Goal: Information Seeking & Learning: Check status

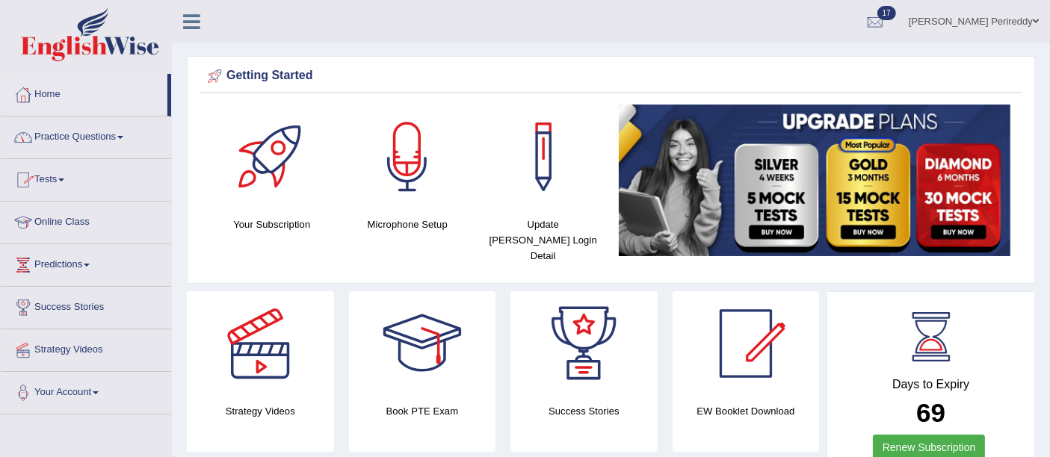
click at [93, 143] on link "Practice Questions" at bounding box center [86, 135] width 170 height 37
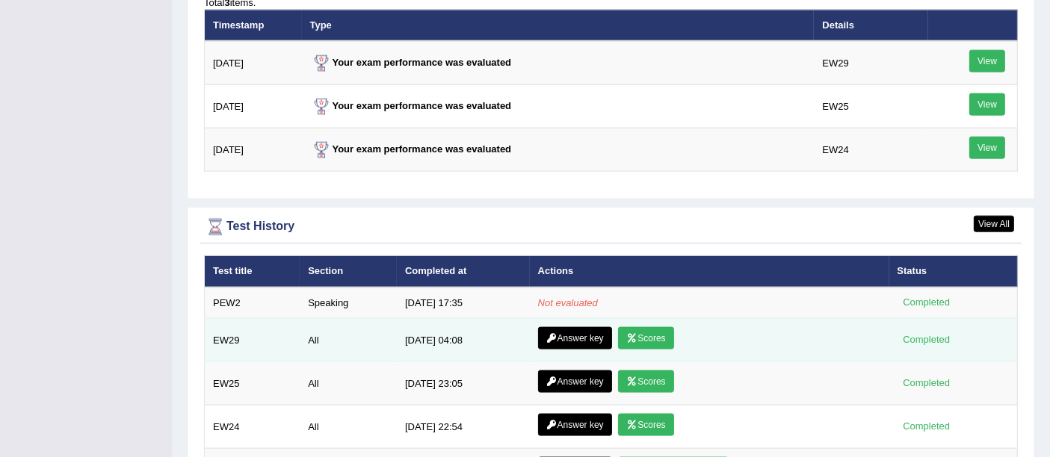
scroll to position [1889, 0]
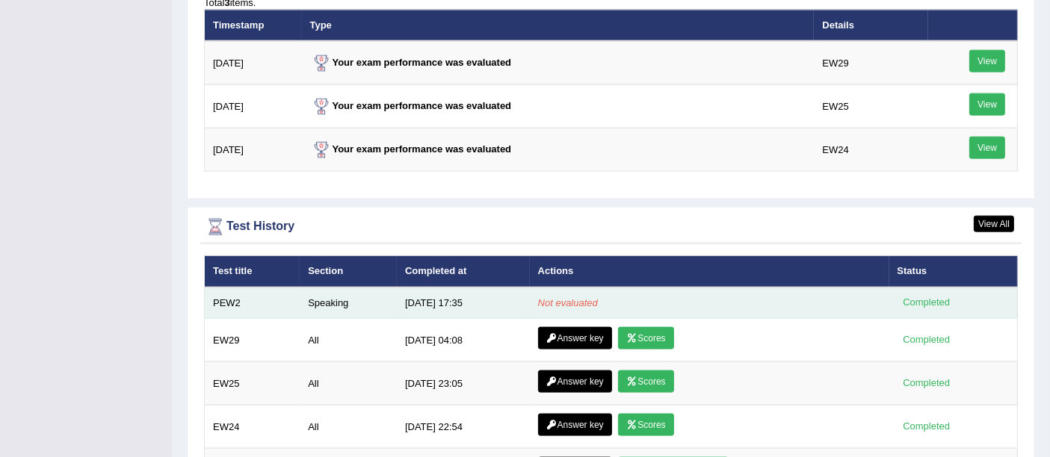
click at [324, 288] on td "Speaking" at bounding box center [348, 303] width 97 height 31
click at [229, 288] on td "PEW2" at bounding box center [253, 303] width 96 height 31
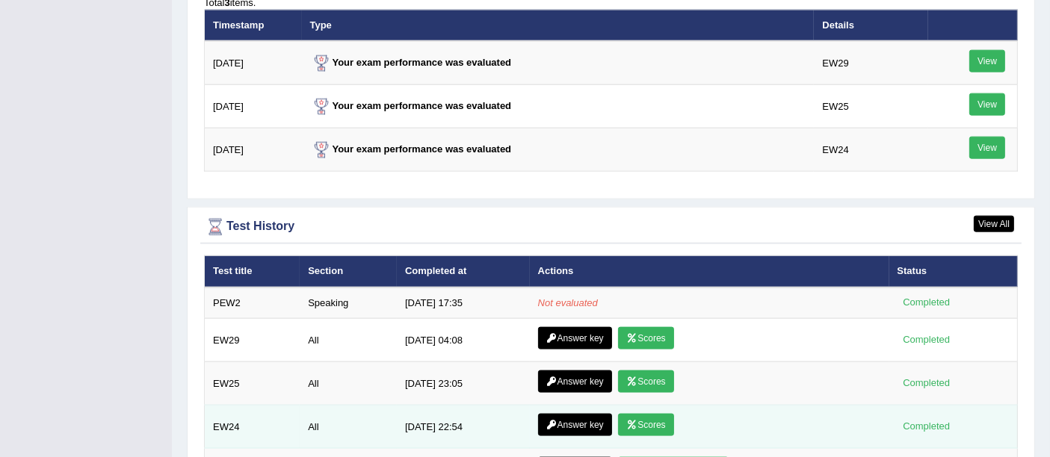
drag, startPoint x: 229, startPoint y: 276, endPoint x: 580, endPoint y: 403, distance: 373.5
click at [580, 403] on tbody "PEW2 Speaking 8/12/25 17:35 Not evaluated Completed EW29 All 7/26/25 04:08 Answ…" at bounding box center [611, 455] width 813 height 335
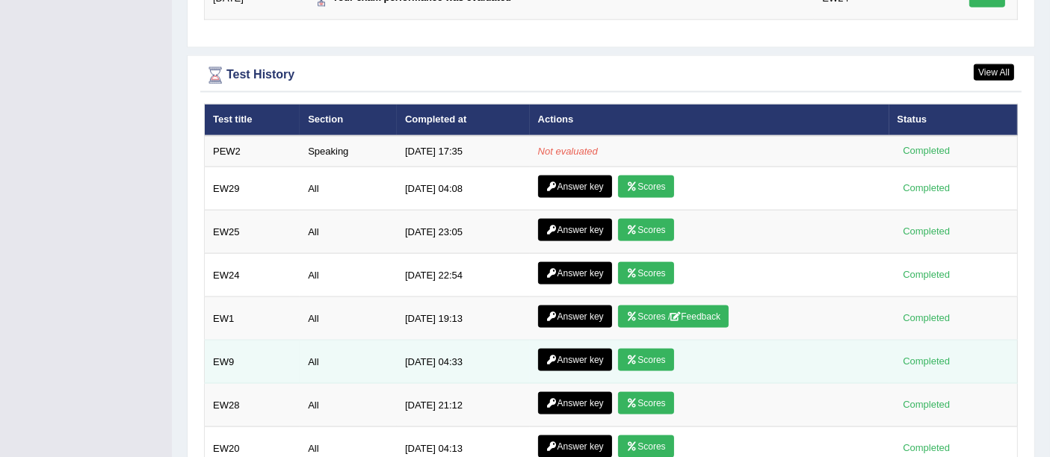
scroll to position [2039, 0]
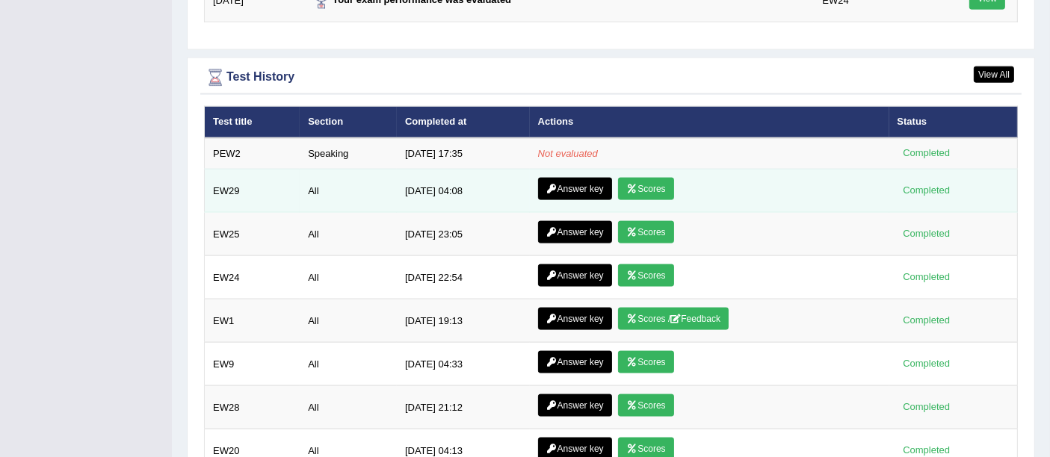
click at [647, 178] on link "Scores" at bounding box center [645, 189] width 55 height 22
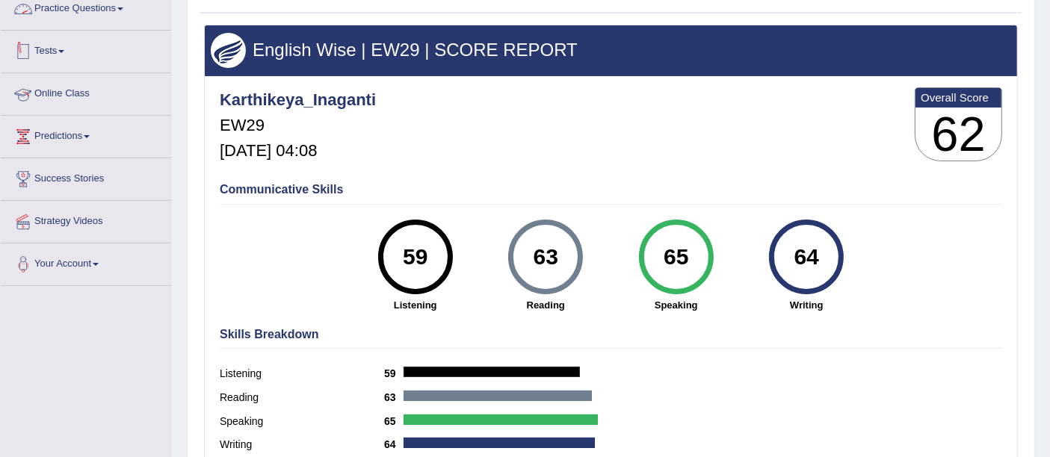
scroll to position [127, 0]
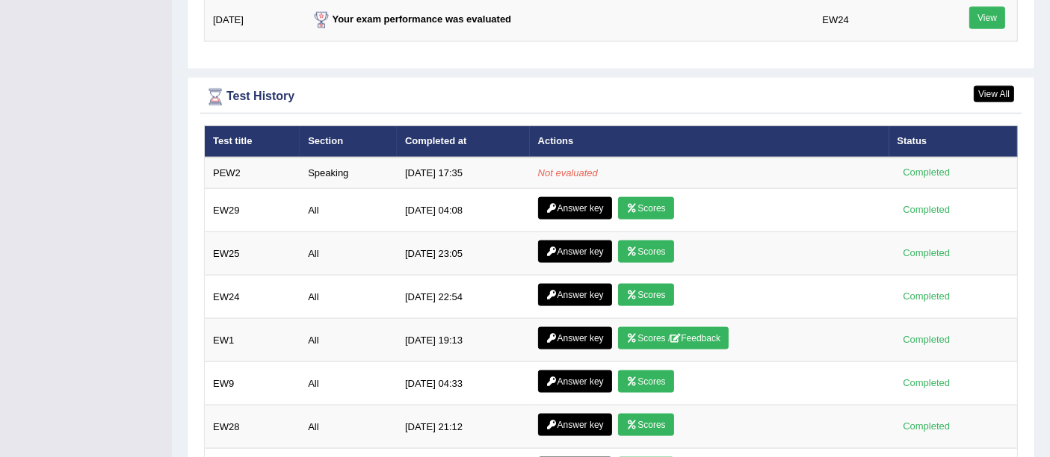
scroll to position [2024, 0]
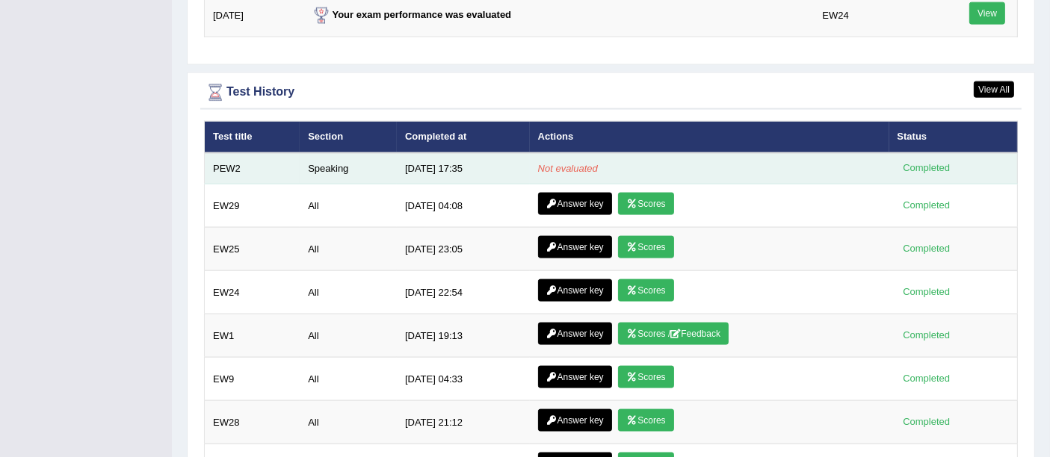
click at [544, 163] on em "Not evaluated" at bounding box center [568, 168] width 60 height 11
click at [482, 153] on td "8/12/25 17:35" at bounding box center [463, 168] width 133 height 31
click at [919, 161] on div "Completed" at bounding box center [927, 169] width 58 height 16
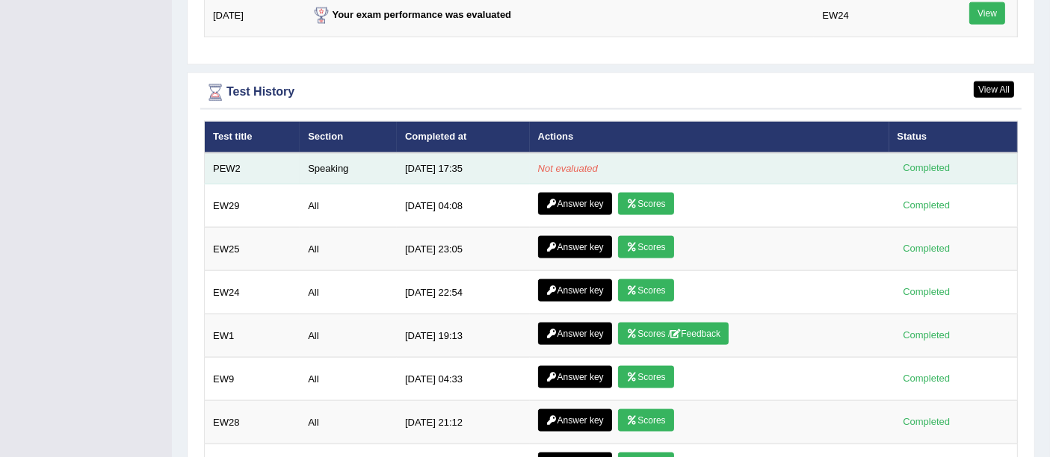
scroll to position [2098, 0]
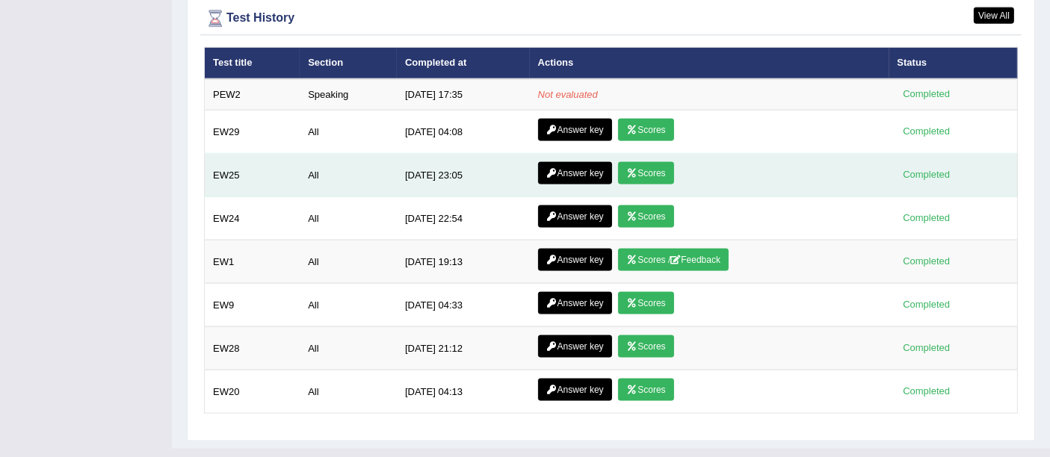
click at [626, 169] on icon at bounding box center [631, 173] width 11 height 9
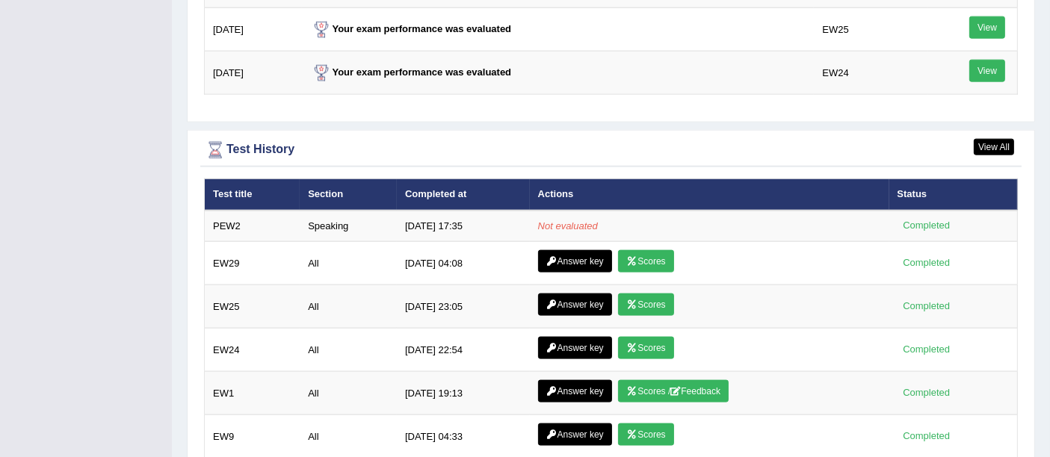
scroll to position [2098, 0]
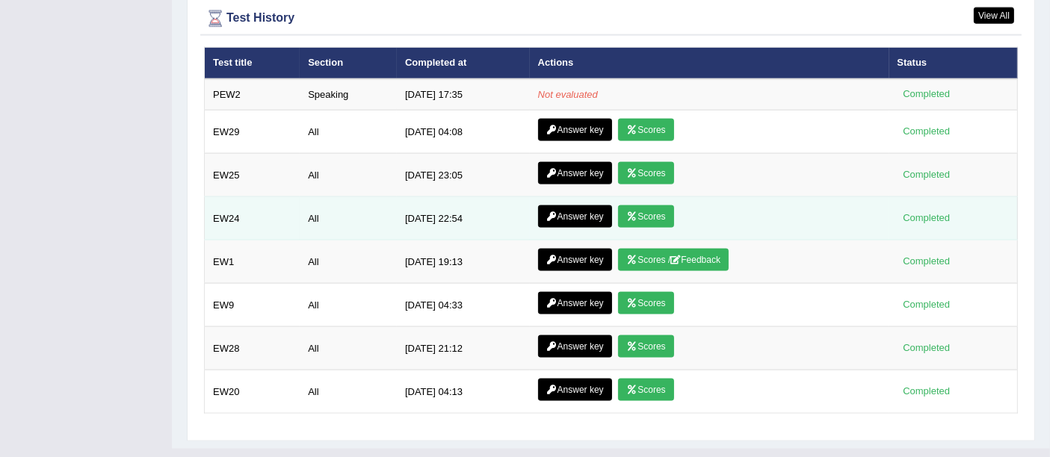
click at [640, 206] on link "Scores" at bounding box center [645, 217] width 55 height 22
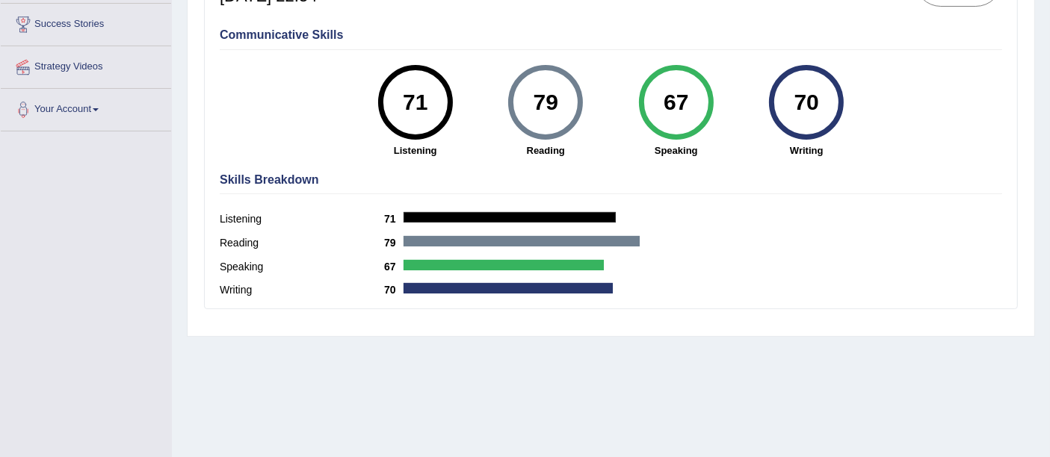
scroll to position [284, 0]
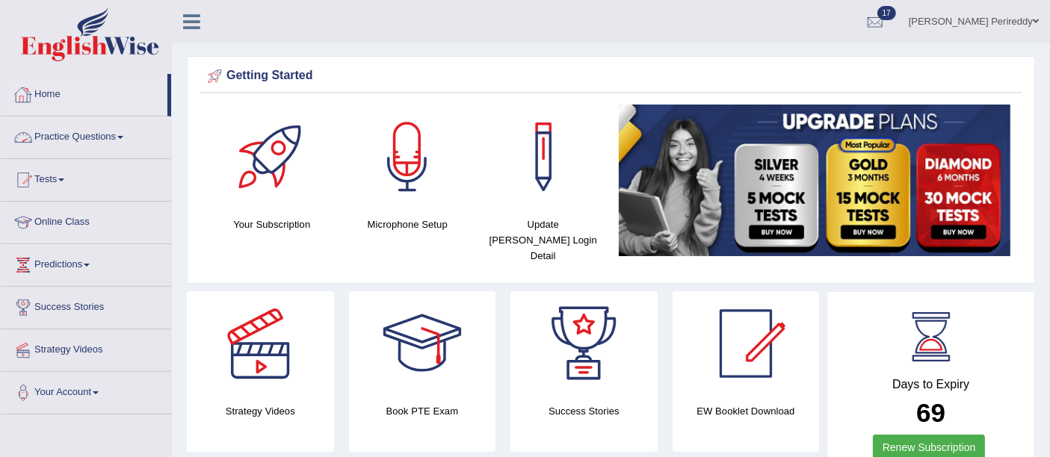
click at [75, 130] on link "Practice Questions" at bounding box center [86, 135] width 170 height 37
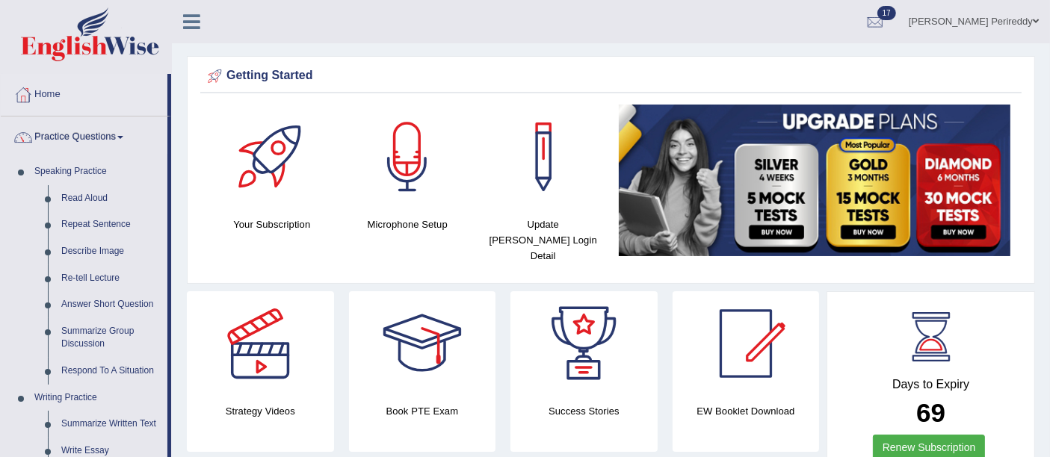
scroll to position [1, 0]
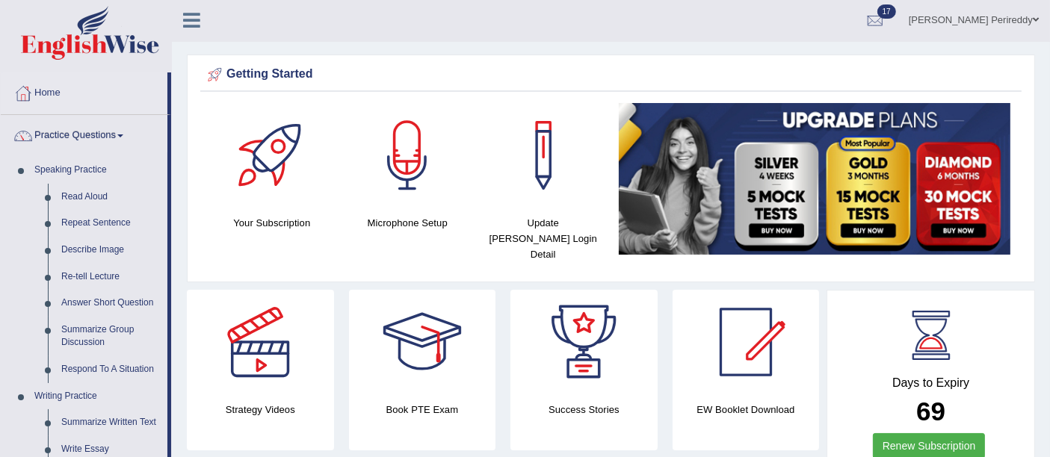
click at [70, 131] on link "Practice Questions" at bounding box center [84, 133] width 167 height 37
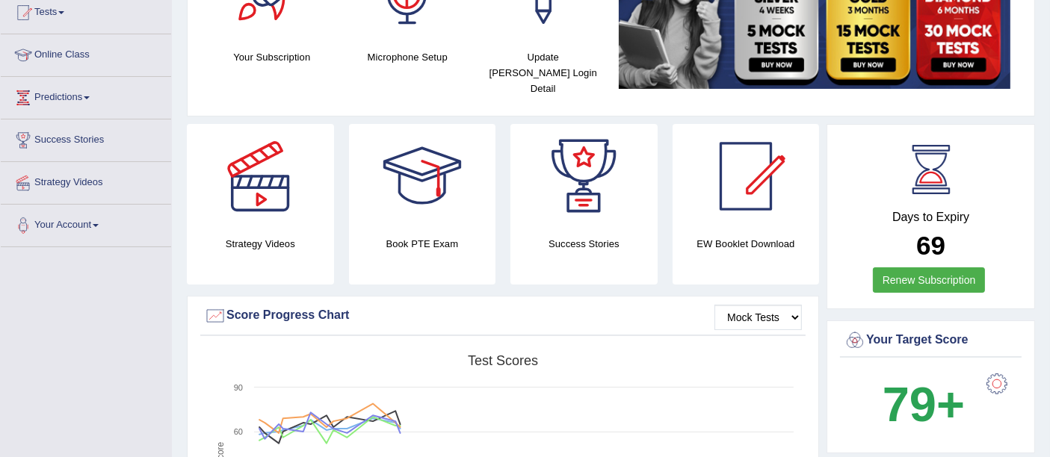
scroll to position [168, 0]
click at [61, 105] on link "Predictions" at bounding box center [86, 94] width 170 height 37
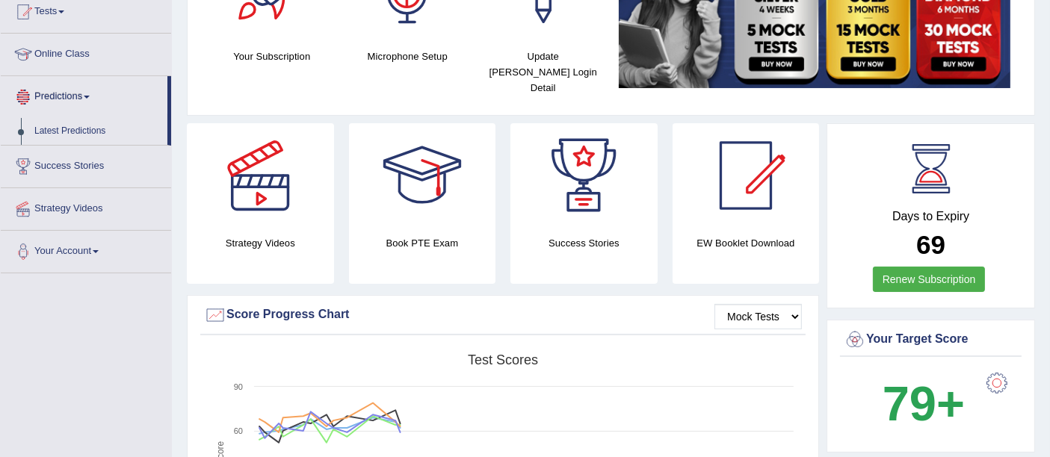
click at [61, 105] on link "Predictions" at bounding box center [84, 94] width 167 height 37
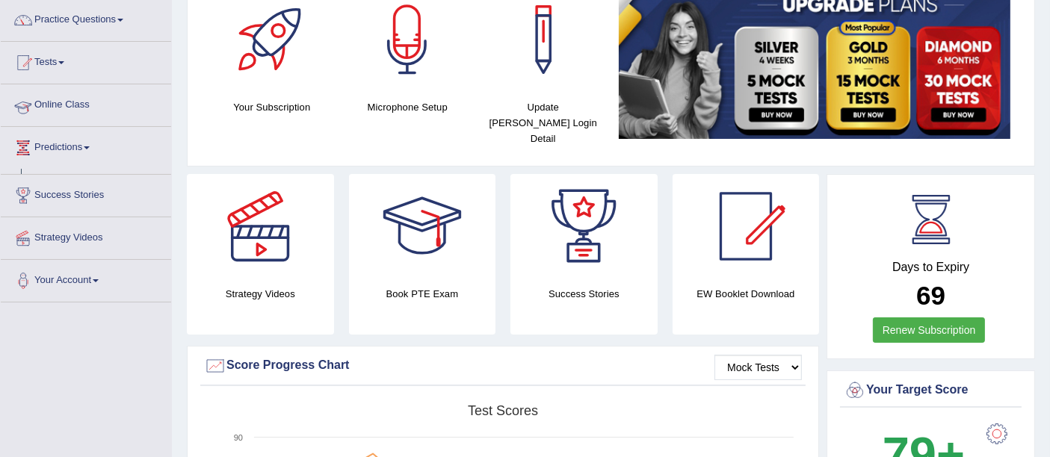
scroll to position [115, 0]
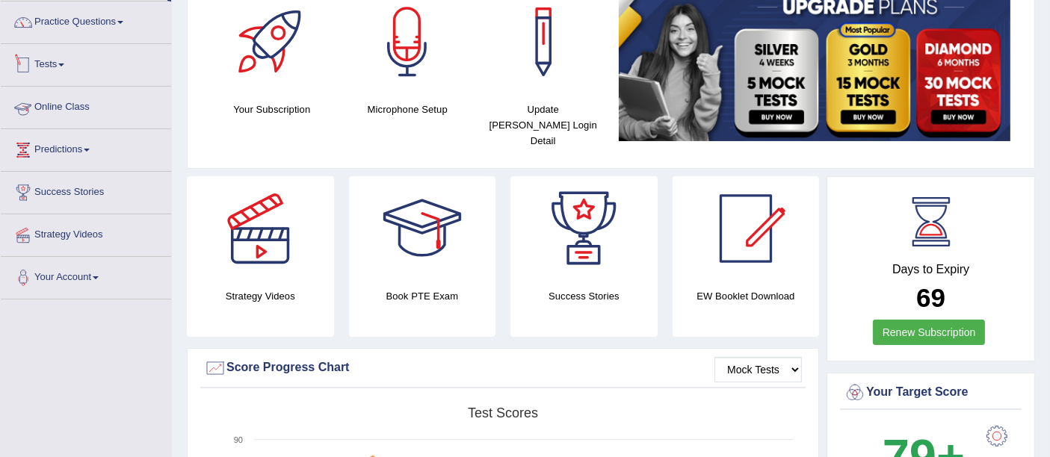
click at [53, 62] on link "Tests" at bounding box center [86, 62] width 170 height 37
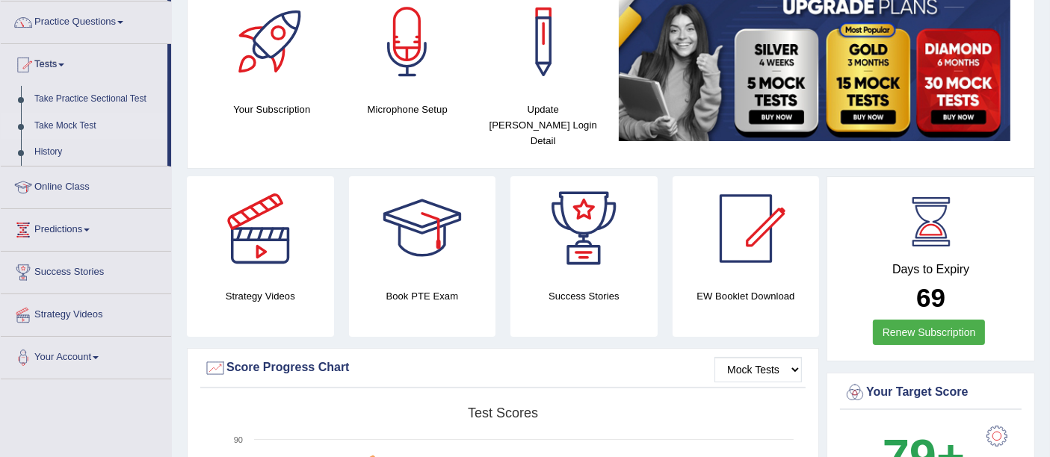
click at [75, 125] on link "Take Mock Test" at bounding box center [98, 126] width 140 height 27
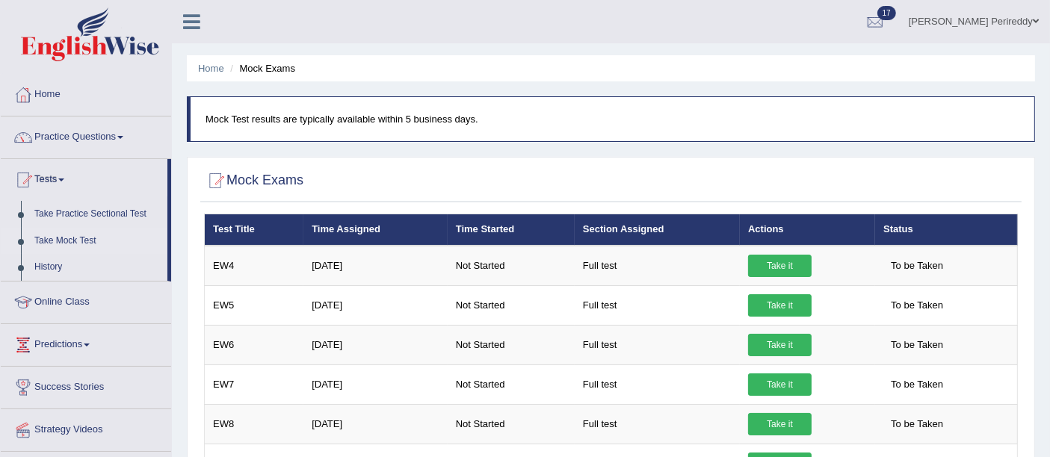
scroll to position [1, 0]
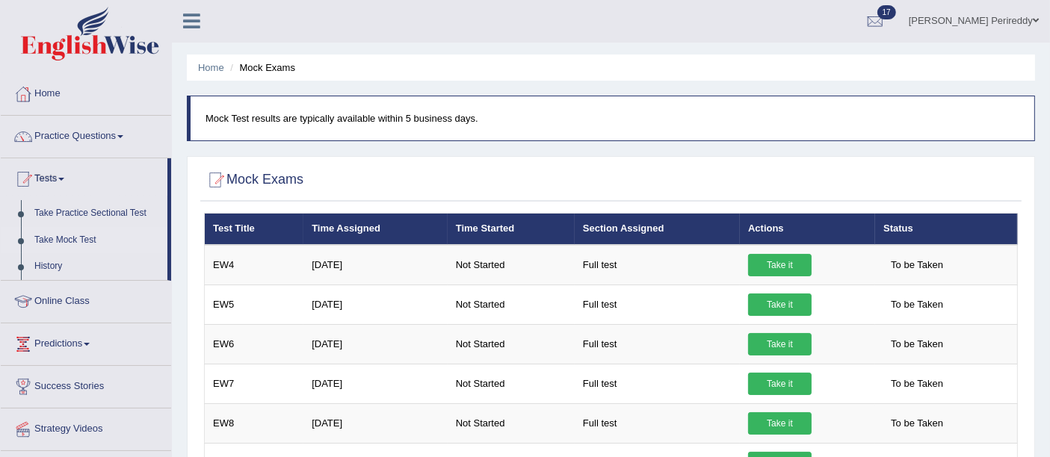
click at [259, 182] on h2 "Mock Exams" at bounding box center [253, 180] width 99 height 22
click at [52, 266] on link "History" at bounding box center [98, 266] width 140 height 27
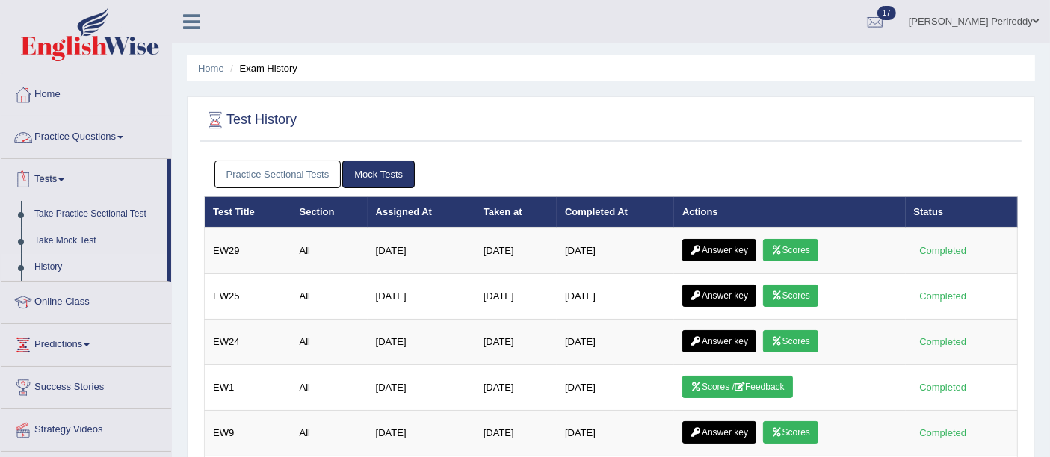
click at [84, 141] on link "Practice Questions" at bounding box center [86, 135] width 170 height 37
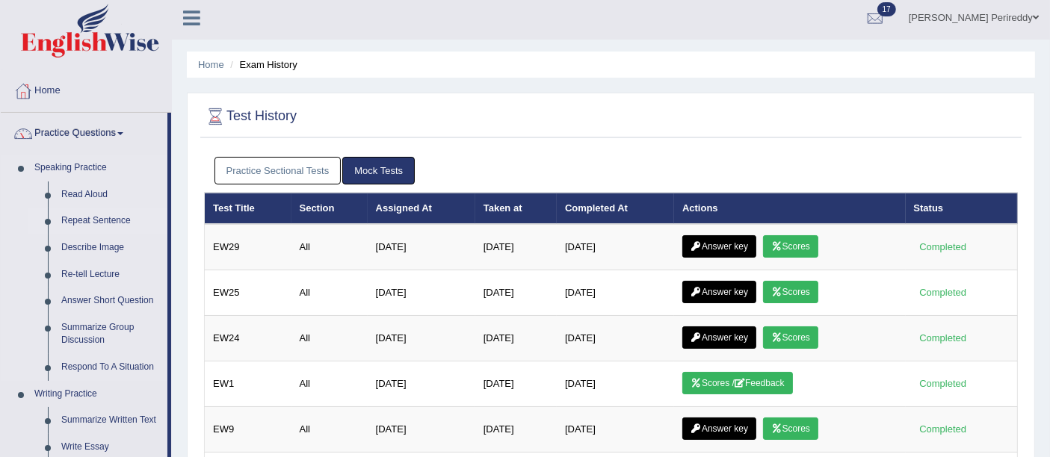
scroll to position [4, 0]
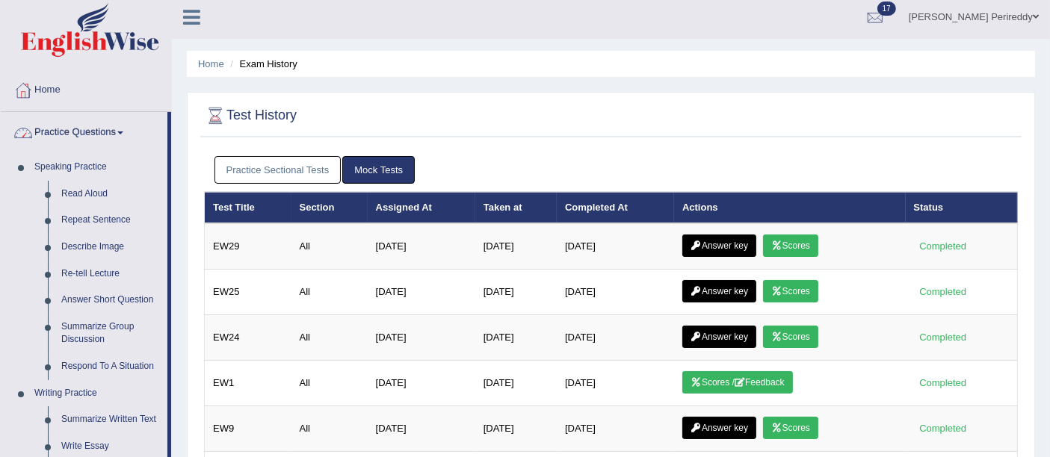
click at [96, 129] on link "Practice Questions" at bounding box center [84, 130] width 167 height 37
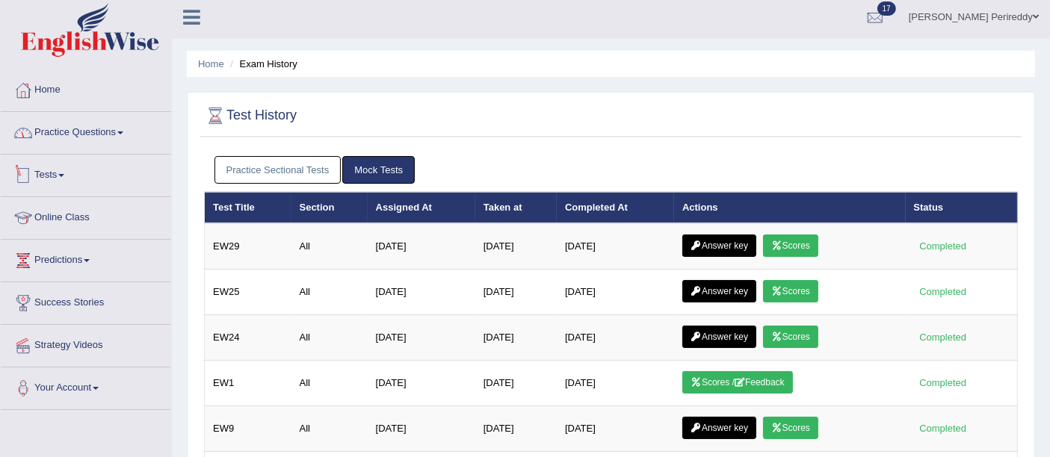
click at [68, 189] on link "Tests" at bounding box center [86, 173] width 170 height 37
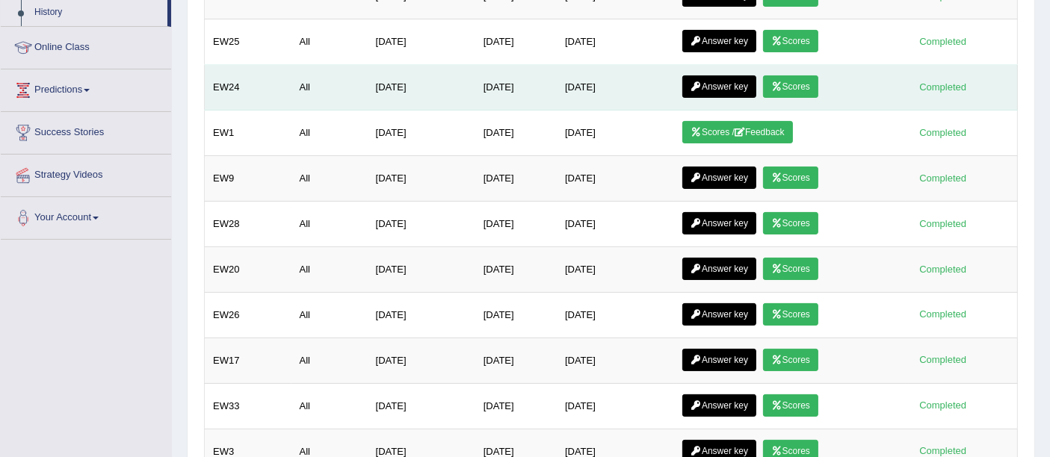
scroll to position [256, 0]
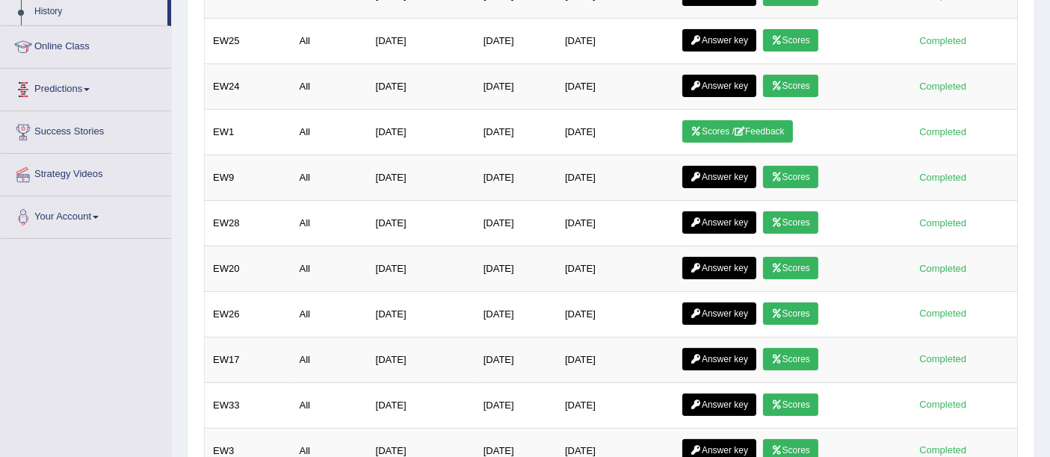
click at [90, 78] on link "Predictions" at bounding box center [86, 87] width 170 height 37
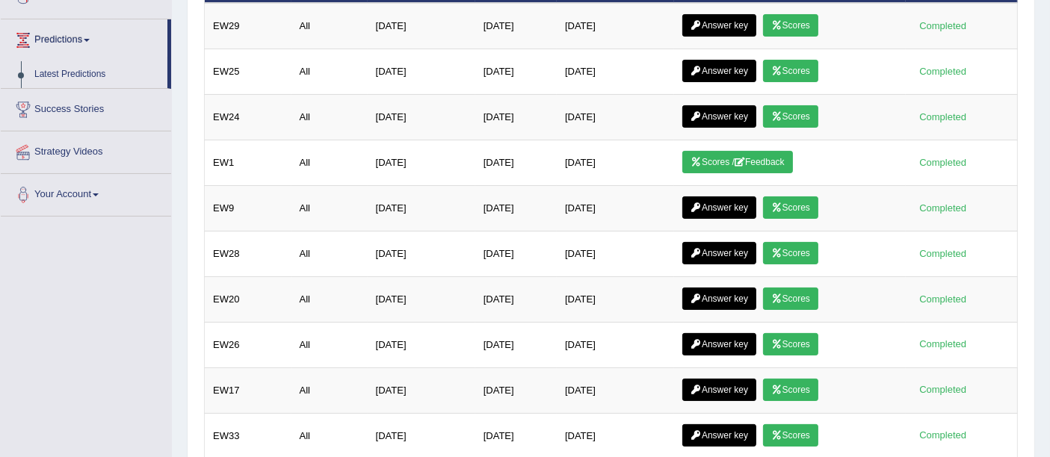
scroll to position [224, 0]
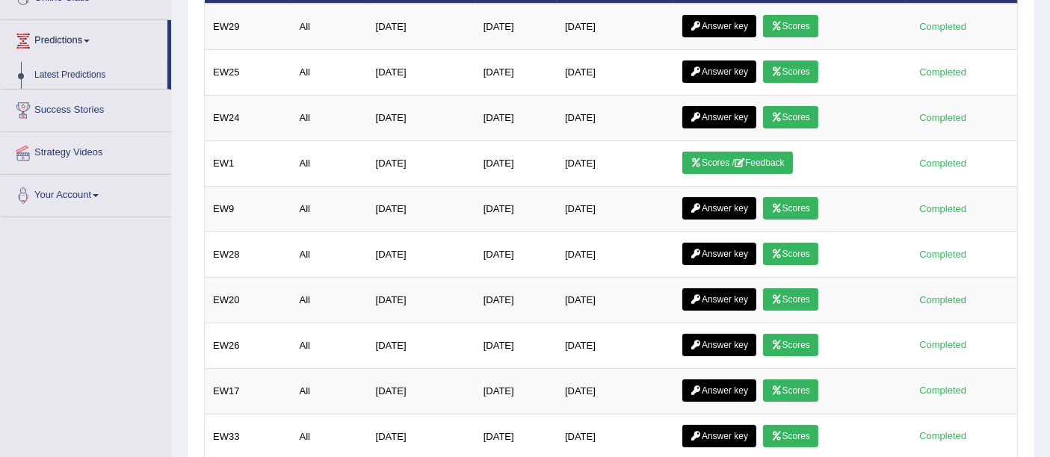
click at [90, 78] on link "Latest Predictions" at bounding box center [98, 75] width 140 height 27
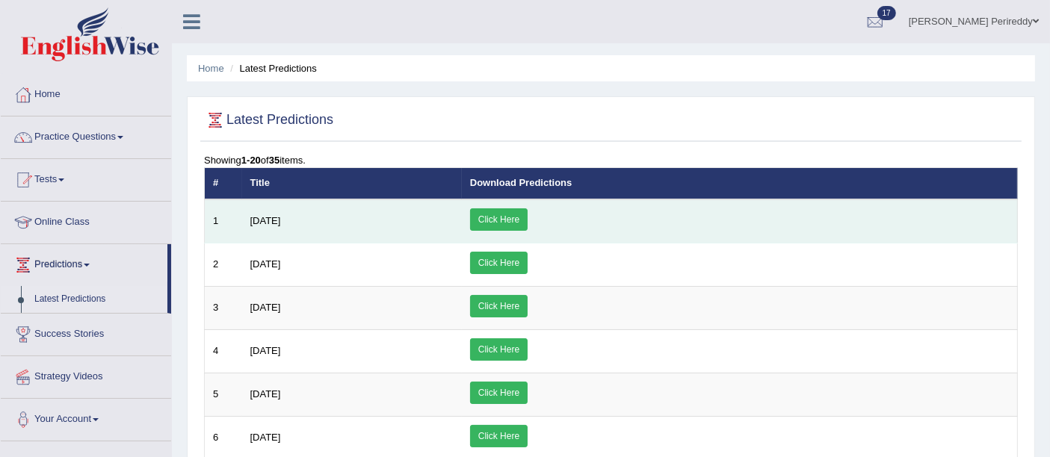
click at [528, 221] on link "Click Here" at bounding box center [499, 220] width 58 height 22
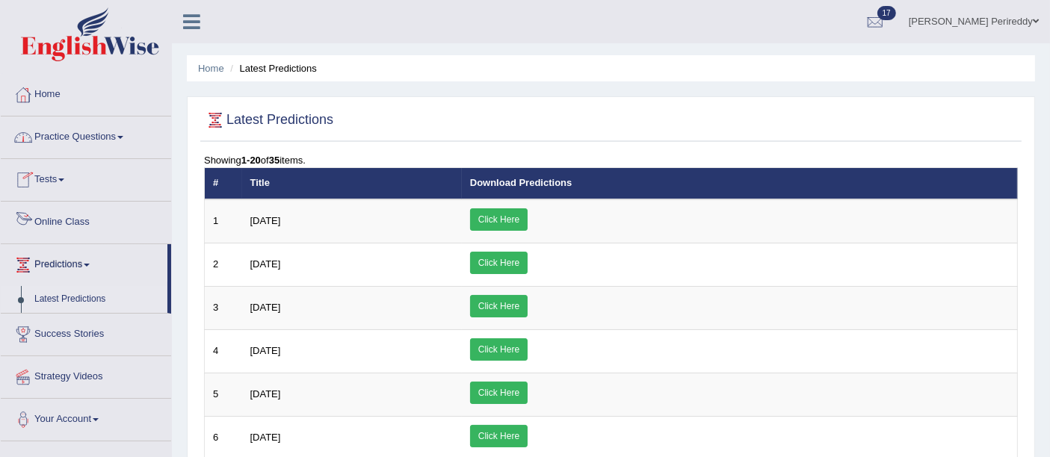
click at [75, 221] on link "Online Class" at bounding box center [86, 220] width 170 height 37
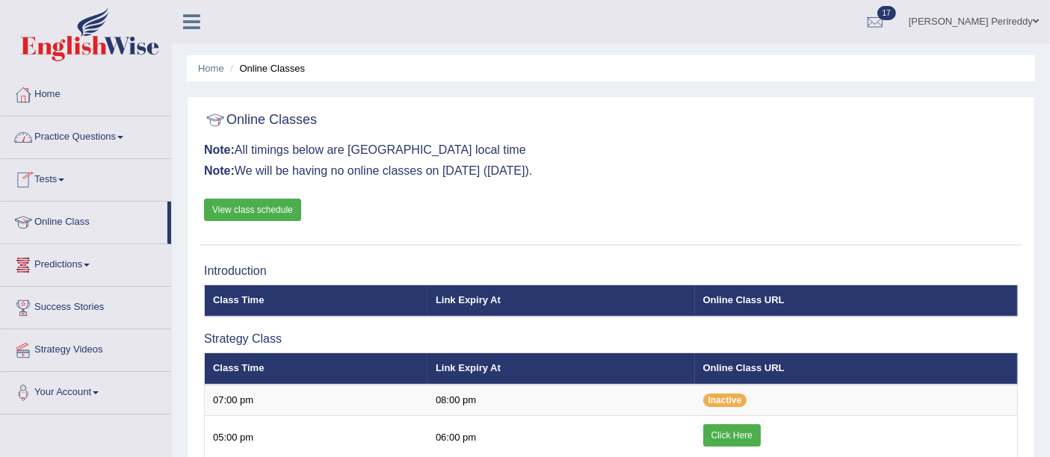
click at [92, 145] on link "Practice Questions" at bounding box center [86, 135] width 170 height 37
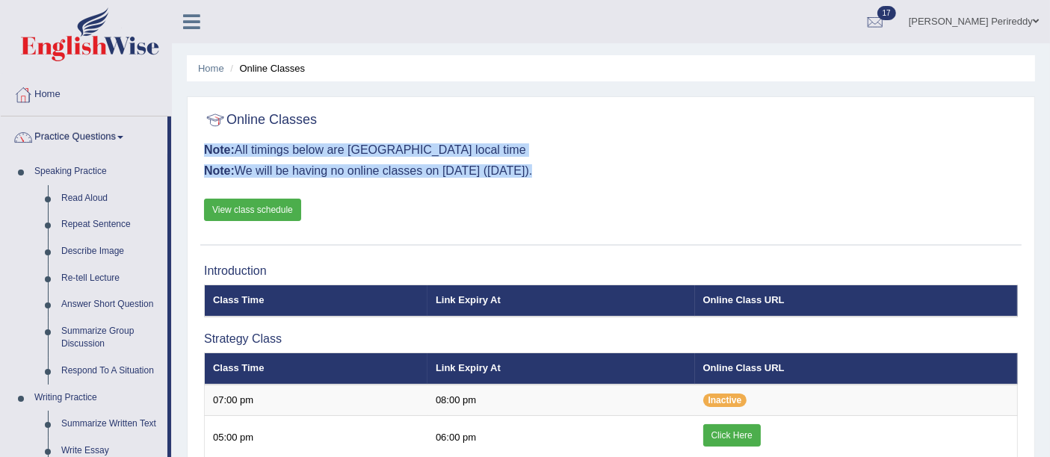
drag, startPoint x: 204, startPoint y: 152, endPoint x: 383, endPoint y: 197, distance: 184.0
click at [383, 197] on div "Online Classes Note: All timings below are Melbourne local time Note: We will b…" at bounding box center [610, 175] width 821 height 141
click at [371, 173] on h3 "Note: We will be having no online classes on [DATE] ([DATE])." at bounding box center [611, 170] width 814 height 13
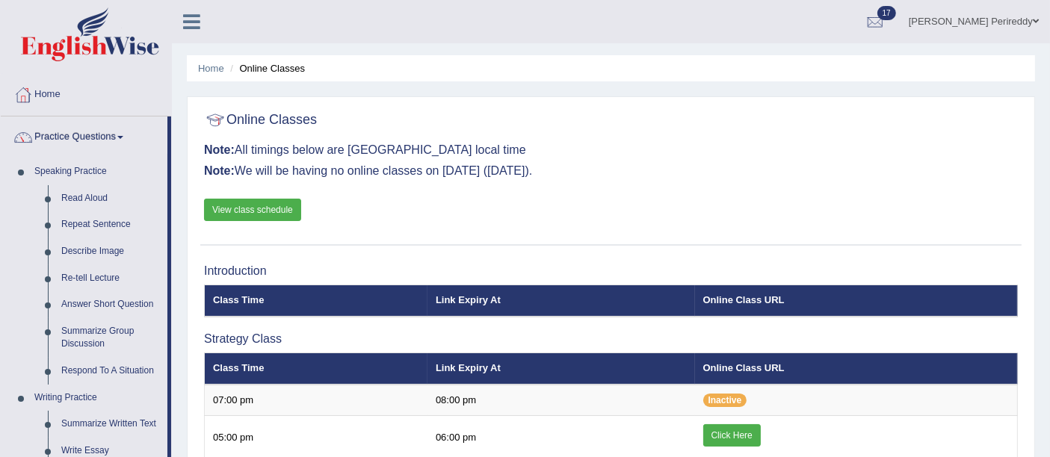
drag, startPoint x: 564, startPoint y: 173, endPoint x: 305, endPoint y: 144, distance: 261.0
click at [305, 144] on div "Online Classes Note: All timings below are Melbourne local time Note: We will b…" at bounding box center [610, 175] width 821 height 141
click at [305, 144] on h3 "Note: All timings below are Melbourne local time" at bounding box center [611, 149] width 814 height 13
drag, startPoint x: 208, startPoint y: 149, endPoint x: 566, endPoint y: 176, distance: 358.9
click at [566, 176] on div "Online Classes Note: All timings below are Melbourne local time Note: We will b…" at bounding box center [610, 175] width 821 height 141
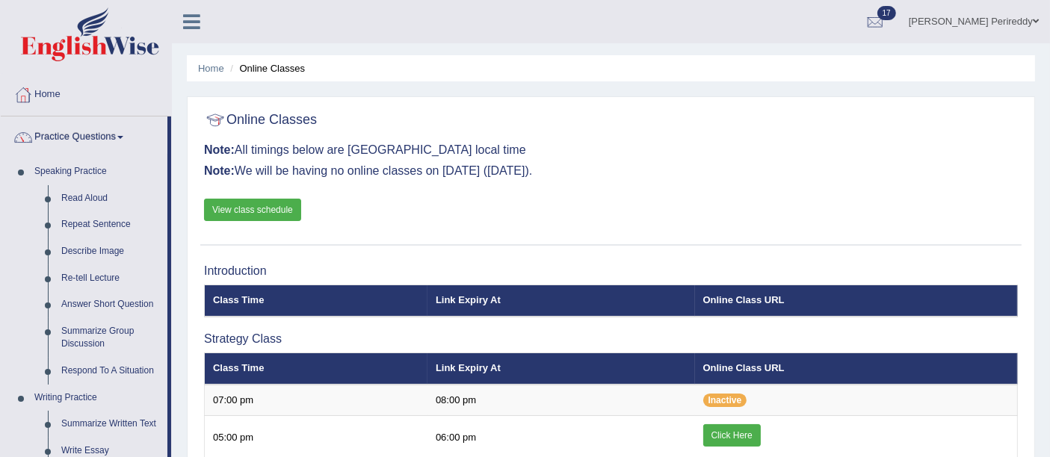
click at [463, 172] on h3 "Note: We will be having no online classes on 9th August (Saturday)." at bounding box center [611, 170] width 814 height 13
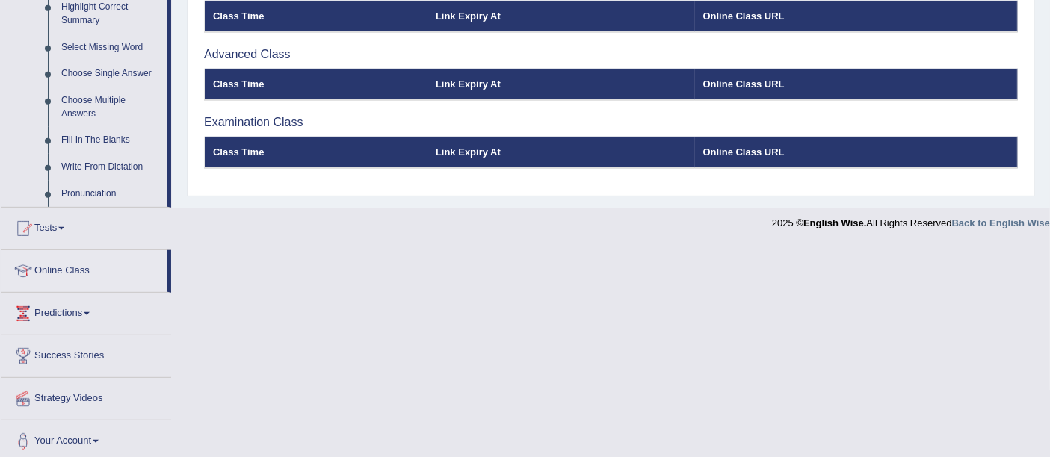
scroll to position [753, 0]
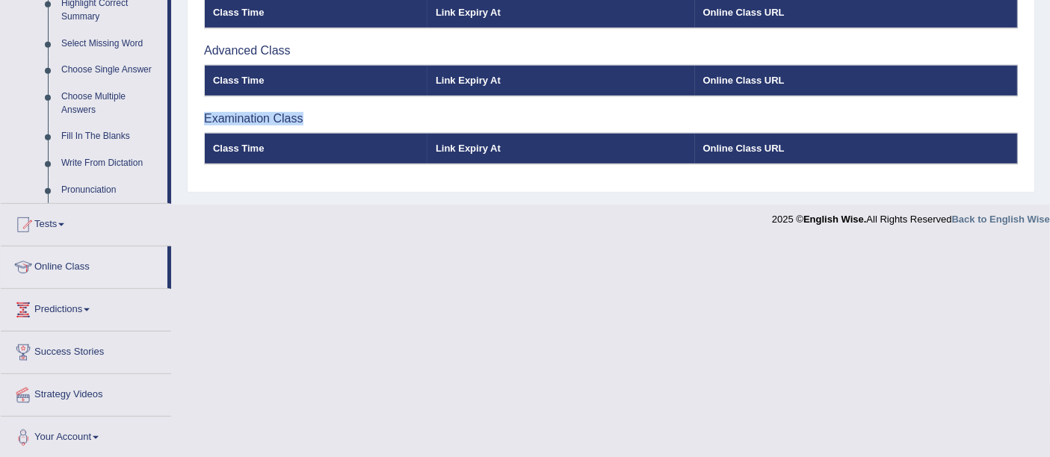
drag, startPoint x: 300, startPoint y: 113, endPoint x: 205, endPoint y: 112, distance: 95.7
click at [205, 112] on h3 "Examination Class" at bounding box center [611, 118] width 814 height 13
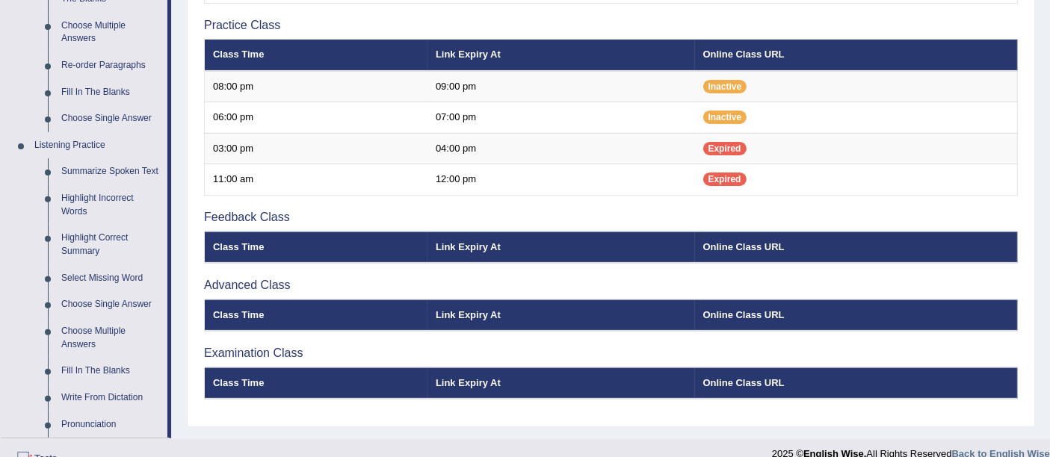
scroll to position [509, 0]
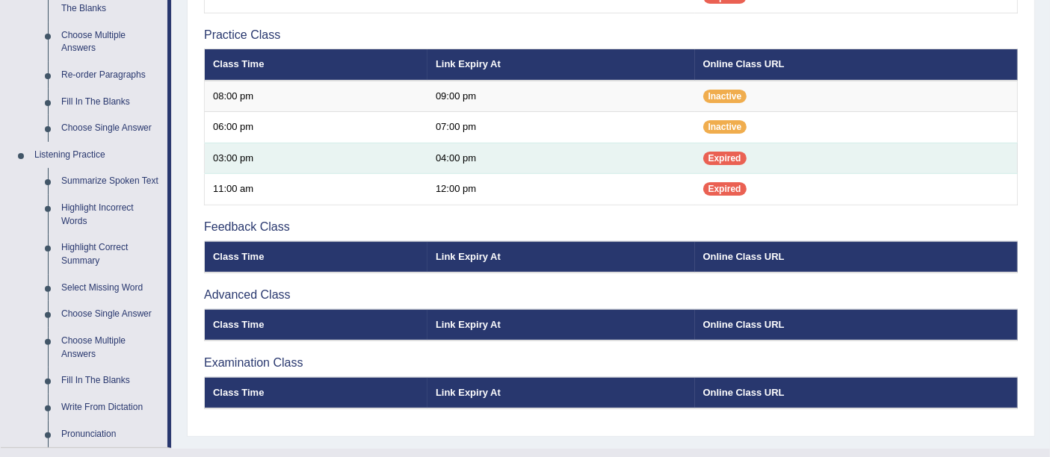
click at [729, 152] on span "Expired" at bounding box center [724, 158] width 43 height 13
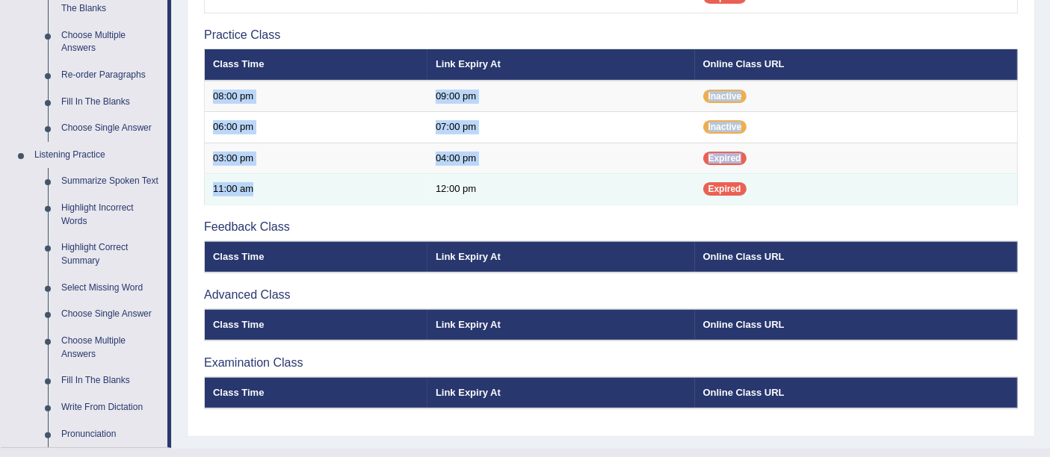
drag, startPoint x: 212, startPoint y: 91, endPoint x: 409, endPoint y: 179, distance: 216.1
click at [409, 179] on tbody "08:00 pm 09:00 pm Inactive 06:00 pm 07:00 pm Inactive" at bounding box center [611, 143] width 813 height 125
click at [409, 179] on td "11:00 am" at bounding box center [316, 189] width 223 height 31
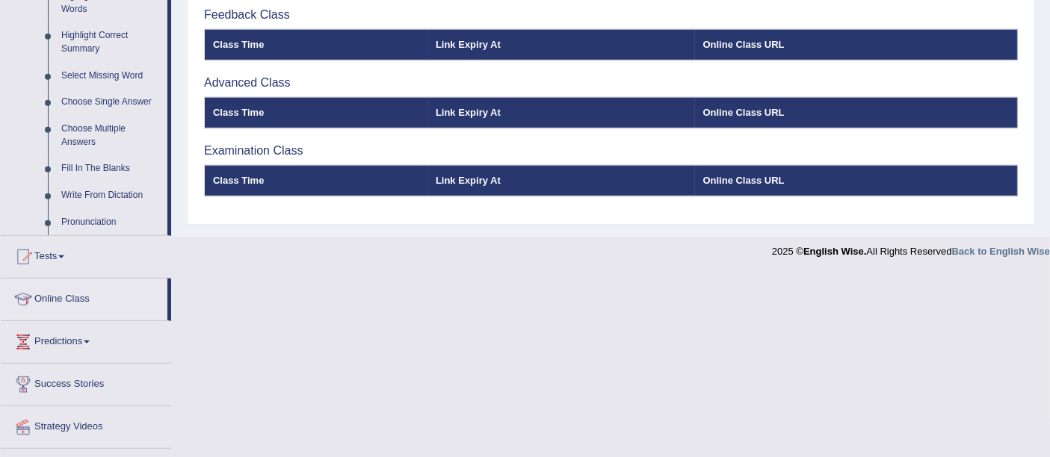
scroll to position [753, 0]
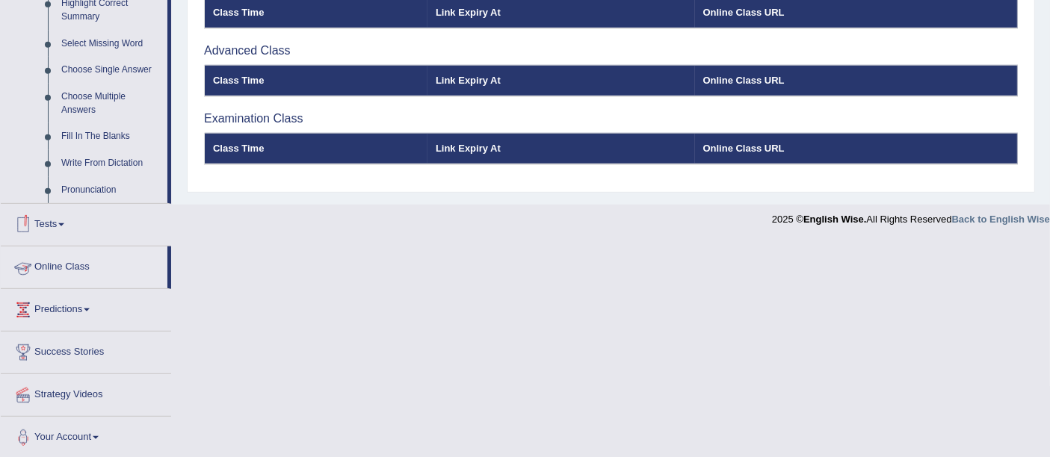
click at [59, 259] on link "Online Class" at bounding box center [84, 265] width 167 height 37
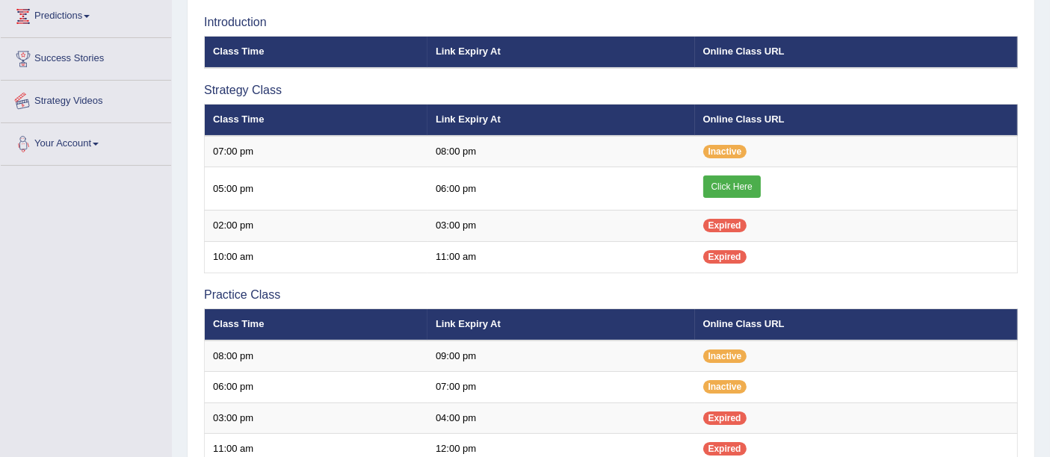
scroll to position [168, 0]
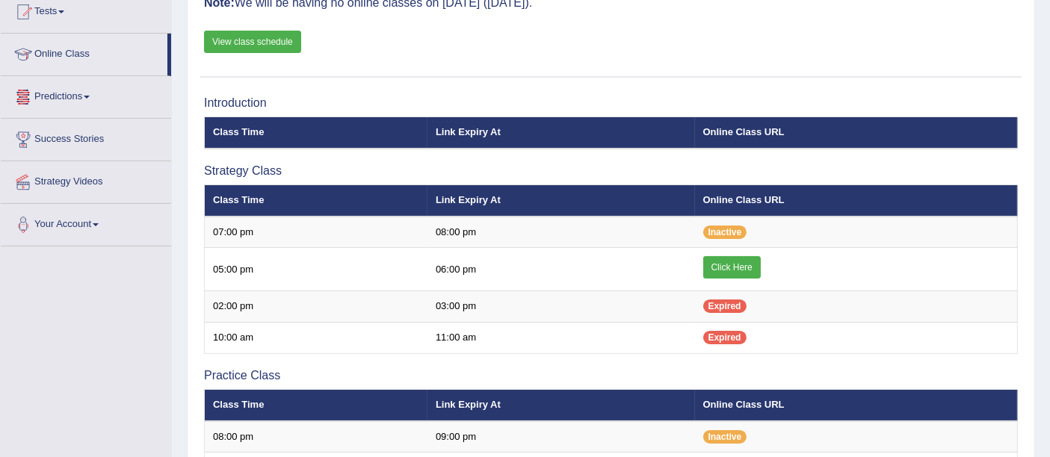
click at [71, 93] on link "Predictions" at bounding box center [86, 94] width 170 height 37
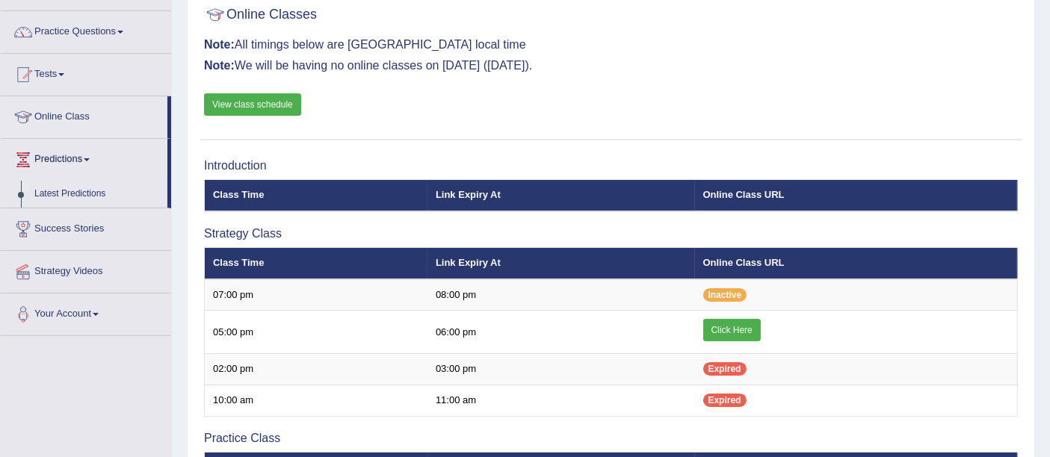
scroll to position [102, 0]
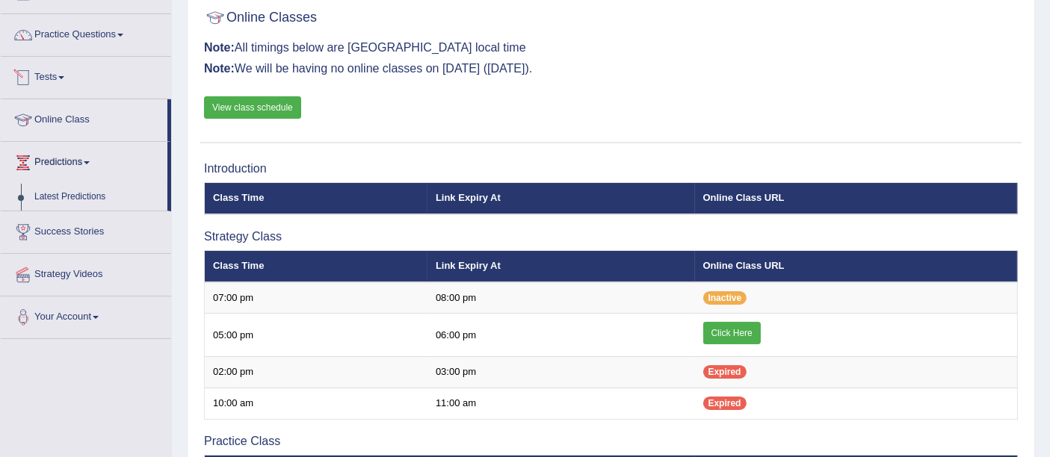
click at [58, 73] on link "Tests" at bounding box center [86, 75] width 170 height 37
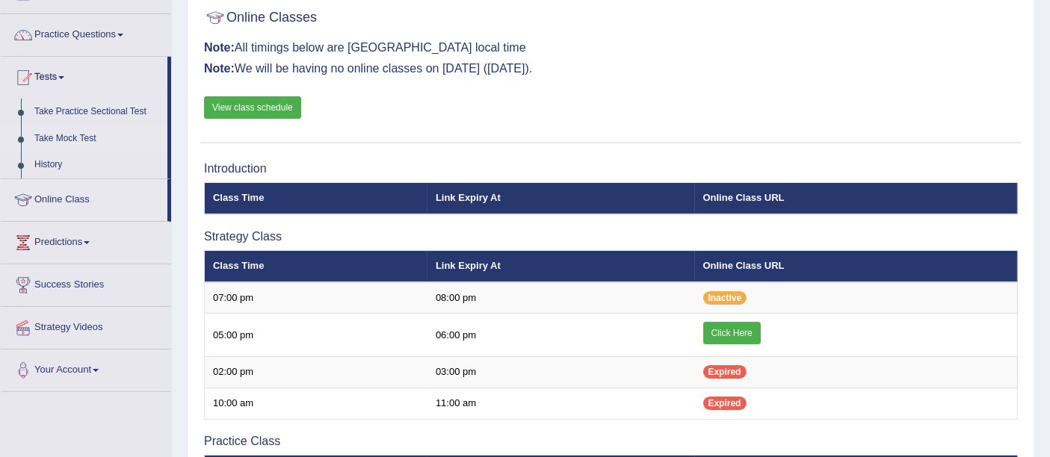
click at [75, 135] on link "Take Mock Test" at bounding box center [98, 139] width 140 height 27
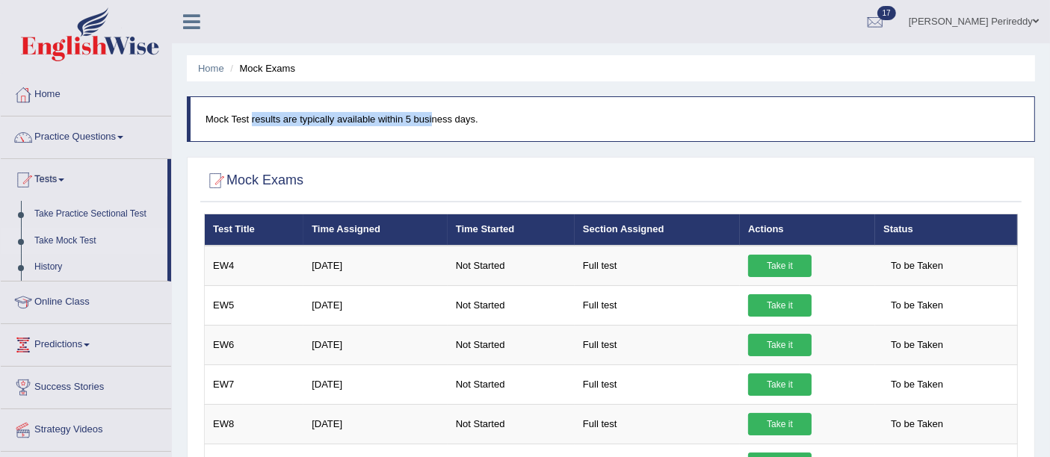
drag, startPoint x: 212, startPoint y: 120, endPoint x: 395, endPoint y: 116, distance: 183.9
click at [395, 116] on p "Mock Test results are typically available within 5 business days." at bounding box center [613, 119] width 814 height 14
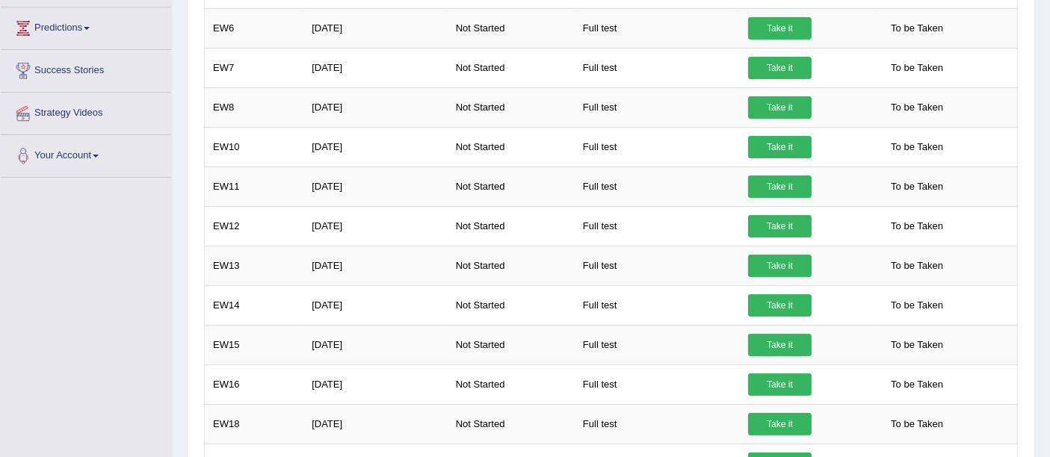
scroll to position [769, 0]
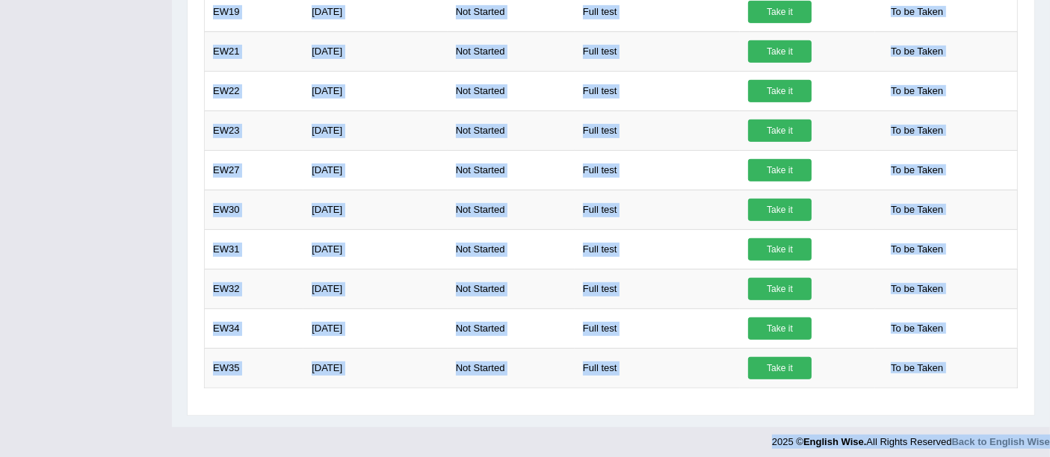
drag, startPoint x: 213, startPoint y: 229, endPoint x: 509, endPoint y: 496, distance: 398.5
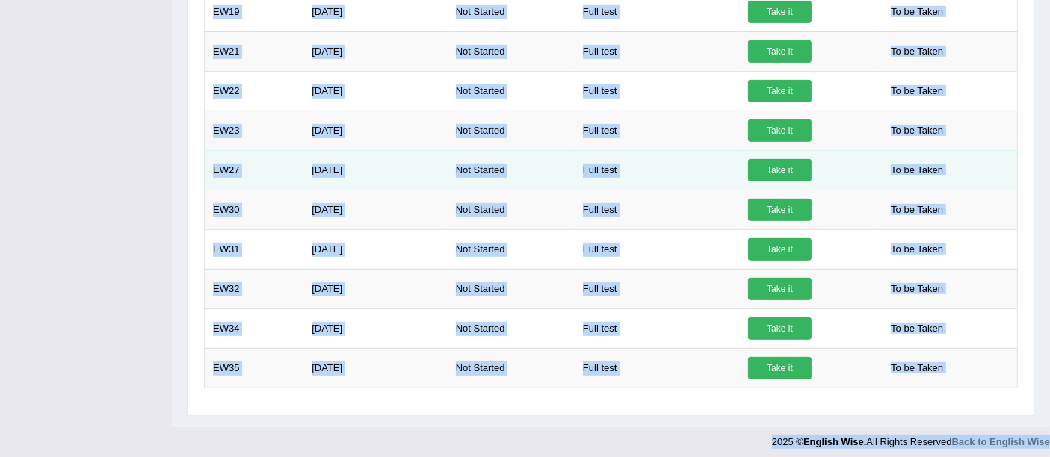
click at [345, 181] on td "Oct 17, 2024" at bounding box center [375, 170] width 144 height 40
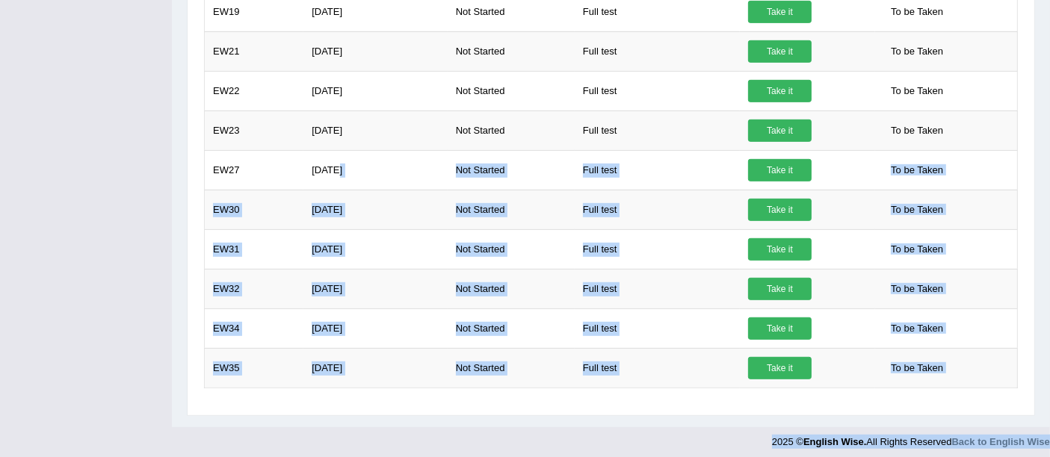
drag, startPoint x: 335, startPoint y: 164, endPoint x: 433, endPoint y: 454, distance: 306.3
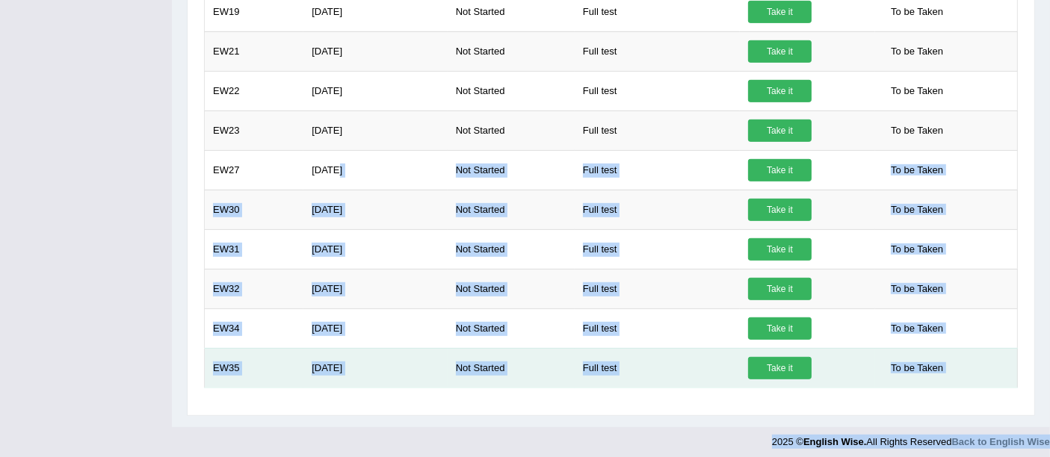
click at [414, 372] on td "Apr 11, 2025" at bounding box center [375, 368] width 144 height 40
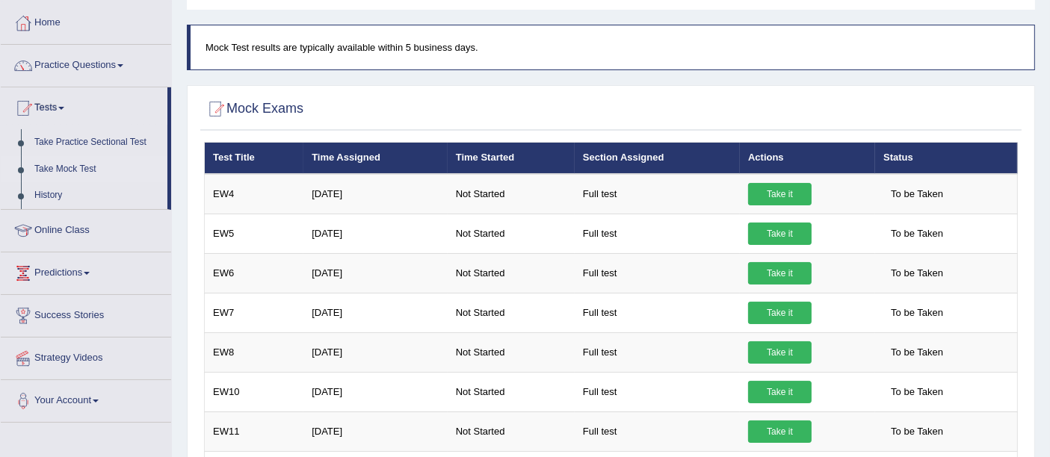
scroll to position [0, 0]
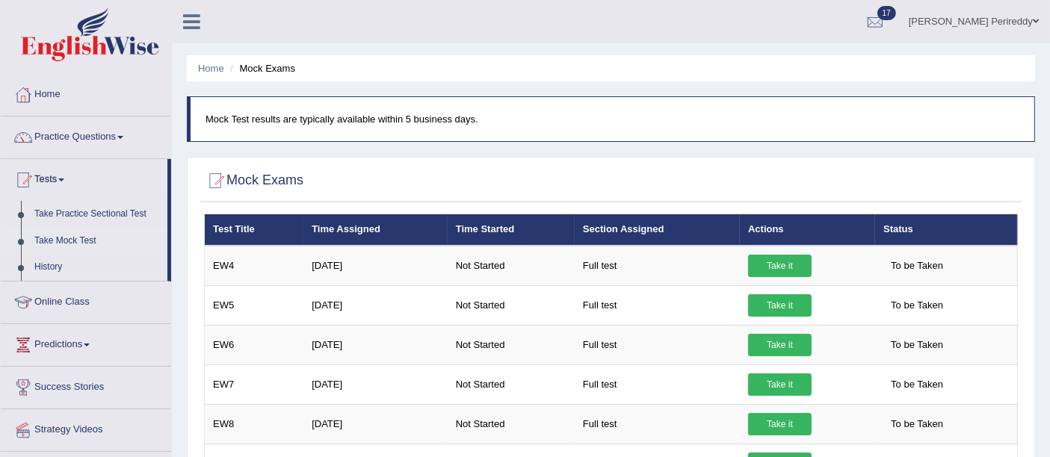
drag, startPoint x: 204, startPoint y: 113, endPoint x: 206, endPoint y: 121, distance: 8.4
click at [206, 121] on blockquote "Mock Test results are typically available within 5 business days." at bounding box center [611, 119] width 848 height 46
drag, startPoint x: 206, startPoint y: 121, endPoint x: 484, endPoint y: 135, distance: 279.1
click at [484, 135] on blockquote "Mock Test results are typically available within 5 business days." at bounding box center [611, 119] width 848 height 46
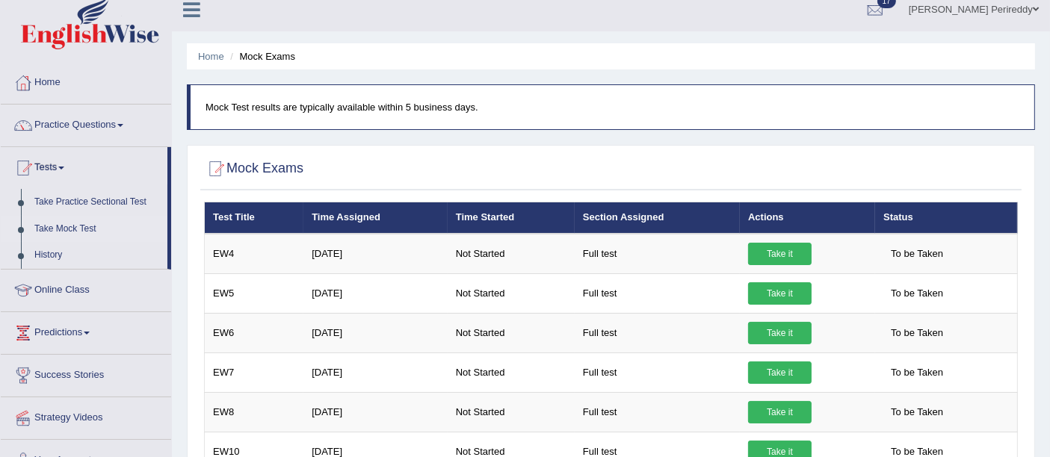
scroll to position [11, 0]
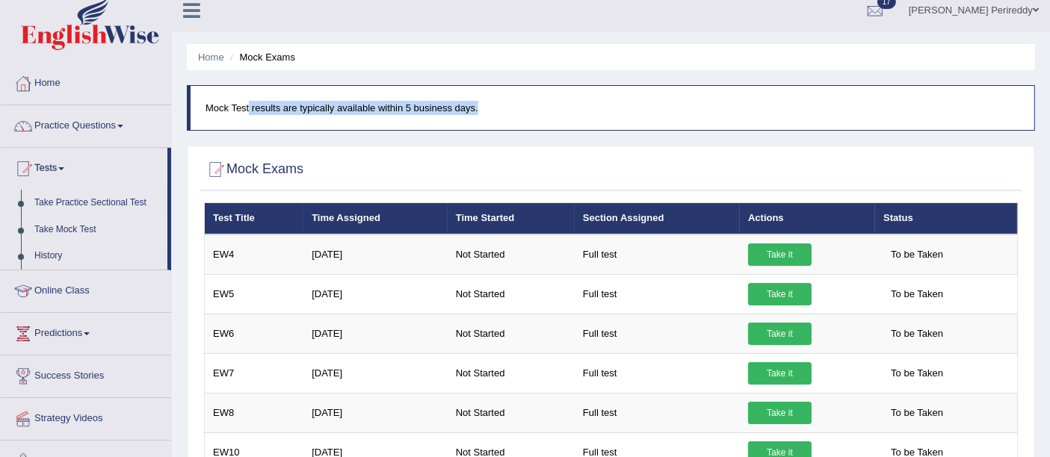
drag, startPoint x: 206, startPoint y: 102, endPoint x: 504, endPoint y: 133, distance: 299.8
click at [482, 105] on p "Mock Test results are typically available within 5 business days." at bounding box center [613, 108] width 814 height 14
drag, startPoint x: 474, startPoint y: 108, endPoint x: 171, endPoint y: 99, distance: 302.8
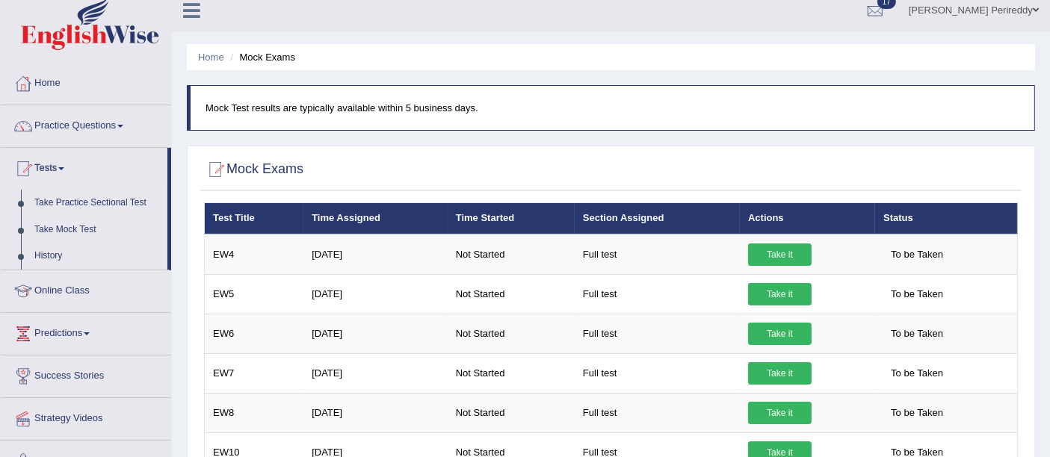
click at [205, 119] on blockquote "Mock Test results are typically available within 5 business days." at bounding box center [611, 108] width 848 height 46
drag, startPoint x: 208, startPoint y: 103, endPoint x: 493, endPoint y: 140, distance: 287.8
drag, startPoint x: 205, startPoint y: 111, endPoint x: 501, endPoint y: 141, distance: 297.5
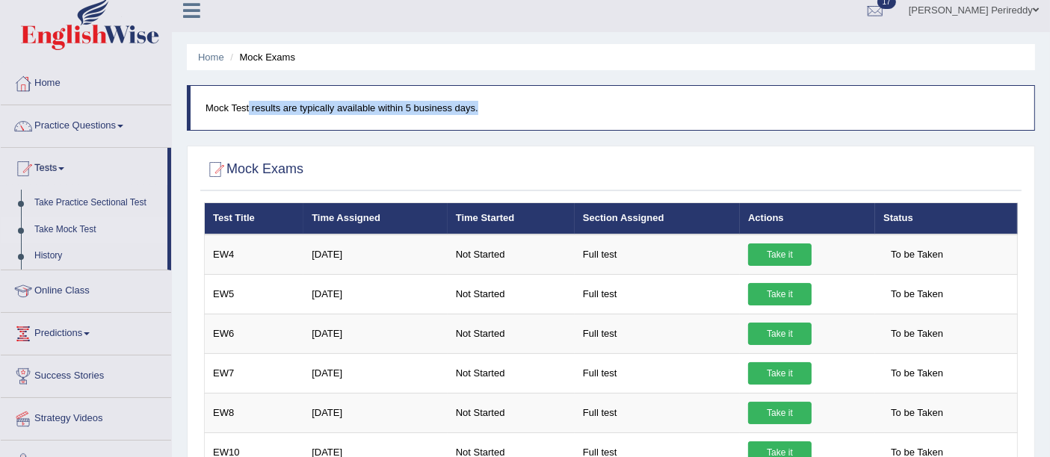
drag, startPoint x: 207, startPoint y: 108, endPoint x: 480, endPoint y: 135, distance: 274.1
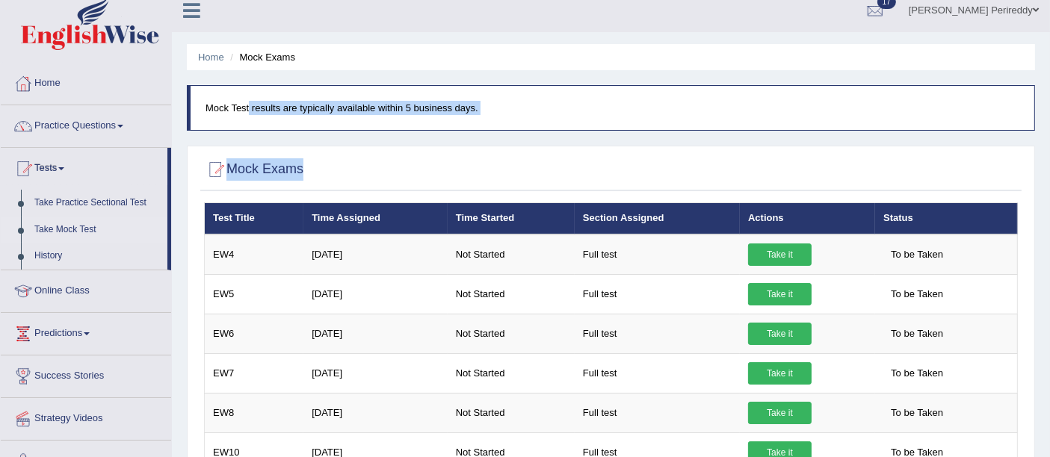
drag, startPoint x: 207, startPoint y: 110, endPoint x: 492, endPoint y: 146, distance: 287.1
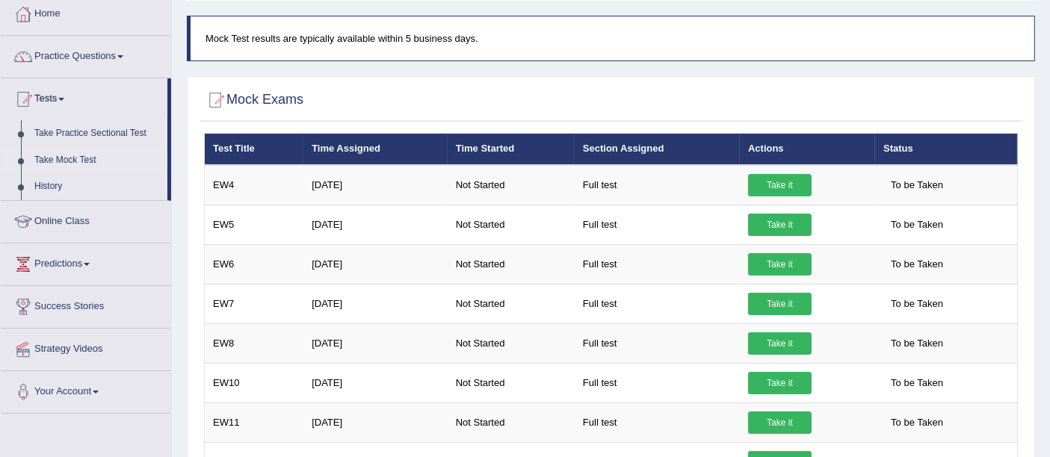
scroll to position [0, 0]
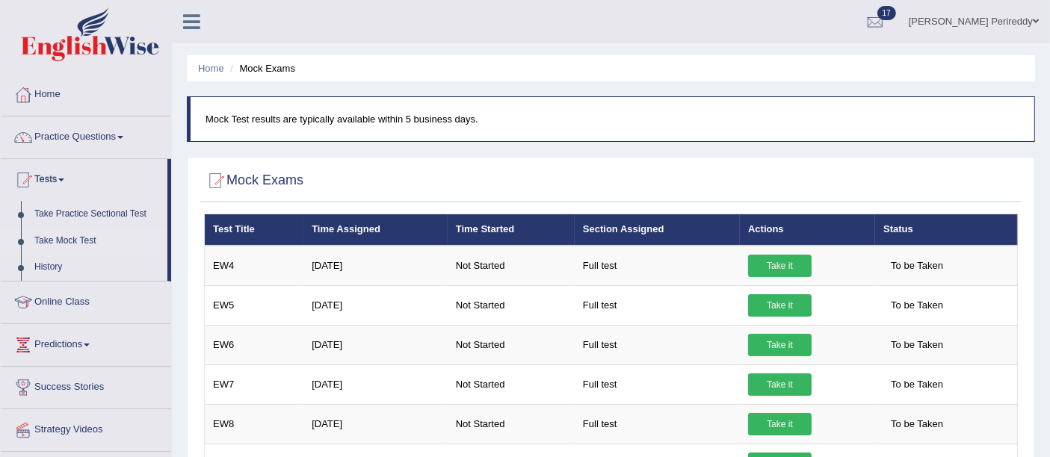
drag, startPoint x: 476, startPoint y: 118, endPoint x: 197, endPoint y: 99, distance: 280.1
click at [197, 99] on blockquote "Mock Test results are typically available within 5 business days." at bounding box center [611, 119] width 848 height 46
click at [203, 108] on blockquote "Mock Test results are typically available within 5 business days." at bounding box center [611, 119] width 848 height 46
drag, startPoint x: 206, startPoint y: 119, endPoint x: 514, endPoint y: 146, distance: 309.9
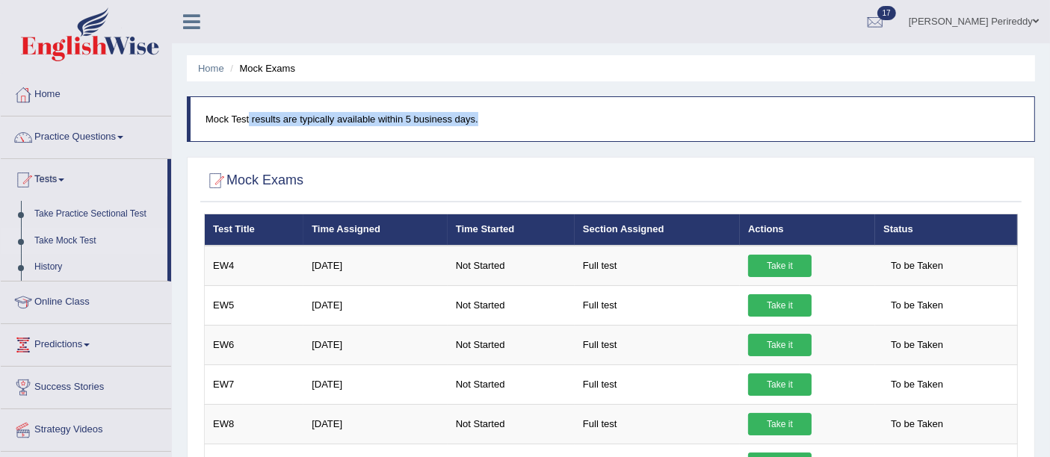
drag, startPoint x: 475, startPoint y: 118, endPoint x: 200, endPoint y: 125, distance: 275.1
click at [200, 125] on blockquote "Mock Test results are typically available within 5 business days." at bounding box center [611, 119] width 848 height 46
click at [211, 125] on p "Mock Test results are typically available within 5 business days." at bounding box center [613, 119] width 814 height 14
drag, startPoint x: 207, startPoint y: 120, endPoint x: 507, endPoint y: 143, distance: 300.6
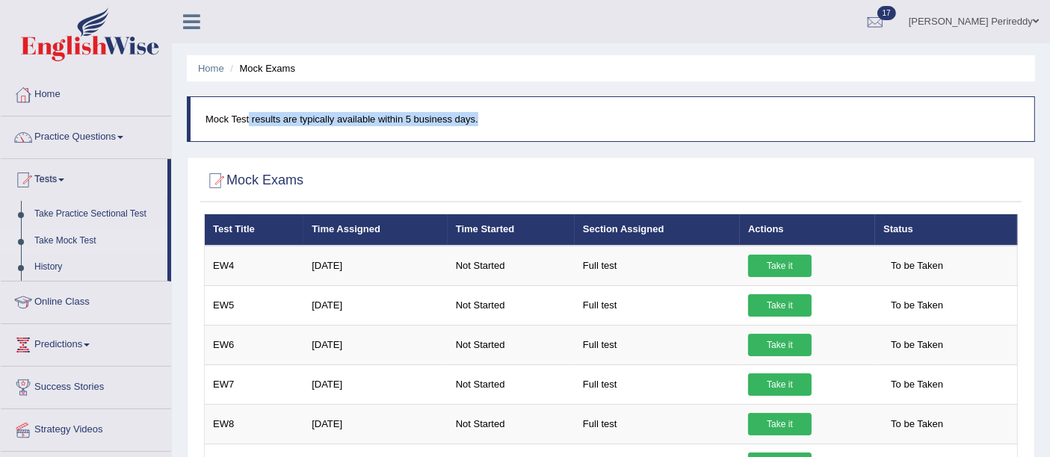
click at [491, 124] on p "Mock Test results are typically available within 5 business days." at bounding box center [613, 119] width 814 height 14
drag, startPoint x: 476, startPoint y: 121, endPoint x: 193, endPoint y: 121, distance: 283.2
click at [193, 121] on blockquote "Mock Test results are typically available within 5 business days." at bounding box center [611, 119] width 848 height 46
click at [258, 125] on p "Mock Test results are typically available within 5 business days." at bounding box center [613, 119] width 814 height 14
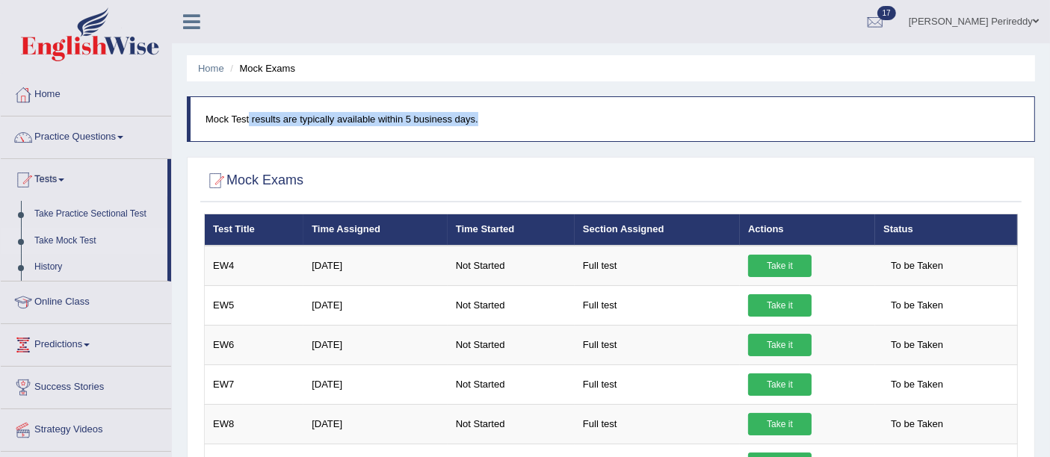
drag, startPoint x: 205, startPoint y: 120, endPoint x: 541, endPoint y: 146, distance: 337.3
click at [497, 129] on blockquote "Mock Test results are typically available within 5 business days." at bounding box center [611, 119] width 848 height 46
drag, startPoint x: 475, startPoint y: 120, endPoint x: 203, endPoint y: 104, distance: 272.5
click at [203, 104] on blockquote "Mock Test results are typically available within 5 business days." at bounding box center [611, 119] width 848 height 46
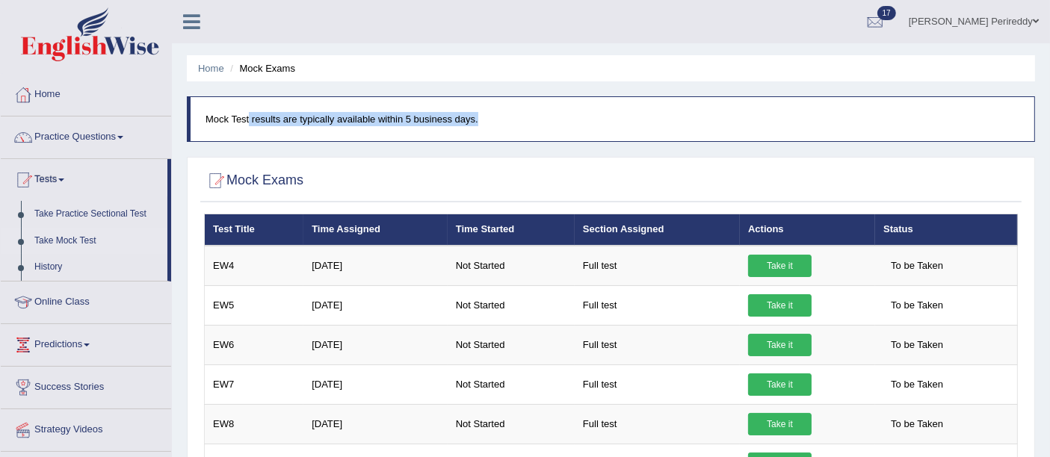
click at [216, 117] on p "Mock Test results are typically available within 5 business days." at bounding box center [613, 119] width 814 height 14
drag, startPoint x: 205, startPoint y: 120, endPoint x: 525, endPoint y: 164, distance: 322.8
click at [501, 120] on p "Mock Test results are typically available within 5 business days." at bounding box center [613, 119] width 814 height 14
drag, startPoint x: 478, startPoint y: 118, endPoint x: 191, endPoint y: 129, distance: 286.5
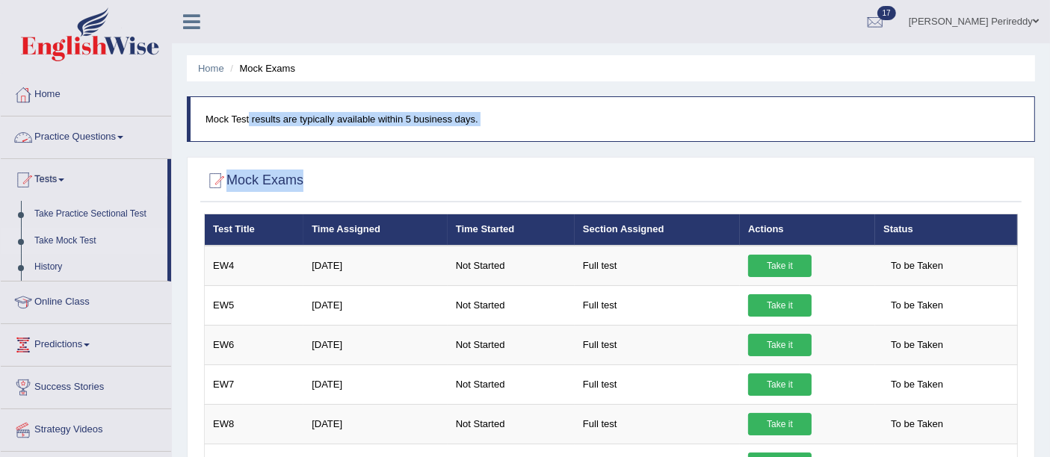
click at [191, 129] on blockquote "Mock Test results are typically available within 5 business days." at bounding box center [611, 119] width 848 height 46
click at [223, 116] on p "Mock Test results are typically available within 5 business days." at bounding box center [613, 119] width 814 height 14
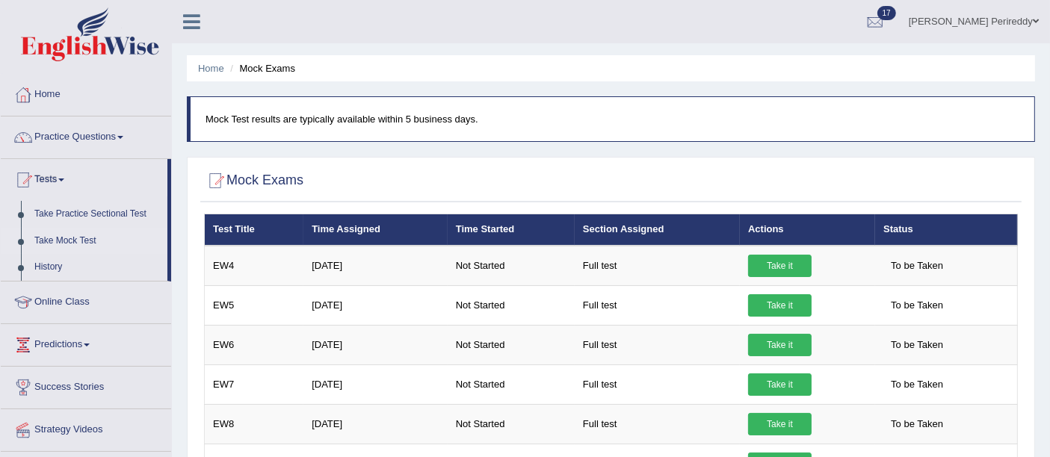
click at [226, 120] on p "Mock Test results are typically available within 5 business days." at bounding box center [613, 119] width 814 height 14
click at [247, 118] on p "Mock Test results are typically available within 5 business days." at bounding box center [613, 119] width 814 height 14
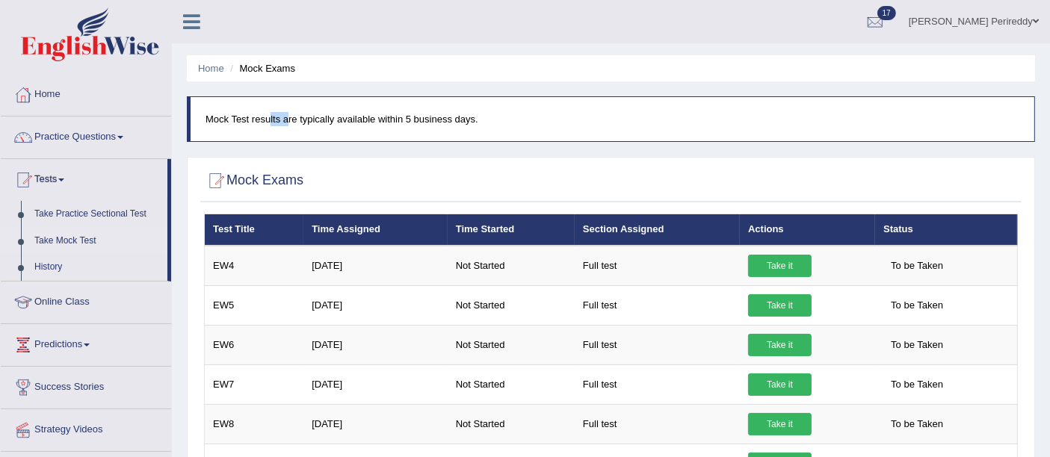
click at [247, 118] on p "Mock Test results are typically available within 5 business days." at bounding box center [613, 119] width 814 height 14
click at [280, 118] on p "Mock Test results are typically available within 5 business days." at bounding box center [613, 119] width 814 height 14
click at [294, 119] on p "Mock Test results are typically available within 5 business days." at bounding box center [613, 119] width 814 height 14
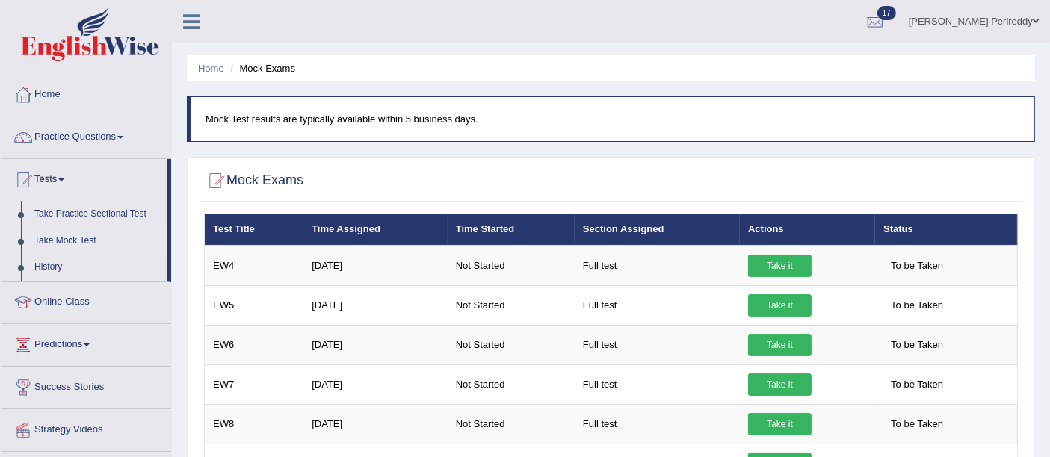
click at [334, 118] on p "Mock Test results are typically available within 5 business days." at bounding box center [613, 119] width 814 height 14
click at [376, 120] on p "Mock Test results are typically available within 5 business days." at bounding box center [613, 119] width 814 height 14
click at [372, 120] on p "Mock Test results are typically available within 5 business days." at bounding box center [613, 119] width 814 height 14
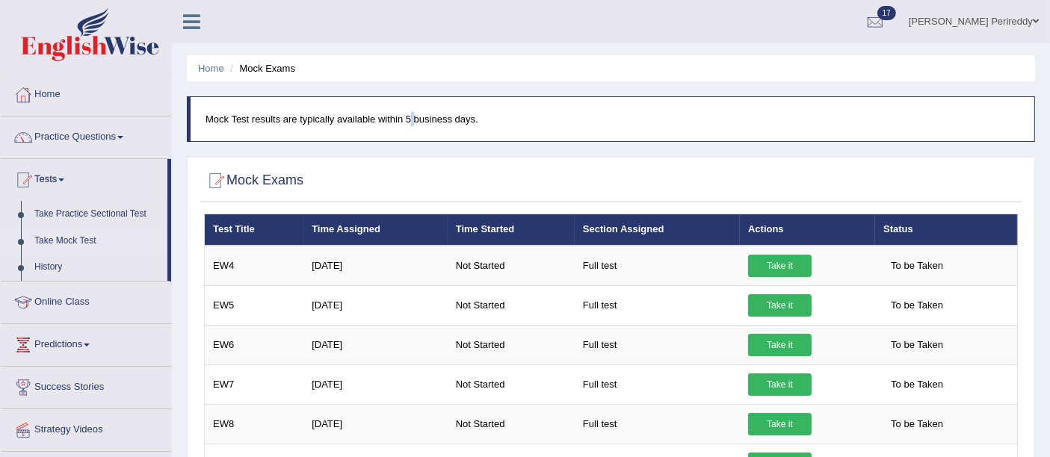
click at [372, 120] on p "Mock Test results are typically available within 5 business days." at bounding box center [613, 119] width 814 height 14
click at [399, 118] on p "Mock Test results are typically available within 5 business days." at bounding box center [613, 119] width 814 height 14
click at [401, 118] on p "Mock Test results are typically available within 5 business days." at bounding box center [613, 119] width 814 height 14
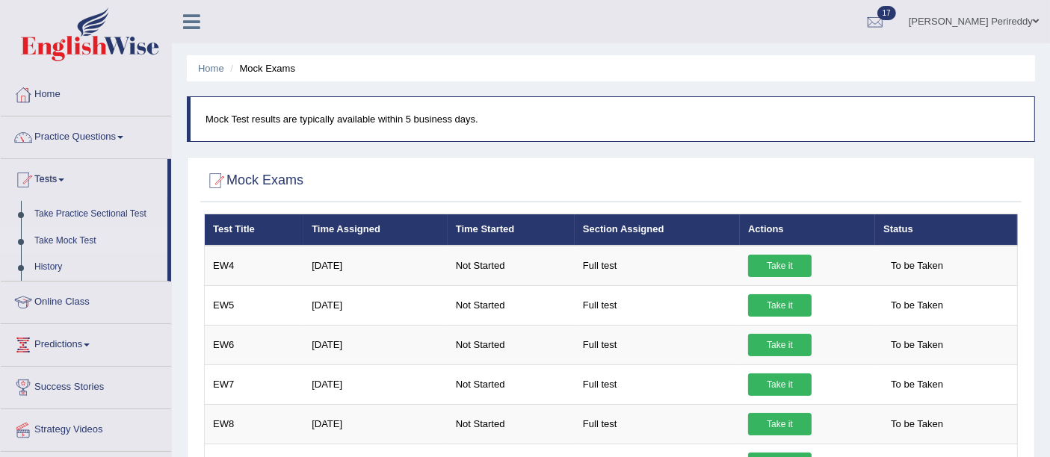
click at [410, 118] on p "Mock Test results are typically available within 5 business days." at bounding box center [613, 119] width 814 height 14
click at [451, 121] on p "Mock Test results are typically available within 5 business days." at bounding box center [613, 119] width 814 height 14
drag, startPoint x: 478, startPoint y: 120, endPoint x: 382, endPoint y: 86, distance: 101.4
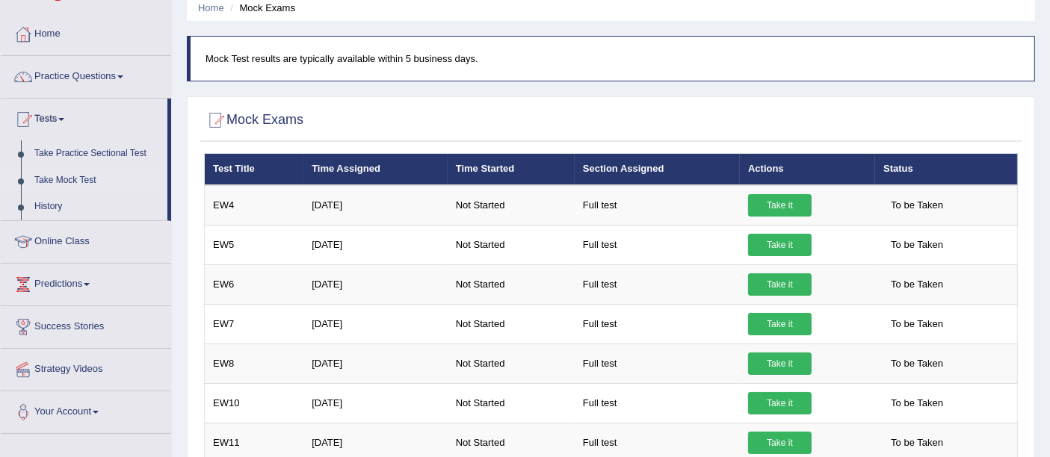
scroll to position [61, 0]
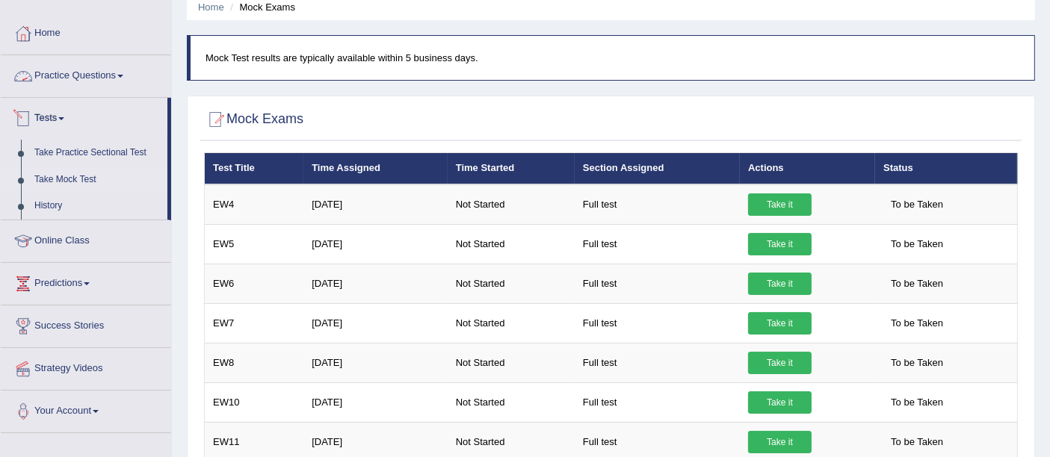
click at [89, 70] on link "Practice Questions" at bounding box center [86, 73] width 170 height 37
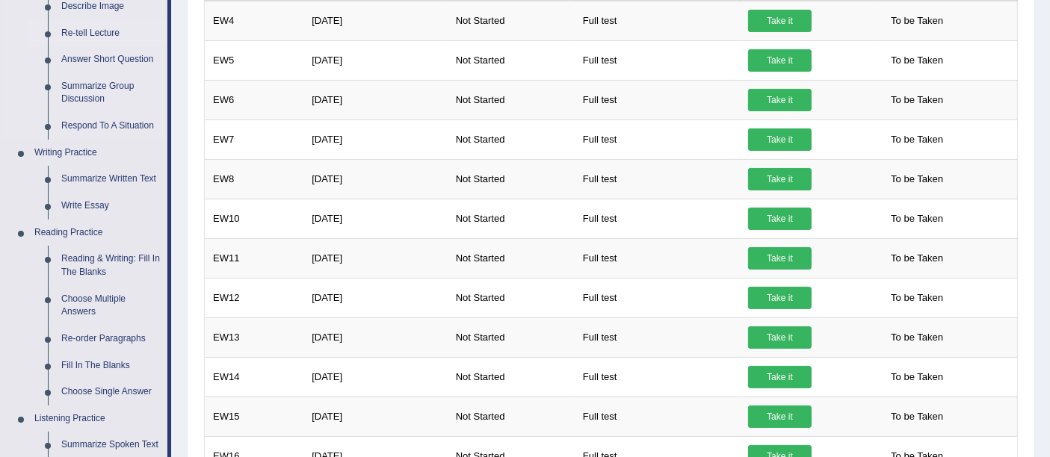
scroll to position [0, 0]
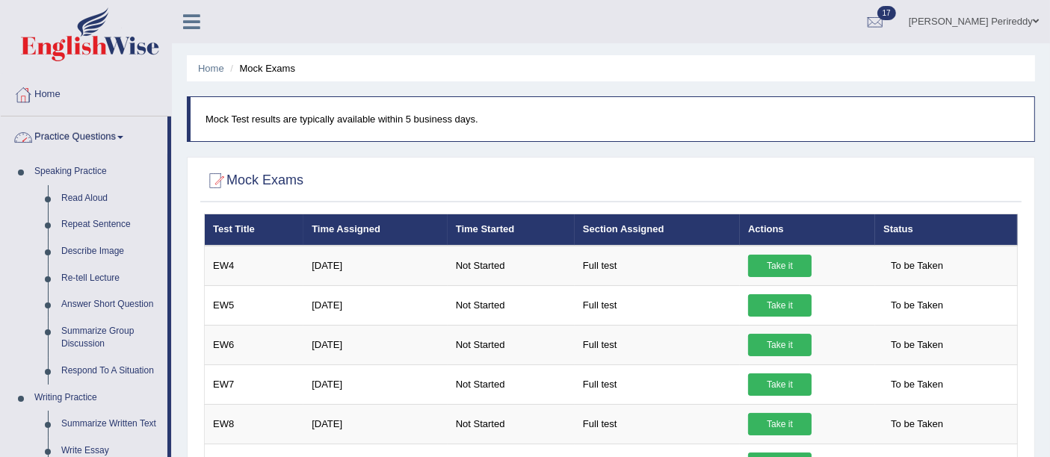
click at [83, 139] on link "Practice Questions" at bounding box center [84, 135] width 167 height 37
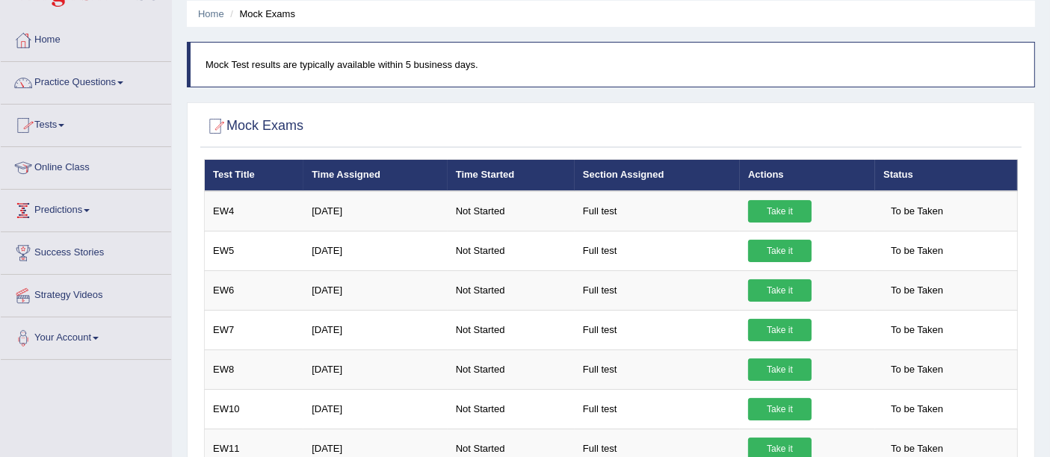
scroll to position [66, 0]
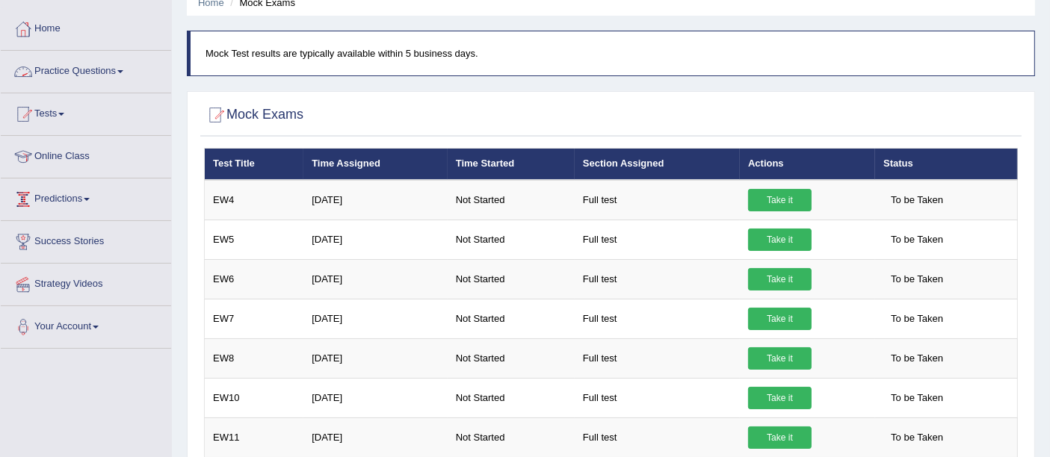
click at [72, 81] on link "Practice Questions" at bounding box center [86, 69] width 170 height 37
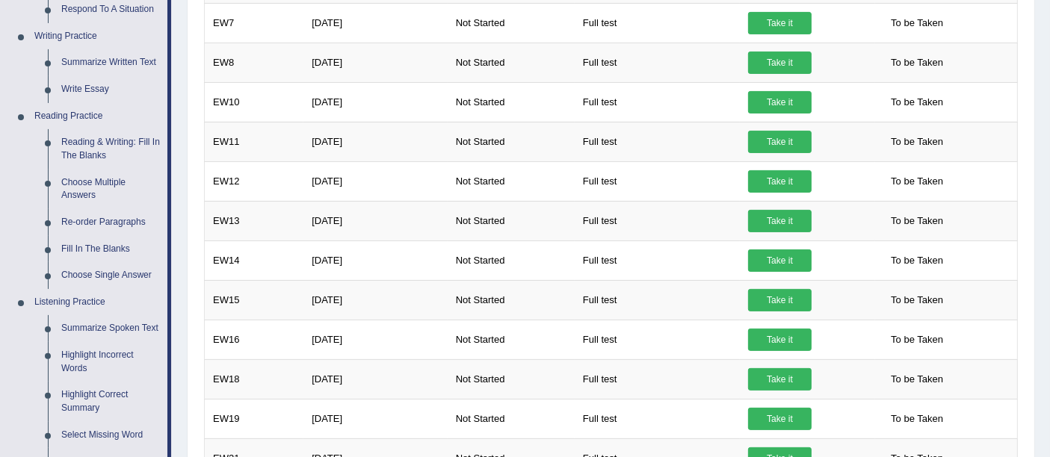
scroll to position [360, 0]
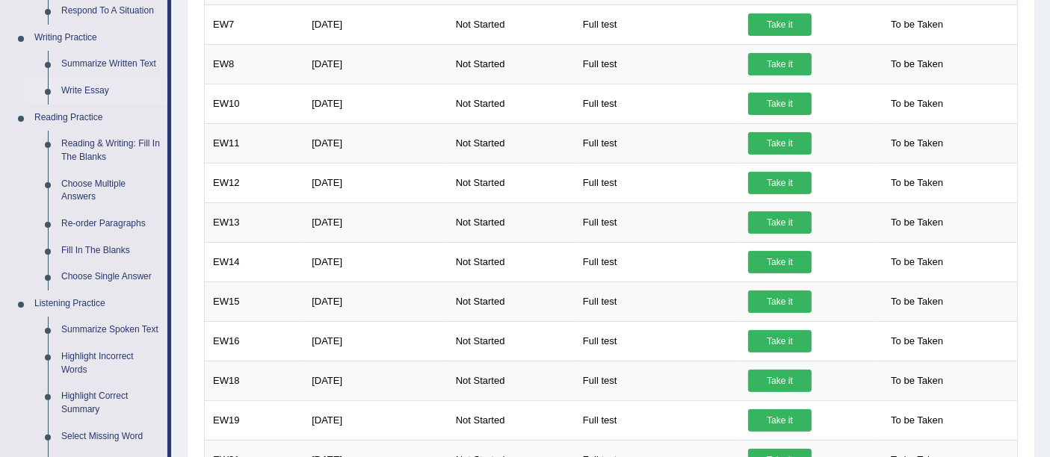
click at [87, 80] on link "Write Essay" at bounding box center [111, 91] width 113 height 27
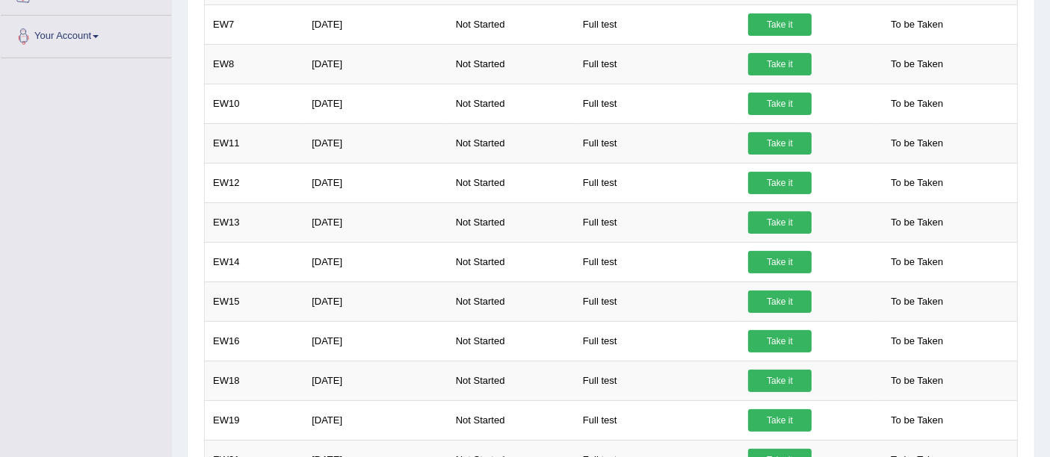
scroll to position [379, 0]
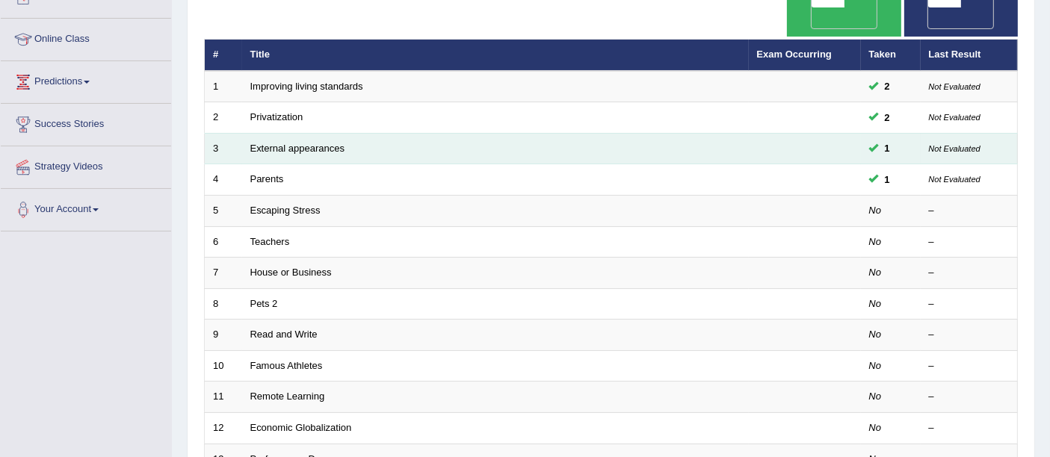
scroll to position [187, 0]
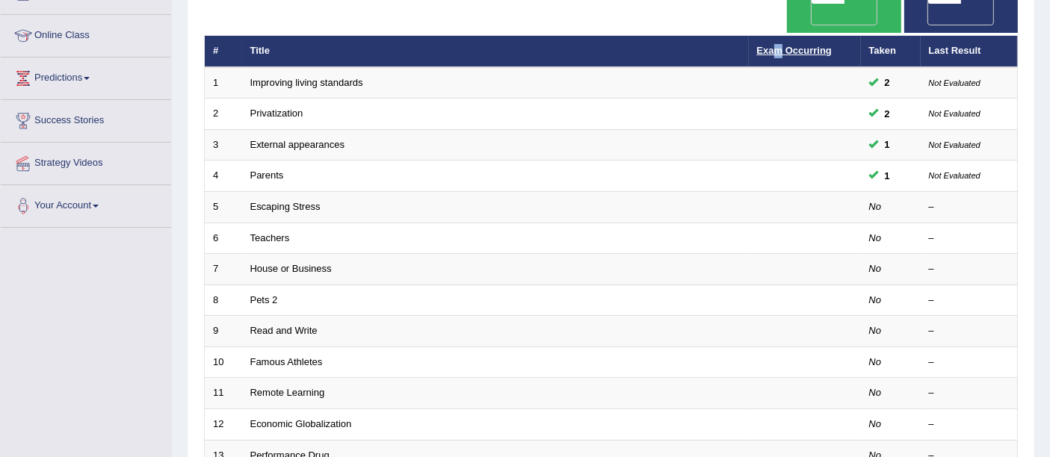
click at [782, 36] on th "Exam Occurring" at bounding box center [805, 51] width 112 height 31
click at [782, 45] on link "Exam Occurring" at bounding box center [794, 50] width 75 height 11
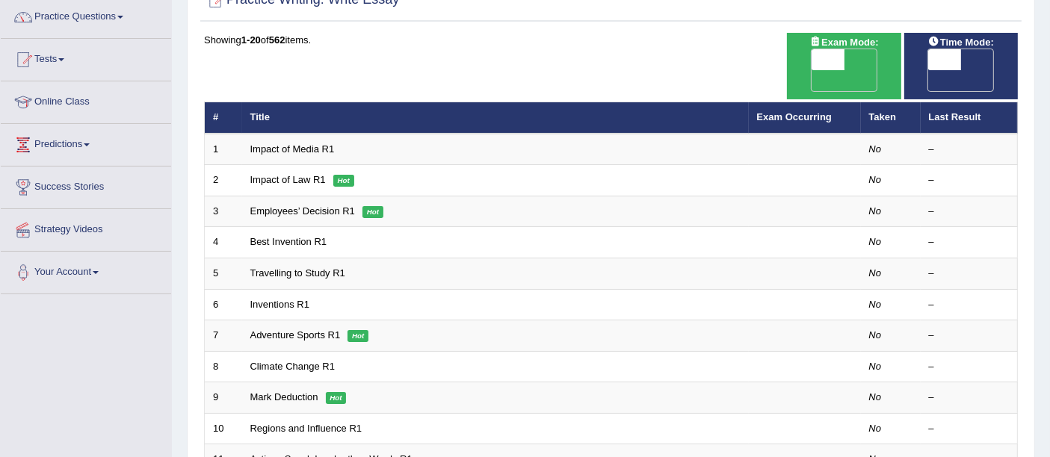
scroll to position [121, 0]
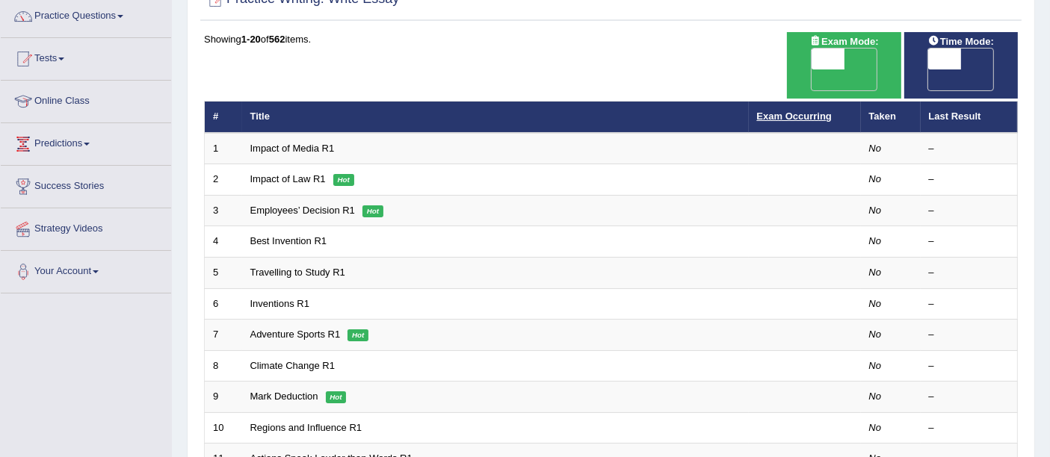
click at [785, 111] on link "Exam Occurring" at bounding box center [794, 116] width 75 height 11
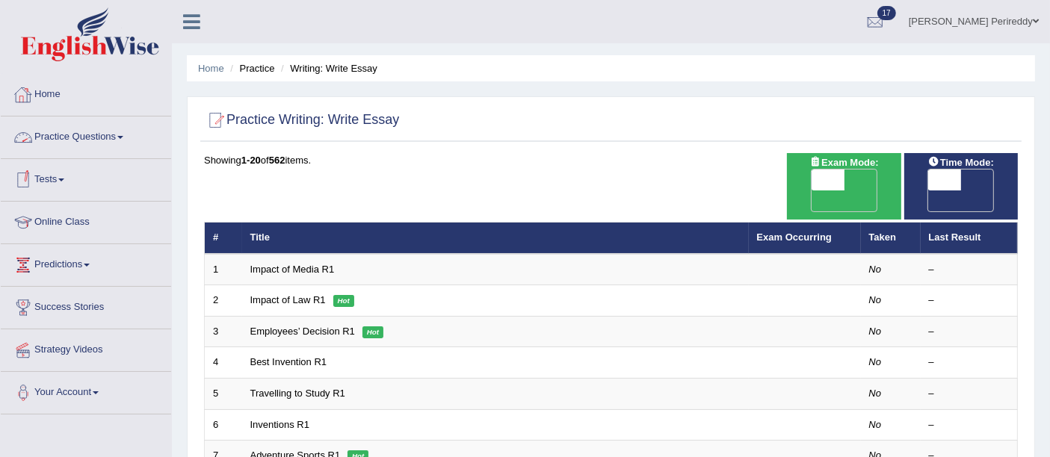
click at [108, 143] on link "Practice Questions" at bounding box center [86, 135] width 170 height 37
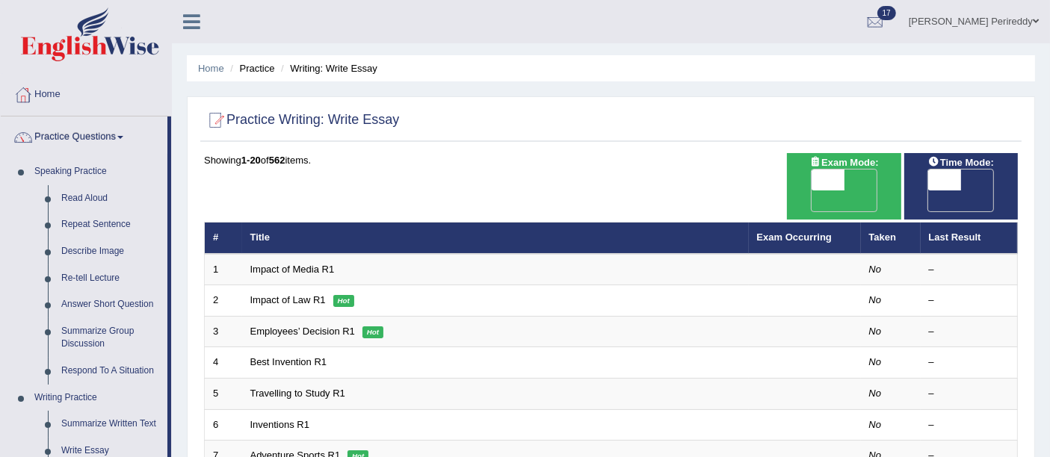
click at [108, 143] on link "Practice Questions" at bounding box center [84, 135] width 167 height 37
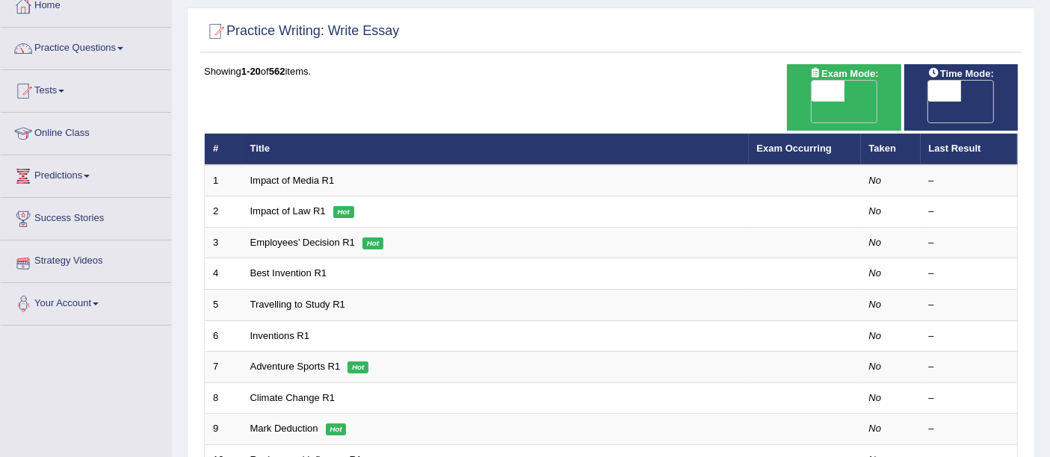
scroll to position [84, 0]
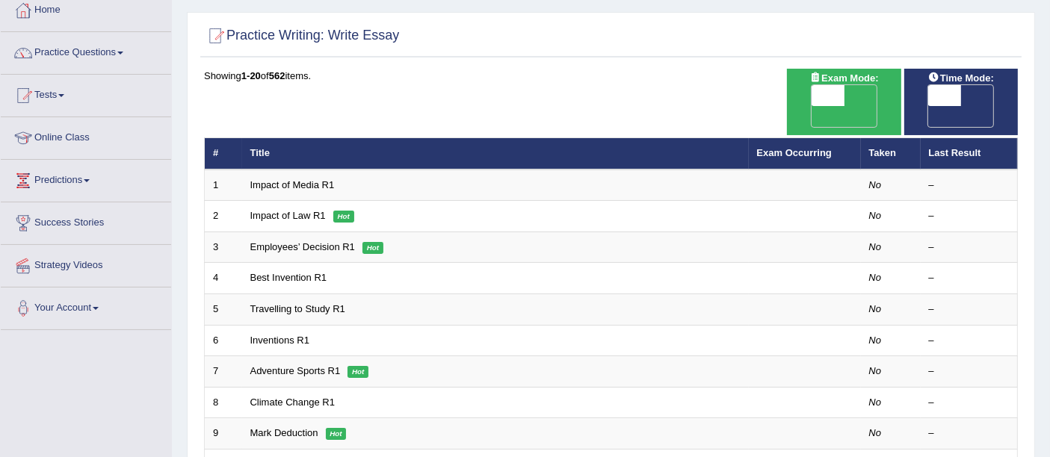
click at [83, 315] on link "Your Account" at bounding box center [86, 306] width 170 height 37
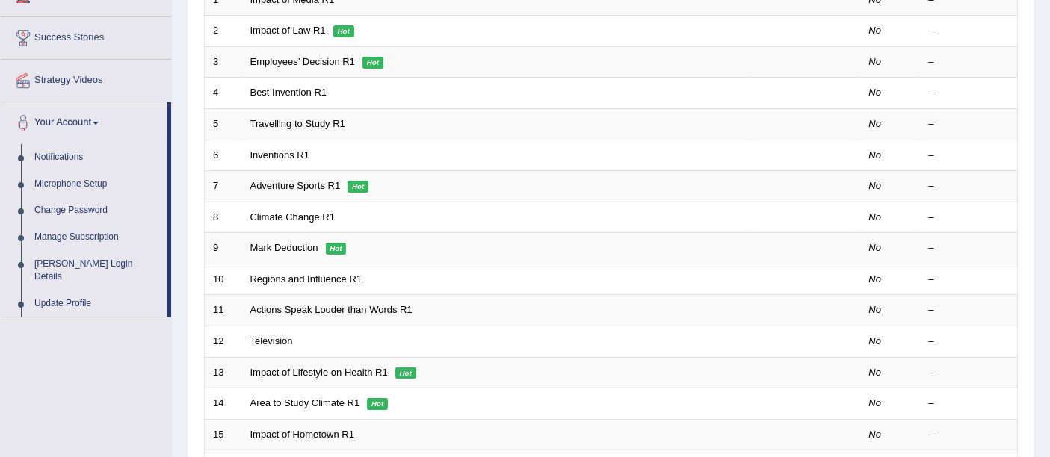
scroll to position [0, 0]
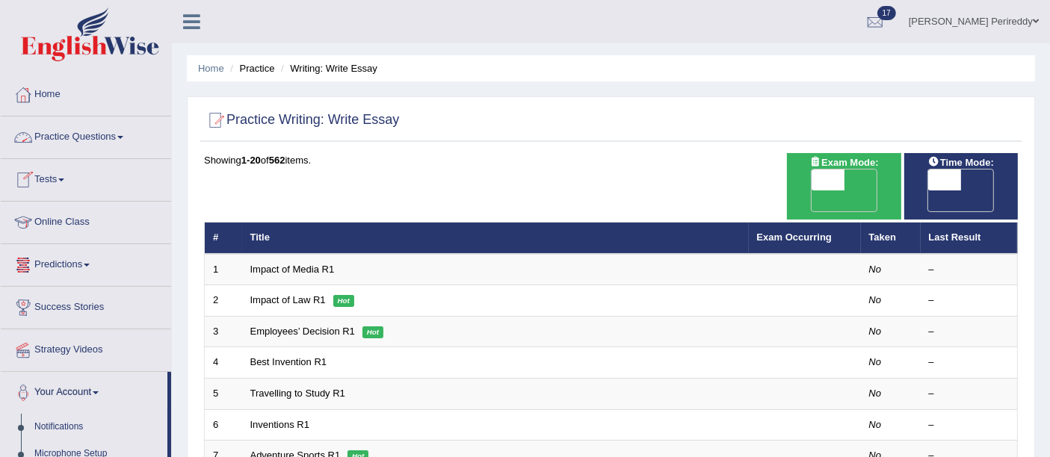
click at [61, 170] on link "Tests" at bounding box center [86, 177] width 170 height 37
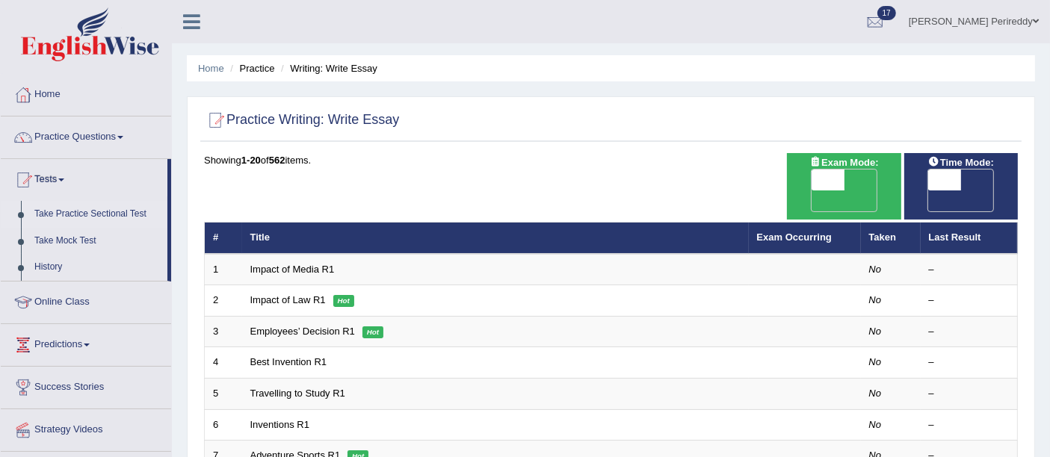
click at [73, 210] on link "Take Practice Sectional Test" at bounding box center [98, 214] width 140 height 27
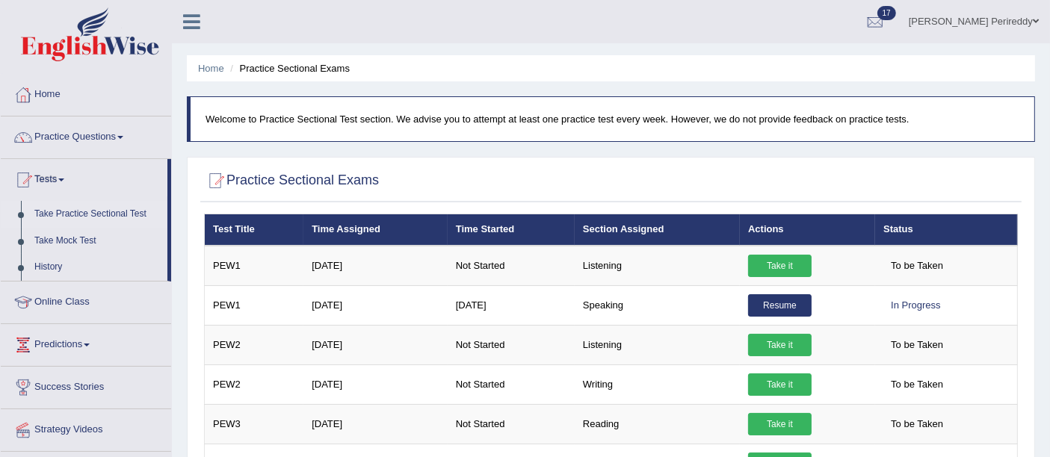
click at [969, 19] on link "[PERSON_NAME] Perireddy" at bounding box center [974, 19] width 152 height 39
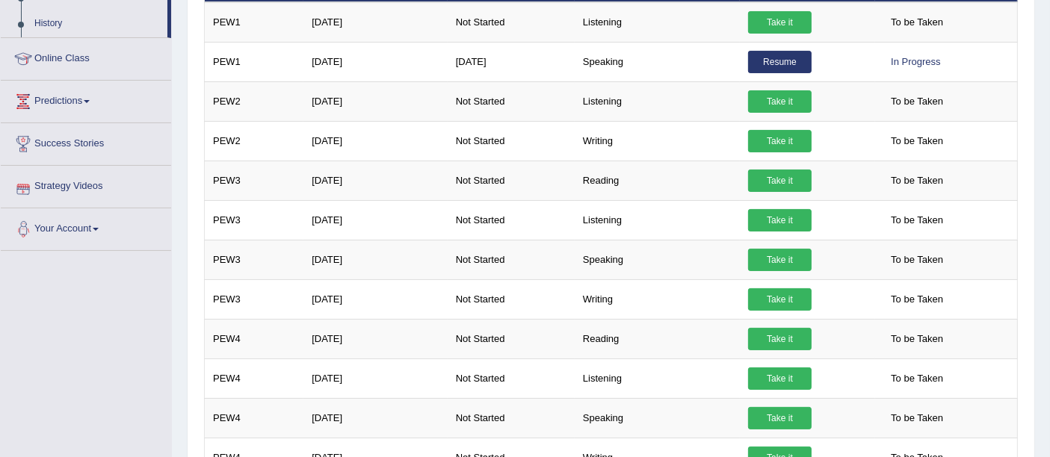
scroll to position [250, 0]
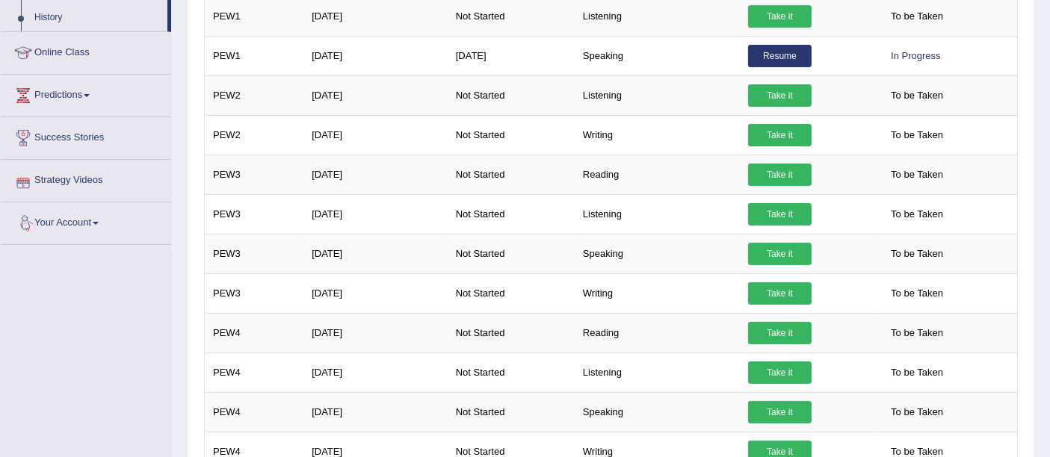
click at [68, 220] on link "Your Account" at bounding box center [86, 221] width 170 height 37
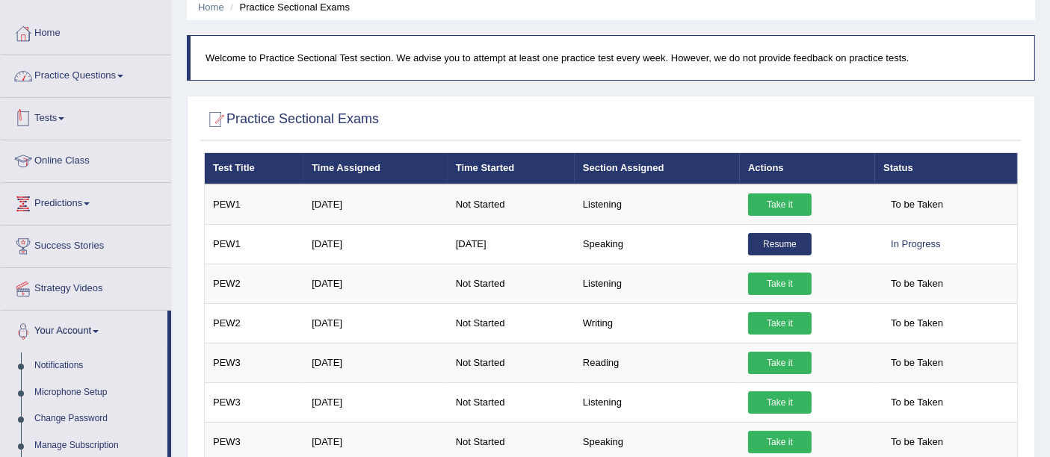
scroll to position [0, 0]
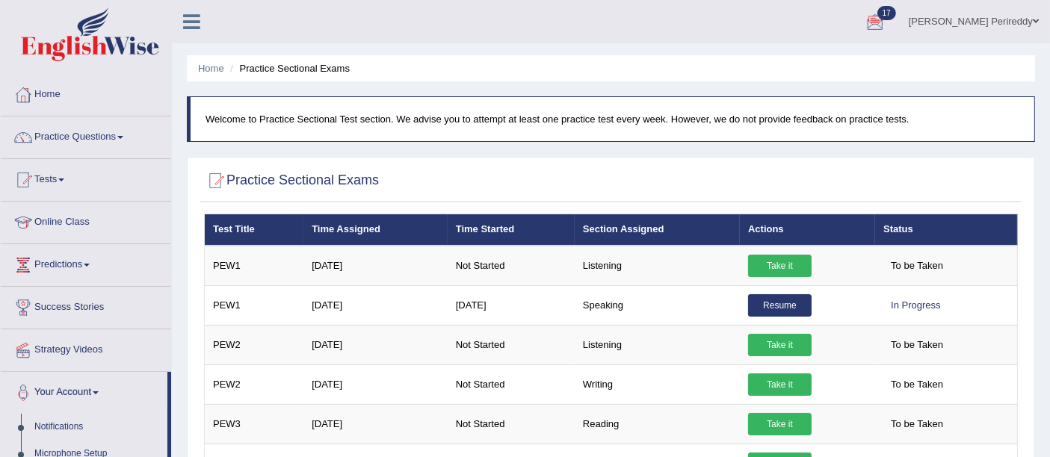
click at [194, 25] on icon at bounding box center [191, 21] width 17 height 19
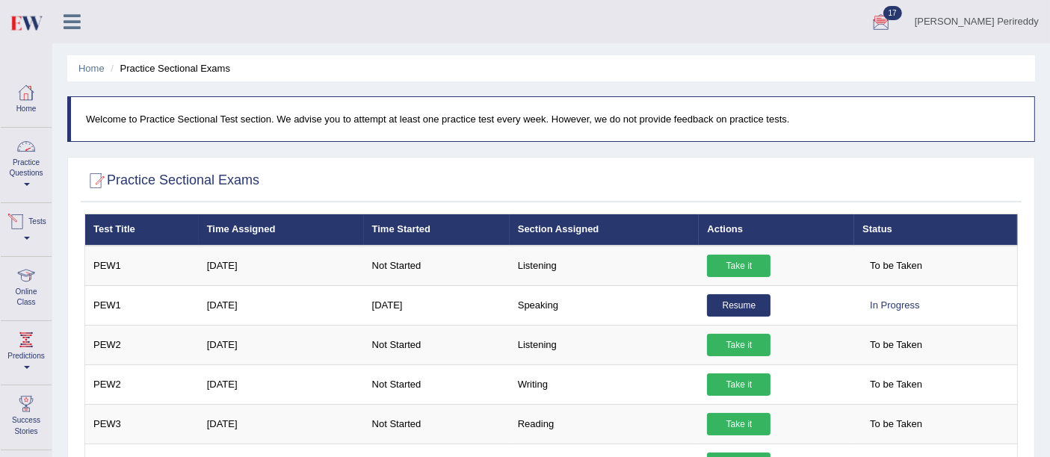
click at [28, 225] on div at bounding box center [17, 222] width 22 height 22
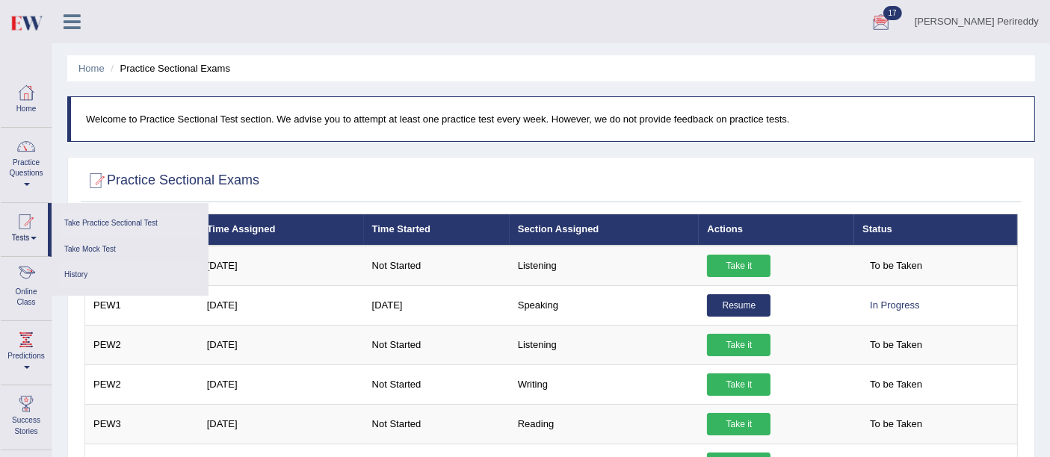
click at [81, 278] on link "History" at bounding box center [130, 275] width 142 height 26
click at [84, 263] on link "History" at bounding box center [130, 275] width 142 height 26
click at [59, 13] on link at bounding box center [72, 20] width 40 height 22
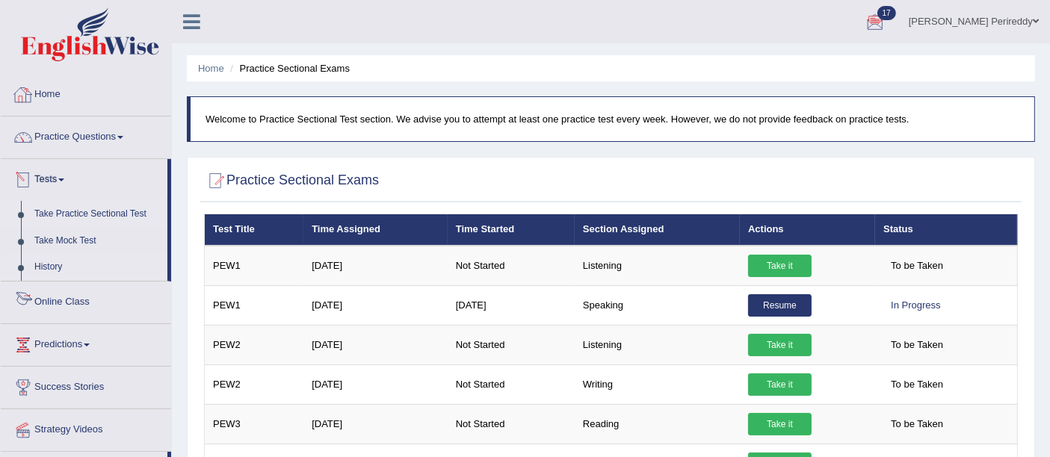
click at [51, 257] on link "History" at bounding box center [98, 267] width 140 height 27
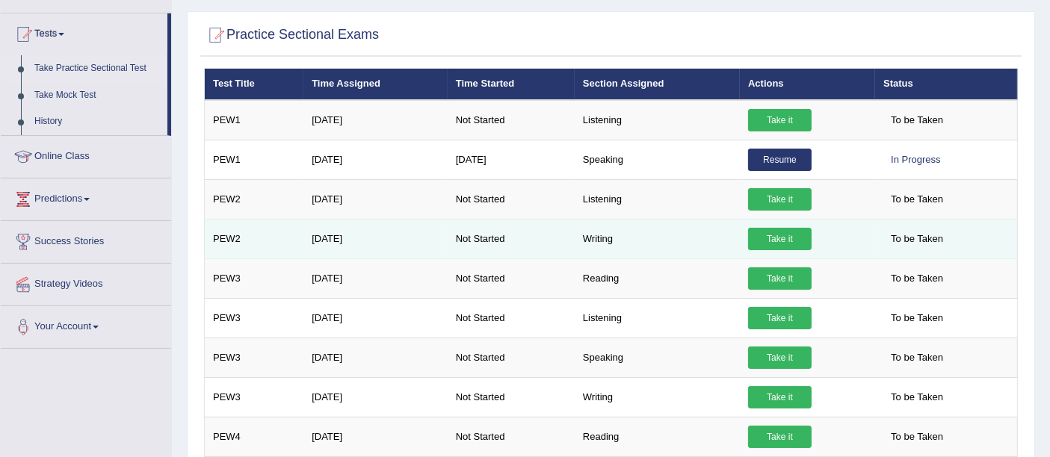
scroll to position [147, 0]
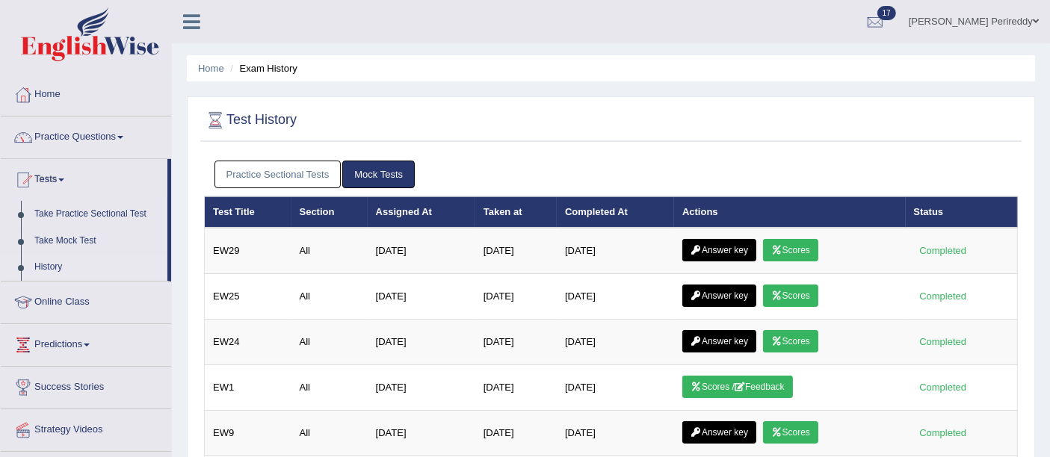
click at [606, 41] on ul "Inaganti Karthikeya Perireddy Toggle navigation Username: Karthikeya_Inaganti A…" at bounding box center [743, 21] width 615 height 43
click at [262, 173] on link "Practice Sectional Tests" at bounding box center [277, 175] width 127 height 28
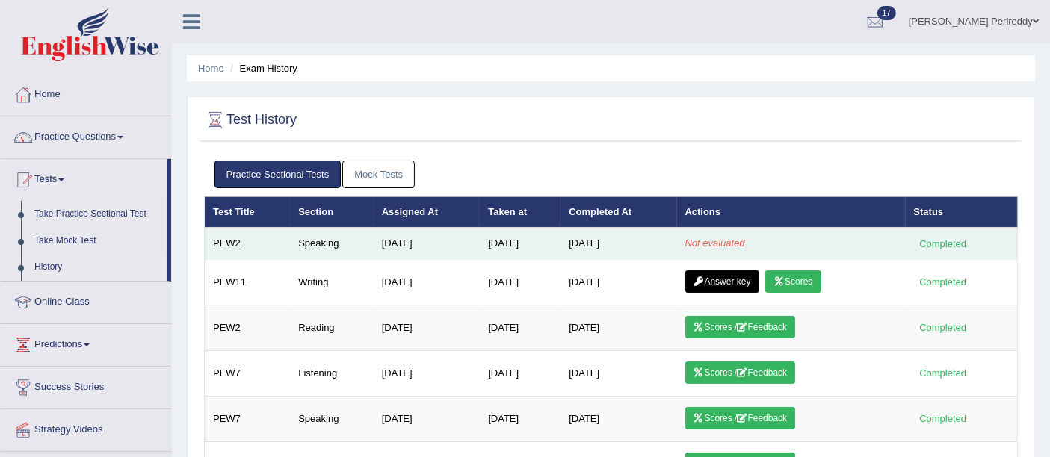
click at [937, 242] on div "Completed" at bounding box center [943, 244] width 58 height 16
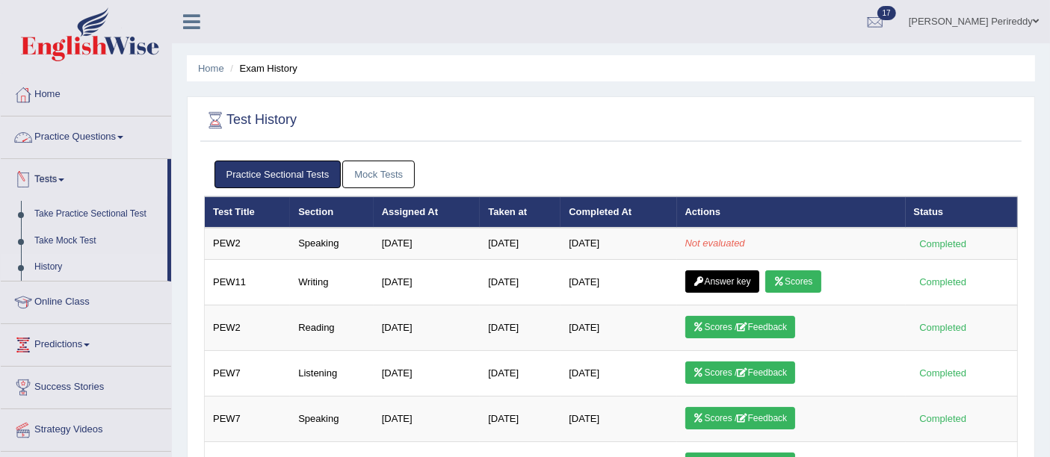
click at [106, 131] on link "Practice Questions" at bounding box center [86, 135] width 170 height 37
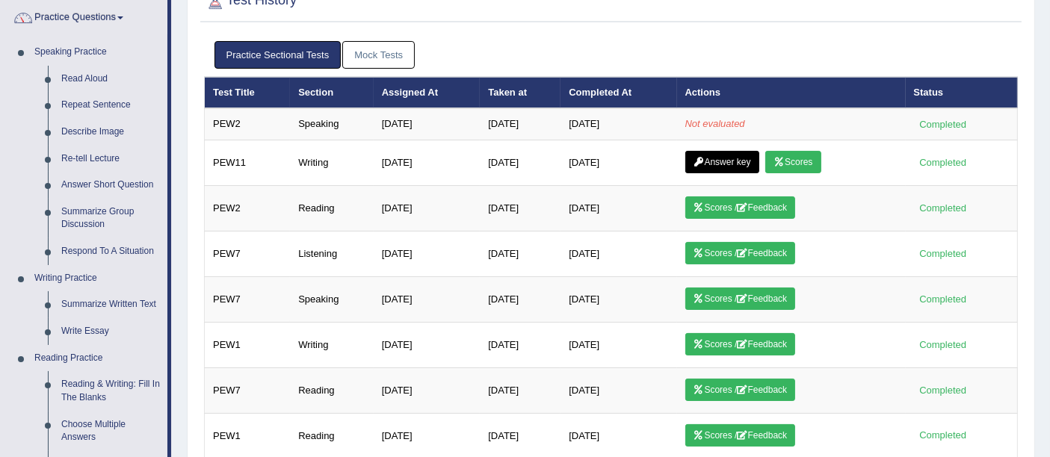
scroll to position [122, 0]
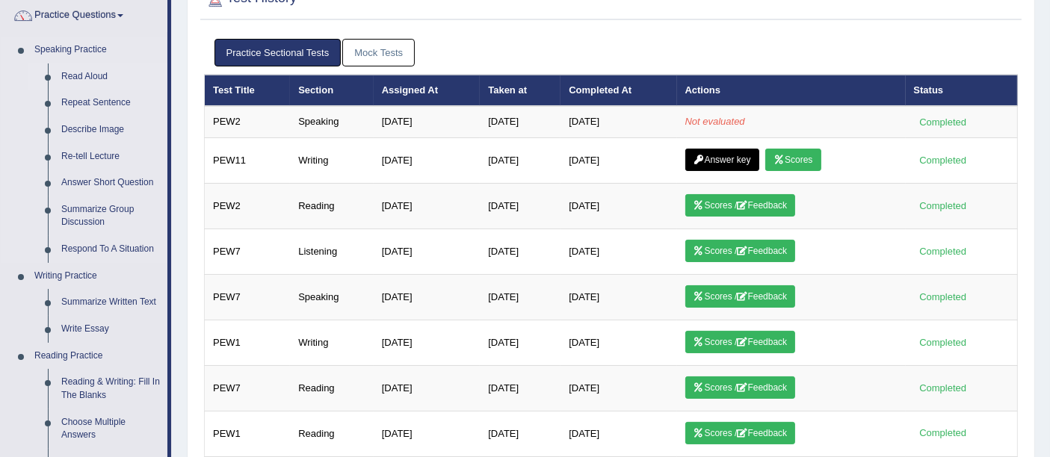
click at [90, 70] on link "Read Aloud" at bounding box center [111, 77] width 113 height 27
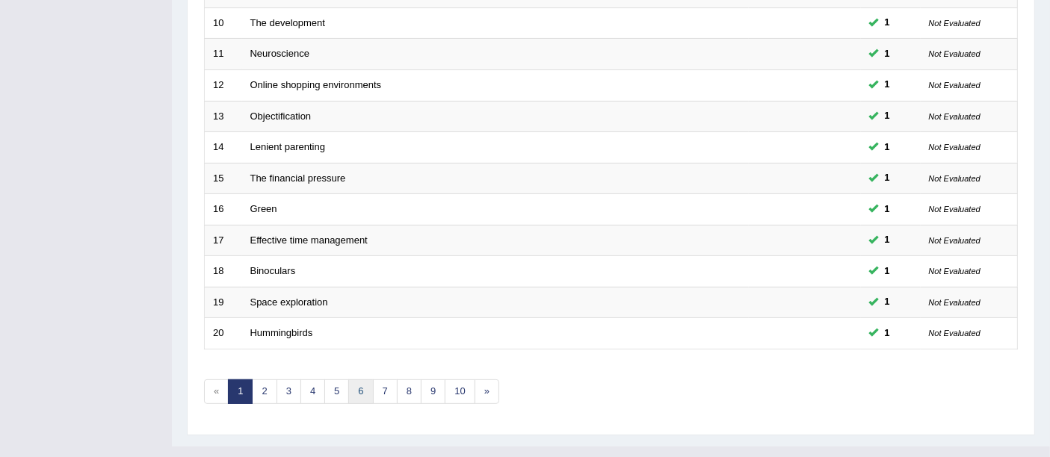
click at [348, 380] on link "6" at bounding box center [360, 392] width 25 height 25
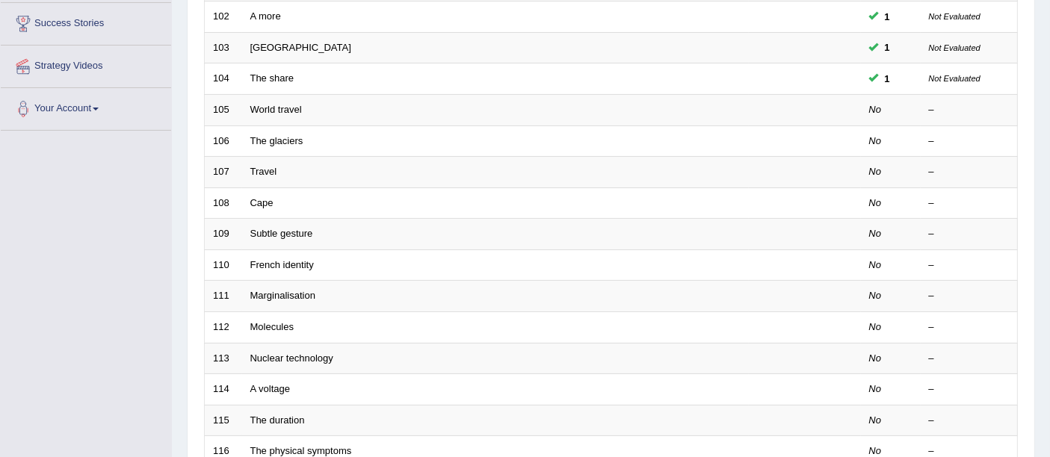
click at [256, 188] on td "Cape" at bounding box center [495, 203] width 507 height 31
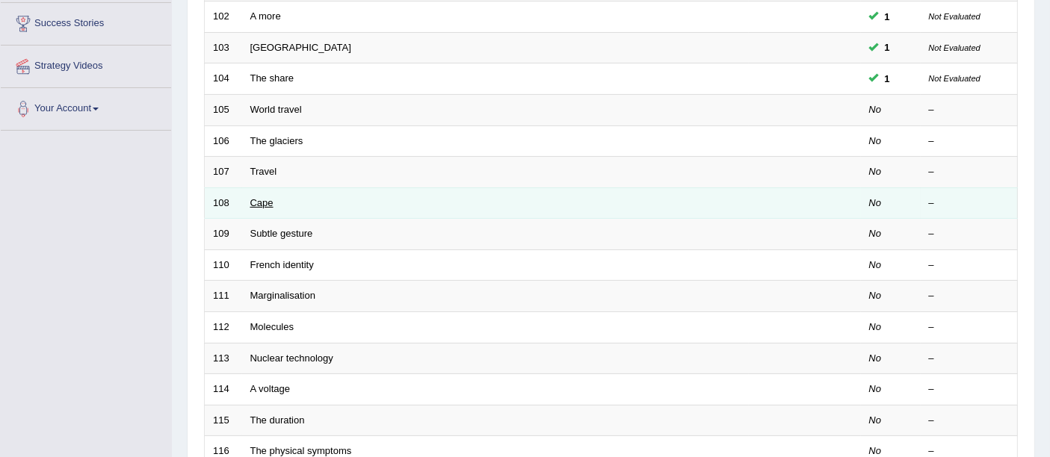
click at [258, 197] on link "Cape" at bounding box center [261, 202] width 23 height 11
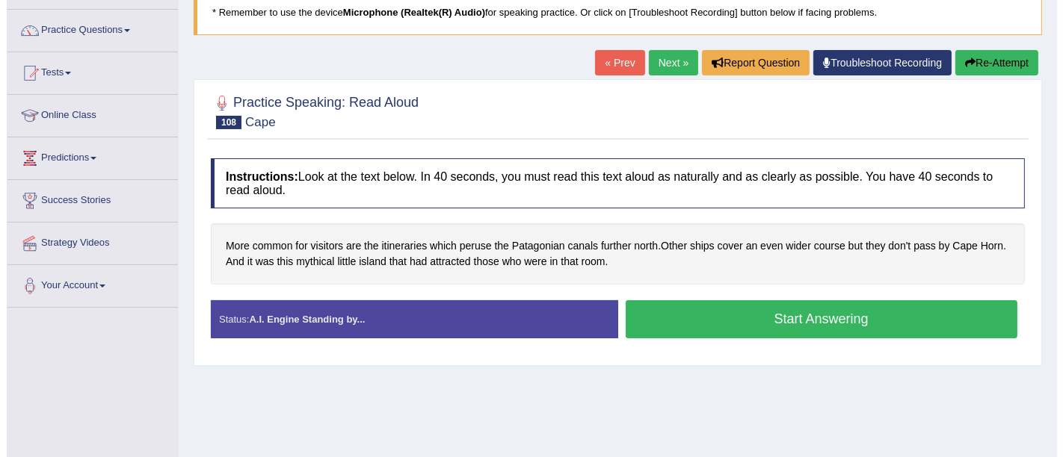
scroll to position [106, 0]
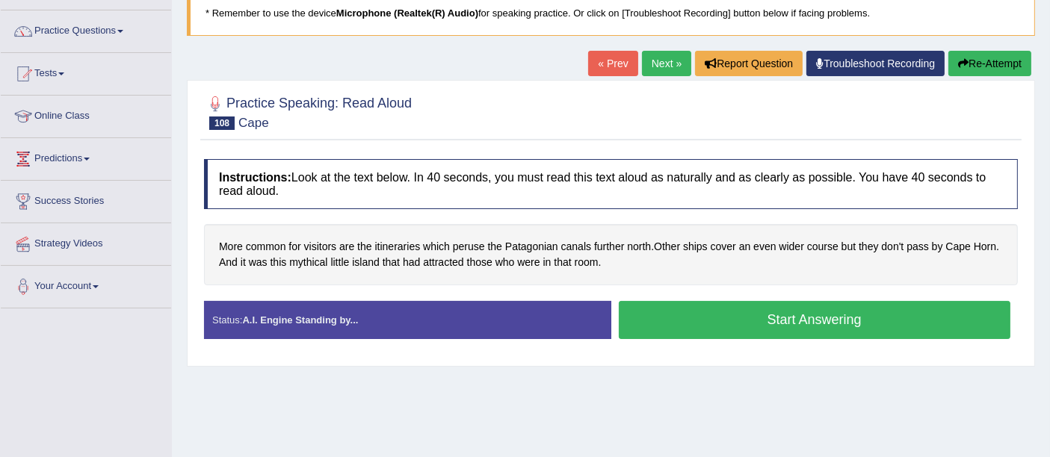
click at [676, 324] on button "Start Answering" at bounding box center [815, 320] width 392 height 38
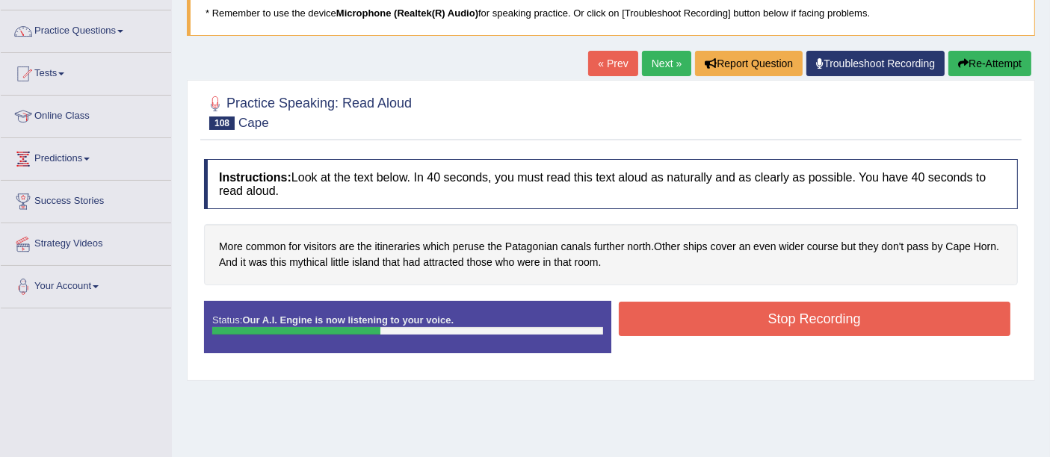
click at [667, 315] on button "Stop Recording" at bounding box center [815, 319] width 392 height 34
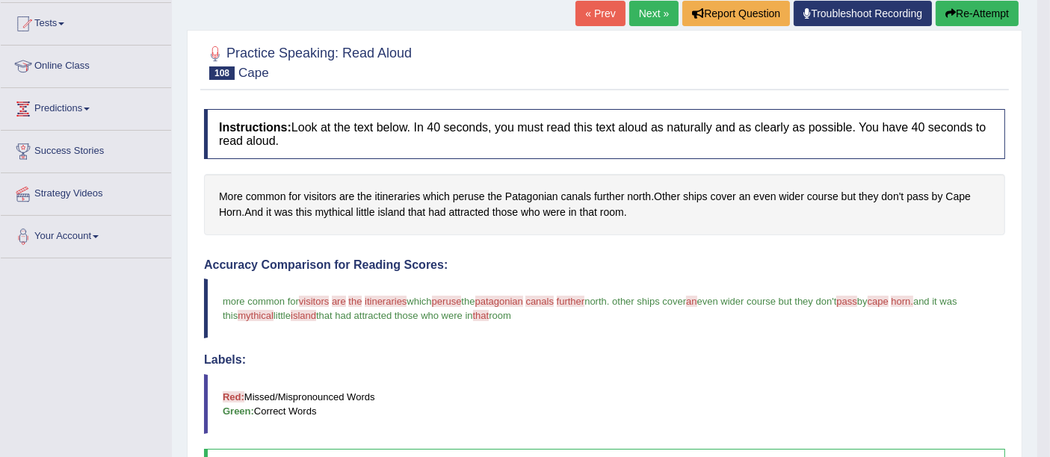
scroll to position [155, 0]
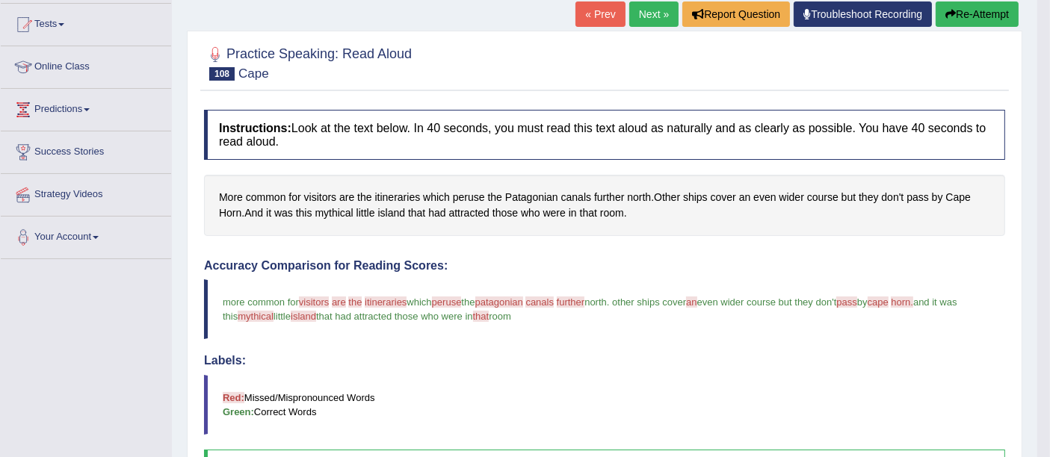
click at [659, 16] on link "Next »" at bounding box center [653, 13] width 49 height 25
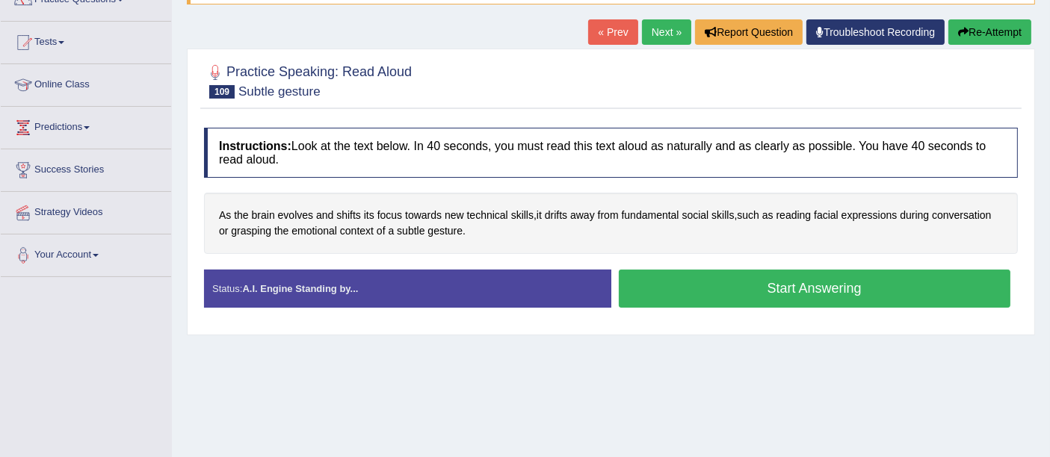
click at [670, 280] on button "Start Answering" at bounding box center [815, 289] width 392 height 38
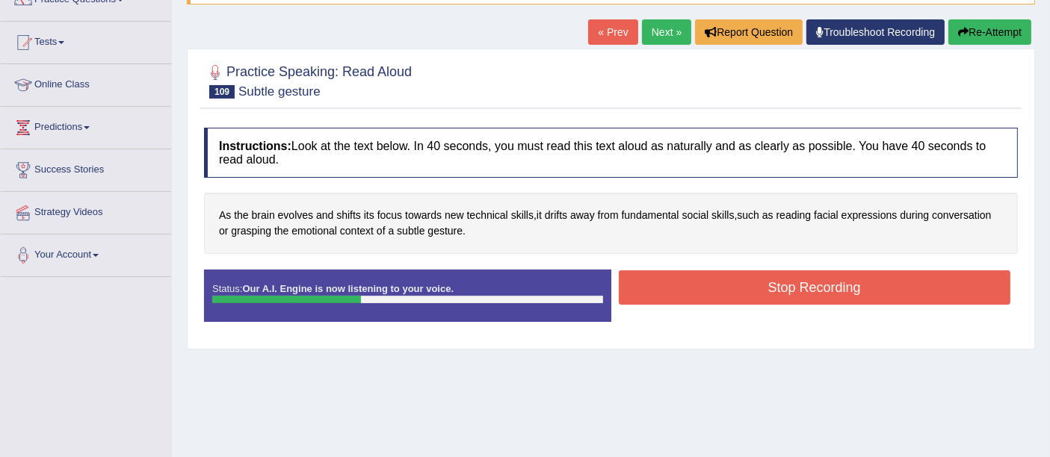
click at [670, 280] on button "Stop Recording" at bounding box center [815, 288] width 392 height 34
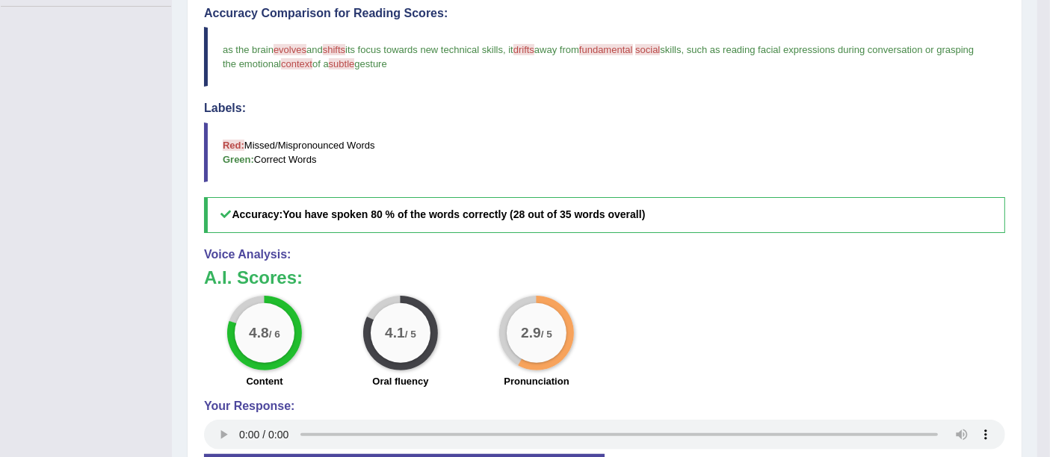
scroll to position [407, 0]
drag, startPoint x: 223, startPoint y: 49, endPoint x: 383, endPoint y: 203, distance: 222.0
click at [383, 203] on div "Accuracy Comparison for Reading Scores: as the brain evolves awards and shifts …" at bounding box center [604, 120] width 801 height 226
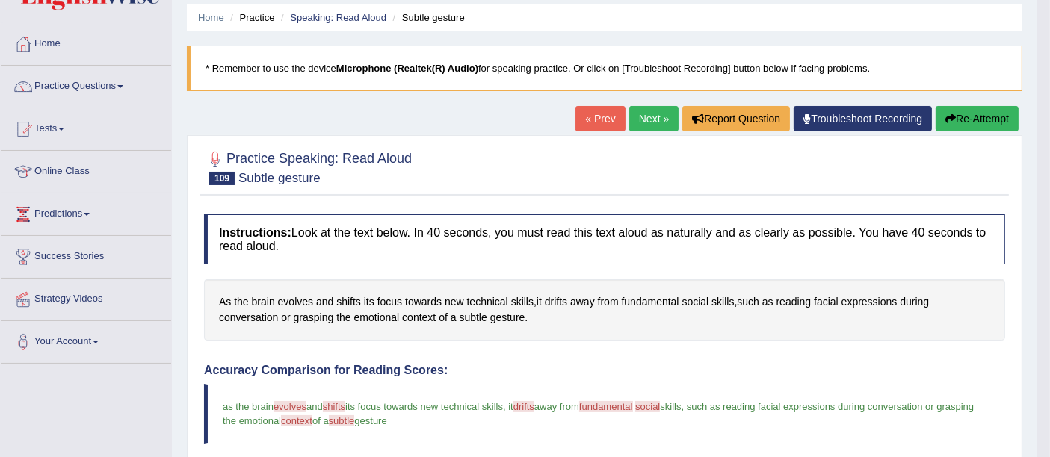
scroll to position [24, 0]
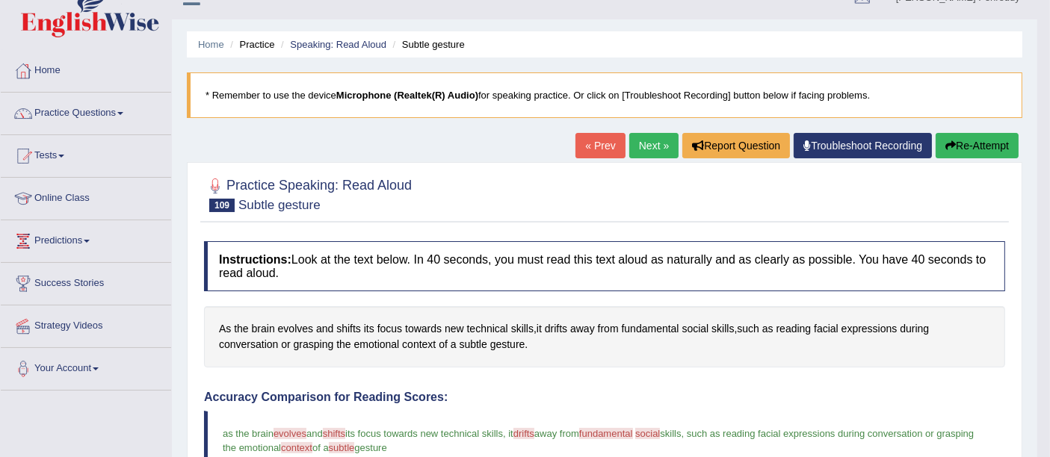
click at [655, 142] on link "Next »" at bounding box center [653, 145] width 49 height 25
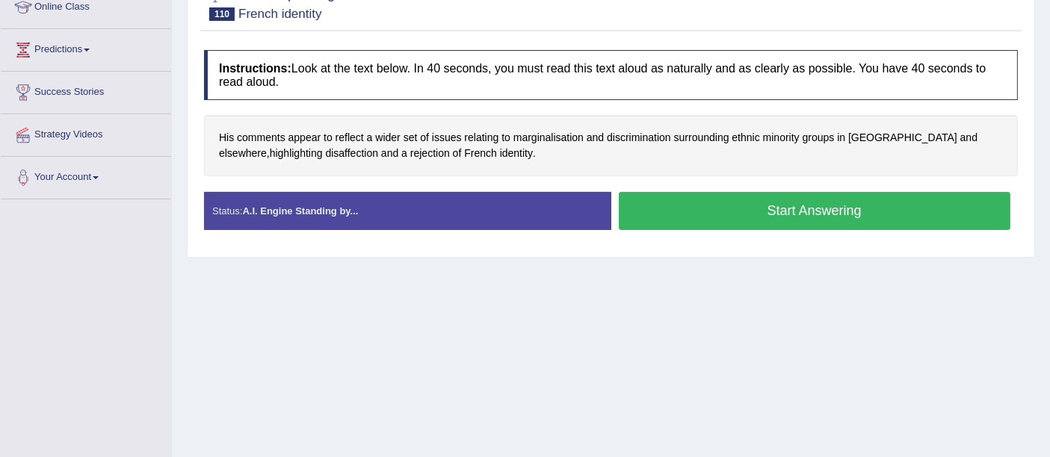
scroll to position [215, 0]
click at [661, 217] on button "Start Answering" at bounding box center [815, 211] width 392 height 38
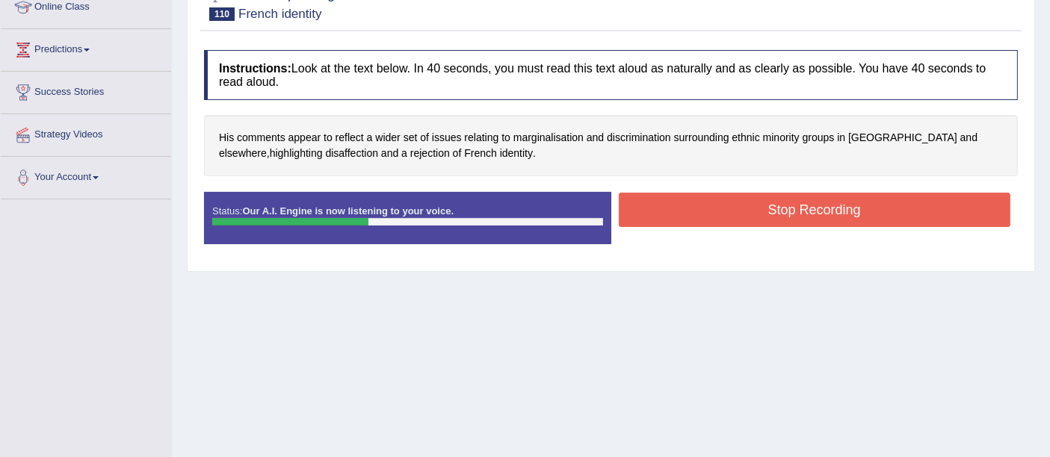
click at [661, 217] on button "Stop Recording" at bounding box center [815, 210] width 392 height 34
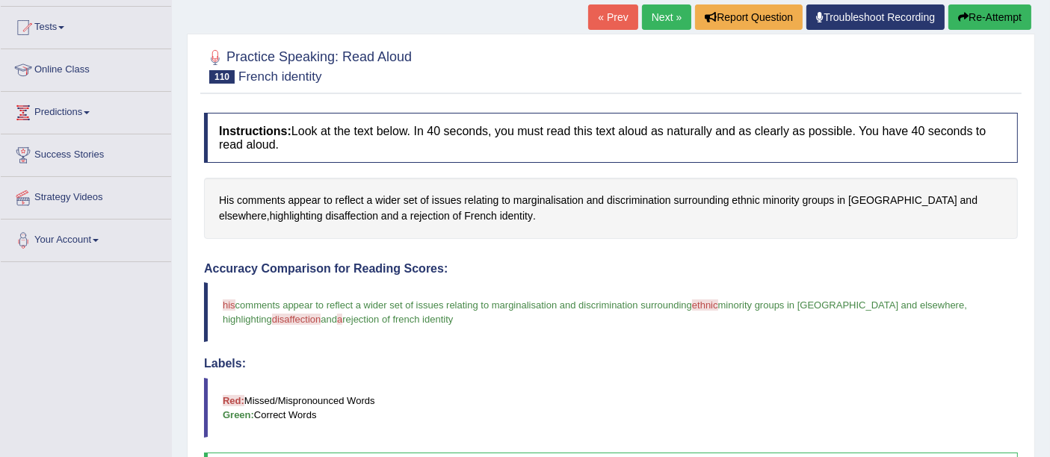
scroll to position [151, 0]
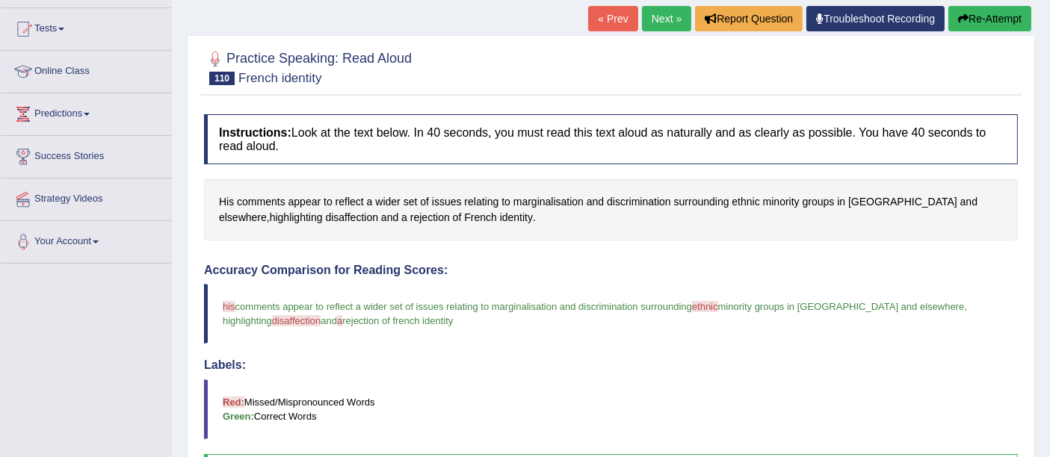
drag, startPoint x: 225, startPoint y: 302, endPoint x: 413, endPoint y: 316, distance: 188.9
click at [413, 316] on blockquote "his is comments appear to reflect a wider set of issues relating to marginalisa…" at bounding box center [611, 314] width 814 height 60
drag, startPoint x: 413, startPoint y: 316, endPoint x: 375, endPoint y: 265, distance: 63.5
click at [375, 265] on div "Accuracy Comparison for Reading Scores: his is comments appear to reflect a wid…" at bounding box center [611, 377] width 814 height 226
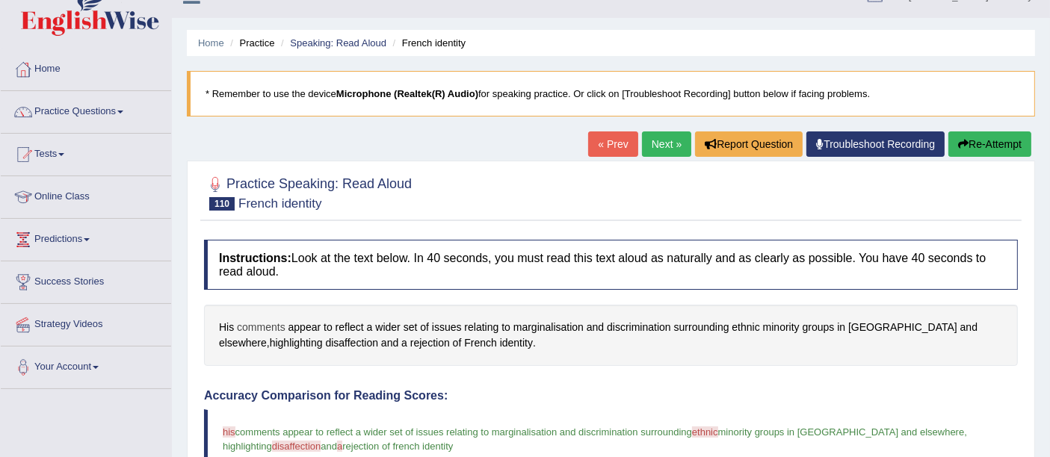
scroll to position [0, 0]
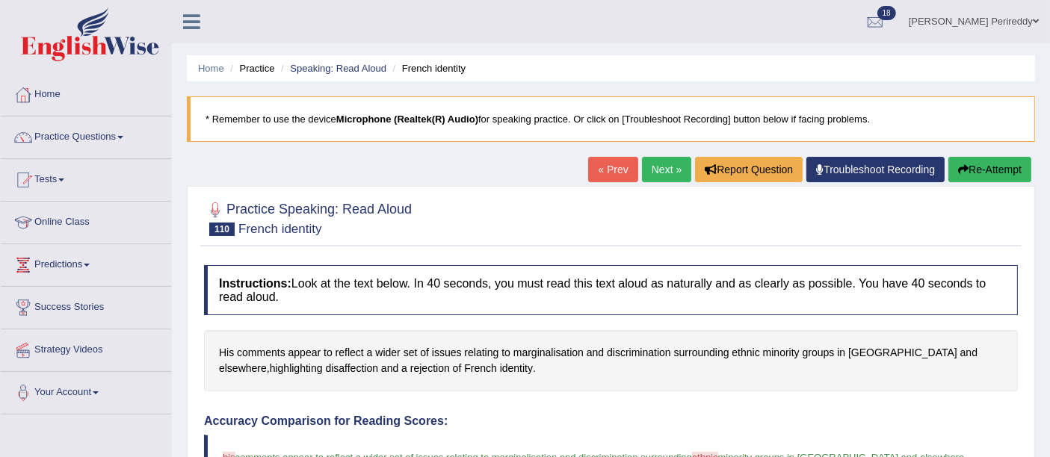
click at [654, 177] on link "Next »" at bounding box center [666, 169] width 49 height 25
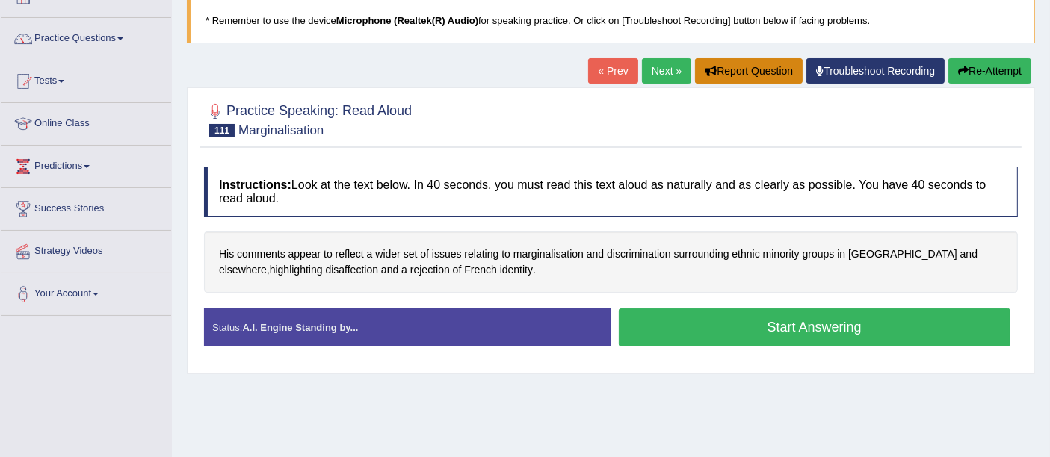
scroll to position [98, 0]
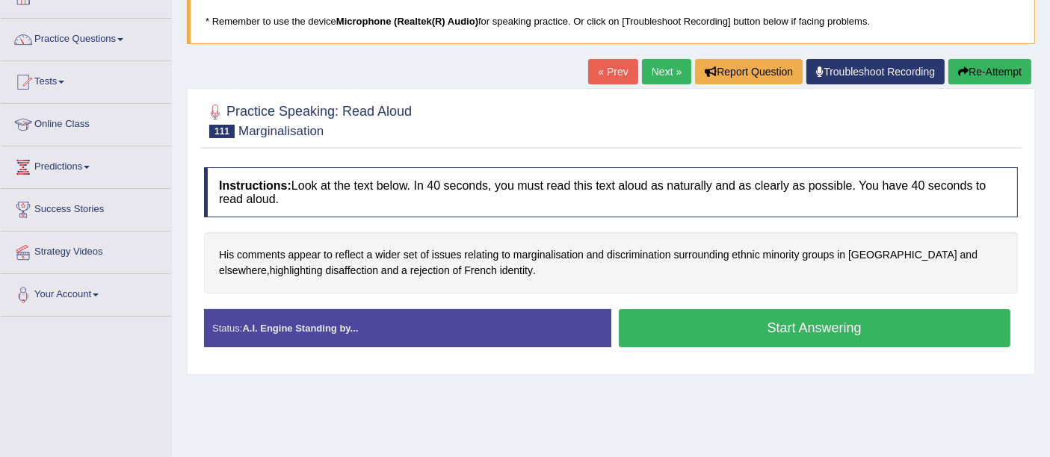
click at [662, 82] on link "Next »" at bounding box center [666, 71] width 49 height 25
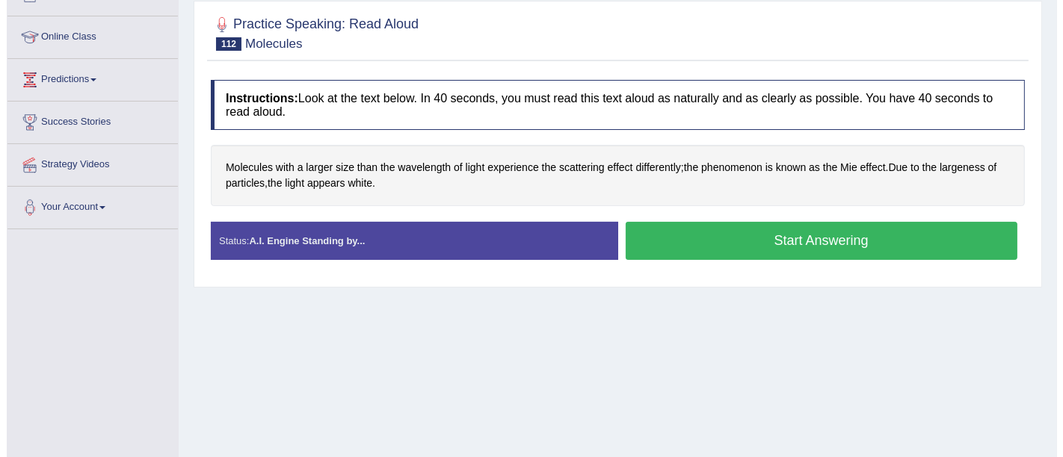
scroll to position [185, 0]
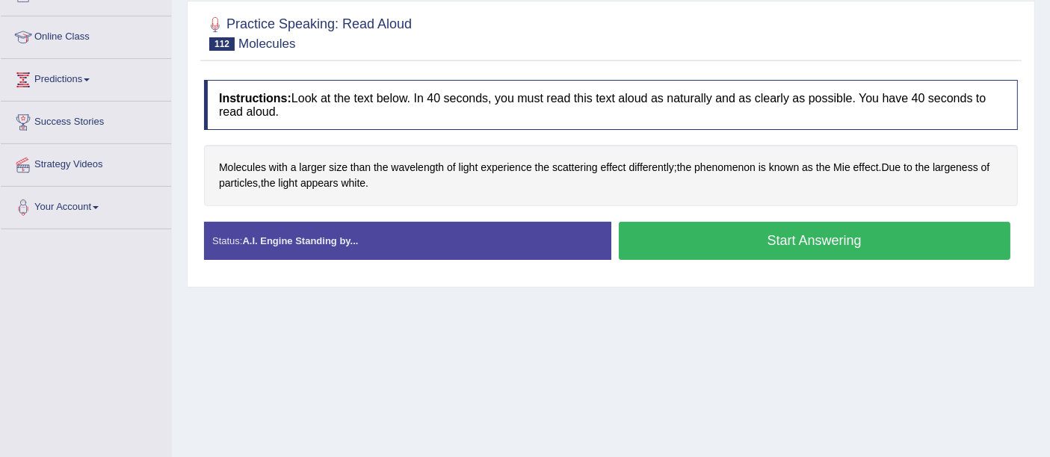
click at [638, 251] on button "Start Answering" at bounding box center [815, 241] width 392 height 38
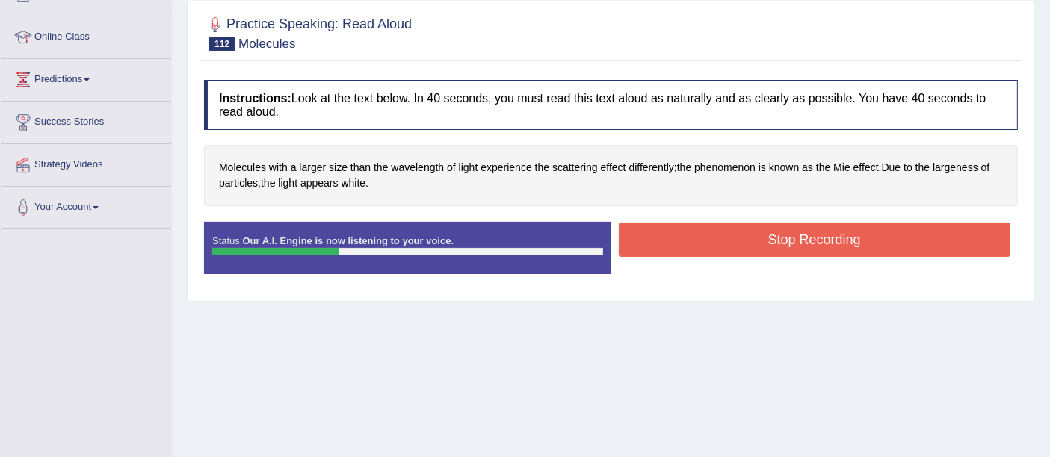
click at [656, 232] on button "Stop Recording" at bounding box center [815, 240] width 392 height 34
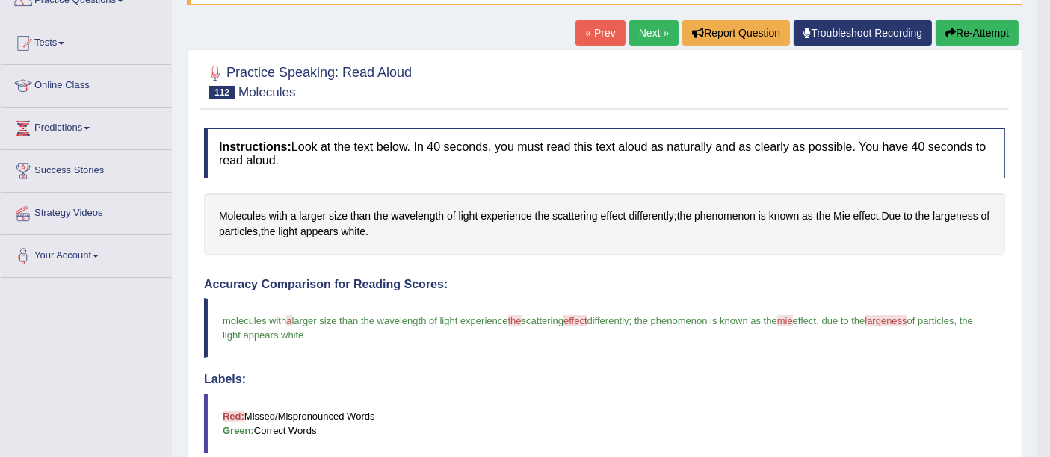
scroll to position [126, 0]
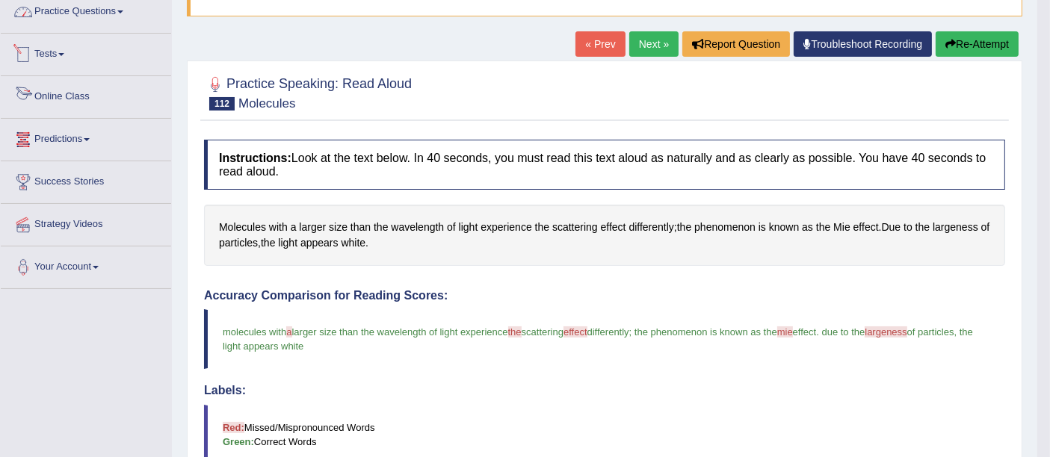
click at [92, 11] on link "Practice Questions" at bounding box center [86, 9] width 170 height 37
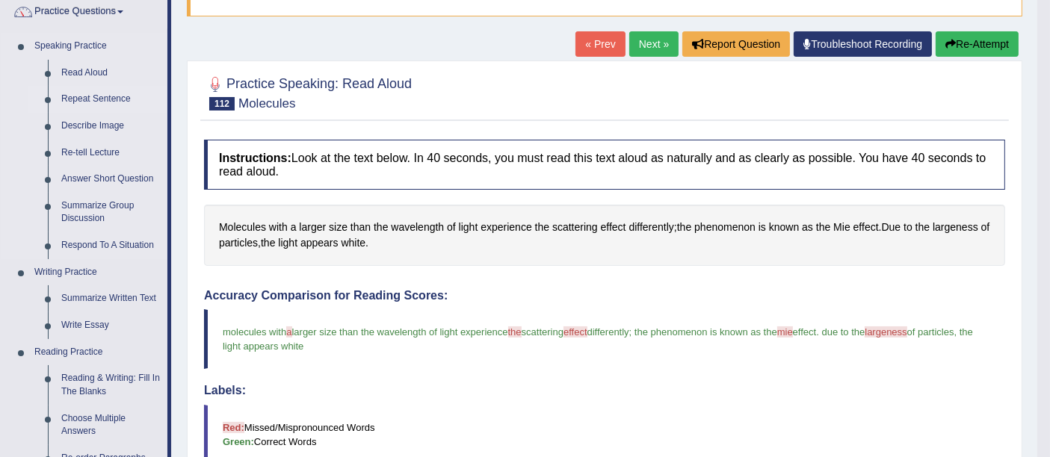
click at [96, 103] on link "Repeat Sentence" at bounding box center [111, 99] width 113 height 27
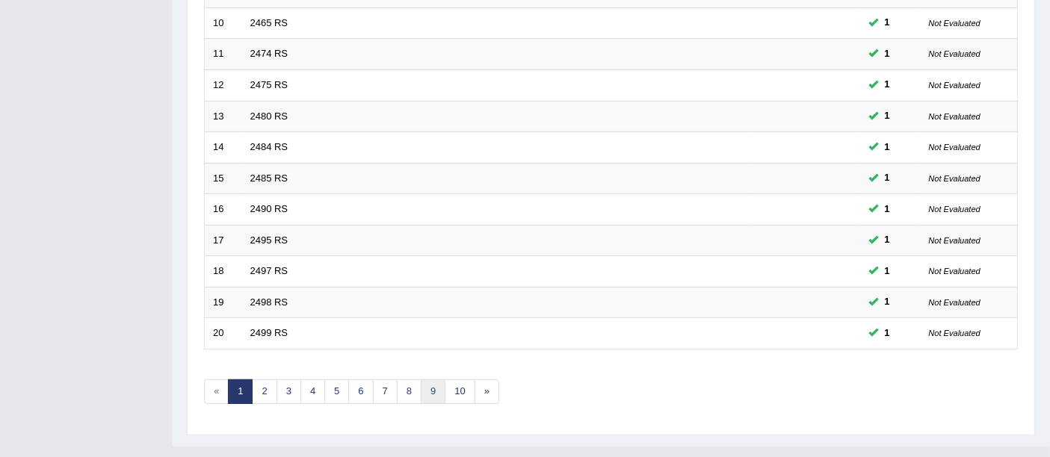
click at [431, 380] on link "9" at bounding box center [433, 392] width 25 height 25
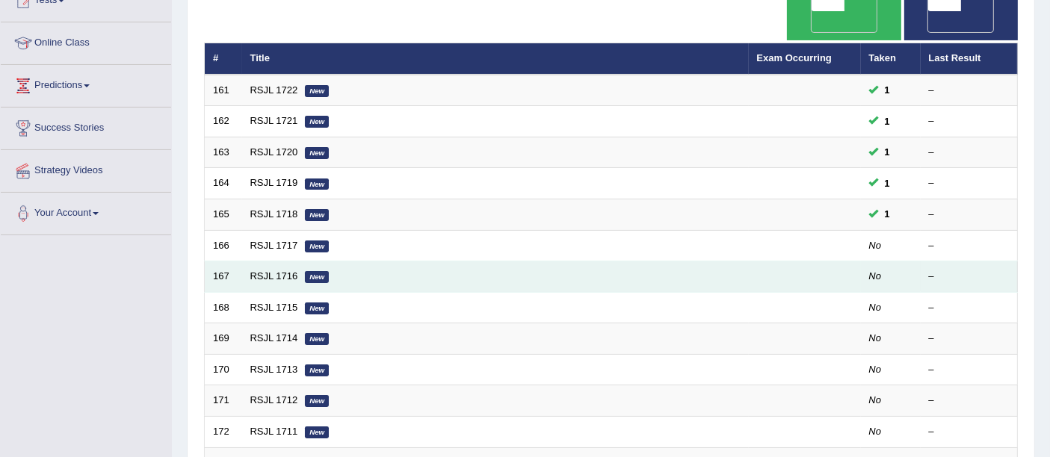
scroll to position [181, 0]
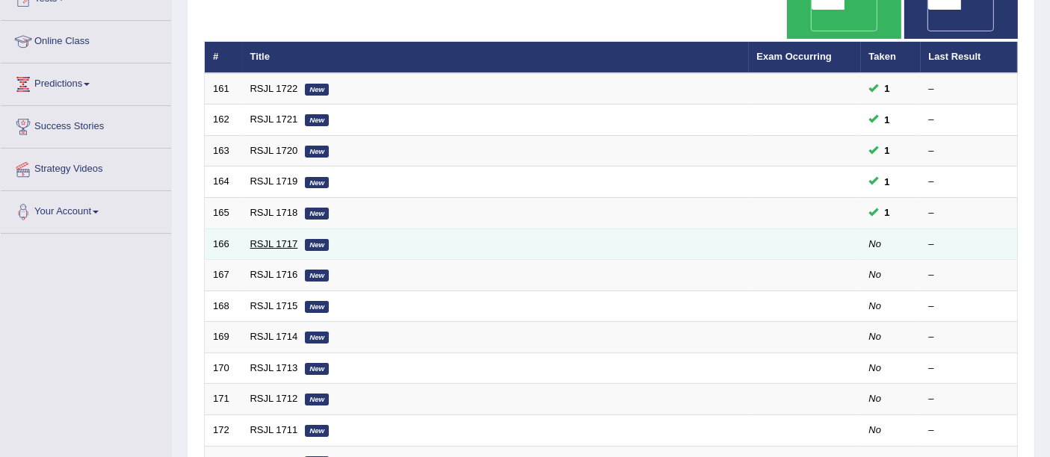
click at [278, 238] on link "RSJL 1717" at bounding box center [274, 243] width 48 height 11
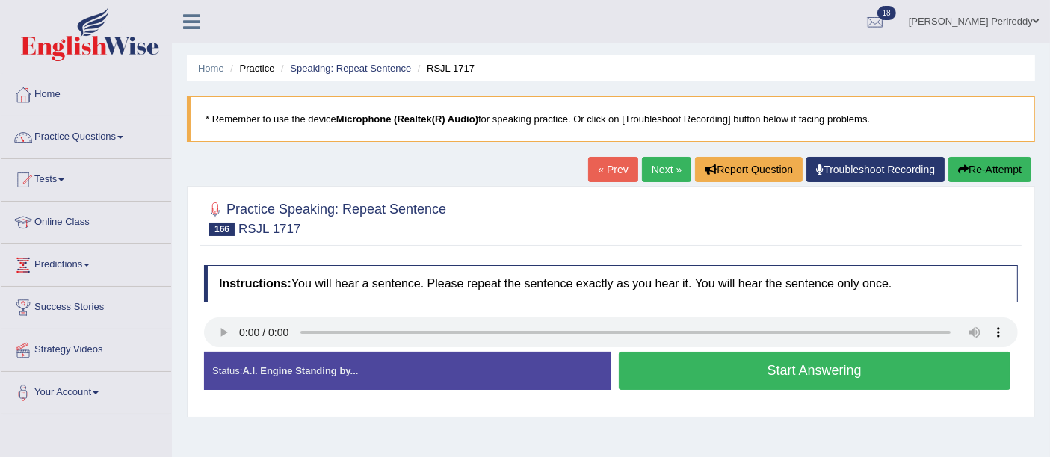
click at [668, 369] on button "Start Answering" at bounding box center [815, 371] width 392 height 38
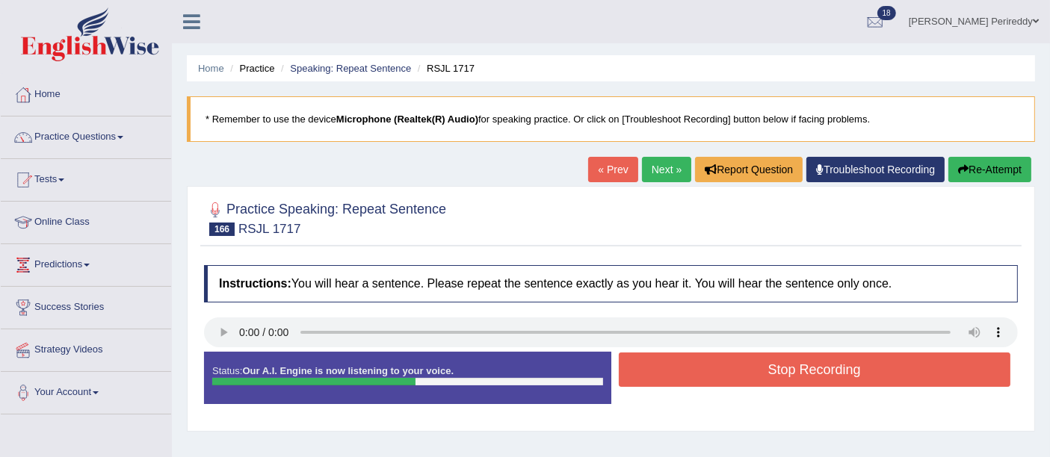
click at [668, 369] on button "Stop Recording" at bounding box center [815, 370] width 392 height 34
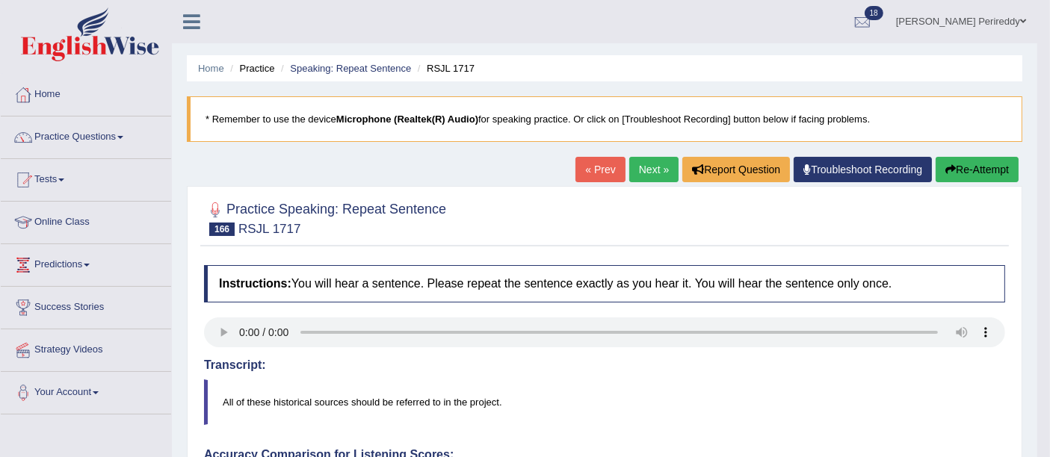
click at [657, 170] on link "Next »" at bounding box center [653, 169] width 49 height 25
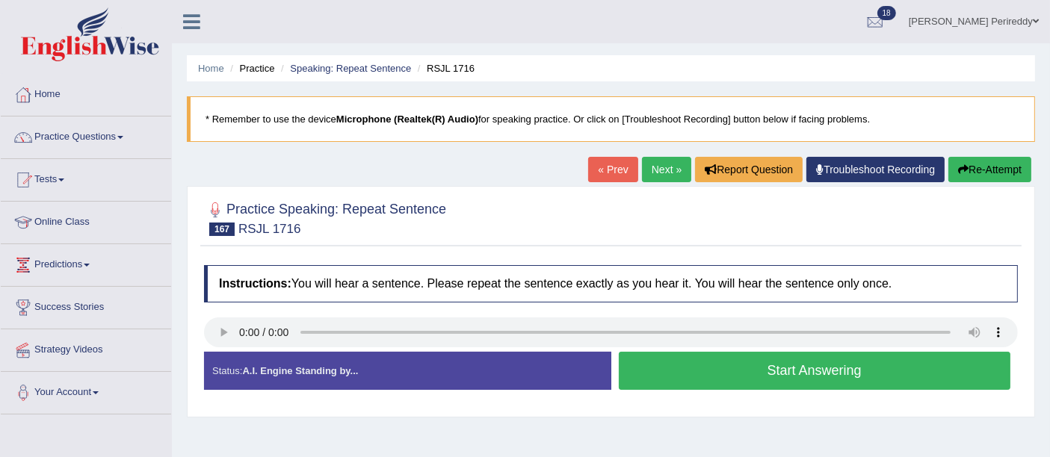
click at [662, 369] on button "Start Answering" at bounding box center [815, 371] width 392 height 38
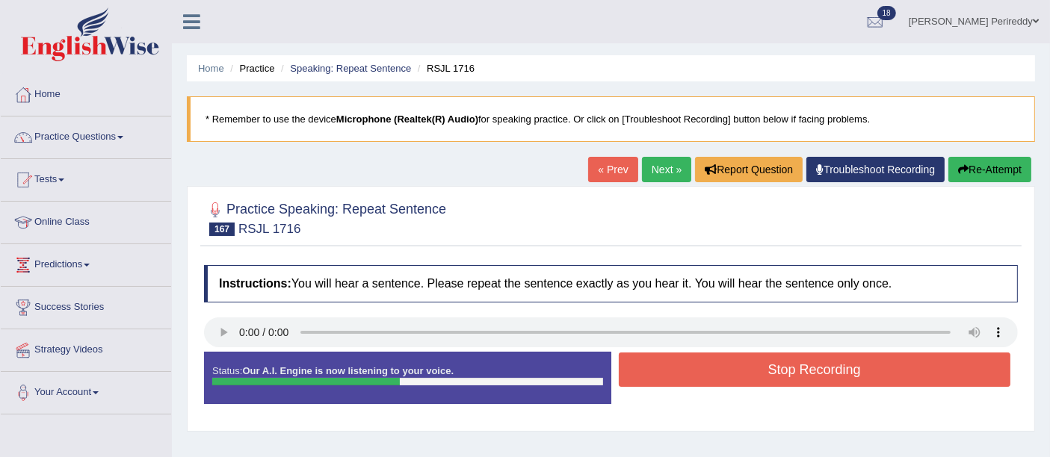
click at [662, 369] on button "Stop Recording" at bounding box center [815, 370] width 392 height 34
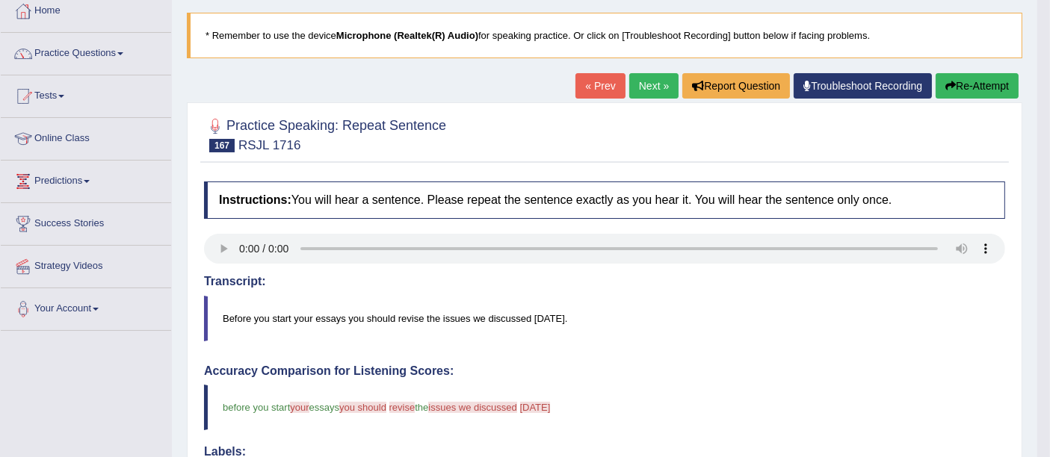
scroll to position [81, 0]
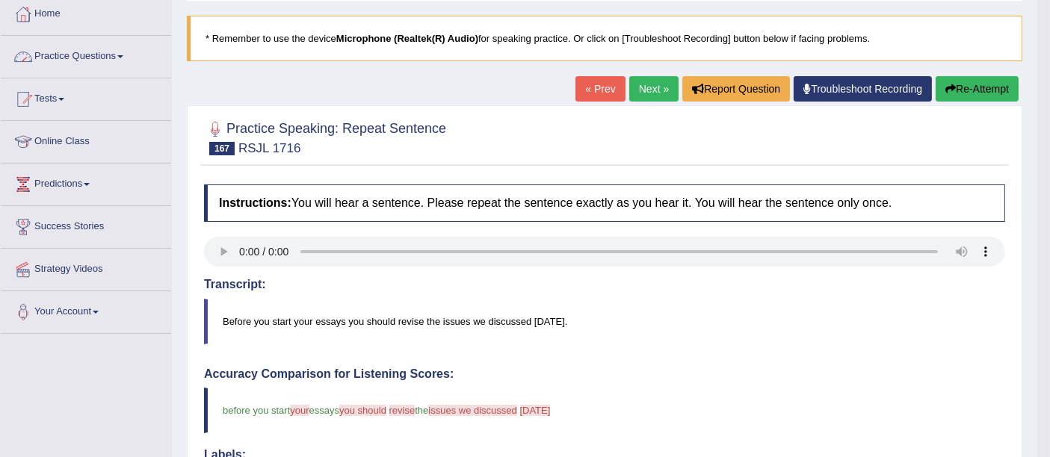
click at [84, 61] on link "Practice Questions" at bounding box center [86, 54] width 170 height 37
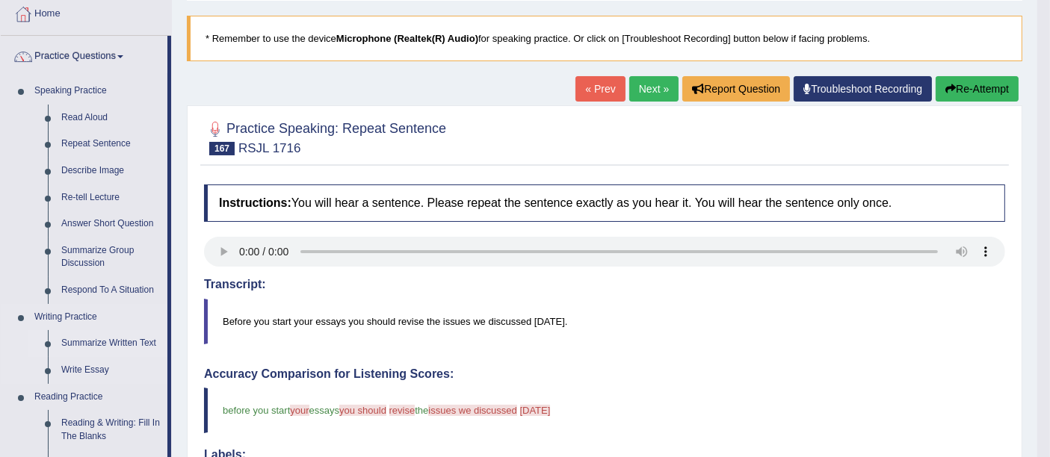
scroll to position [93, 0]
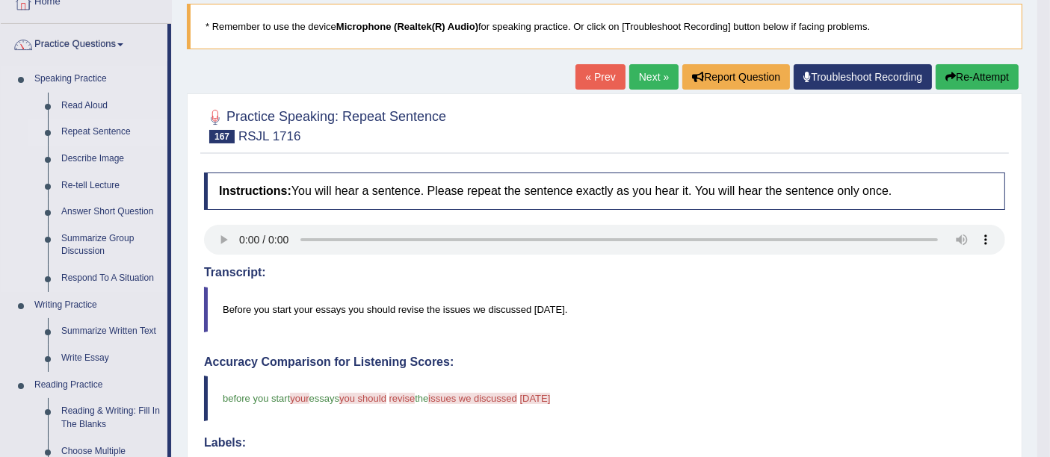
click at [96, 133] on link "Repeat Sentence" at bounding box center [111, 132] width 113 height 27
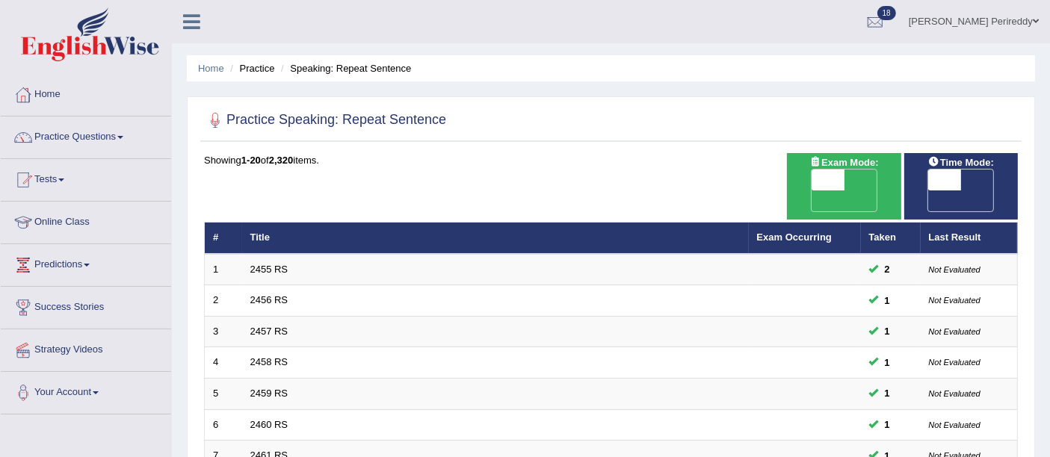
click at [812, 191] on span "OFF" at bounding box center [795, 201] width 33 height 21
checkbox input "true"
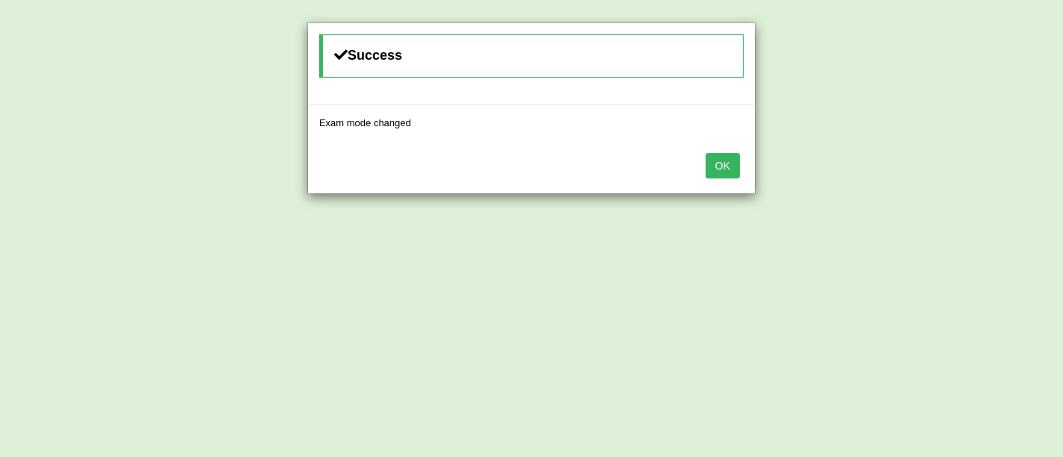
click at [717, 160] on button "OK" at bounding box center [722, 165] width 34 height 25
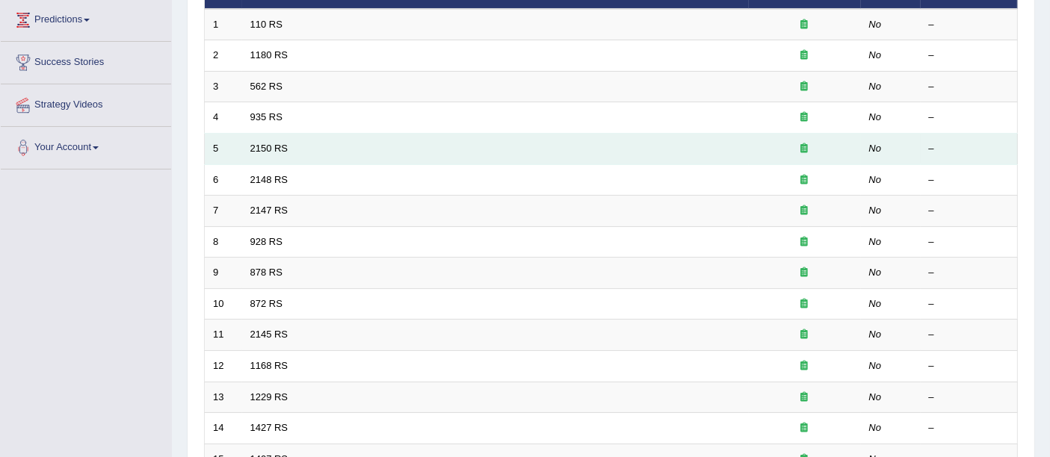
scroll to position [245, 0]
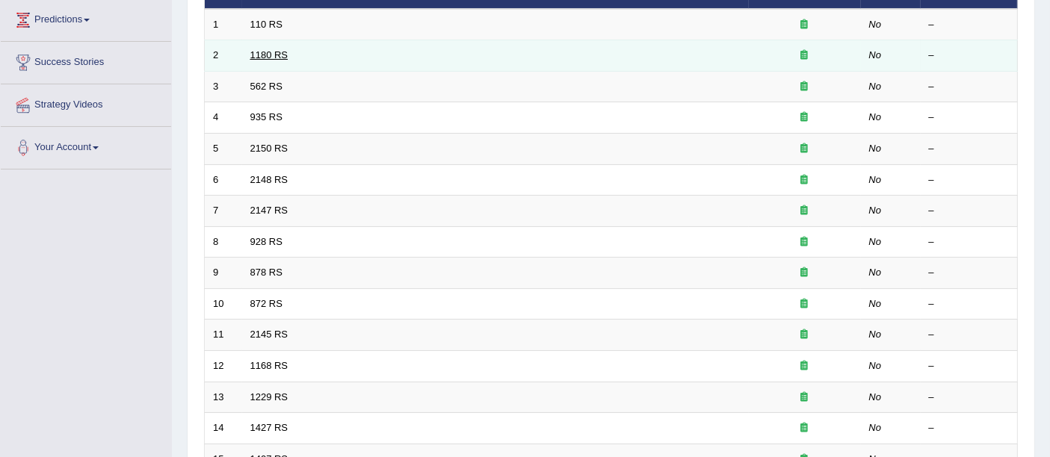
click at [259, 49] on link "1180 RS" at bounding box center [269, 54] width 38 height 11
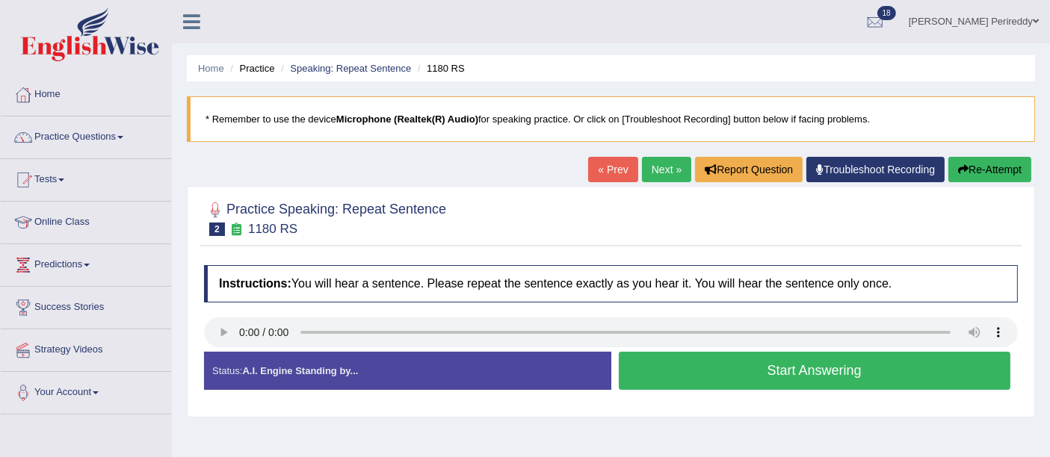
click at [646, 367] on button "Start Answering" at bounding box center [815, 371] width 392 height 38
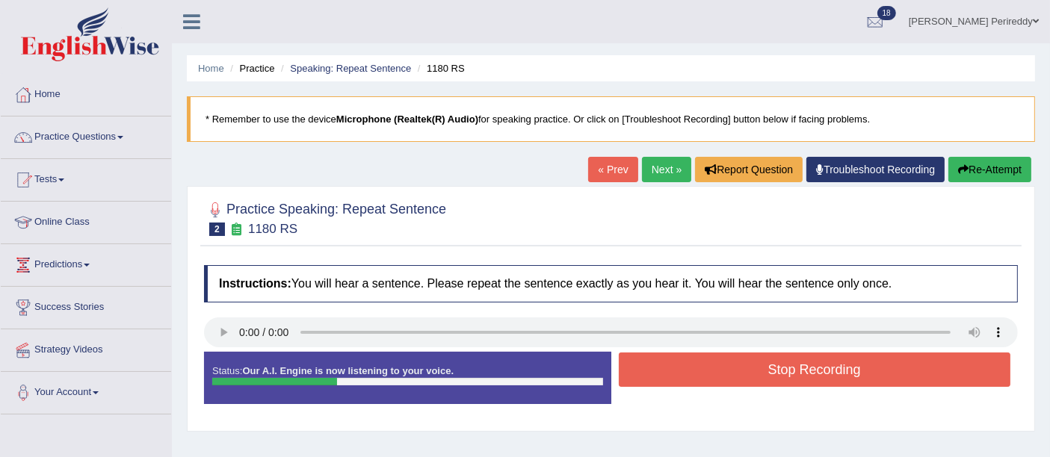
click at [646, 367] on button "Stop Recording" at bounding box center [815, 370] width 392 height 34
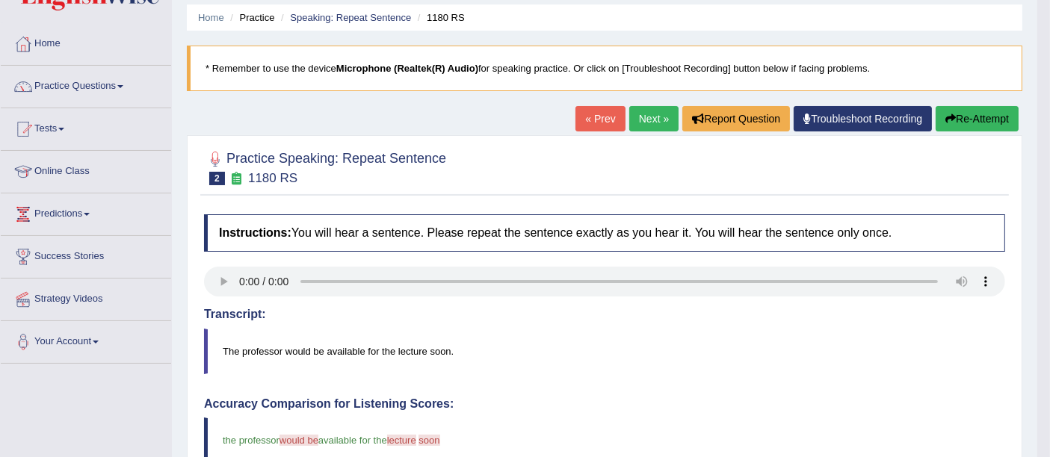
scroll to position [51, 0]
click at [652, 125] on link "Next »" at bounding box center [653, 118] width 49 height 25
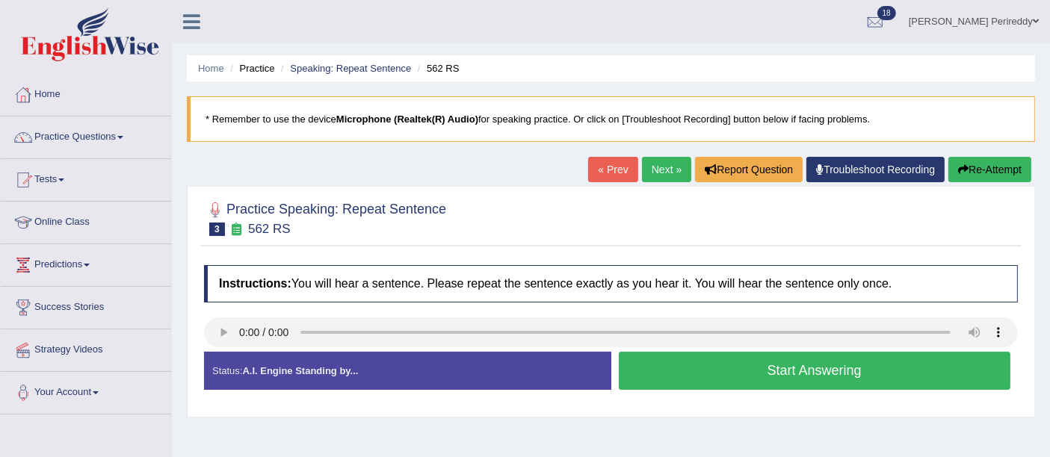
click at [658, 378] on button "Start Answering" at bounding box center [815, 371] width 392 height 38
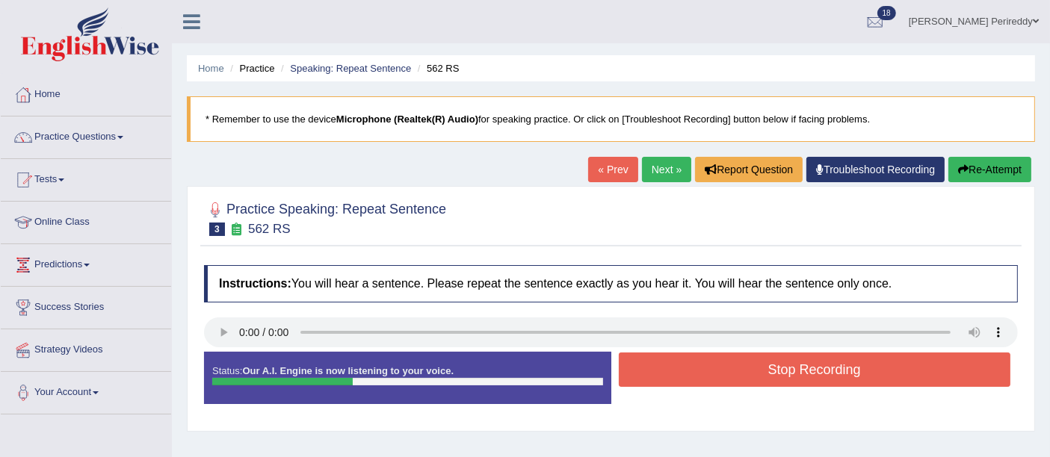
click at [658, 378] on button "Stop Recording" at bounding box center [815, 370] width 392 height 34
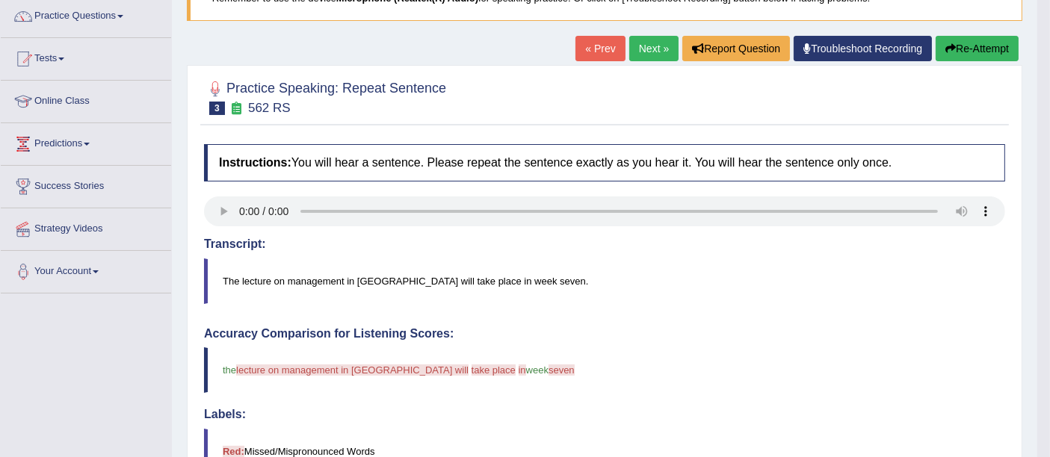
scroll to position [121, 0]
click at [638, 49] on link "Next »" at bounding box center [653, 48] width 49 height 25
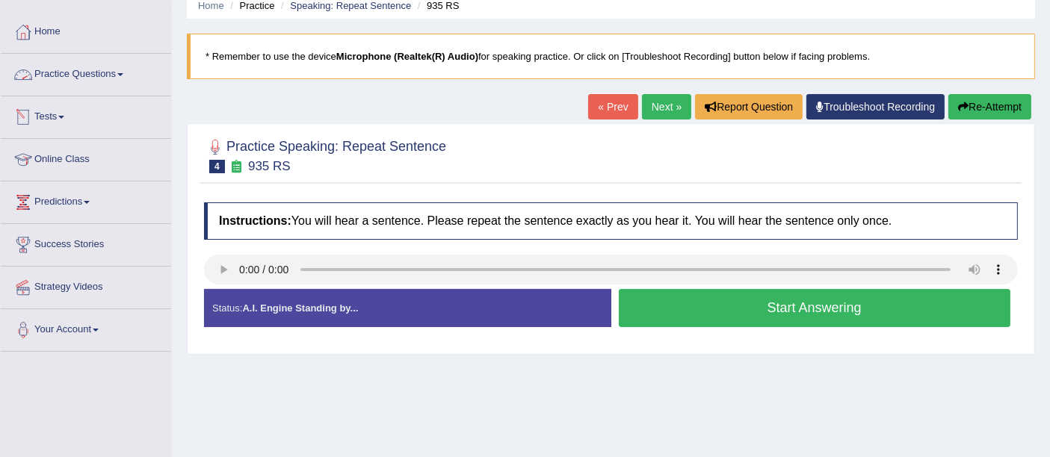
click at [75, 75] on link "Practice Questions" at bounding box center [86, 72] width 170 height 37
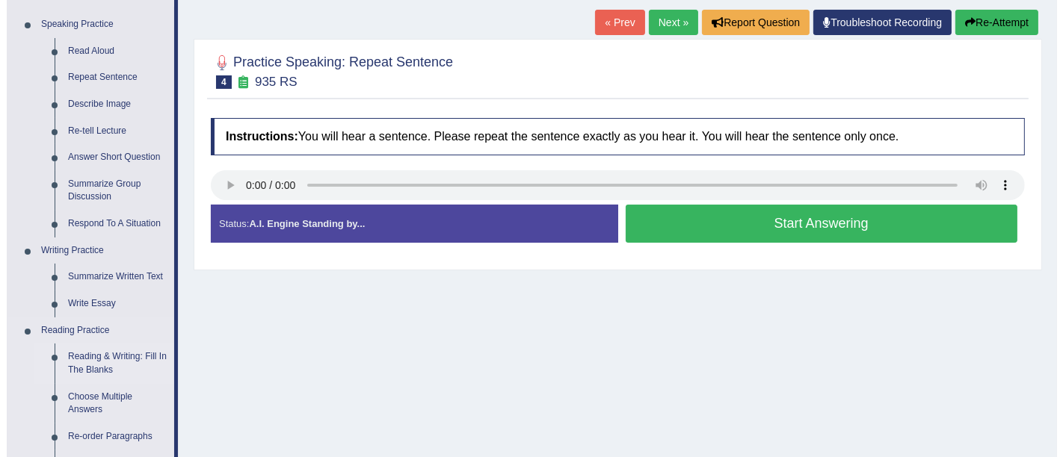
scroll to position [144, 0]
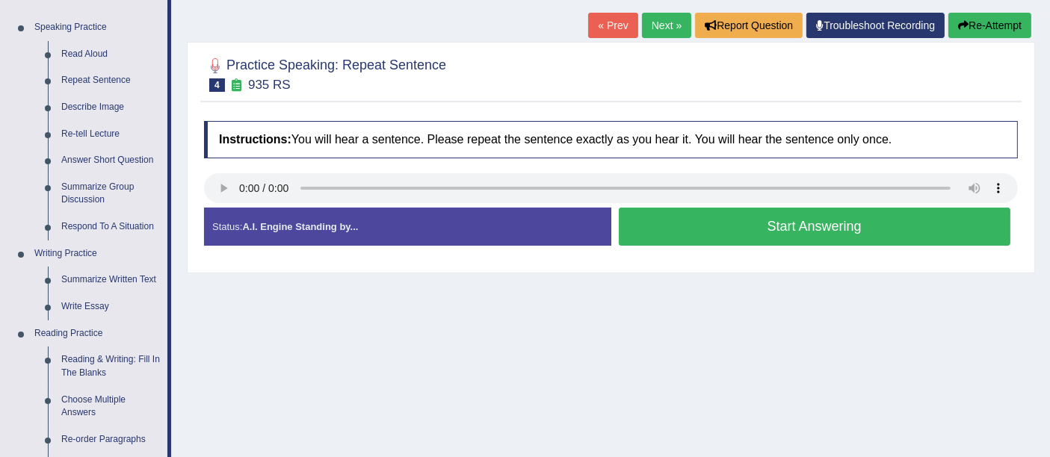
click at [669, 219] on button "Start Answering" at bounding box center [815, 227] width 392 height 38
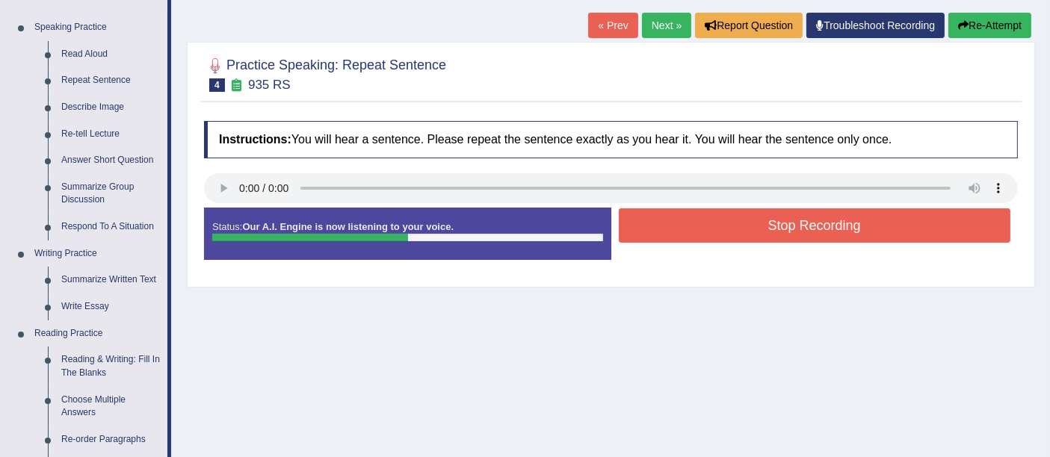
click at [669, 219] on button "Stop Recording" at bounding box center [815, 226] width 392 height 34
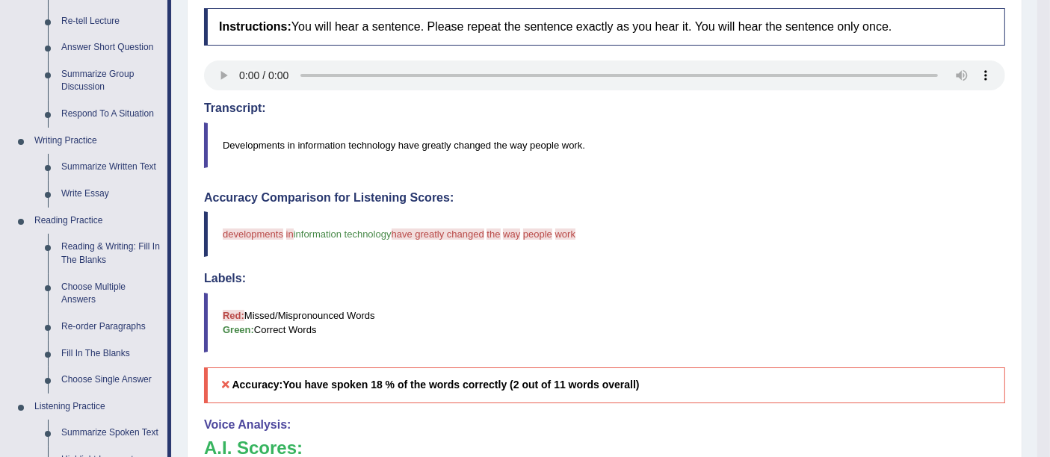
scroll to position [255, 0]
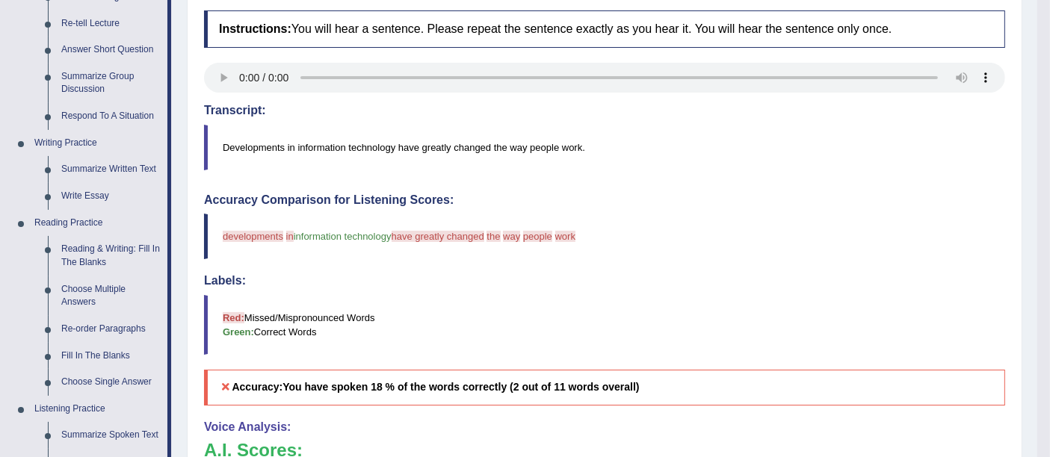
drag, startPoint x: 224, startPoint y: 148, endPoint x: 282, endPoint y: 231, distance: 101.0
click at [282, 231] on div "Instructions: You will hear a sentence. Please repeat the sentence exactly as y…" at bounding box center [604, 350] width 809 height 695
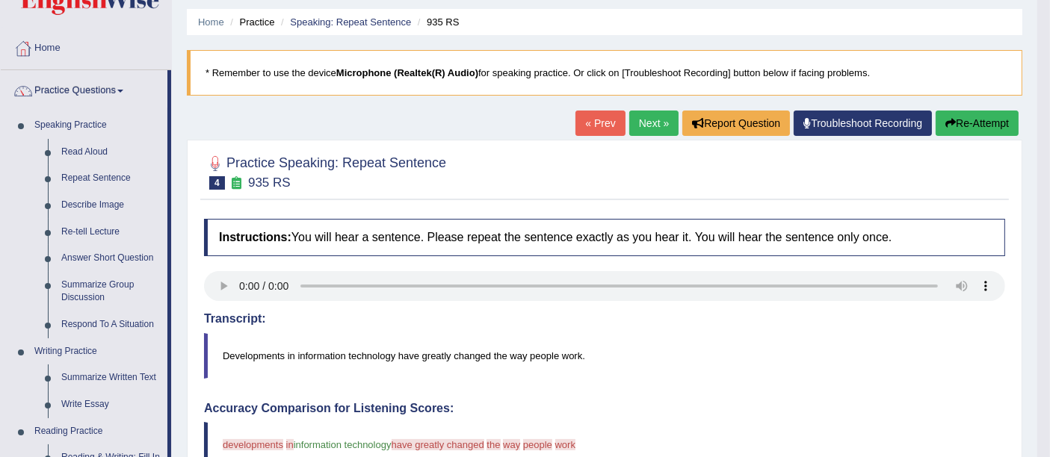
scroll to position [46, 0]
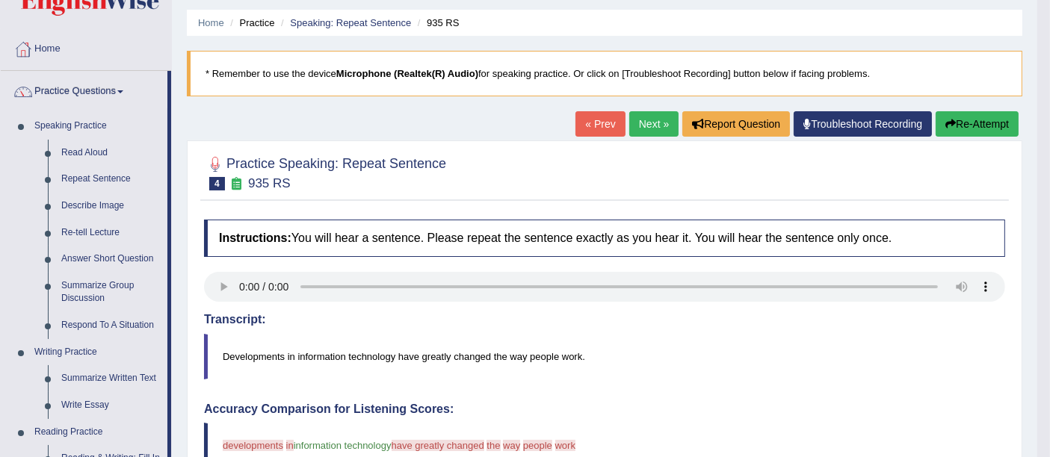
click at [297, 241] on h4 "Instructions: You will hear a sentence. Please repeat the sentence exactly as y…" at bounding box center [604, 238] width 801 height 37
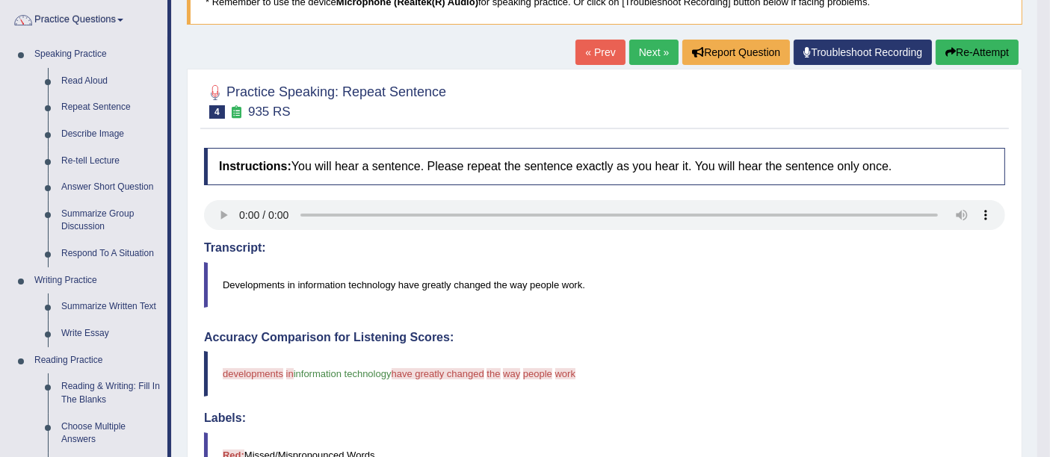
scroll to position [119, 0]
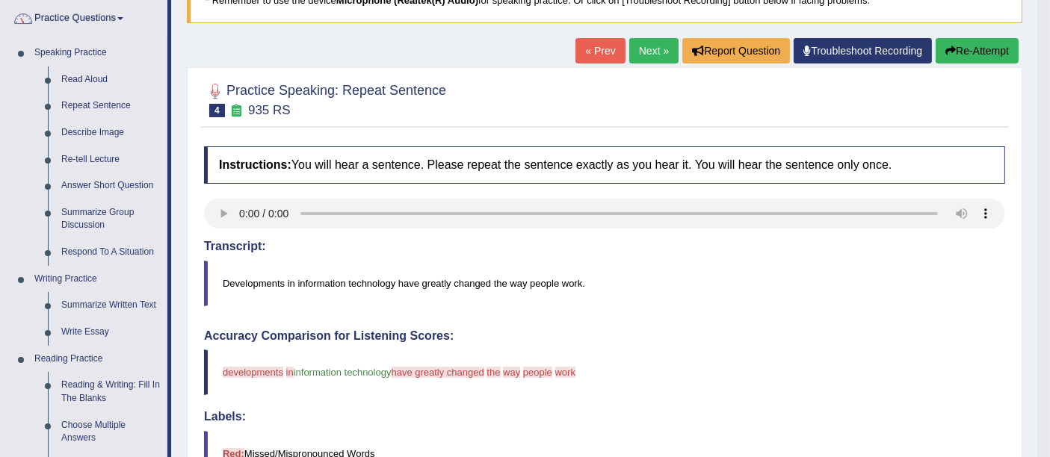
click at [636, 56] on link "Next »" at bounding box center [653, 50] width 49 height 25
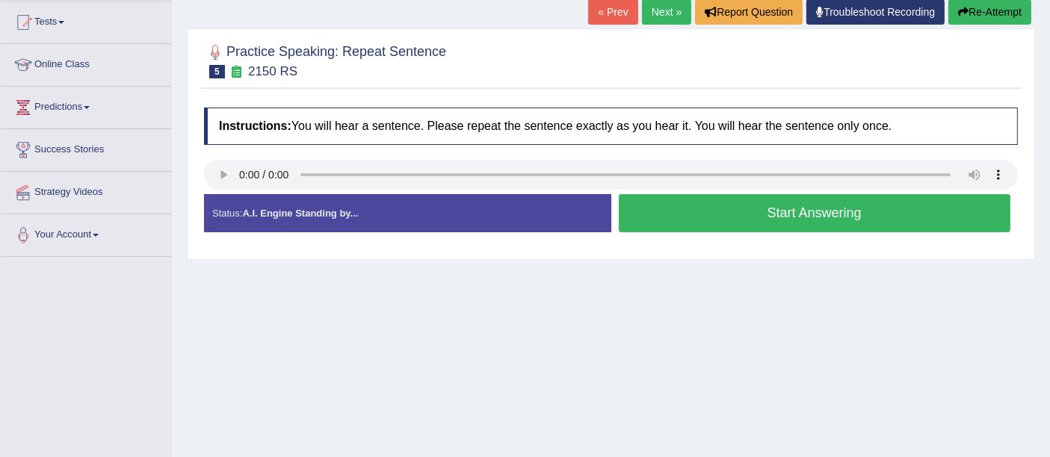
click at [626, 214] on button "Start Answering" at bounding box center [815, 213] width 392 height 38
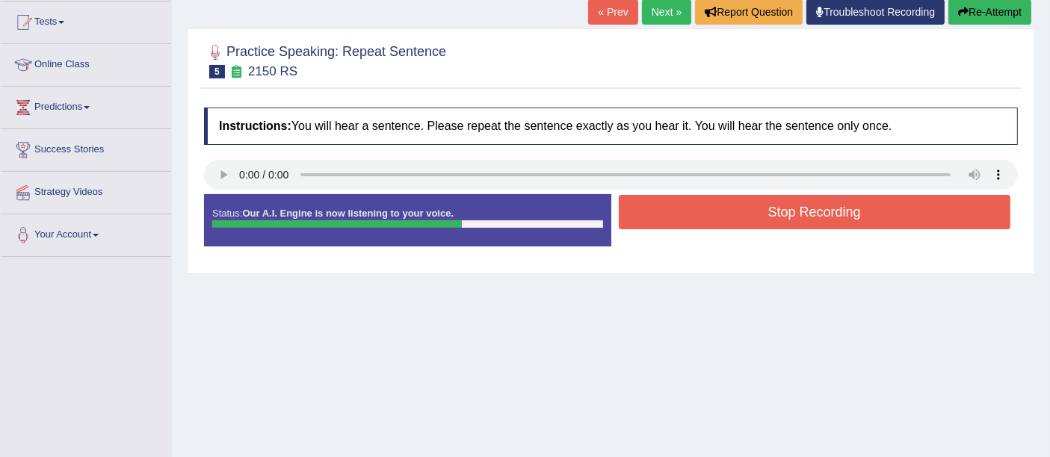
click at [626, 214] on button "Stop Recording" at bounding box center [815, 212] width 392 height 34
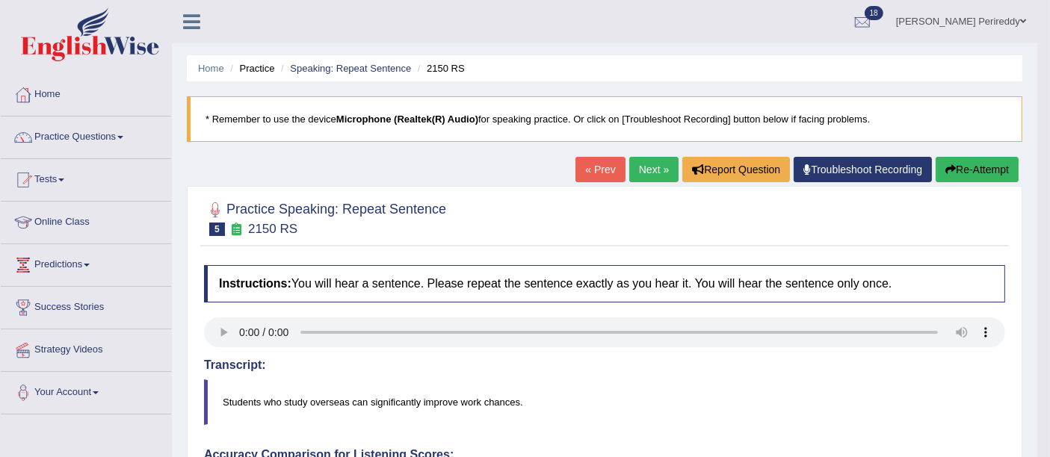
click at [653, 167] on link "Next »" at bounding box center [653, 169] width 49 height 25
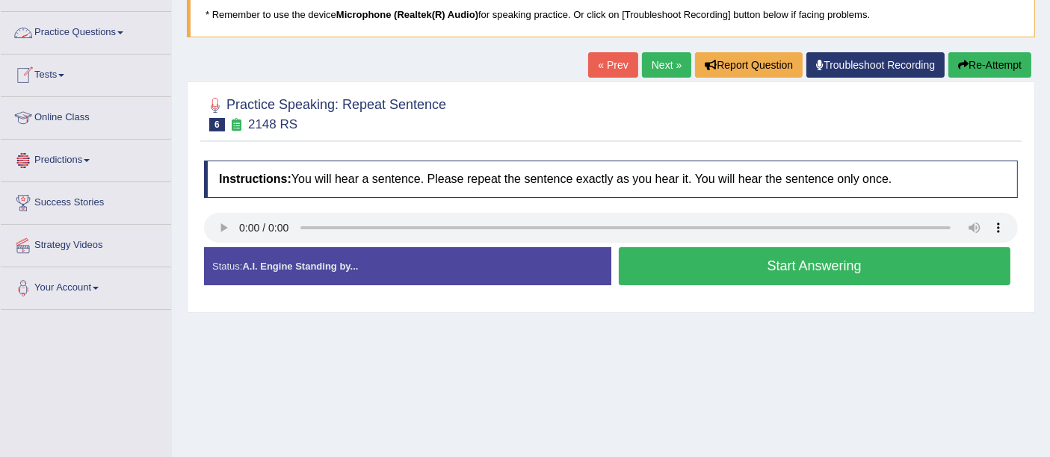
click at [102, 39] on link "Practice Questions" at bounding box center [86, 30] width 170 height 37
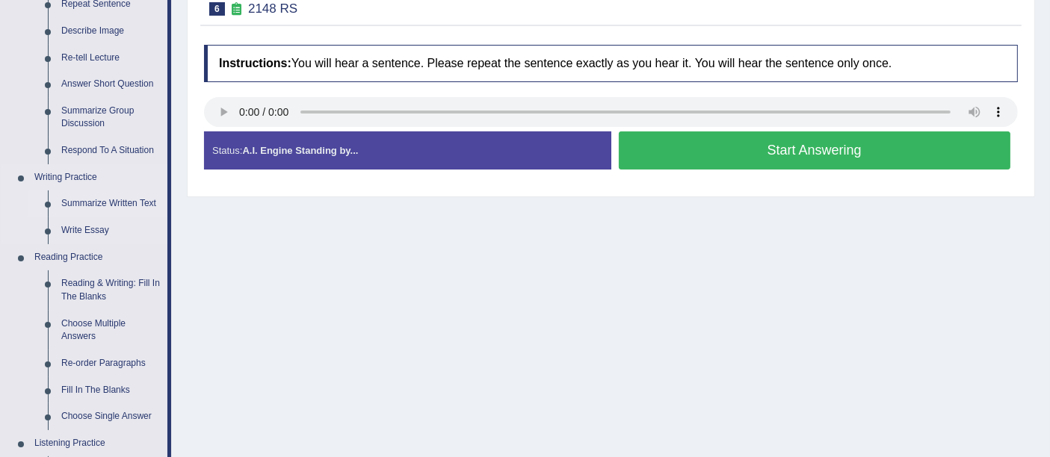
scroll to position [219, 0]
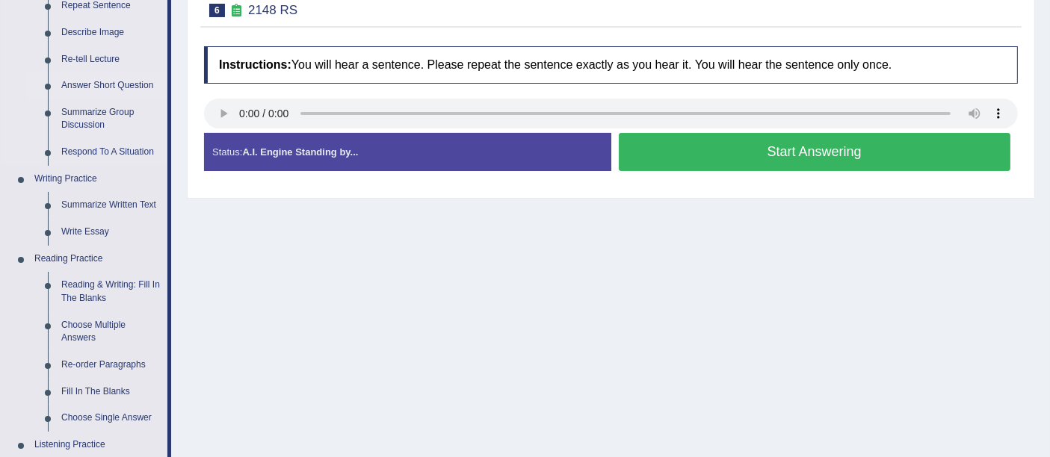
click at [96, 82] on link "Answer Short Question" at bounding box center [111, 85] width 113 height 27
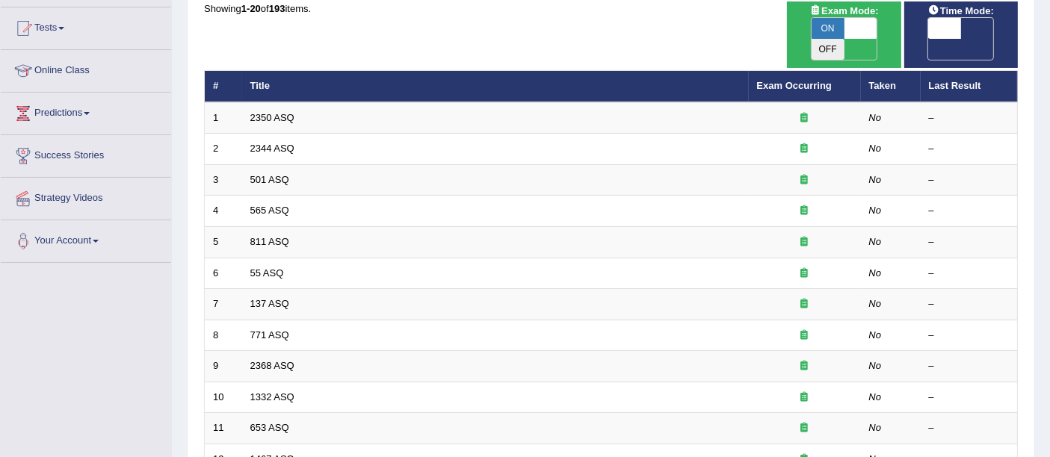
scroll to position [155, 0]
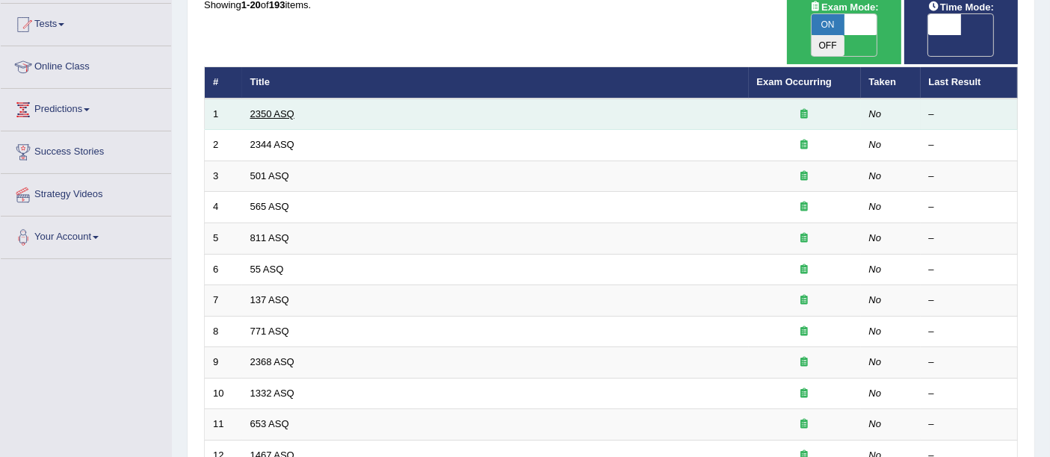
click at [268, 108] on link "2350 ASQ" at bounding box center [272, 113] width 44 height 11
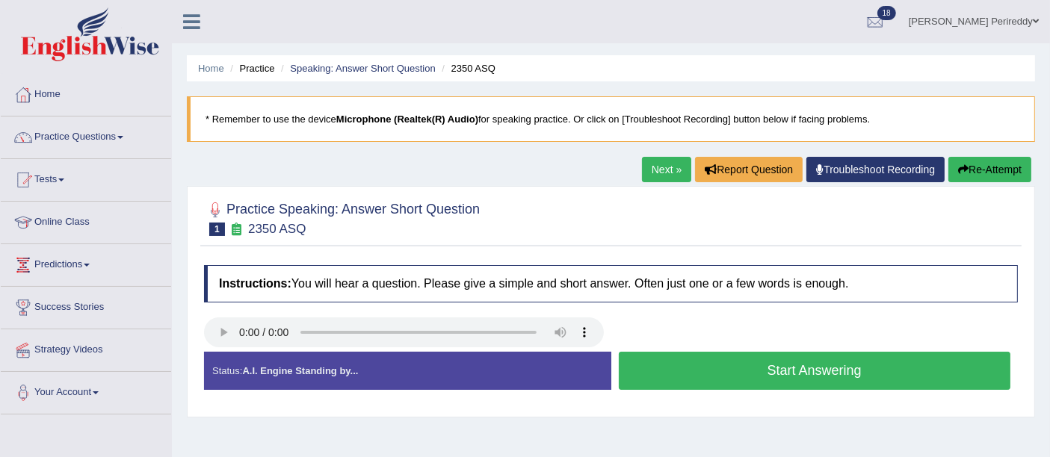
click at [694, 371] on button "Start Answering" at bounding box center [815, 371] width 392 height 38
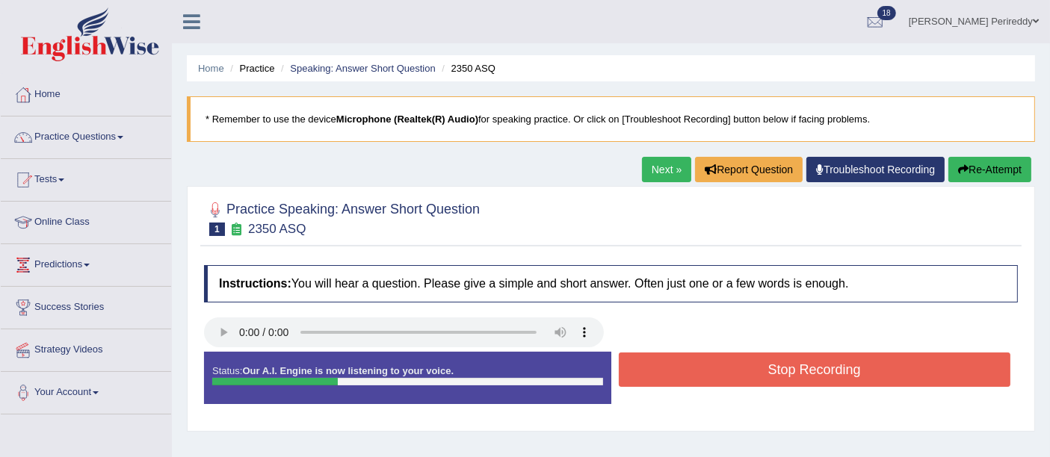
click at [694, 371] on button "Stop Recording" at bounding box center [815, 370] width 392 height 34
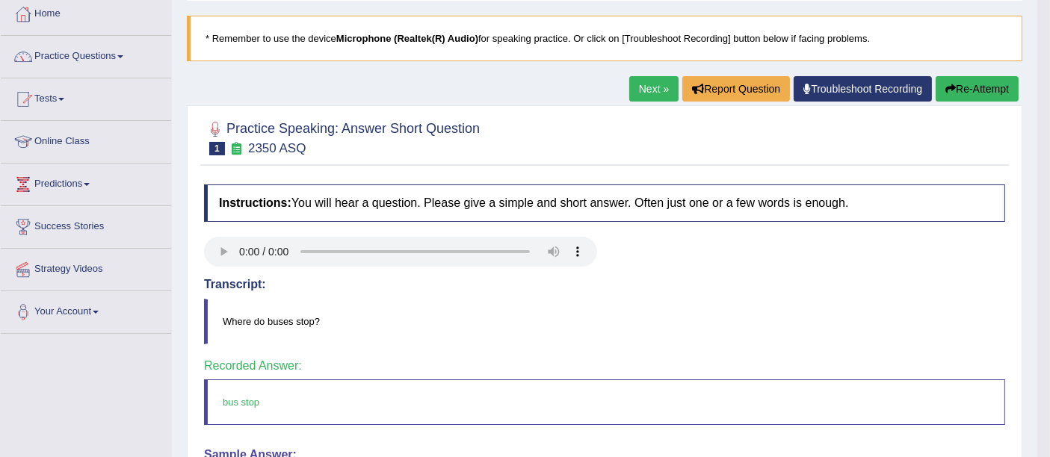
scroll to position [72, 0]
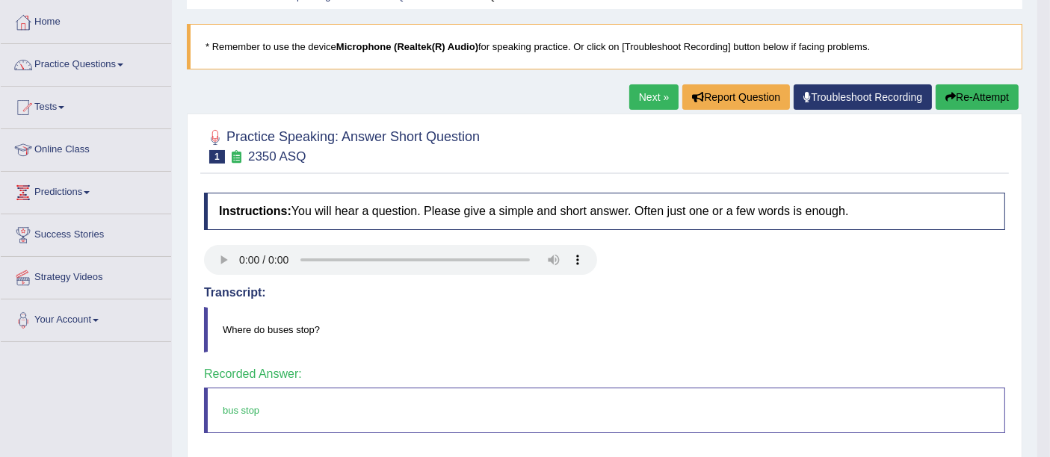
click at [639, 95] on link "Next »" at bounding box center [653, 96] width 49 height 25
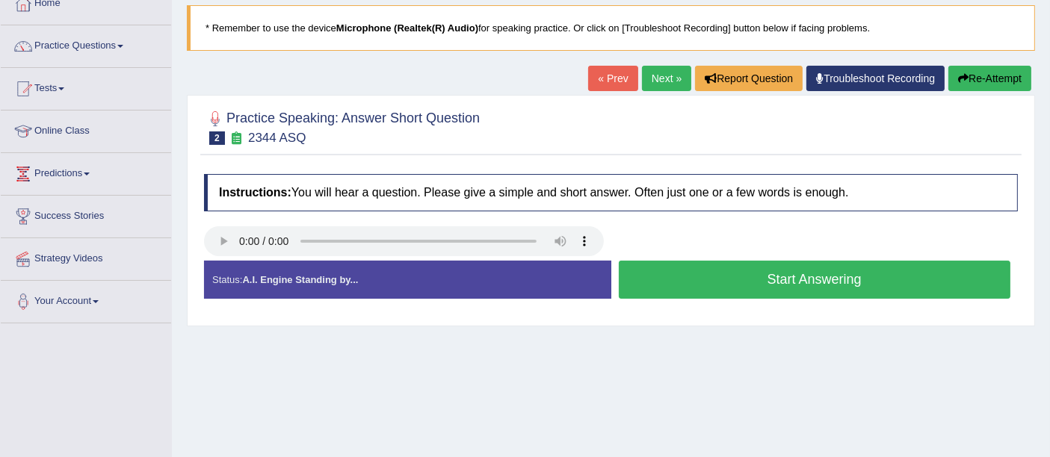
scroll to position [107, 0]
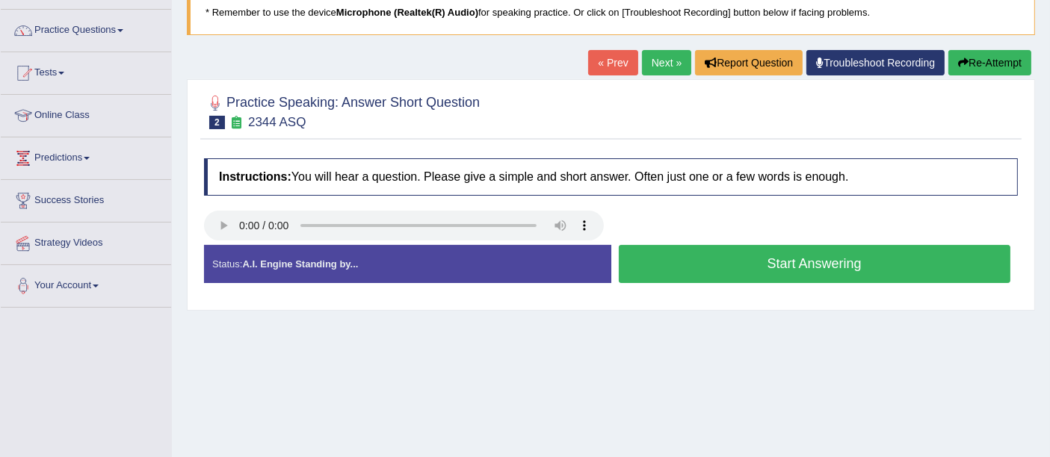
click at [632, 253] on button "Start Answering" at bounding box center [815, 264] width 392 height 38
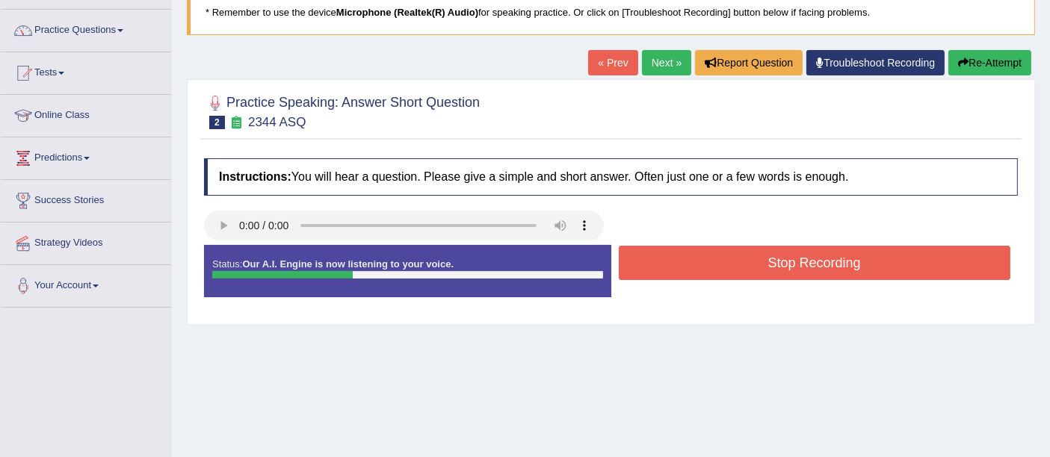
click at [634, 259] on button "Stop Recording" at bounding box center [815, 263] width 392 height 34
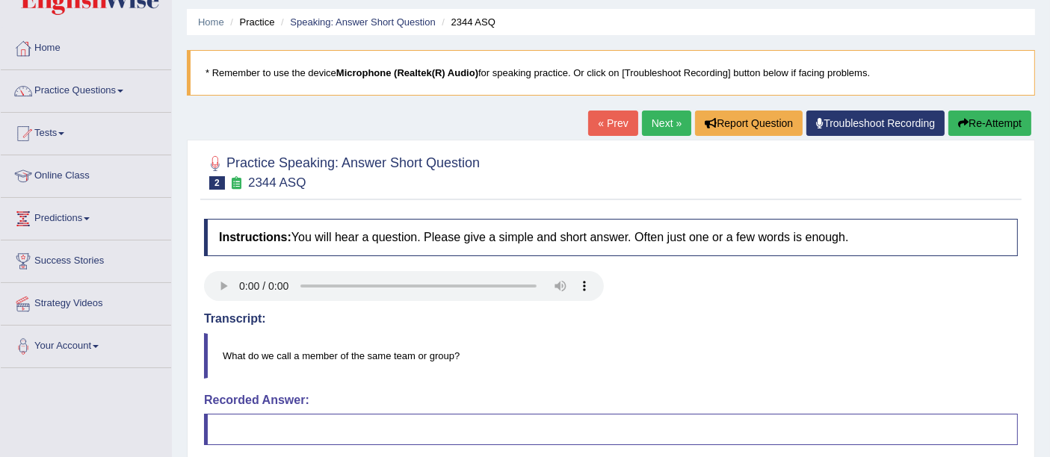
scroll to position [0, 0]
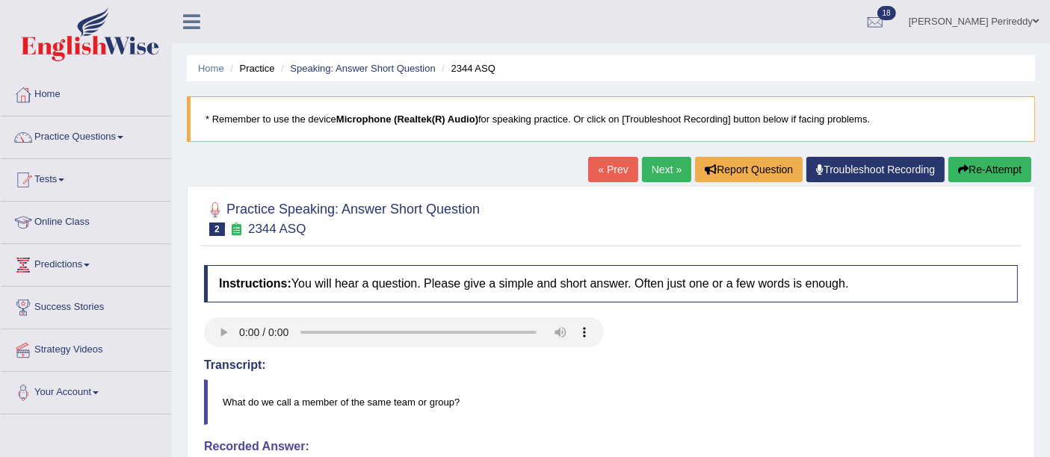
click at [671, 161] on link "Next »" at bounding box center [666, 169] width 49 height 25
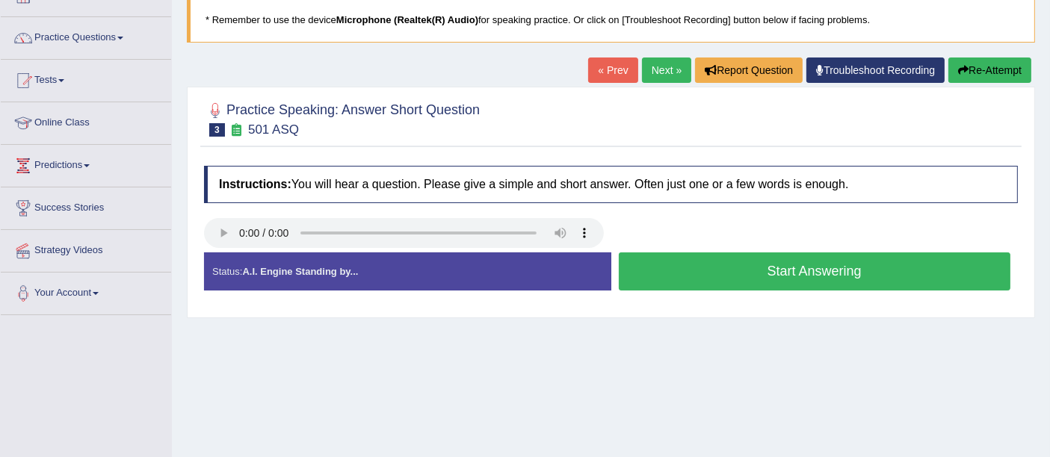
click at [654, 270] on button "Start Answering" at bounding box center [815, 272] width 392 height 38
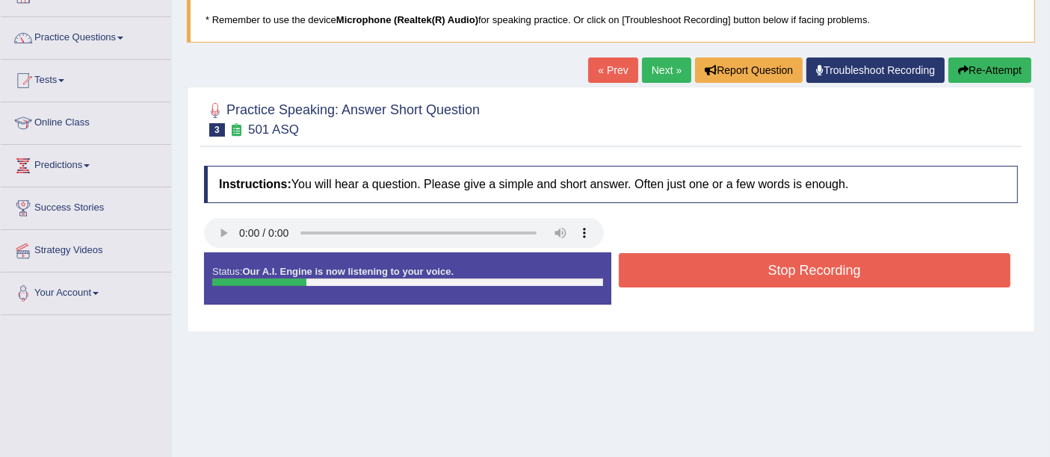
click at [654, 270] on button "Stop Recording" at bounding box center [815, 270] width 392 height 34
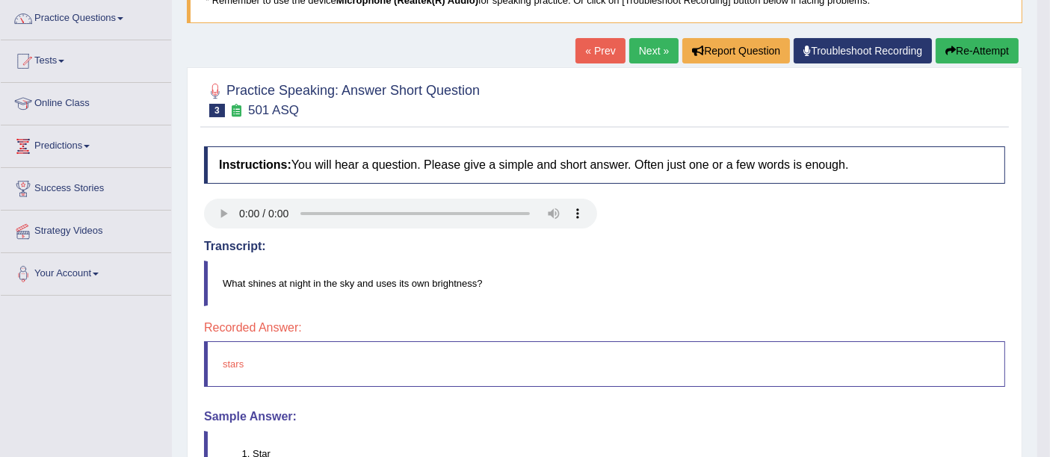
scroll to position [117, 0]
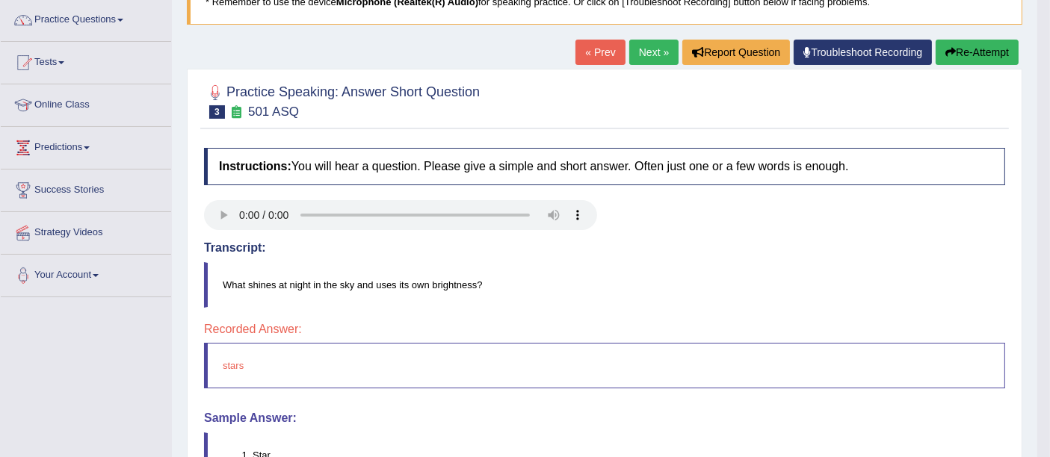
click at [649, 51] on link "Next »" at bounding box center [653, 52] width 49 height 25
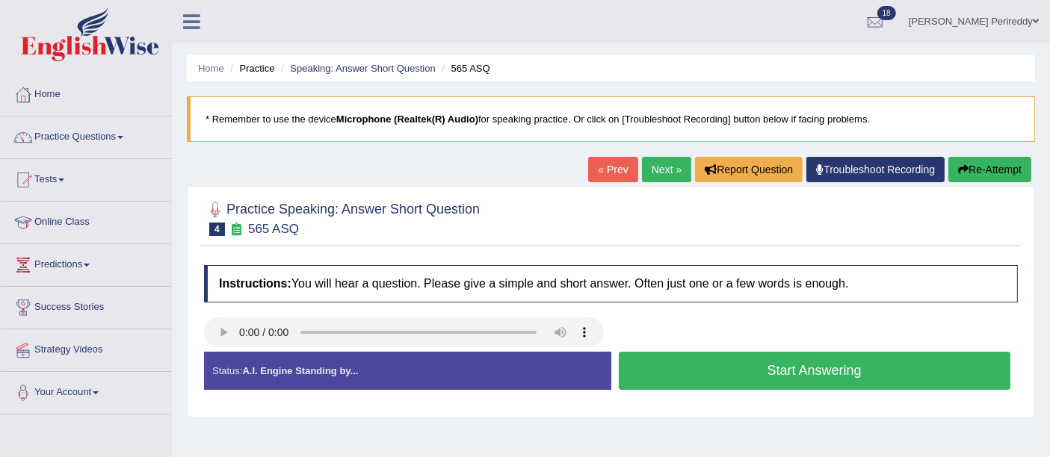
click at [638, 365] on button "Start Answering" at bounding box center [815, 371] width 392 height 38
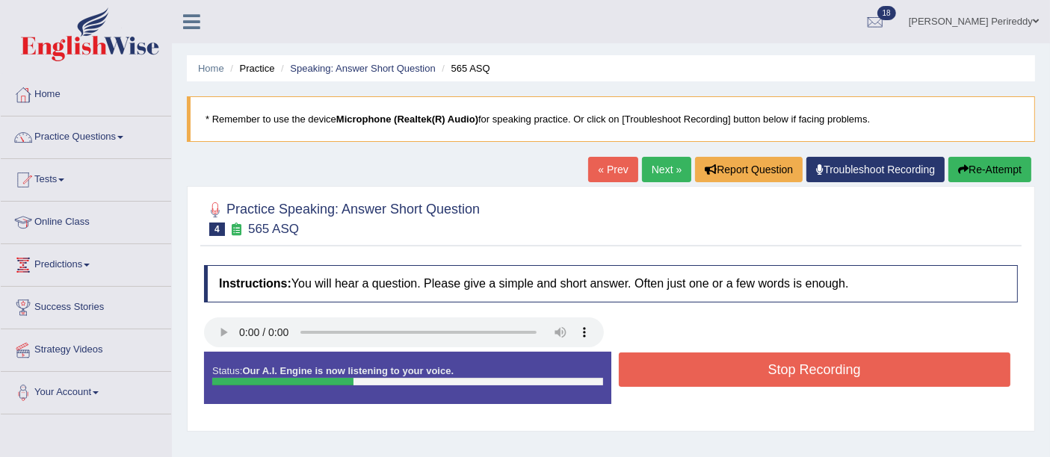
click at [638, 365] on button "Stop Recording" at bounding box center [815, 370] width 392 height 34
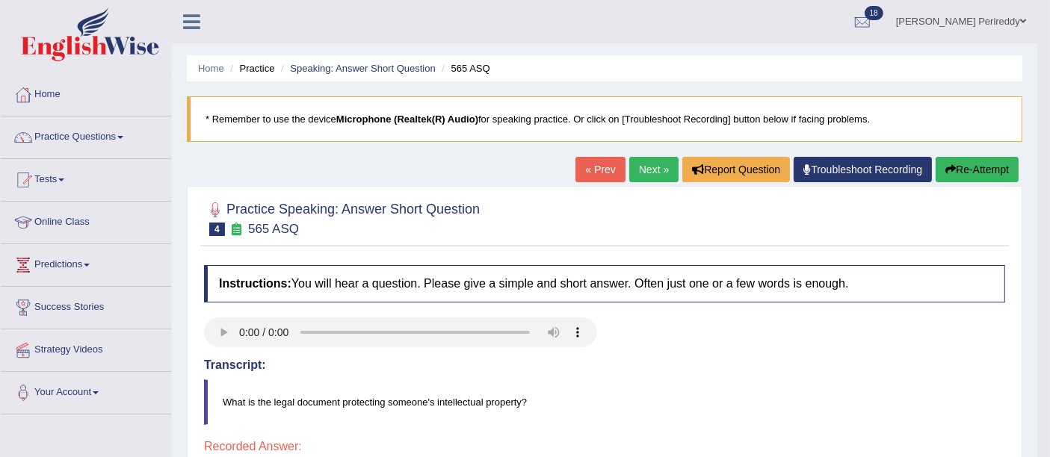
click at [629, 167] on link "Next »" at bounding box center [653, 169] width 49 height 25
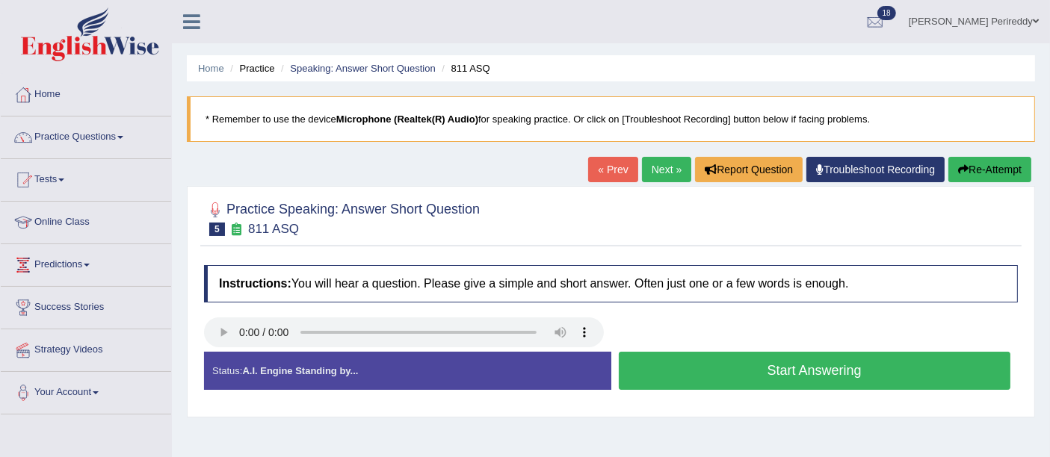
click at [741, 366] on button "Start Answering" at bounding box center [815, 371] width 392 height 38
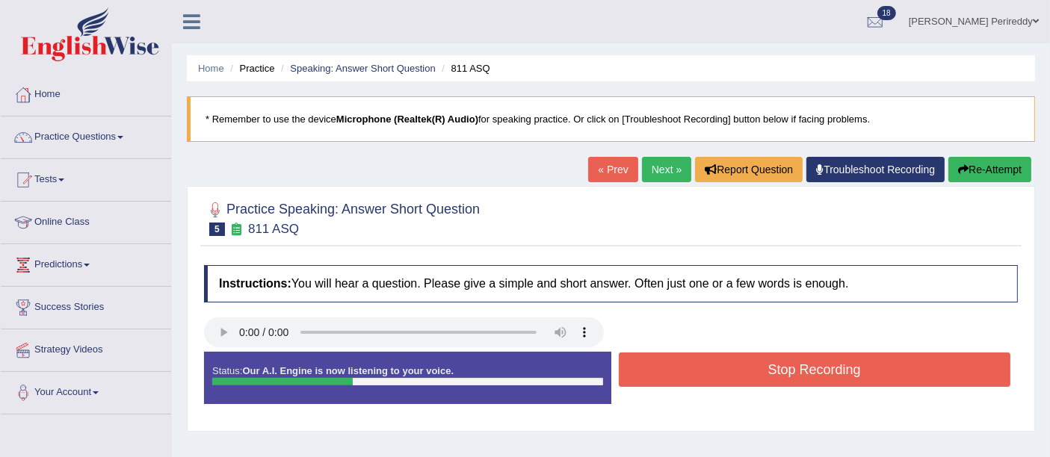
click at [741, 366] on button "Stop Recording" at bounding box center [815, 370] width 392 height 34
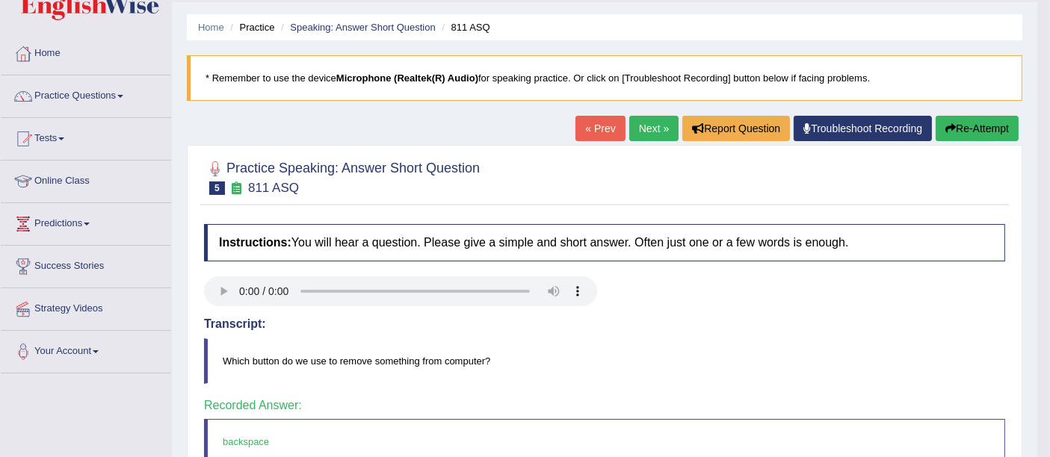
scroll to position [36, 0]
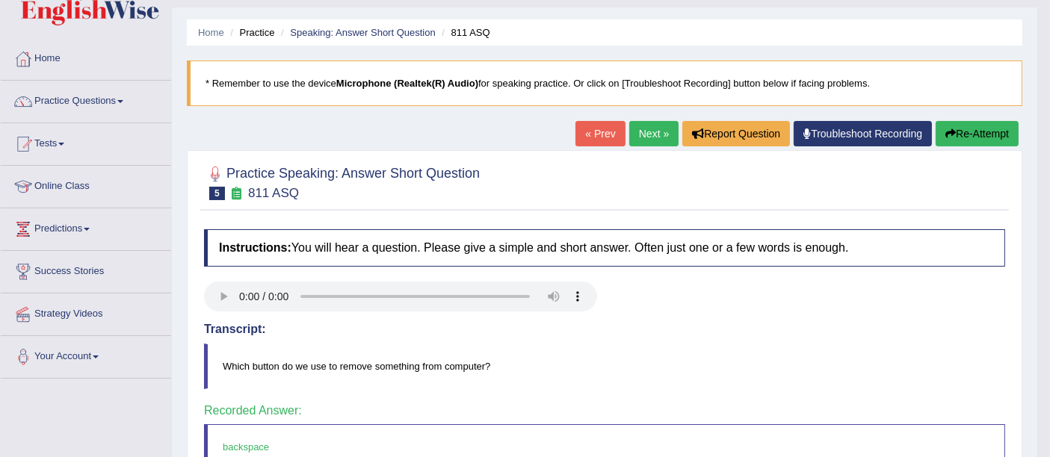
click at [644, 131] on link "Next »" at bounding box center [653, 133] width 49 height 25
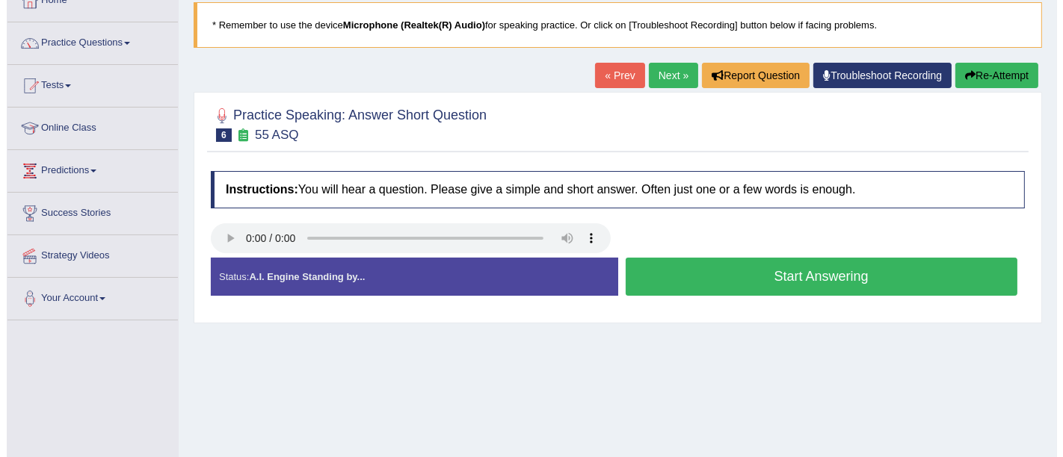
scroll to position [141, 0]
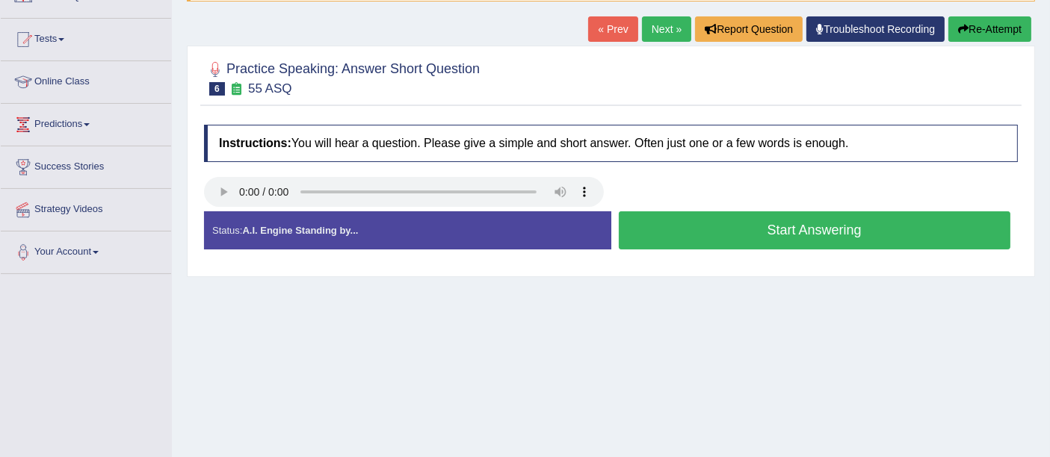
click at [699, 222] on button "Start Answering" at bounding box center [815, 231] width 392 height 38
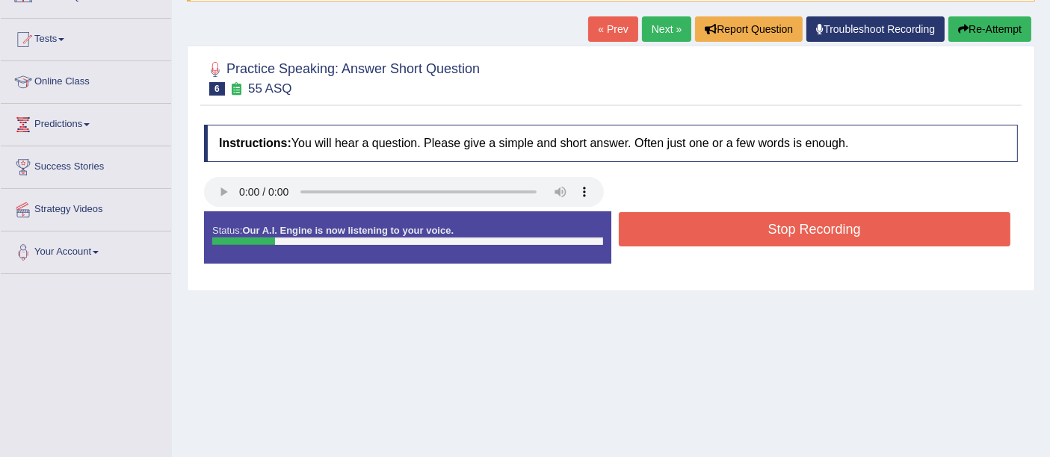
click at [699, 222] on button "Stop Recording" at bounding box center [815, 229] width 392 height 34
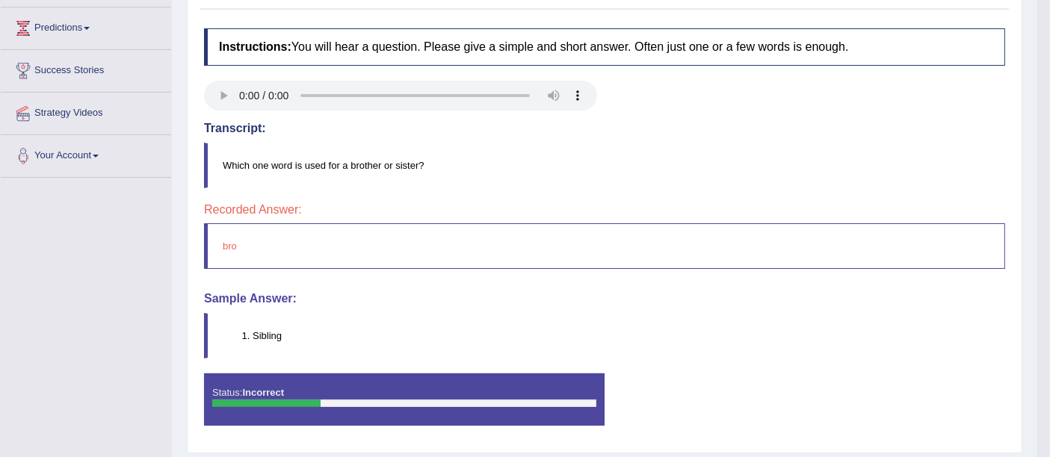
scroll to position [238, 0]
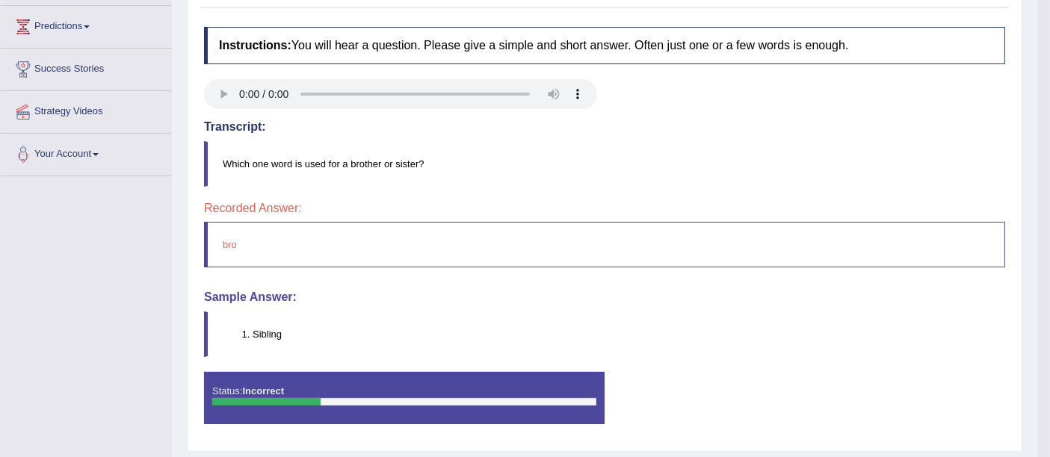
drag, startPoint x: 599, startPoint y: 251, endPoint x: 595, endPoint y: 235, distance: 17.0
click at [595, 235] on blockquote "bro" at bounding box center [604, 245] width 801 height 46
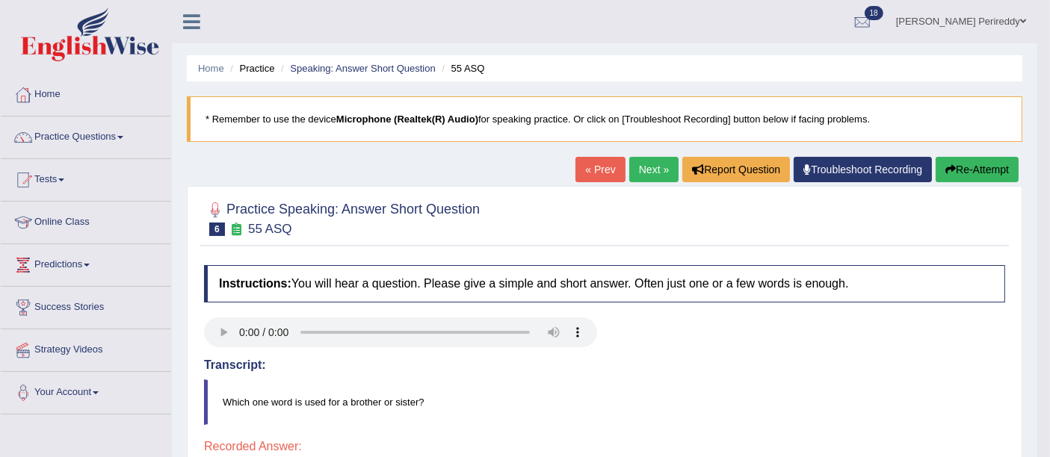
click at [646, 167] on link "Next »" at bounding box center [653, 169] width 49 height 25
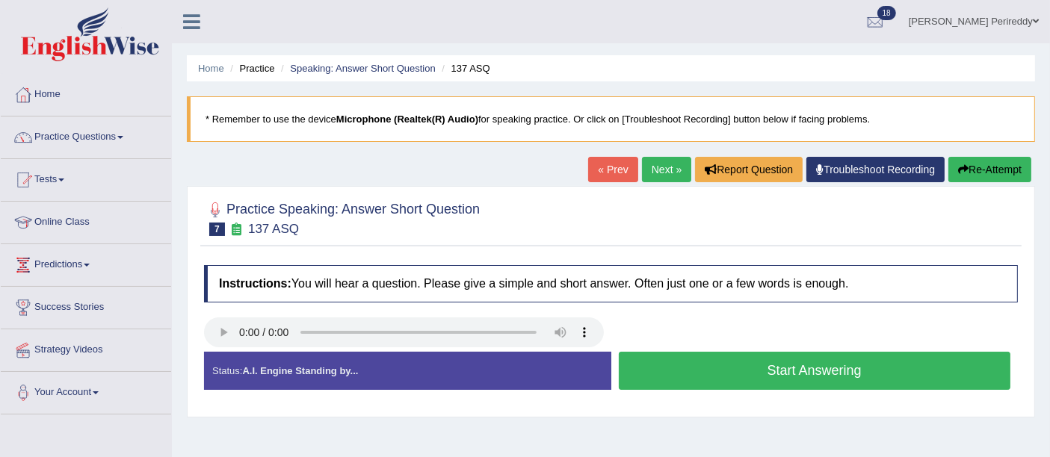
click at [638, 372] on button "Start Answering" at bounding box center [815, 371] width 392 height 38
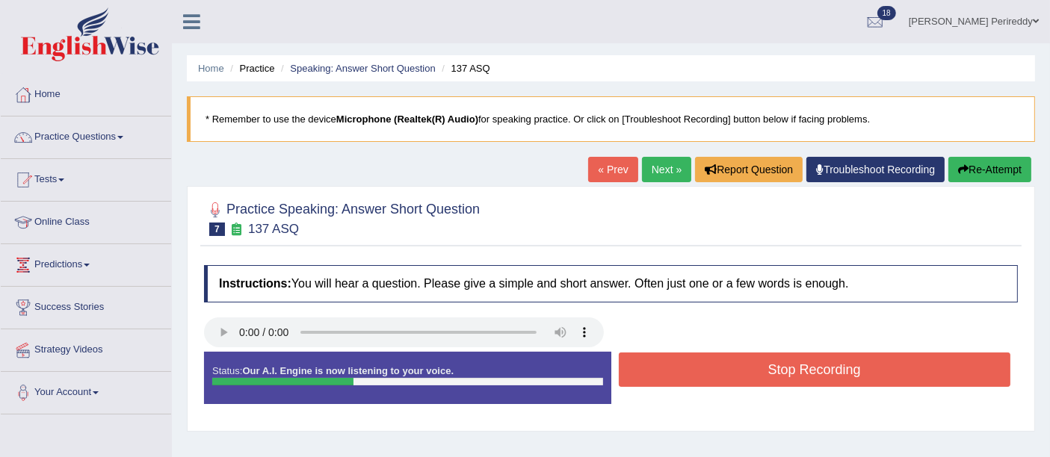
click at [638, 372] on button "Stop Recording" at bounding box center [815, 370] width 392 height 34
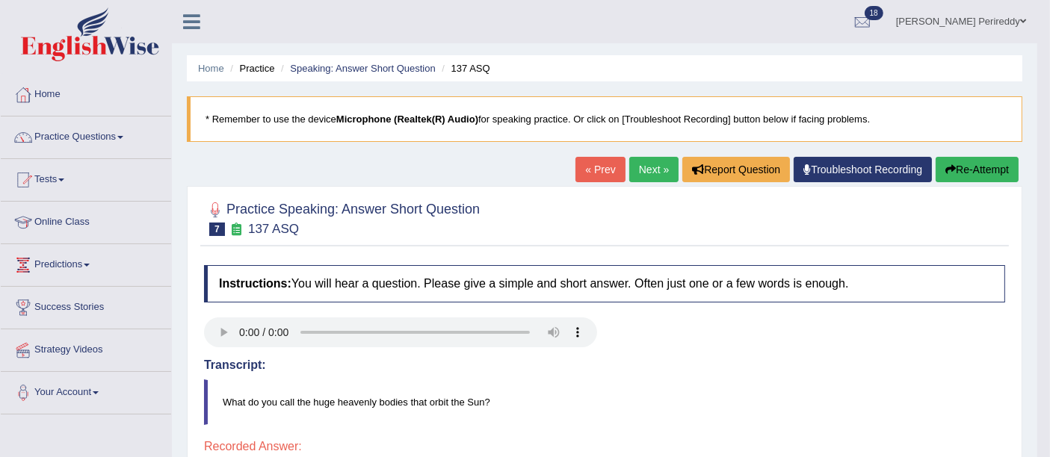
click at [646, 178] on link "Next »" at bounding box center [653, 169] width 49 height 25
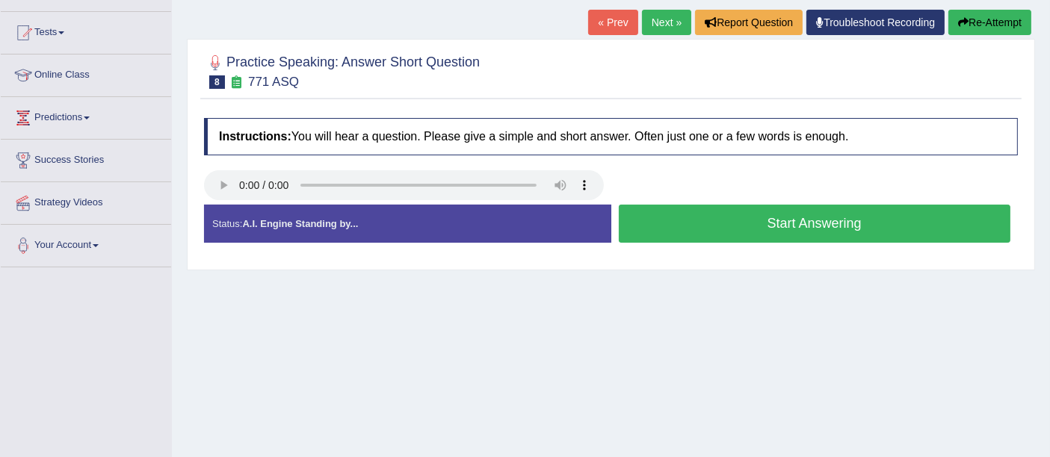
click at [652, 221] on button "Start Answering" at bounding box center [815, 224] width 392 height 38
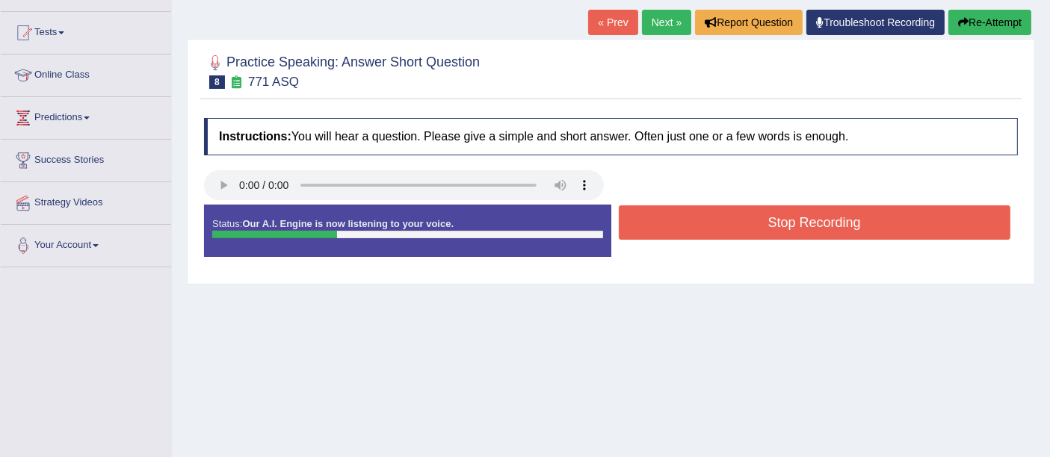
click at [652, 221] on button "Stop Recording" at bounding box center [815, 223] width 392 height 34
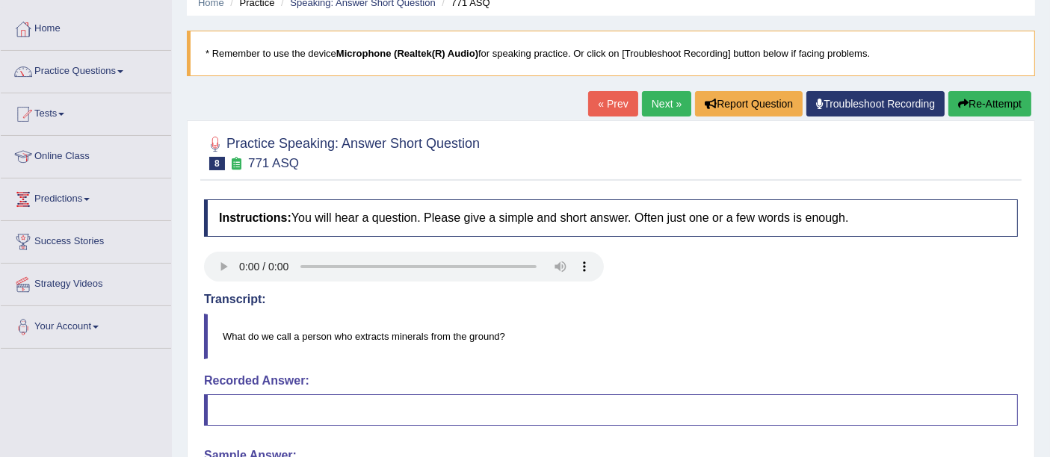
scroll to position [64, 0]
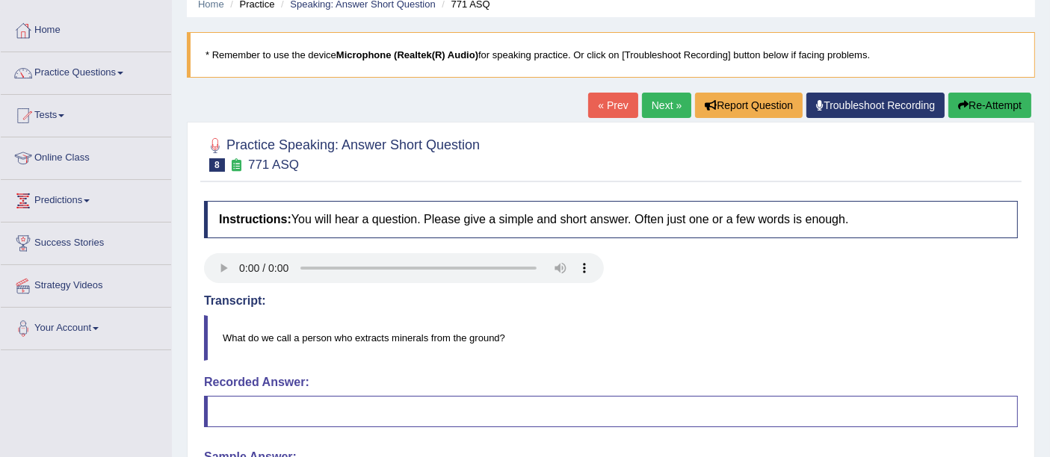
click at [669, 105] on link "Next »" at bounding box center [666, 105] width 49 height 25
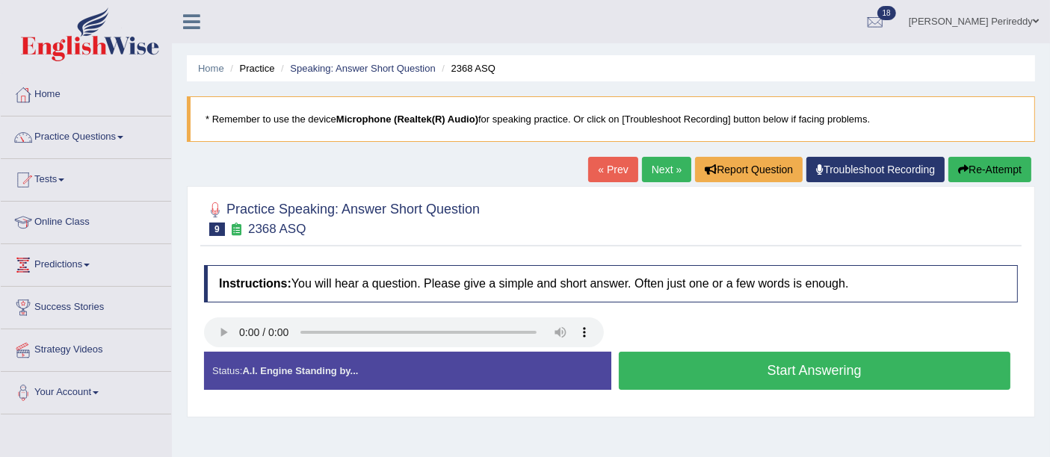
click at [666, 364] on button "Start Answering" at bounding box center [815, 371] width 392 height 38
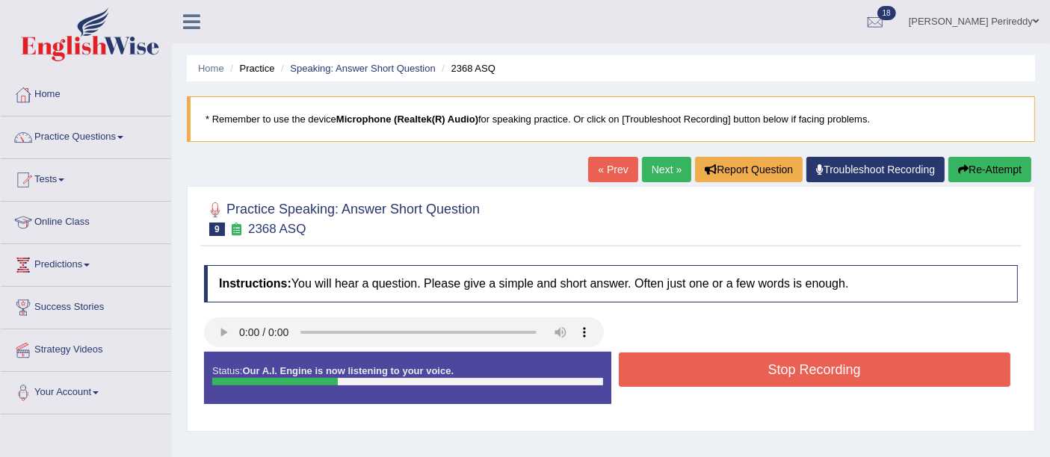
click at [666, 364] on button "Stop Recording" at bounding box center [815, 370] width 392 height 34
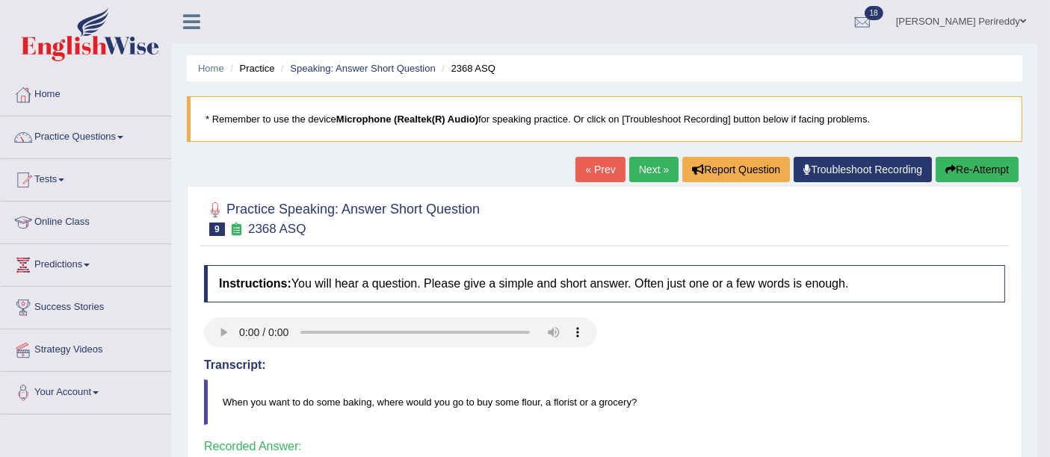
click at [649, 168] on link "Next »" at bounding box center [653, 169] width 49 height 25
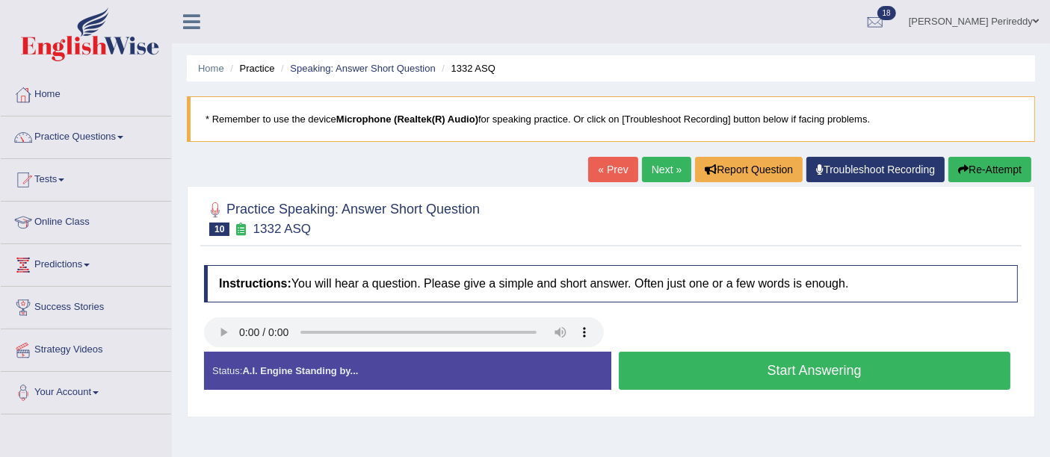
click at [672, 367] on button "Start Answering" at bounding box center [815, 371] width 392 height 38
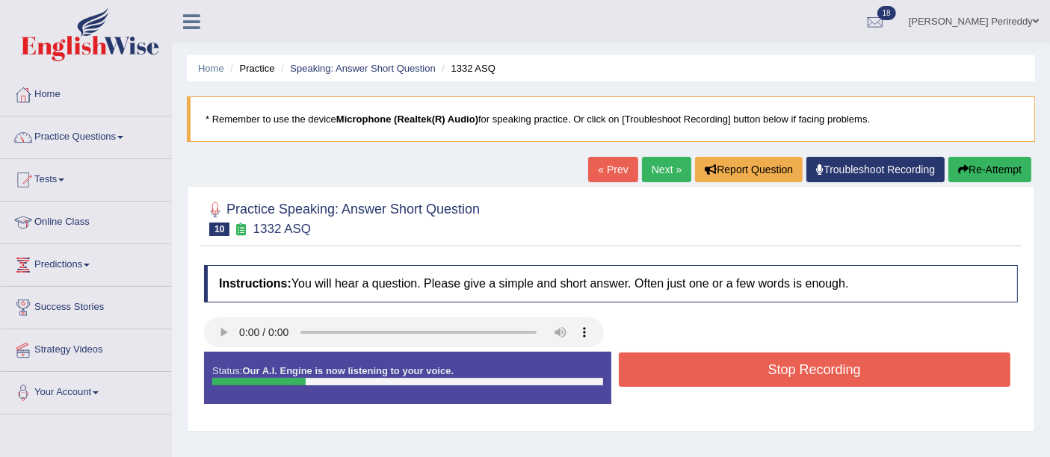
click at [672, 367] on button "Stop Recording" at bounding box center [815, 370] width 392 height 34
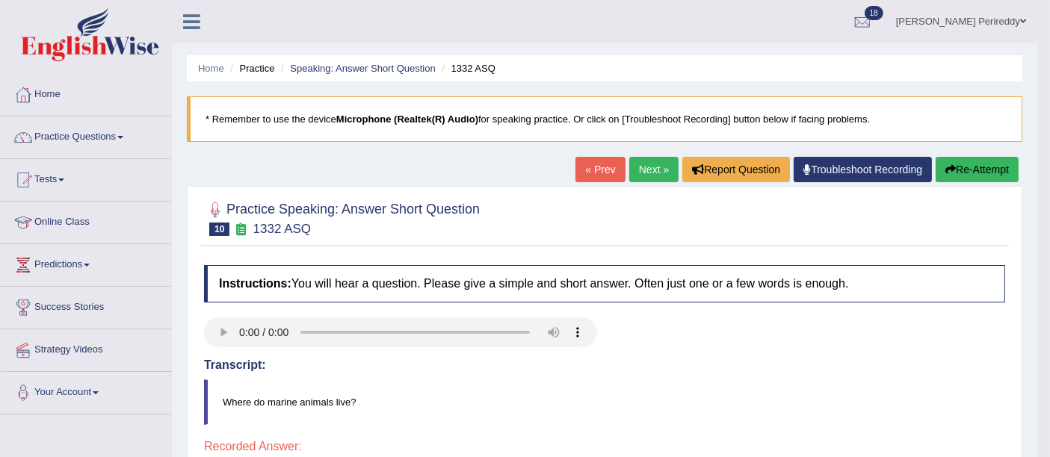
click at [649, 170] on link "Next »" at bounding box center [653, 169] width 49 height 25
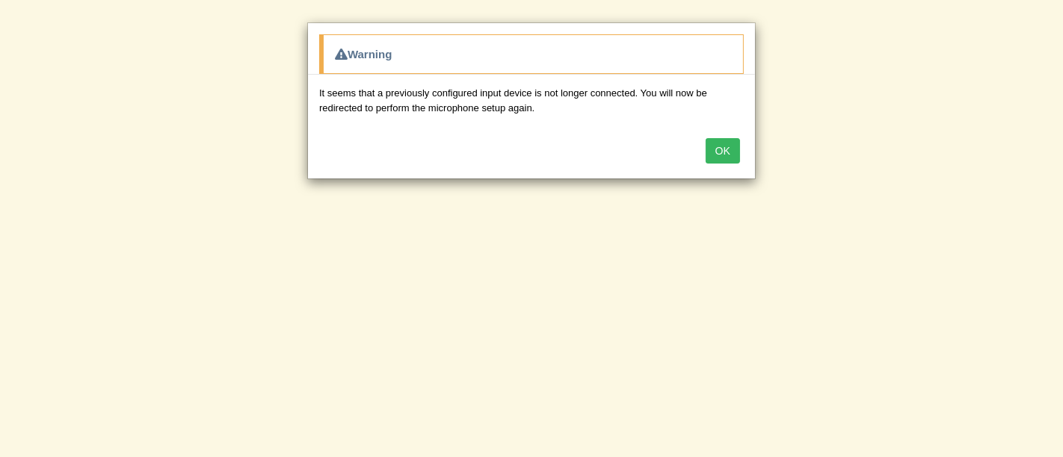
click at [712, 146] on button "OK" at bounding box center [722, 150] width 34 height 25
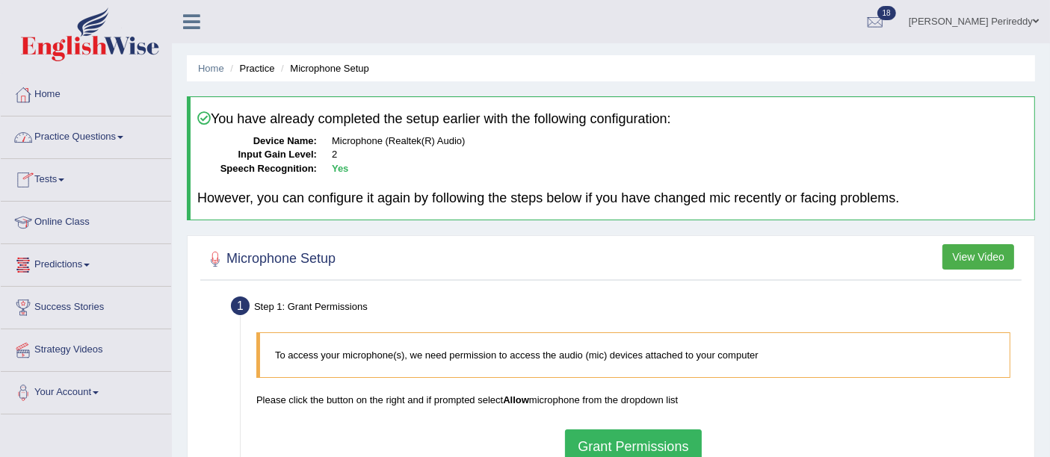
click at [75, 130] on link "Practice Questions" at bounding box center [86, 135] width 170 height 37
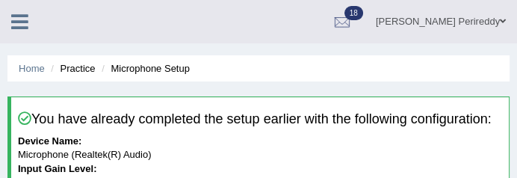
drag, startPoint x: 33, startPoint y: 6, endPoint x: 336, endPoint y: 62, distance: 307.8
click at [336, 62] on ul "Home Practice Microphone Setup" at bounding box center [258, 68] width 502 height 26
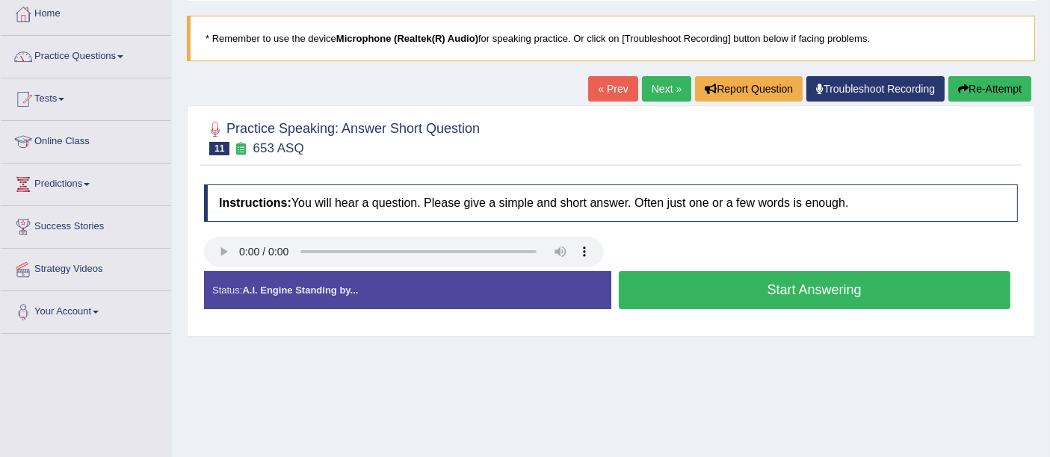
scroll to position [81, 0]
click at [686, 288] on button "Start Answering" at bounding box center [815, 290] width 392 height 38
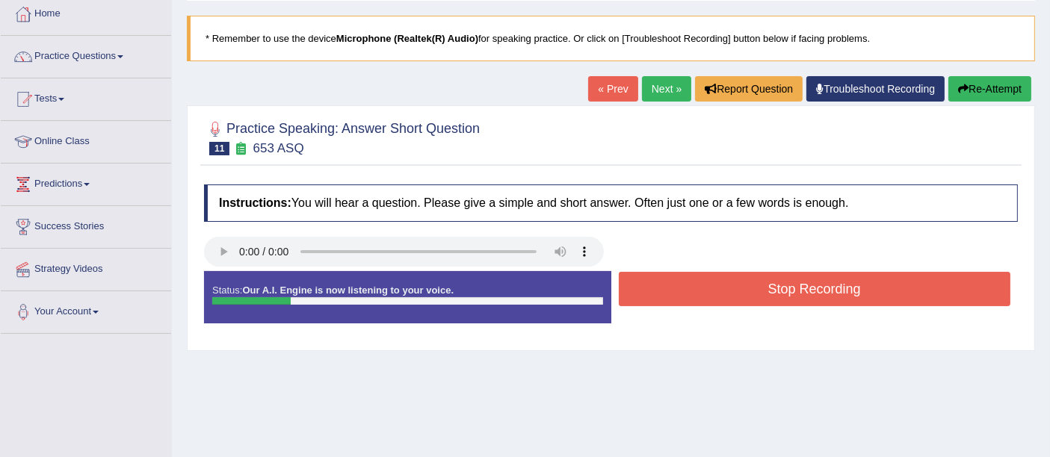
click at [686, 288] on button "Stop Recording" at bounding box center [815, 289] width 392 height 34
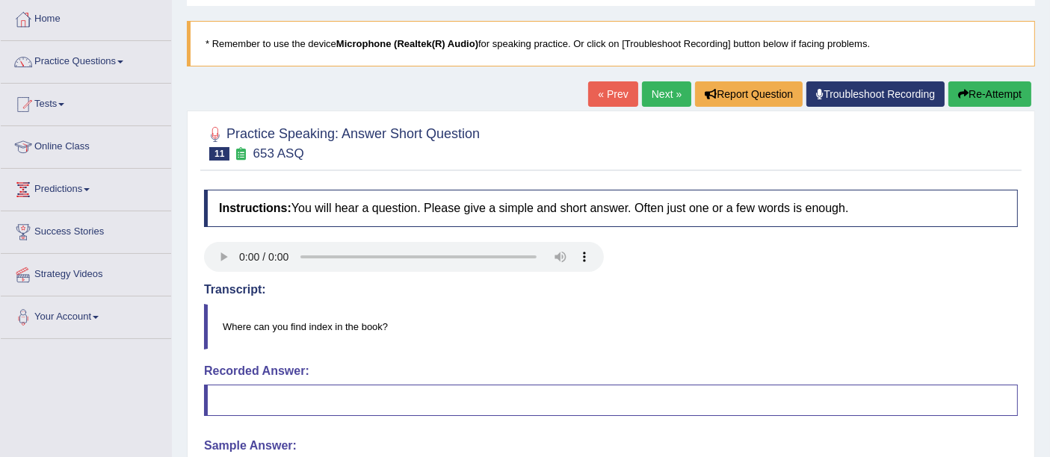
scroll to position [0, 0]
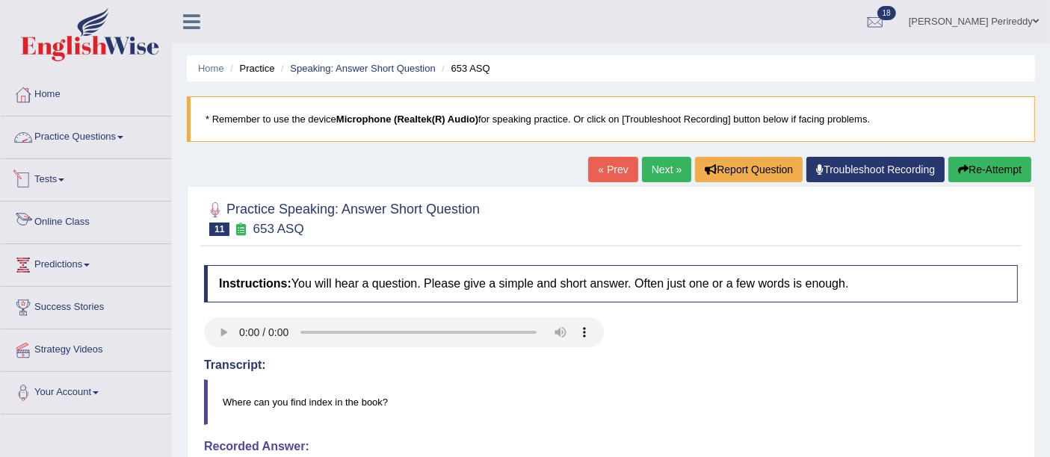
click at [82, 130] on link "Practice Questions" at bounding box center [86, 135] width 170 height 37
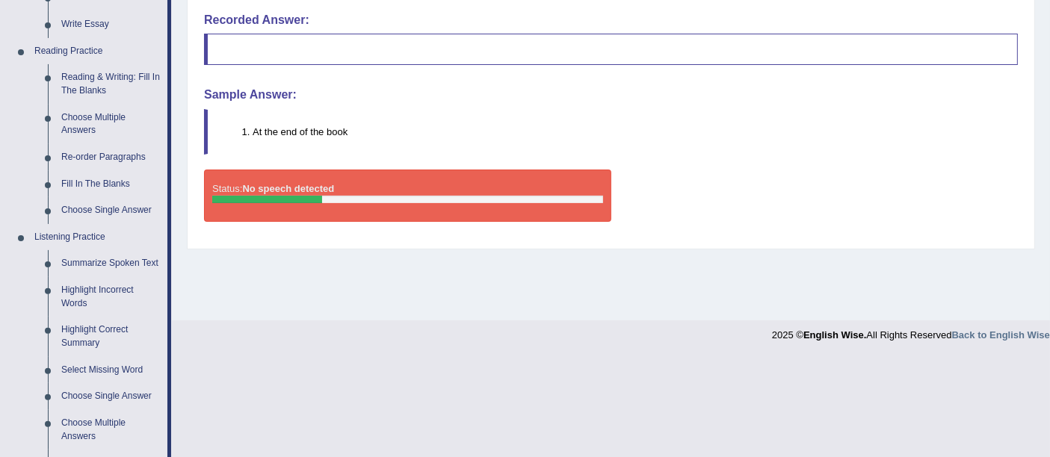
scroll to position [428, 0]
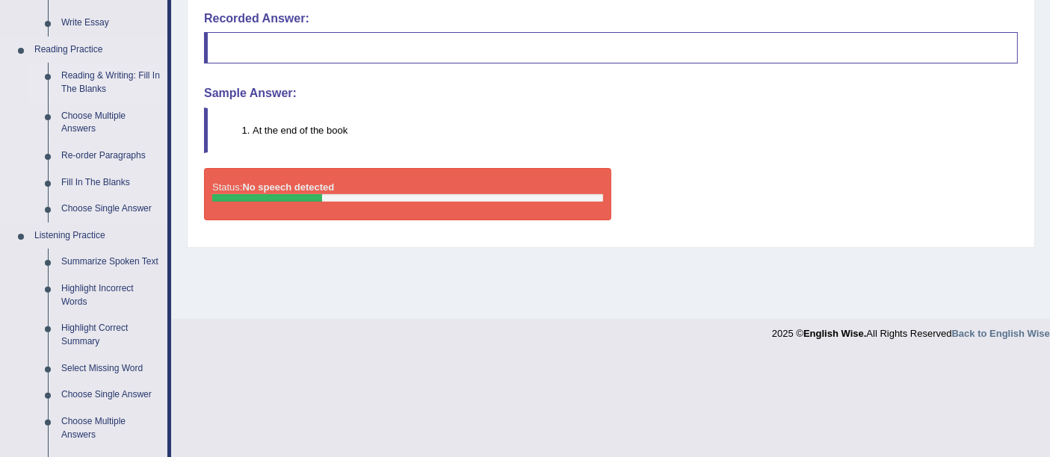
click at [79, 79] on link "Reading & Writing: Fill In The Blanks" at bounding box center [111, 83] width 113 height 40
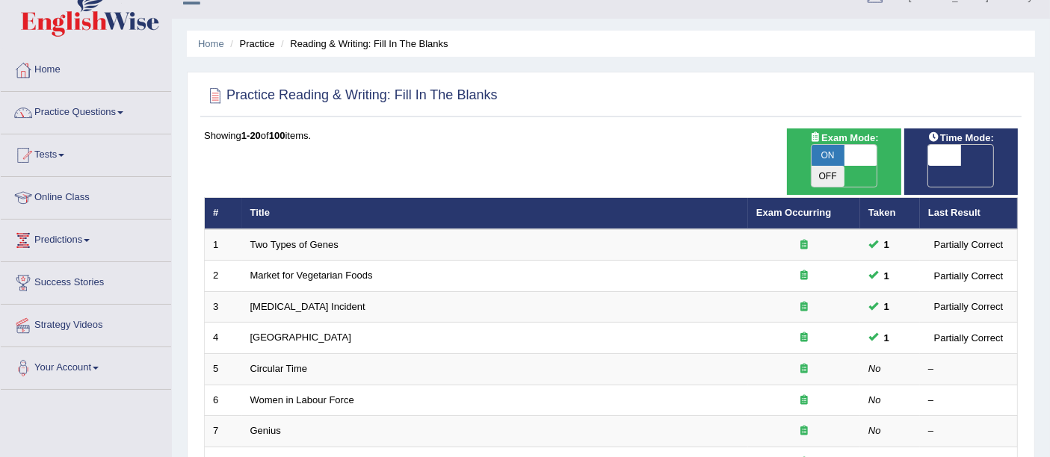
scroll to position [16, 0]
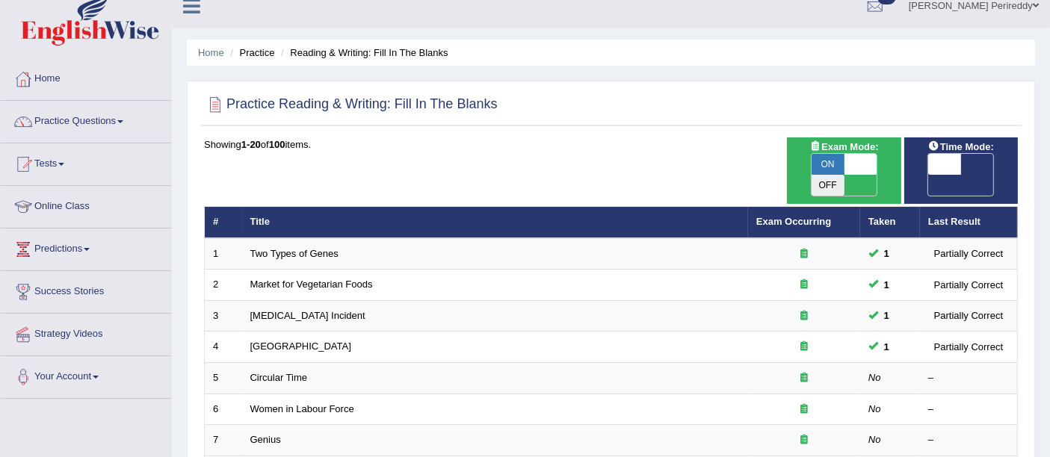
click at [928, 175] on span "OFF" at bounding box center [911, 185] width 33 height 21
checkbox input "true"
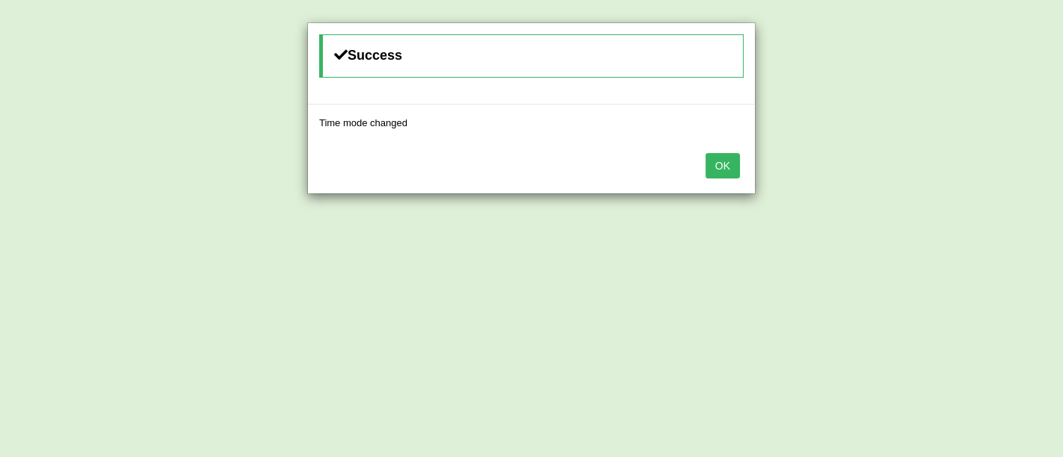
click at [718, 157] on button "OK" at bounding box center [722, 165] width 34 height 25
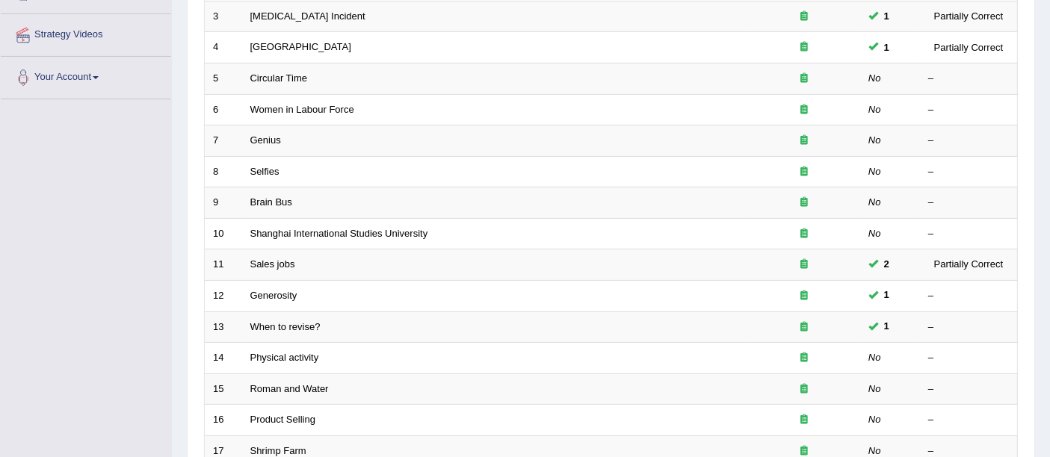
scroll to position [324, 0]
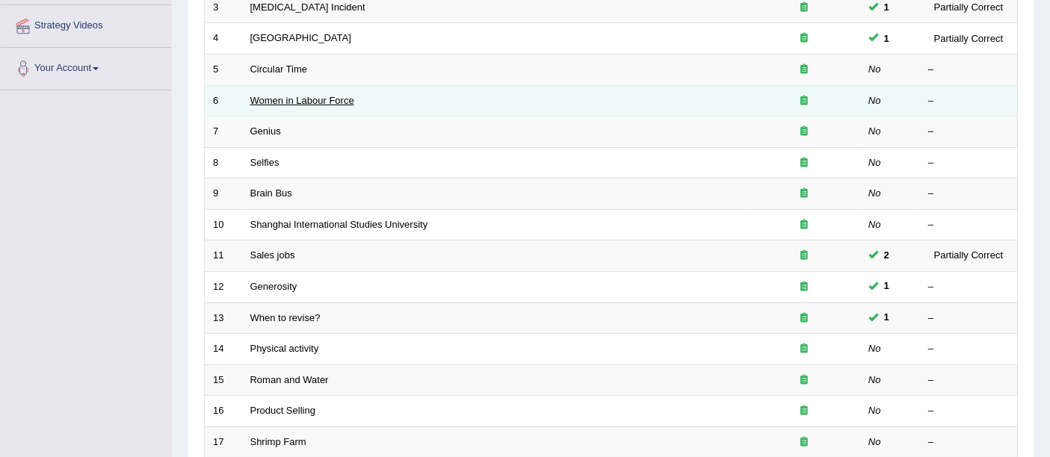
click at [293, 95] on link "Women in Labour Force" at bounding box center [302, 100] width 104 height 11
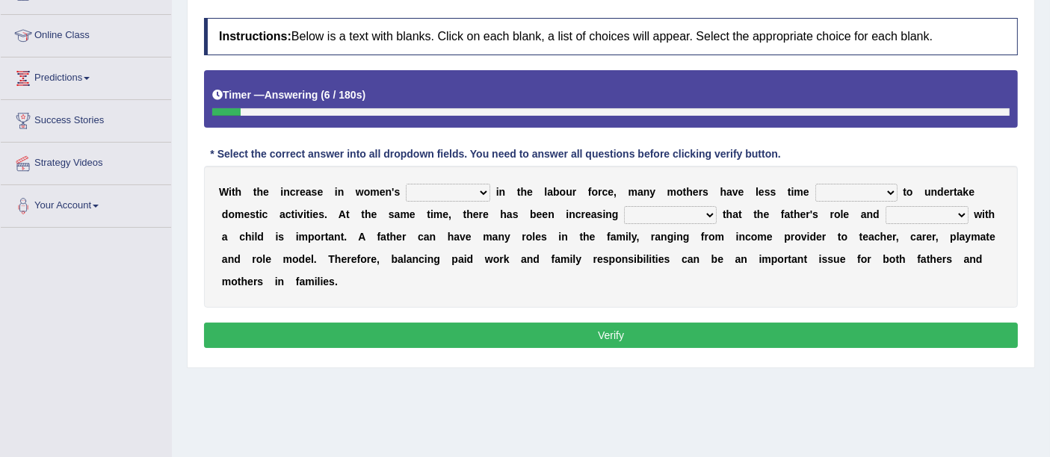
scroll to position [188, 0]
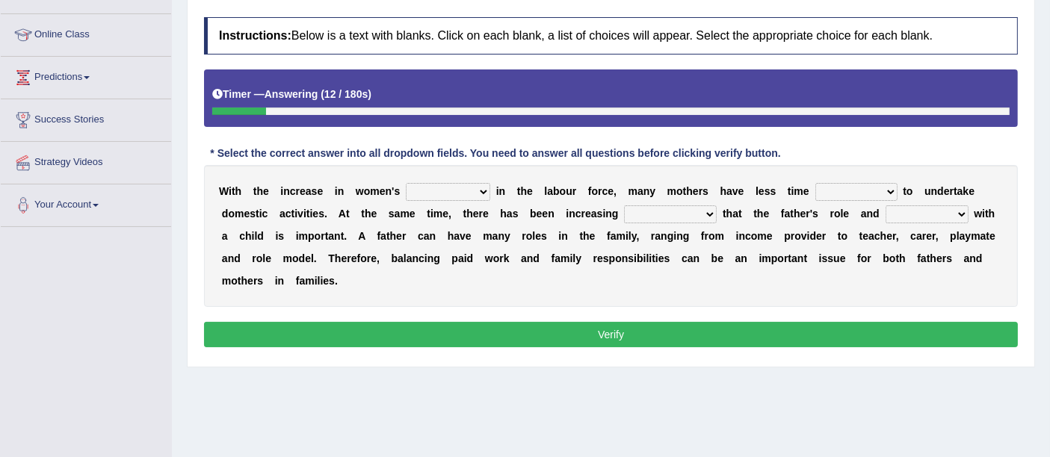
click at [422, 183] on select "attendance substitution participation definition" at bounding box center [448, 192] width 84 height 18
click at [824, 185] on select "available related consumable useful" at bounding box center [856, 192] width 82 height 18
click at [452, 195] on select "attendance substitution participation definition" at bounding box center [448, 192] width 84 height 18
select select "attendance"
click at [406, 183] on select "attendance substitution participation definition" at bounding box center [448, 192] width 84 height 18
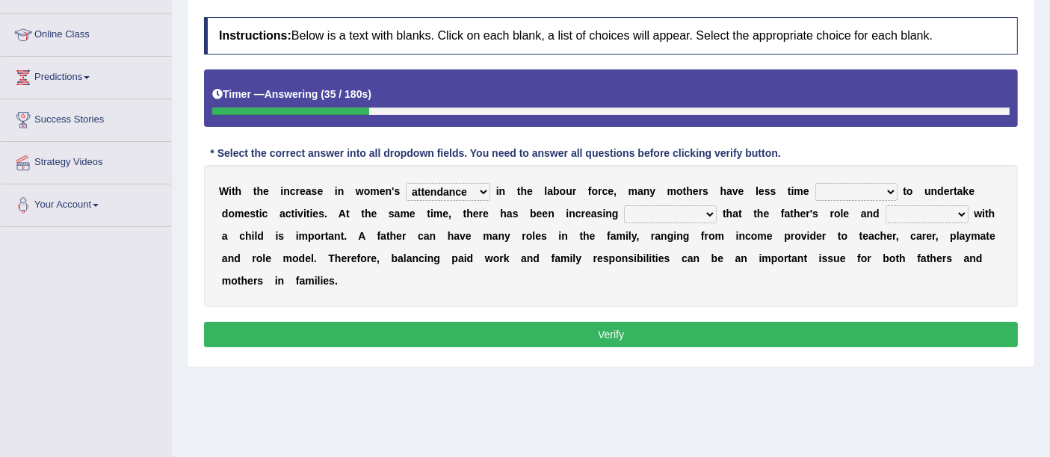
click at [853, 194] on select "available related consumable useful" at bounding box center [856, 192] width 82 height 18
click at [815, 183] on select "available related consumable useful" at bounding box center [856, 192] width 82 height 18
click at [845, 185] on select "available related consumable useful" at bounding box center [856, 192] width 82 height 18
select select "available"
click at [815, 183] on select "available related consumable useful" at bounding box center [856, 192] width 82 height 18
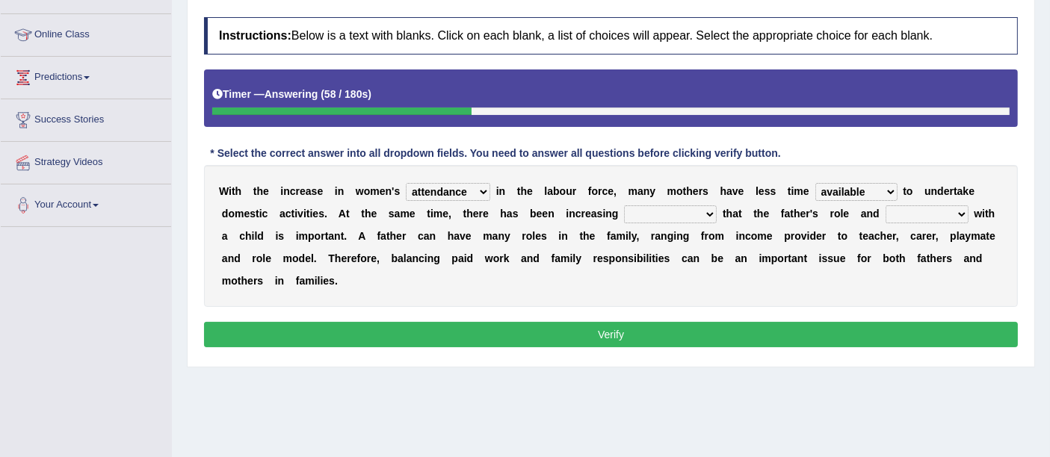
click at [696, 218] on select "recognition discrimination resolution recreation" at bounding box center [670, 215] width 93 height 18
select select "discrimination"
click at [624, 206] on select "recognition discrimination resolution recreation" at bounding box center [670, 215] width 93 height 18
click at [898, 209] on select "scholarship realtionship worship employment" at bounding box center [927, 215] width 83 height 18
select select "realtionship"
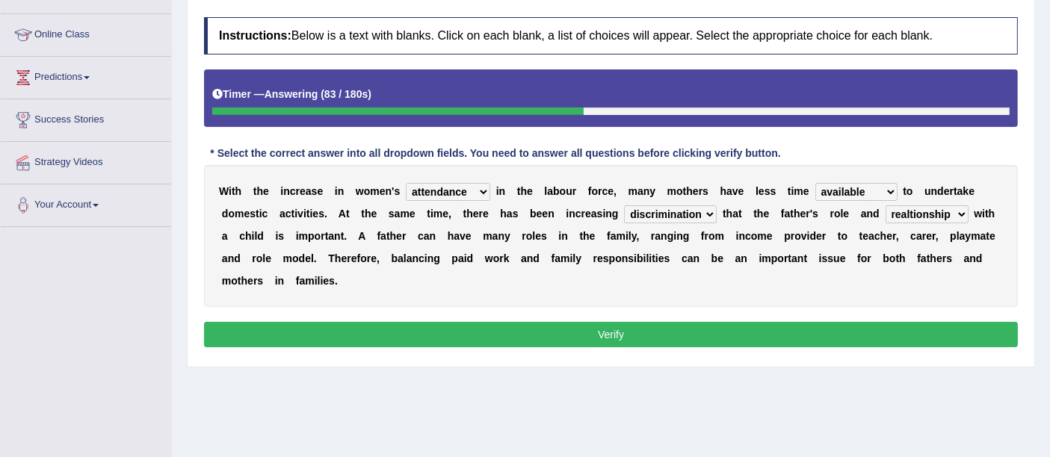
click at [886, 206] on select "scholarship realtionship worship employment" at bounding box center [927, 215] width 83 height 18
click at [631, 327] on button "Verify" at bounding box center [611, 334] width 814 height 25
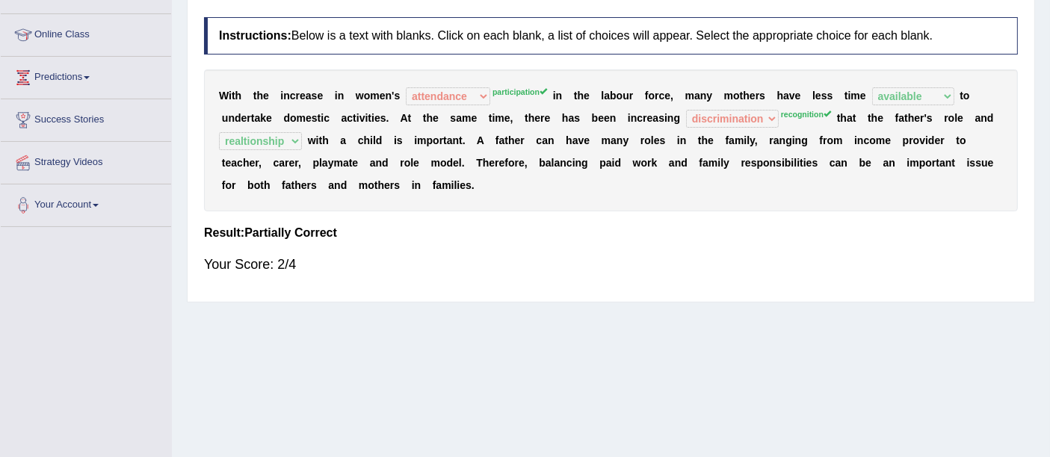
scroll to position [0, 0]
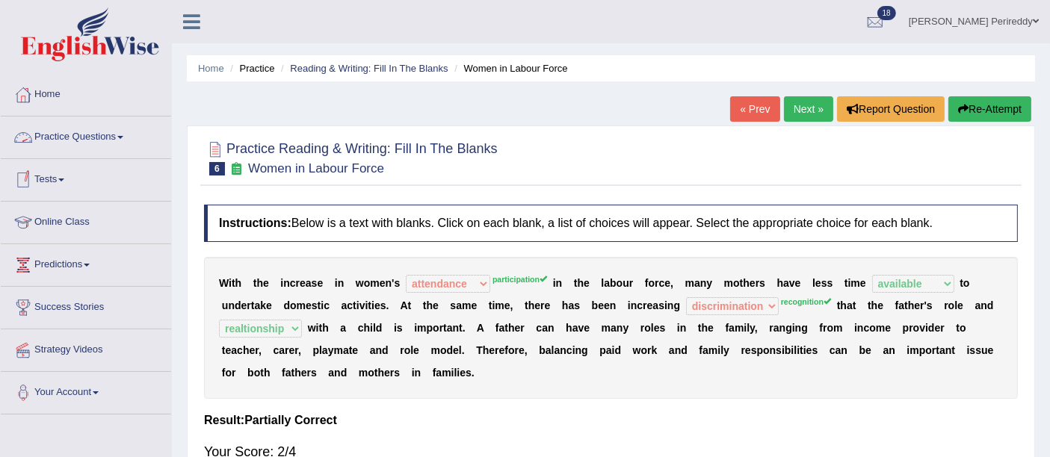
click at [815, 111] on link "Next »" at bounding box center [808, 108] width 49 height 25
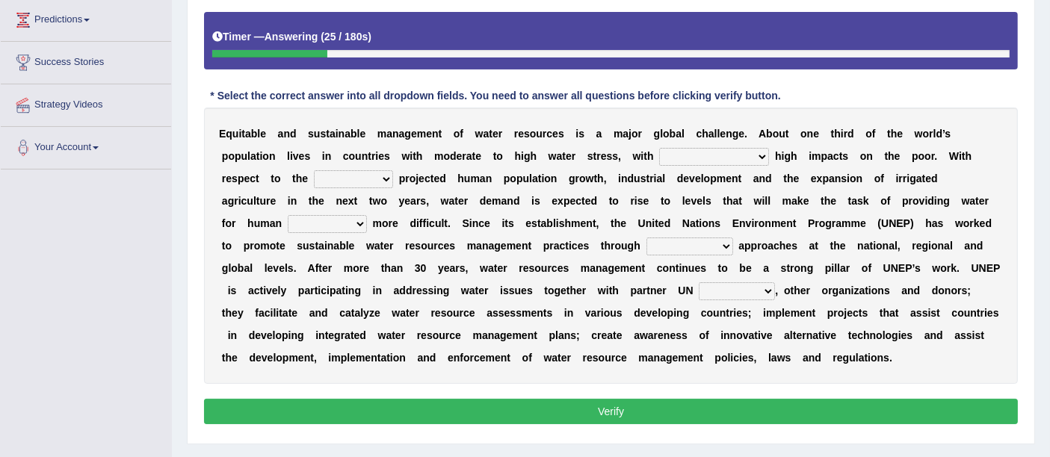
drag, startPoint x: 720, startPoint y: 173, endPoint x: 727, endPoint y: 159, distance: 15.4
click at [727, 159] on div "E q u i t a b l e a n d s u s t a i n a b l e m a n a g e m e n t o f w a t e r…" at bounding box center [611, 246] width 814 height 277
click at [727, 159] on select "proportionately disproportionaley largely evenly" at bounding box center [714, 157] width 110 height 18
select select "proportionately"
click at [659, 148] on select "proportionately disproportionaley largely evenly" at bounding box center [714, 157] width 110 height 18
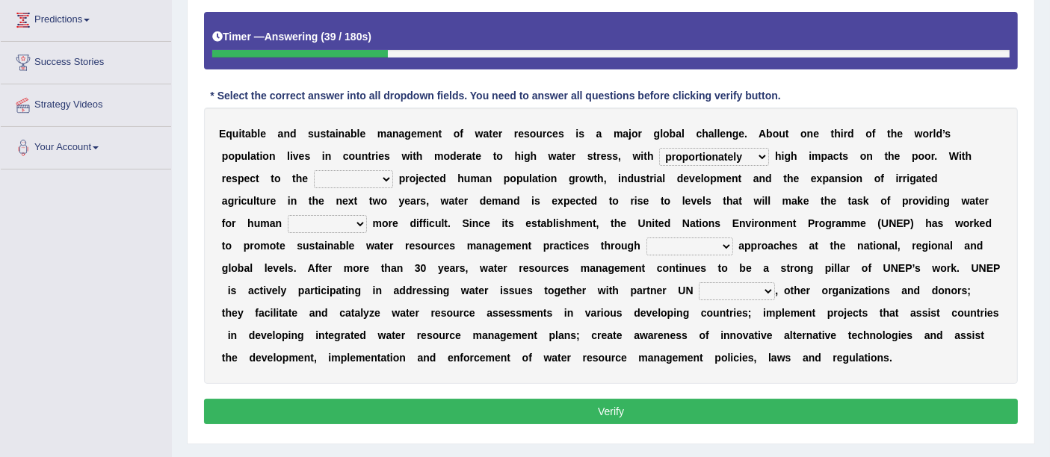
click at [342, 180] on select "substitute reactionary sustenance current" at bounding box center [353, 179] width 79 height 18
select select "current"
click at [314, 170] on select "substitute reactionary sustenance current" at bounding box center [353, 179] width 79 height 18
click at [279, 232] on div "E q u i t a b l e a n d s u s t a i n a b l e m a n a g e m e n t o f w a t e r…" at bounding box center [611, 246] width 814 height 277
click at [288, 226] on select "sustenance substitute substance sustainable" at bounding box center [327, 224] width 79 height 18
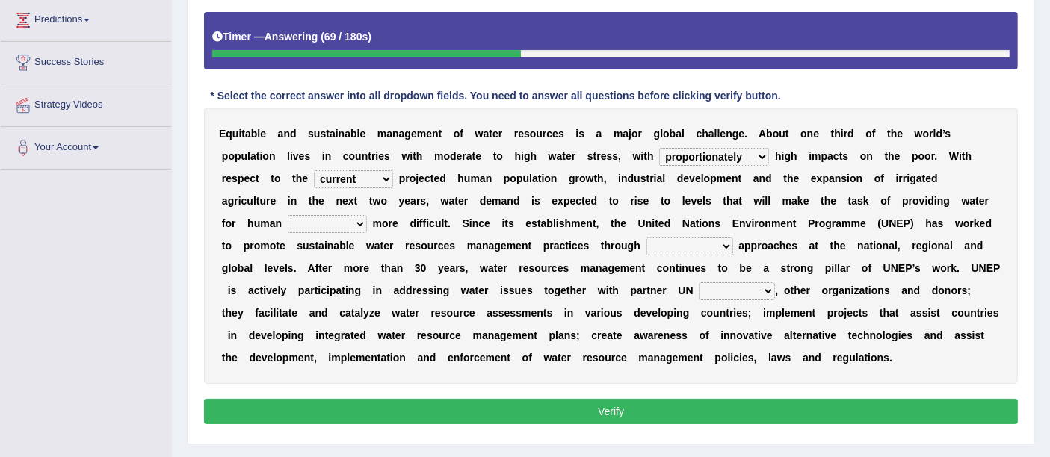
select select "sustainable"
click at [288, 215] on select "sustenance substitute substance sustainable" at bounding box center [327, 224] width 79 height 18
click at [288, 218] on select "sustenance substitute substance sustainable" at bounding box center [327, 224] width 79 height 18
click at [445, 294] on div "E q u i t a b l e a n d s u s t a i n a b l e m a n a g e m e n t o f w a t e r…" at bounding box center [611, 246] width 814 height 277
click at [646, 250] on select "opration cooperating collaborative collaborating" at bounding box center [689, 247] width 87 height 18
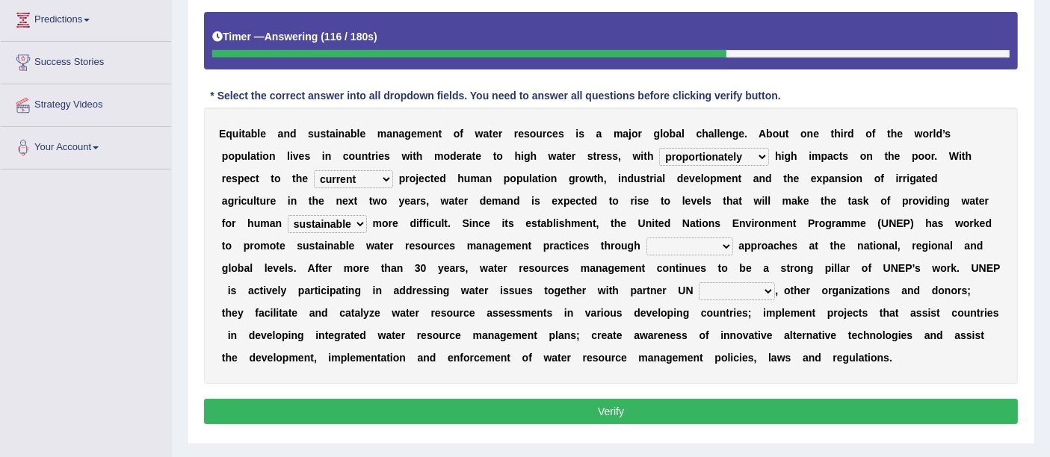
select select "collaborative"
click at [646, 238] on select "opration cooperating collaborative collaborating" at bounding box center [689, 247] width 87 height 18
click at [699, 287] on select "sectors agencies factors segements" at bounding box center [737, 291] width 76 height 18
select select "agencies"
click at [699, 282] on select "sectors agencies factors segements" at bounding box center [737, 291] width 76 height 18
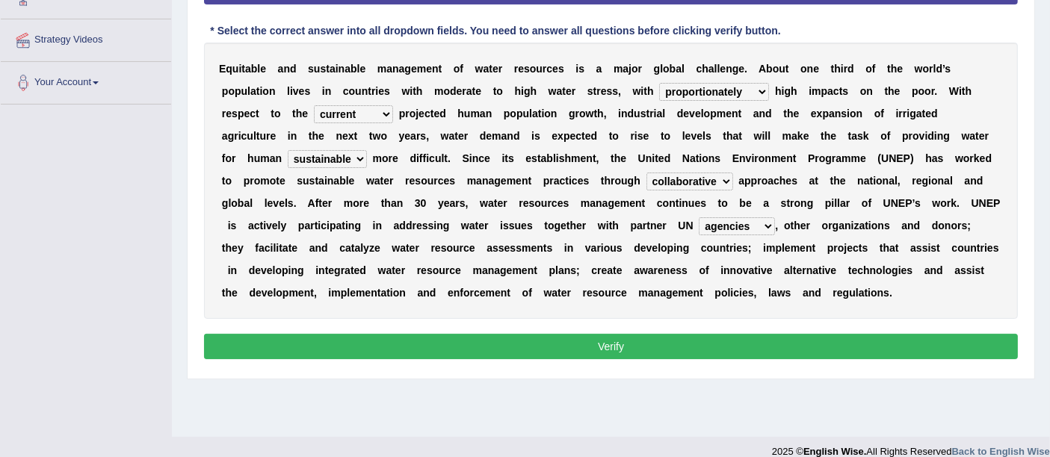
scroll to position [327, 0]
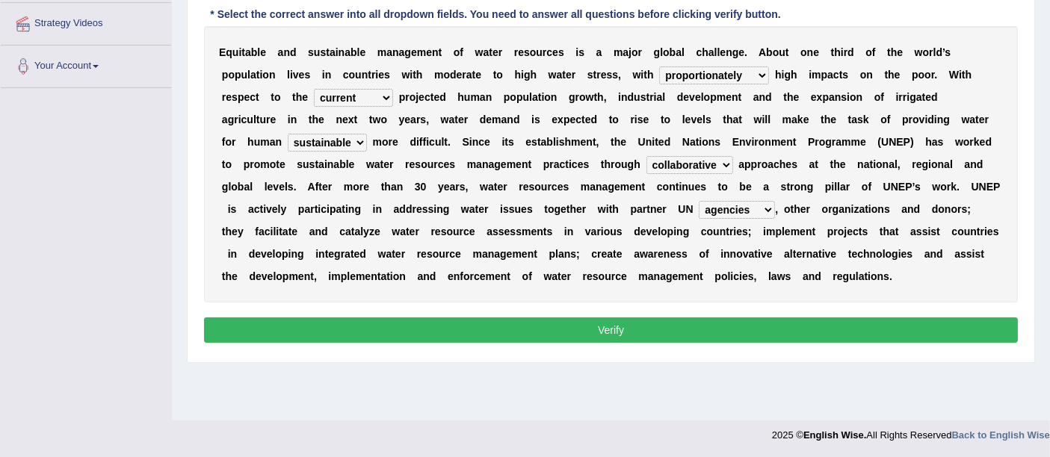
click at [629, 319] on button "Verify" at bounding box center [611, 330] width 814 height 25
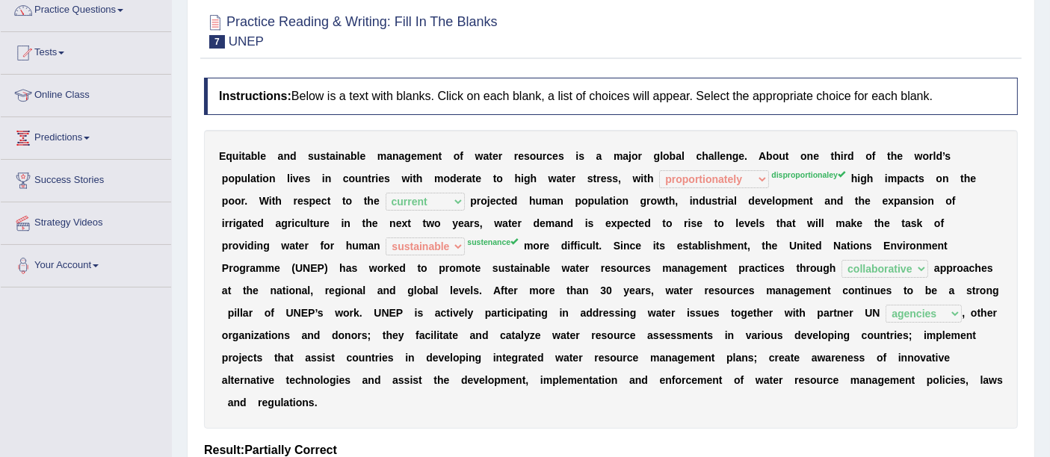
scroll to position [0, 0]
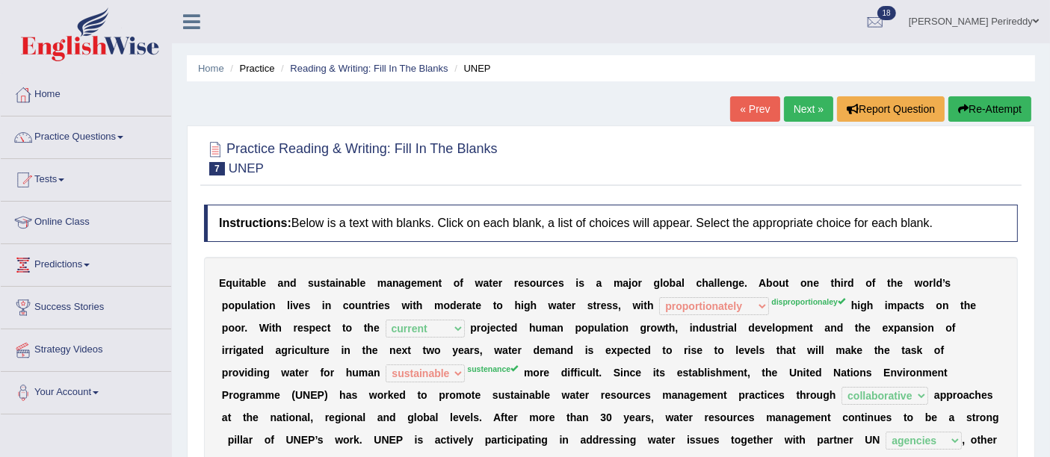
click at [821, 104] on link "Next »" at bounding box center [808, 108] width 49 height 25
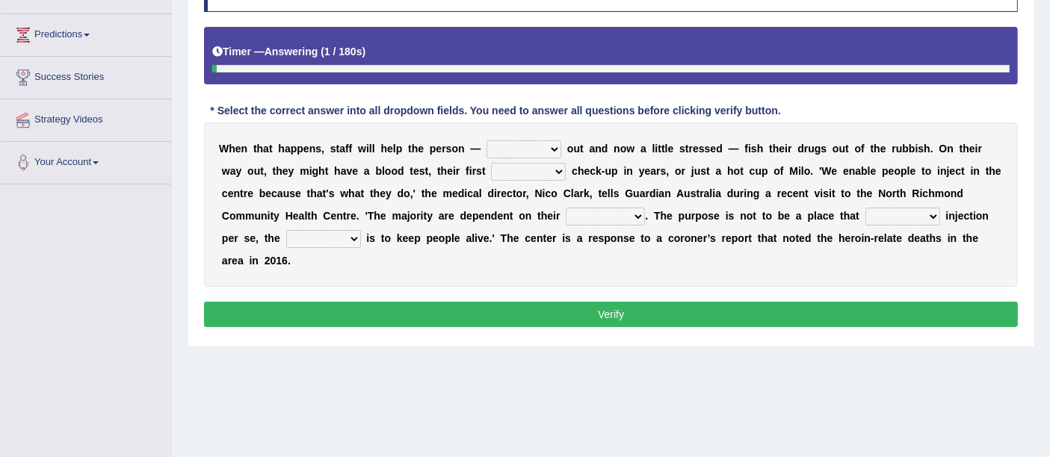
scroll to position [234, 0]
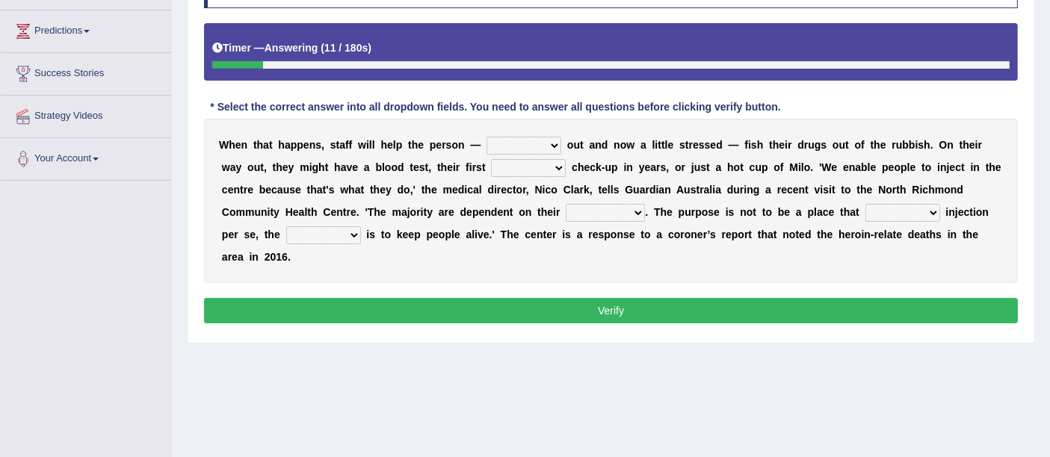
click at [510, 139] on select "stunned strung strong stung" at bounding box center [524, 146] width 75 height 18
click at [487, 137] on select "stunned strung strong stung" at bounding box center [524, 146] width 75 height 18
click at [531, 141] on select "stunned strung strong stung" at bounding box center [524, 146] width 75 height 18
click at [487, 137] on select "stunned strung strong stung" at bounding box center [524, 146] width 75 height 18
click at [536, 147] on select "stunned strung strong stung" at bounding box center [524, 146] width 75 height 18
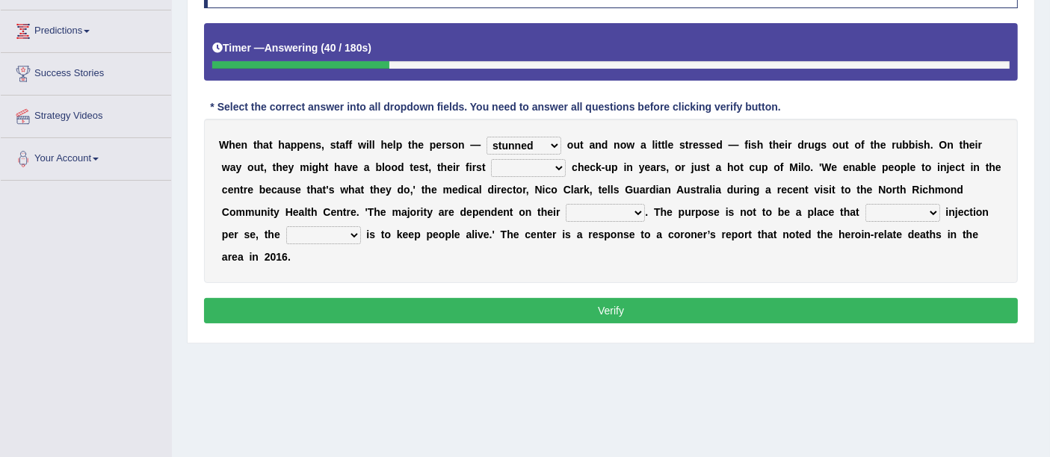
select select "strong"
click at [487, 137] on select "stunned strung strong stung" at bounding box center [524, 146] width 75 height 18
click at [525, 171] on select "academic dental relative indirect" at bounding box center [528, 168] width 75 height 18
select select "dental"
click at [491, 159] on select "academic dental relative indirect" at bounding box center [528, 168] width 75 height 18
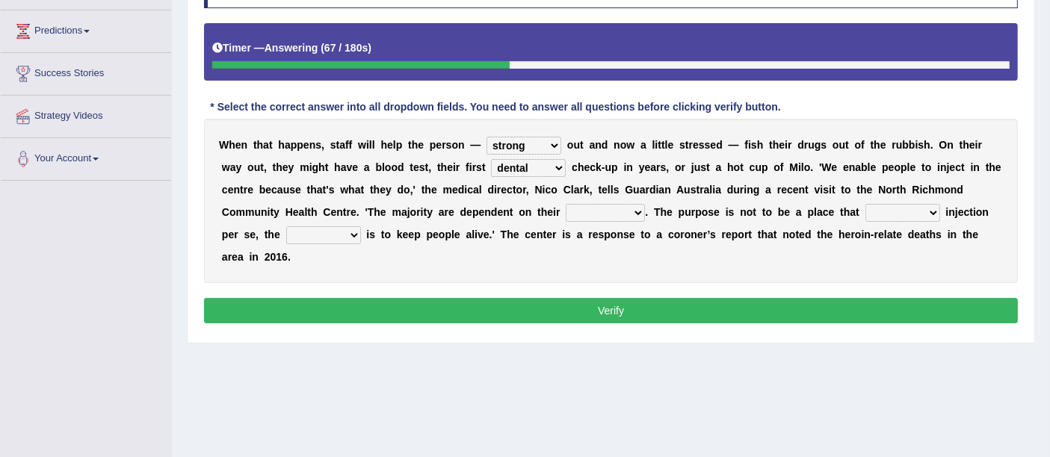
click at [604, 214] on select "incomes concerns substances minds" at bounding box center [605, 213] width 79 height 18
click at [566, 204] on select "incomes concerns substances minds" at bounding box center [605, 213] width 79 height 18
click at [598, 214] on select "incomes concerns substances minds" at bounding box center [605, 213] width 79 height 18
select select "concerns"
click at [566, 204] on select "incomes concerns substances minds" at bounding box center [605, 213] width 79 height 18
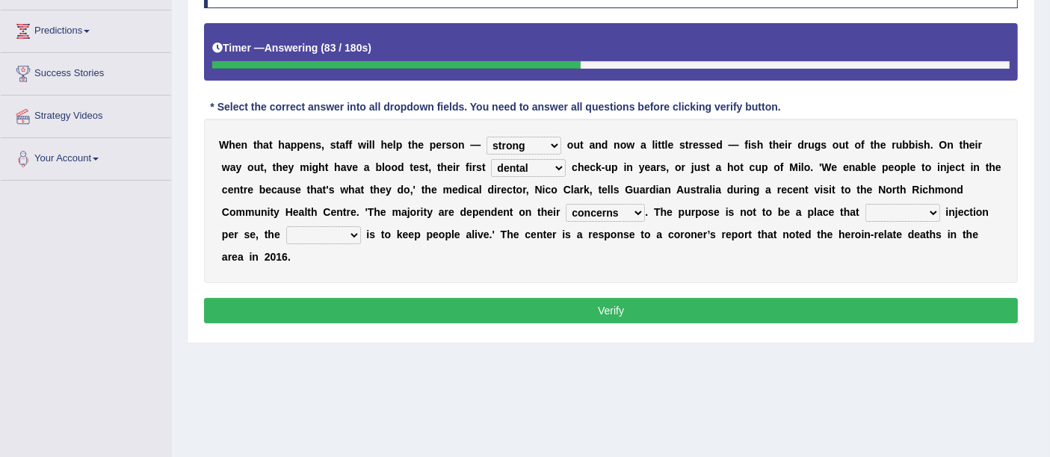
click at [873, 206] on select "patronizes disallows funds facilitates" at bounding box center [902, 213] width 75 height 18
click at [327, 228] on select "reciprocity risk effect purpose" at bounding box center [323, 235] width 75 height 18
click at [898, 212] on select "patronizes disallows funds facilitates" at bounding box center [902, 213] width 75 height 18
select select "facilitates"
click at [865, 204] on select "patronizes disallows funds facilitates" at bounding box center [902, 213] width 75 height 18
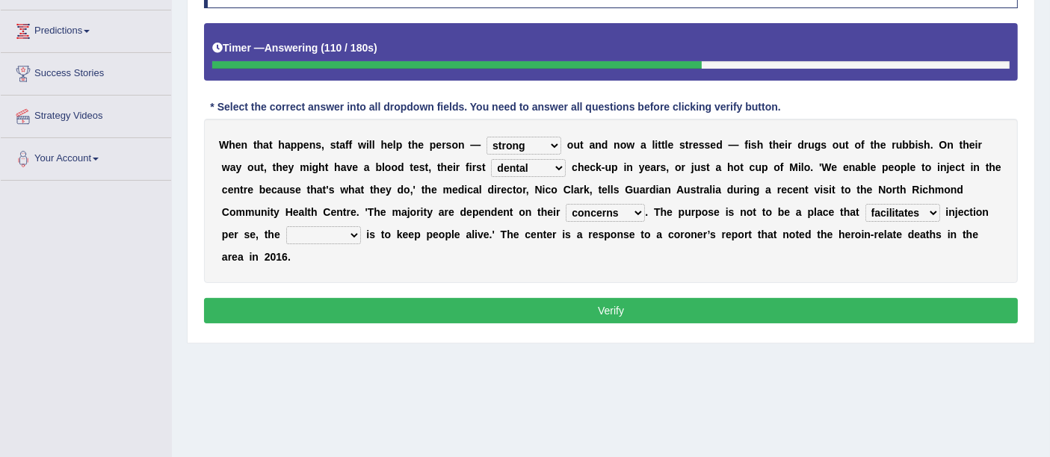
click at [309, 230] on select "reciprocity risk effect purpose" at bounding box center [323, 235] width 75 height 18
click at [286, 226] on select "reciprocity risk effect purpose" at bounding box center [323, 235] width 75 height 18
click at [324, 233] on select "reciprocity risk effect purpose" at bounding box center [323, 235] width 75 height 18
select select "purpose"
click at [286, 226] on select "reciprocity risk effect purpose" at bounding box center [323, 235] width 75 height 18
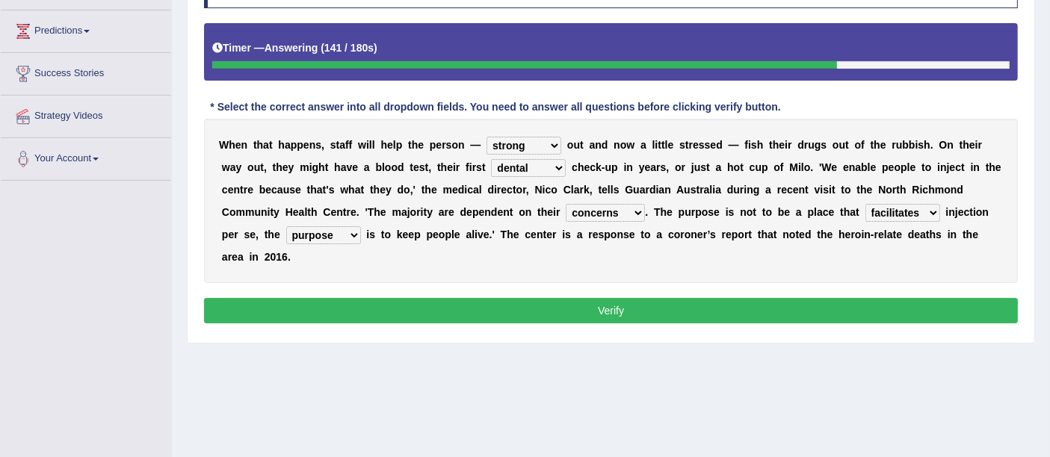
click at [910, 210] on select "patronizes disallows funds facilitates" at bounding box center [902, 213] width 75 height 18
click at [346, 233] on select "reciprocity risk effect purpose" at bounding box center [323, 235] width 75 height 18
click at [891, 204] on select "patronizes disallows funds facilitates" at bounding box center [902, 213] width 75 height 18
click at [670, 280] on div "W h e n t h a t h a p p e n s , s t a f f w i l l h e l p t h e p e r s o n — s…" at bounding box center [611, 201] width 814 height 164
click at [646, 312] on button "Verify" at bounding box center [611, 310] width 814 height 25
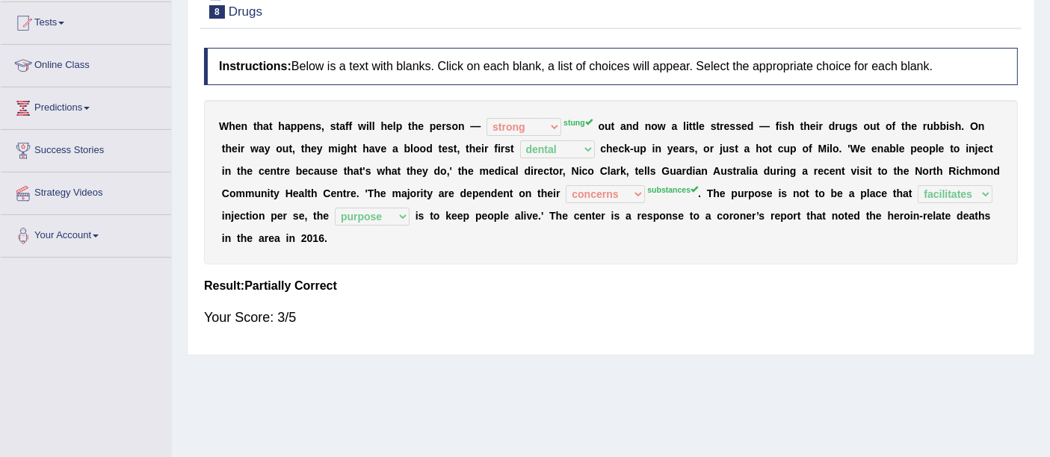
scroll to position [158, 0]
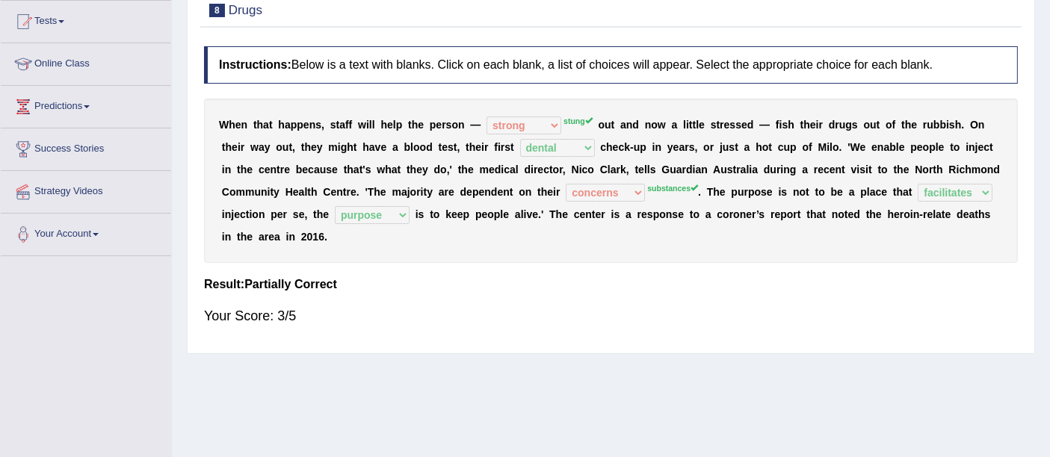
click at [232, 71] on h4 "Instructions: Below is a text with blanks. Click on each blank, a list of choic…" at bounding box center [611, 64] width 814 height 37
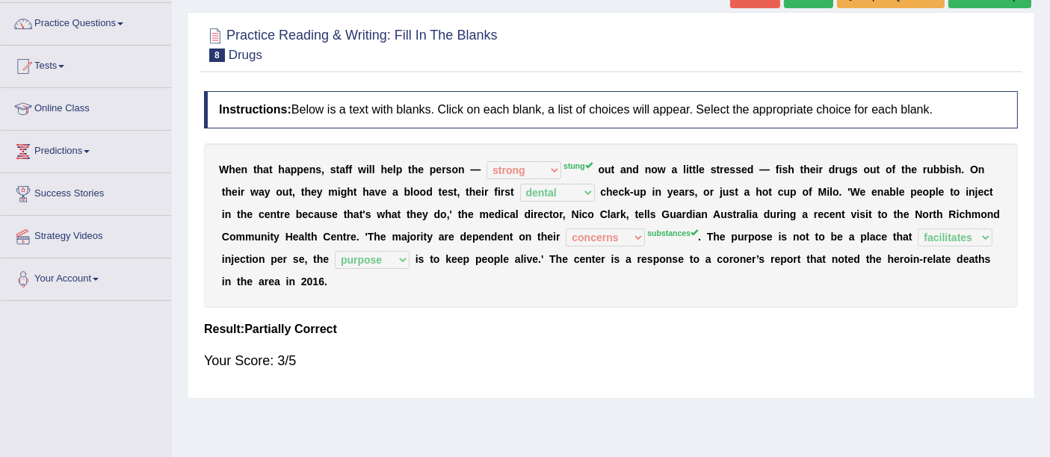
scroll to position [113, 0]
click at [401, 259] on div "Practice Reading & Writing: Fill In The Blanks 8 Drugs Instructions: Below is a…" at bounding box center [611, 206] width 848 height 387
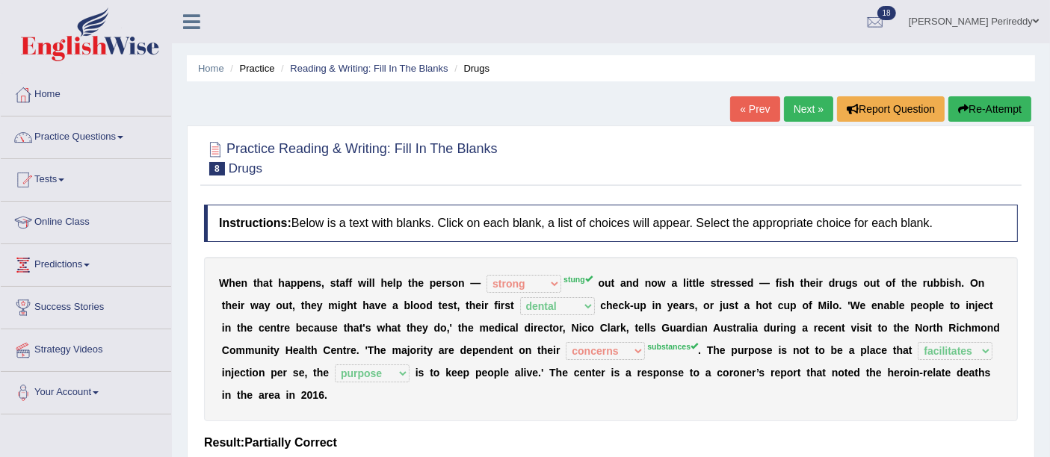
click at [807, 105] on link "Next »" at bounding box center [808, 108] width 49 height 25
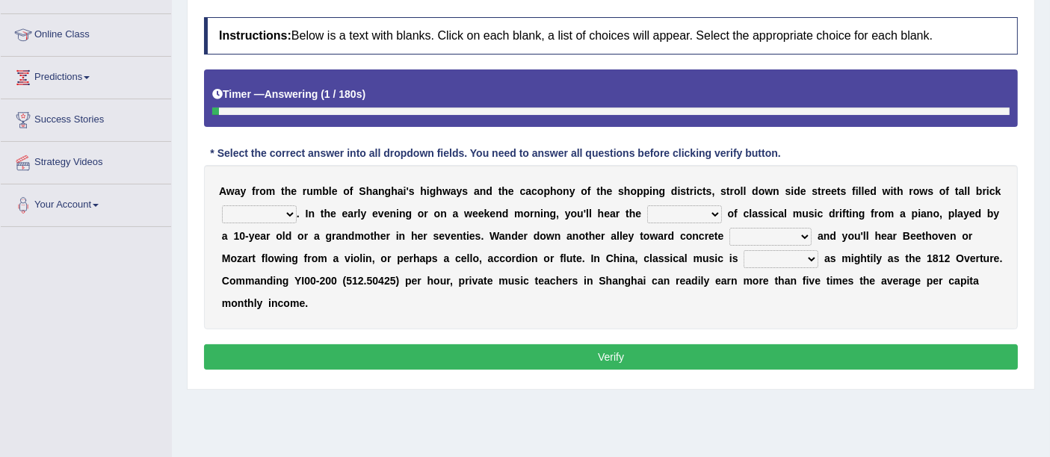
scroll to position [188, 0]
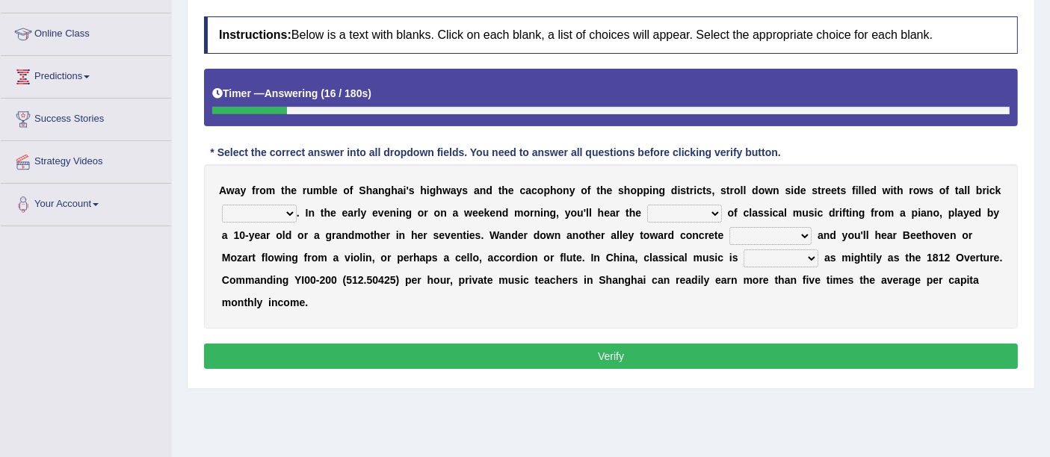
click at [269, 210] on select "rooms piles huts houses" at bounding box center [259, 214] width 75 height 18
select select "houses"
click at [222, 205] on select "rooms piles huts houses" at bounding box center [259, 214] width 75 height 18
click at [682, 217] on select "impact sound effect noise" at bounding box center [684, 214] width 75 height 18
select select "sound"
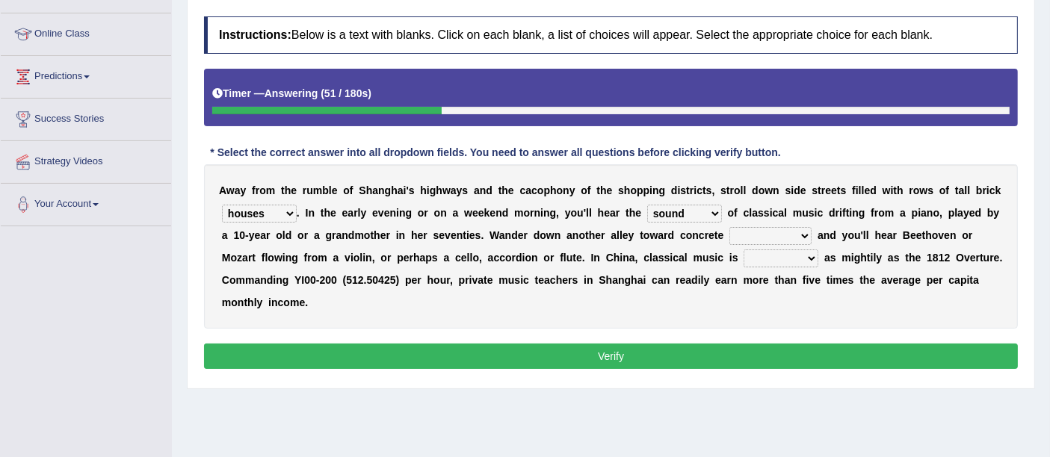
click at [647, 205] on select "impact sound effect noise" at bounding box center [684, 214] width 75 height 18
click at [762, 242] on div "A w a y f r o m t h e r u m b l e o f S h a n g h a i ' s h i g h w a y s a n d…" at bounding box center [611, 246] width 814 height 164
click at [762, 238] on select "skyscrapers craters museums courts" at bounding box center [770, 236] width 82 height 18
select select "craters"
click at [729, 227] on select "skyscrapers craters museums courts" at bounding box center [770, 236] width 82 height 18
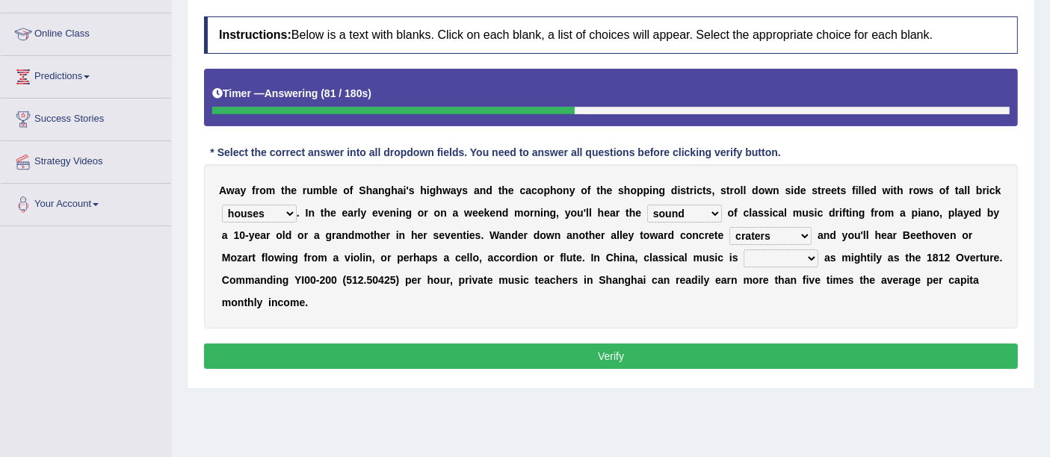
click at [751, 260] on select "looming bluffing changing booming" at bounding box center [781, 259] width 75 height 18
select select "booming"
click at [744, 250] on select "looming bluffing changing booming" at bounding box center [781, 259] width 75 height 18
click at [774, 257] on select "looming bluffing changing booming" at bounding box center [781, 259] width 75 height 18
click at [620, 361] on button "Verify" at bounding box center [611, 356] width 814 height 25
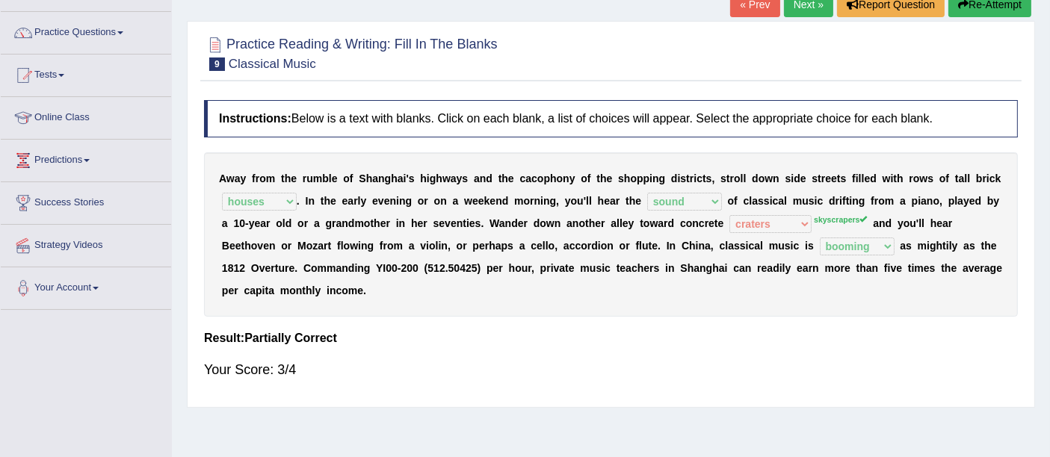
scroll to position [0, 0]
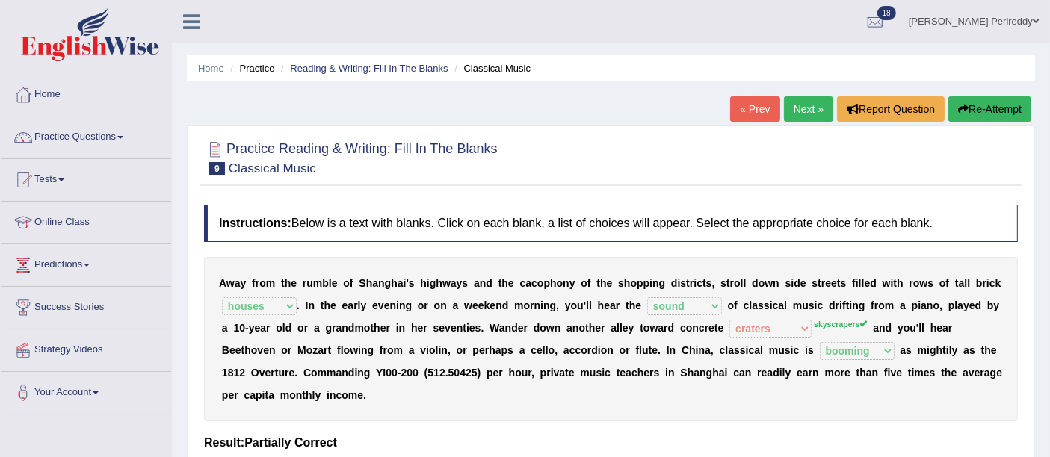
click at [803, 120] on link "Next »" at bounding box center [808, 108] width 49 height 25
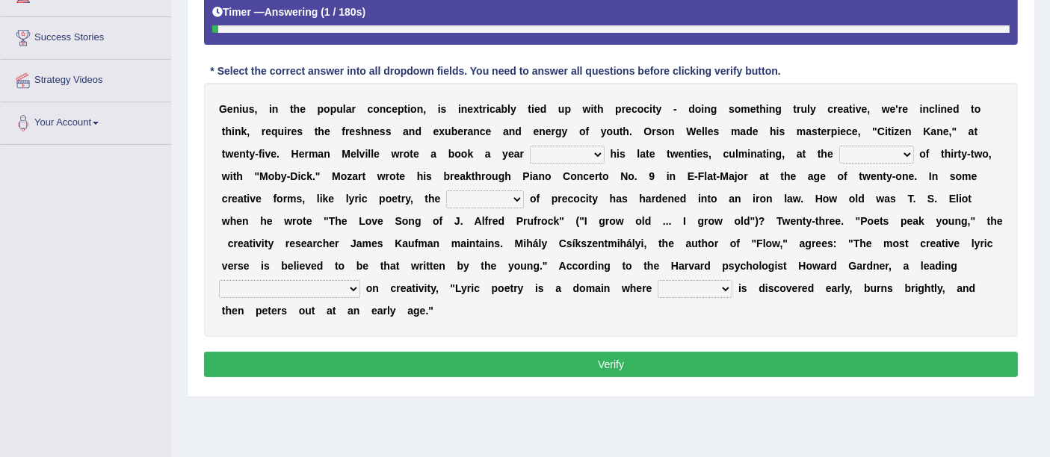
scroll to position [271, 0]
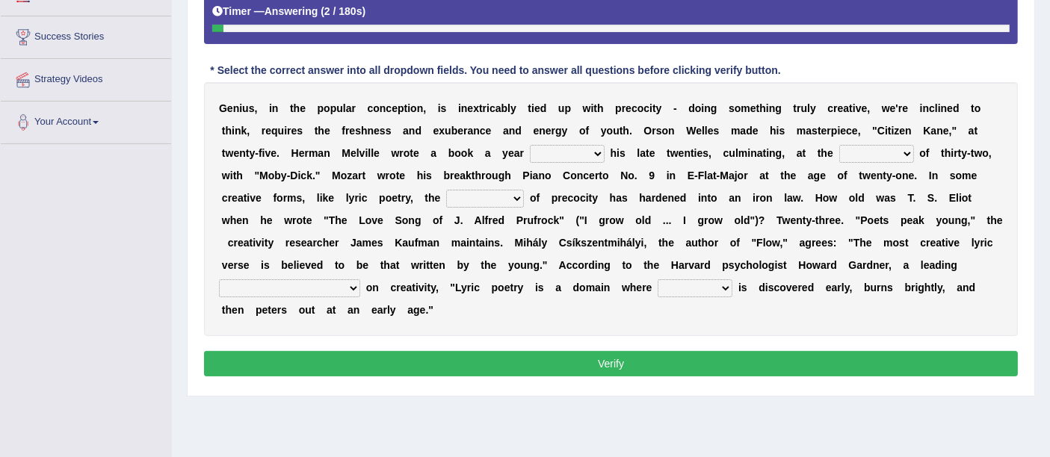
click at [554, 157] on select "on without through over" at bounding box center [567, 154] width 75 height 18
click at [424, 203] on div "G e n i u s , i n t h e p o p u l a r c o n c e p t i o n , i s i n e x t r i c…" at bounding box center [611, 209] width 814 height 254
click at [542, 155] on select "on without through over" at bounding box center [567, 154] width 75 height 18
select select "on"
click at [530, 145] on select "on without through over" at bounding box center [567, 154] width 75 height 18
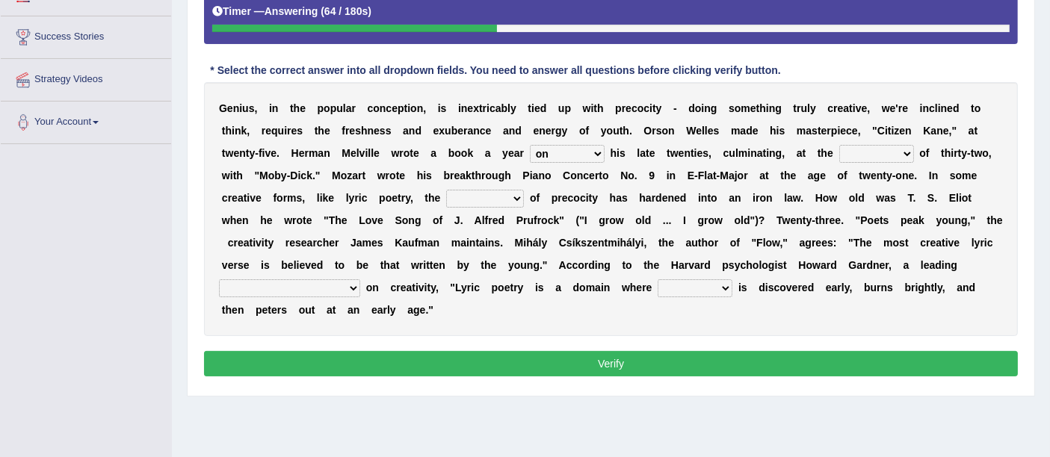
click at [561, 153] on select "on without through over" at bounding box center [567, 154] width 75 height 18
click at [875, 145] on select "proportion rate age cost" at bounding box center [876, 154] width 75 height 18
select select "age"
click at [839, 145] on select "proportion rate age cost" at bounding box center [876, 154] width 75 height 18
click at [859, 146] on select "proportion rate age cost" at bounding box center [876, 154] width 75 height 18
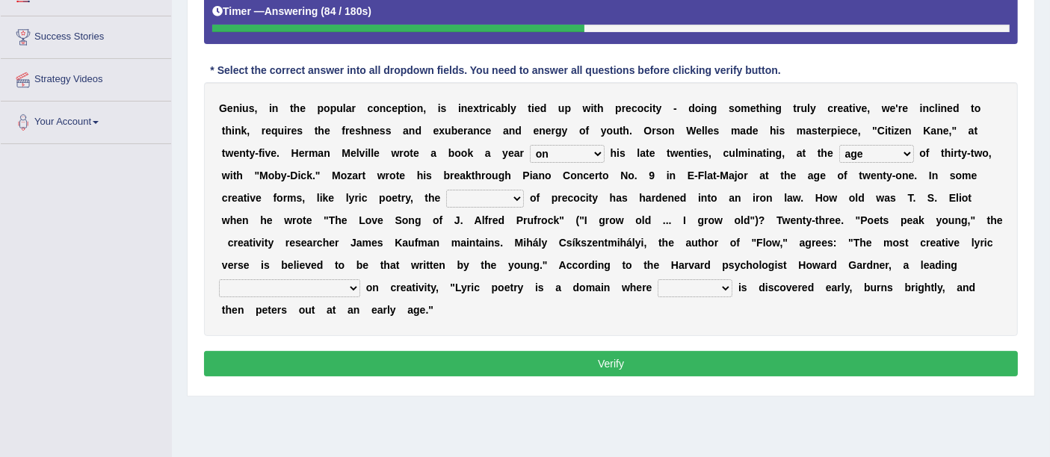
click at [542, 223] on b "o" at bounding box center [544, 220] width 7 height 12
click at [493, 202] on select "junction importance structure inferiority" at bounding box center [485, 199] width 78 height 18
click at [446, 190] on select "junction importance structure inferiority" at bounding box center [485, 199] width 78 height 18
click at [282, 286] on select "master supremacy authority atheist" at bounding box center [289, 289] width 141 height 18
click at [516, 191] on select "junction importance structure inferiority" at bounding box center [485, 199] width 78 height 18
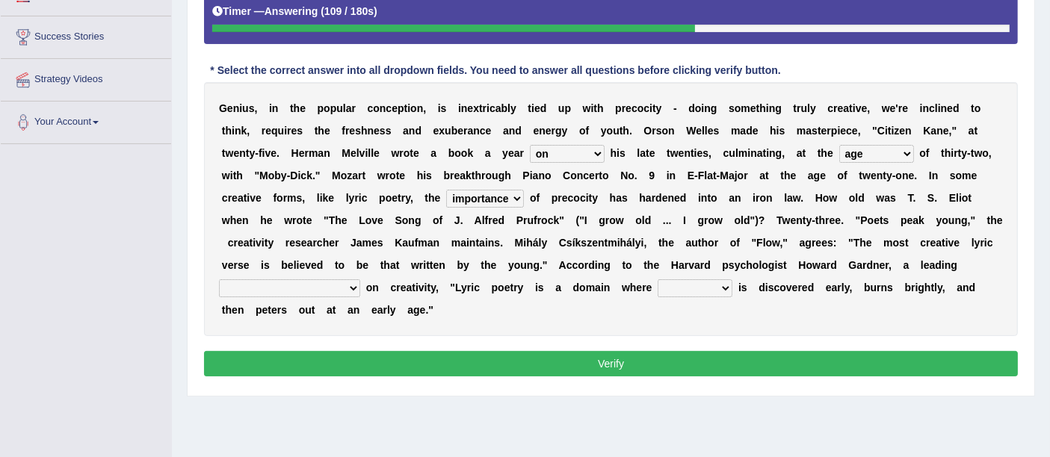
select select "structure"
click at [446, 190] on select "junction importance structure inferiority" at bounding box center [485, 199] width 78 height 18
click at [268, 282] on select "master supremacy authority atheist" at bounding box center [289, 289] width 141 height 18
click at [219, 280] on select "master supremacy authority atheist" at bounding box center [289, 289] width 141 height 18
click at [281, 285] on select "master supremacy authority atheist" at bounding box center [289, 289] width 141 height 18
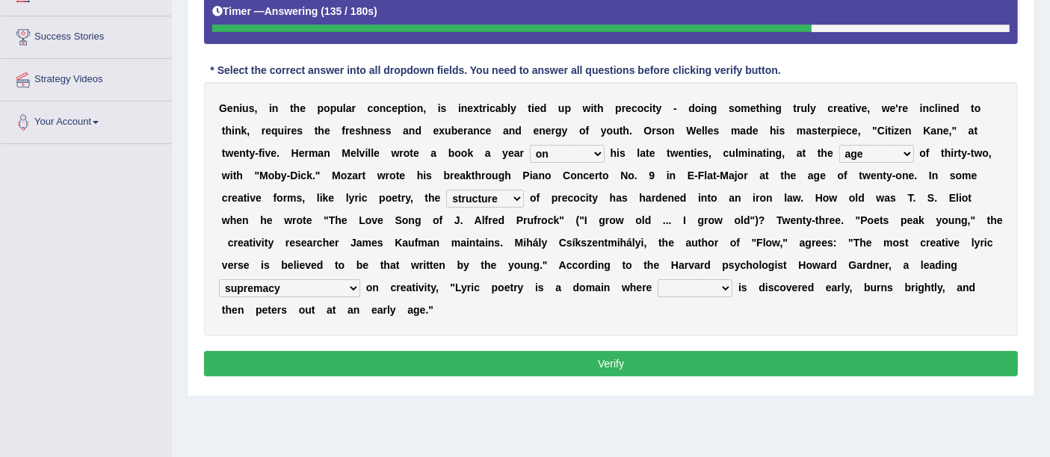
select select "master"
click at [219, 280] on select "master supremacy authority atheist" at bounding box center [289, 289] width 141 height 18
click at [658, 291] on select "fire derk offender talent" at bounding box center [695, 289] width 75 height 18
click at [658, 280] on select "fire derk offender talent" at bounding box center [695, 289] width 75 height 18
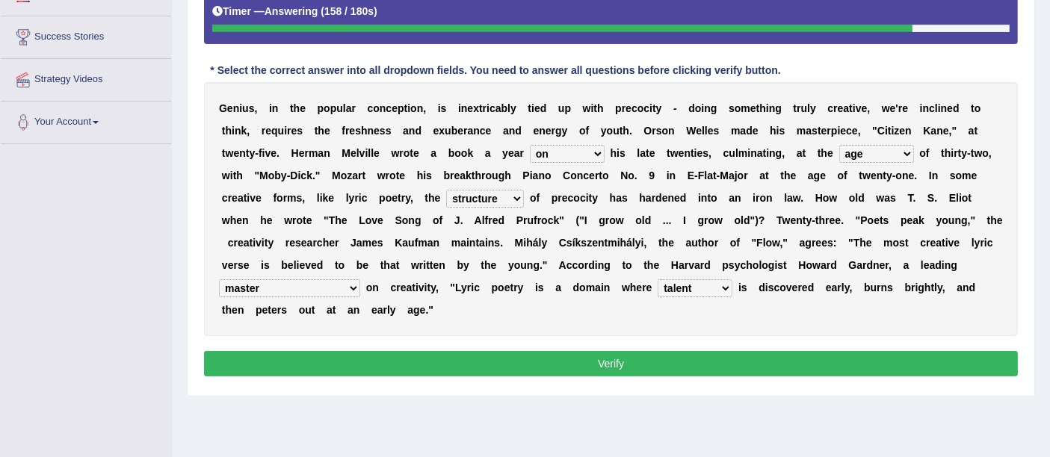
click at [658, 280] on select "fire derk offender talent" at bounding box center [695, 289] width 75 height 18
select select "fire"
click at [658, 280] on select "fire derk offender talent" at bounding box center [695, 289] width 75 height 18
click at [578, 366] on button "Verify" at bounding box center [611, 363] width 814 height 25
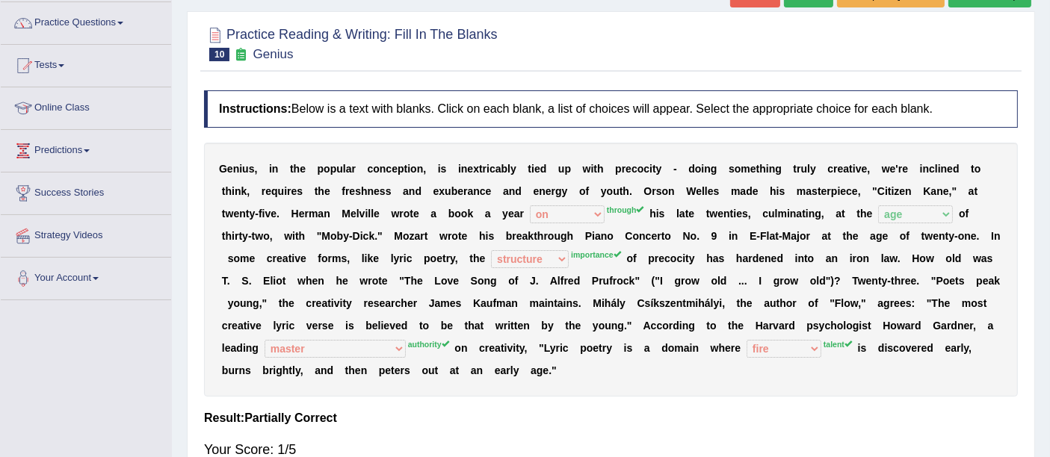
scroll to position [0, 0]
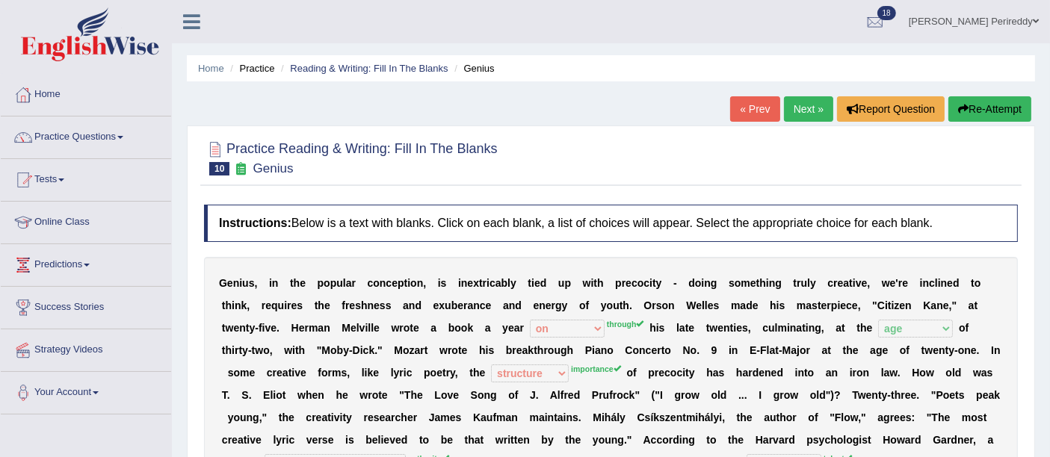
click at [792, 99] on link "Next »" at bounding box center [808, 108] width 49 height 25
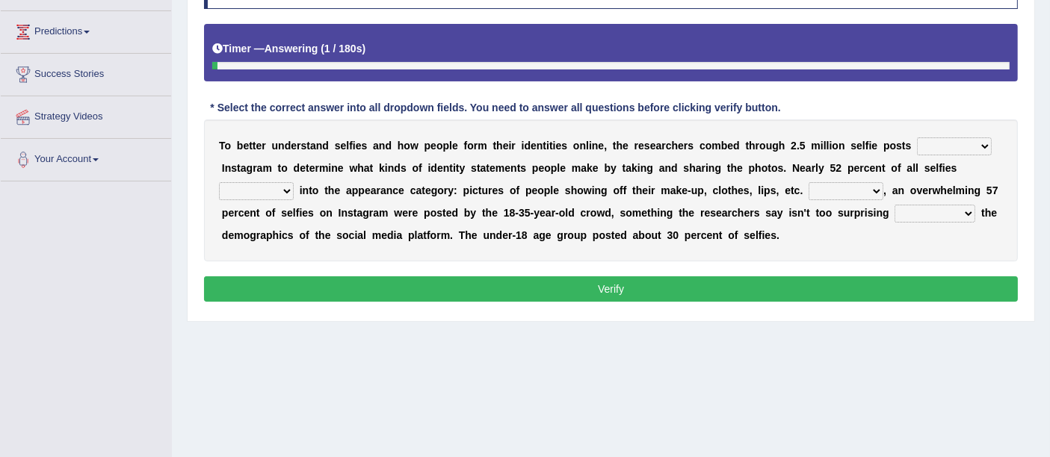
scroll to position [234, 0]
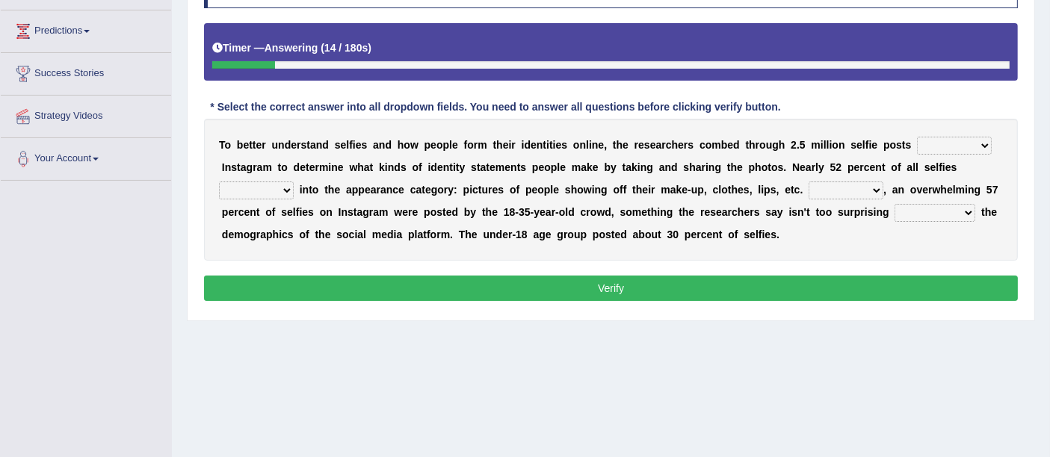
click at [930, 147] on select "of in above on" at bounding box center [954, 146] width 75 height 18
select select "on"
click at [917, 137] on select "of in above on" at bounding box center [954, 146] width 75 height 18
click at [933, 146] on select "of in above on" at bounding box center [954, 146] width 75 height 18
click at [873, 127] on div "T o b e t t e r u n d e r s t a n d s e l f i e s a n d h o w p e o p l e f o r…" at bounding box center [611, 190] width 814 height 142
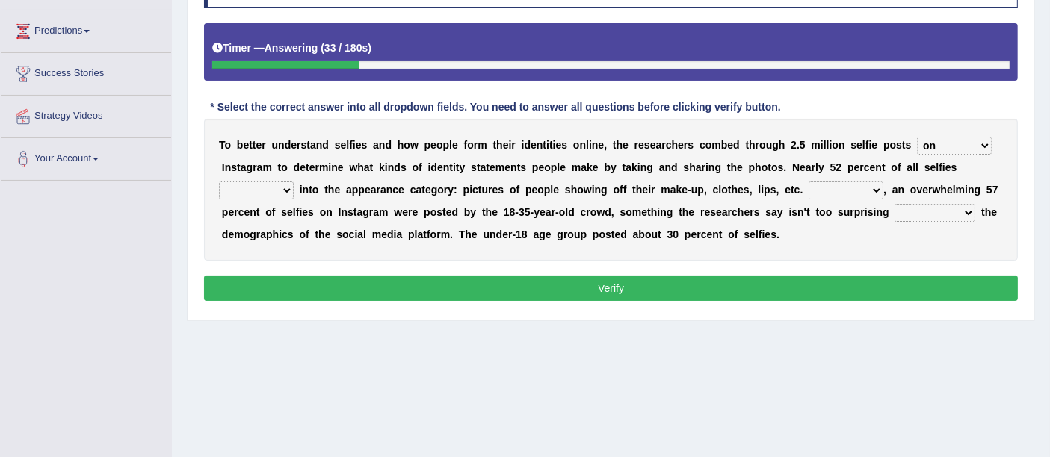
scroll to position [203, 0]
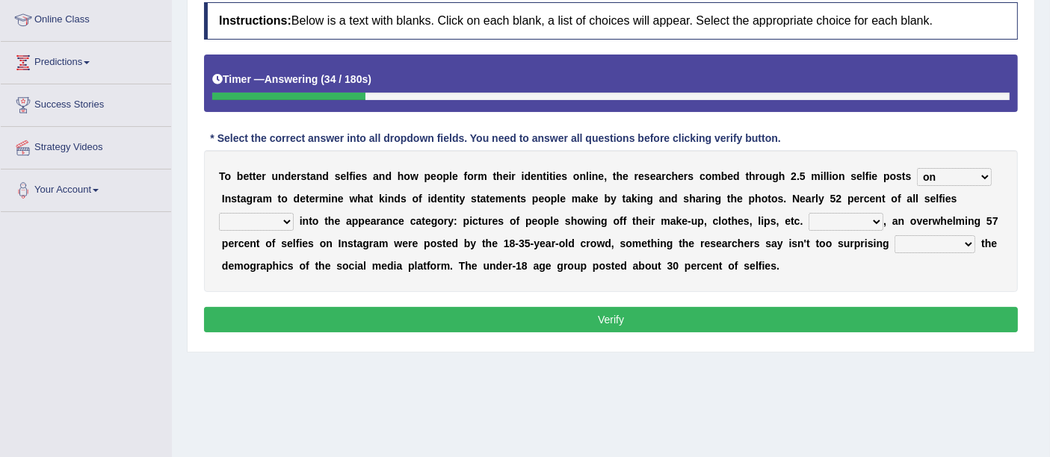
click at [271, 223] on select "fall fallen fell falls" at bounding box center [256, 222] width 75 height 18
click at [219, 213] on select "fall fallen fell falls" at bounding box center [256, 222] width 75 height 18
click at [252, 225] on select "fall fallen fell falls" at bounding box center [256, 222] width 75 height 18
click at [219, 213] on select "fall fallen fell falls" at bounding box center [256, 222] width 75 height 18
click at [277, 213] on select "fall fallen fell falls" at bounding box center [256, 222] width 75 height 18
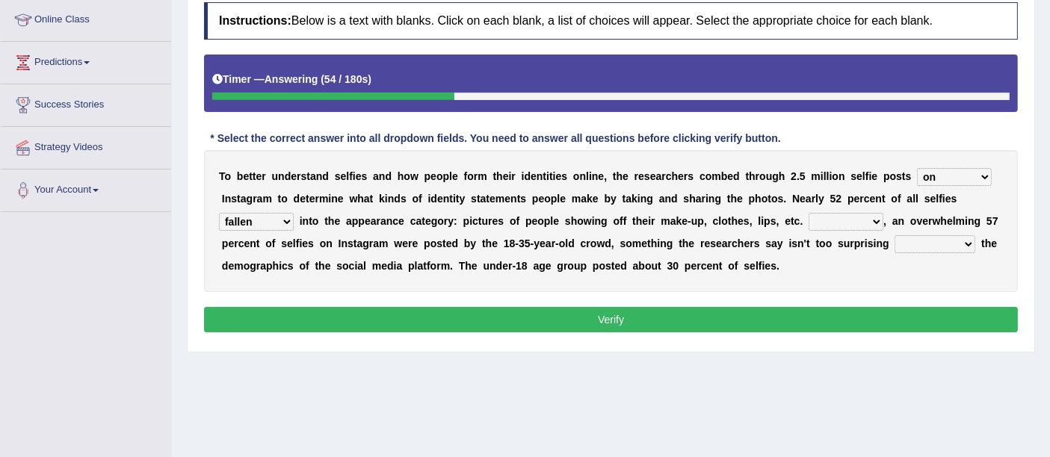
select select "falls"
click at [219, 213] on select "fall fallen fell falls" at bounding box center [256, 222] width 75 height 18
click at [842, 218] on select "Along with Although Overall However" at bounding box center [846, 222] width 75 height 18
select select "Although"
click at [809, 213] on select "Along with Although Overall However" at bounding box center [846, 222] width 75 height 18
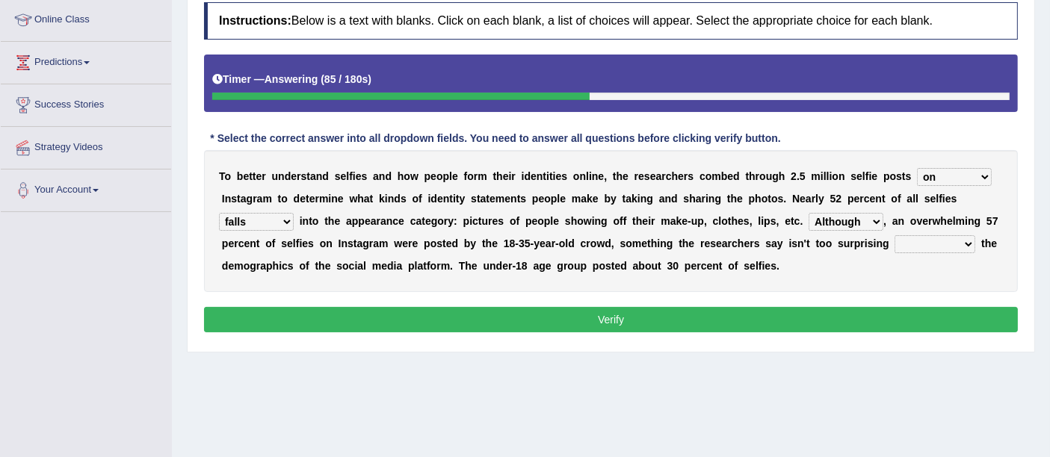
click at [855, 214] on select "Along with Although Overall However" at bounding box center [846, 222] width 75 height 18
click at [321, 215] on b at bounding box center [321, 221] width 6 height 12
click at [924, 241] on select "consider considered considering to consider" at bounding box center [935, 244] width 81 height 18
click at [895, 235] on select "consider considered considering to consider" at bounding box center [935, 244] width 81 height 18
click at [924, 249] on select "consider considered considering to consider" at bounding box center [935, 244] width 81 height 18
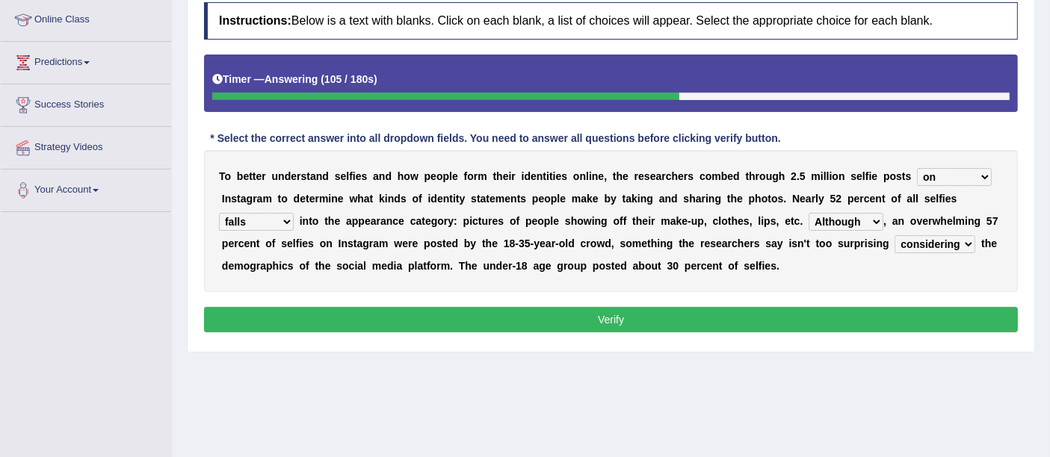
select select "to consider"
click at [895, 235] on select "consider considered considering to consider" at bounding box center [935, 244] width 81 height 18
click at [939, 244] on select "consider considered considering to consider" at bounding box center [935, 244] width 81 height 18
click at [805, 292] on div "Instructions: Below is a text with blanks. Click on each blank, a list of choic…" at bounding box center [610, 170] width 821 height 350
click at [655, 315] on button "Verify" at bounding box center [611, 319] width 814 height 25
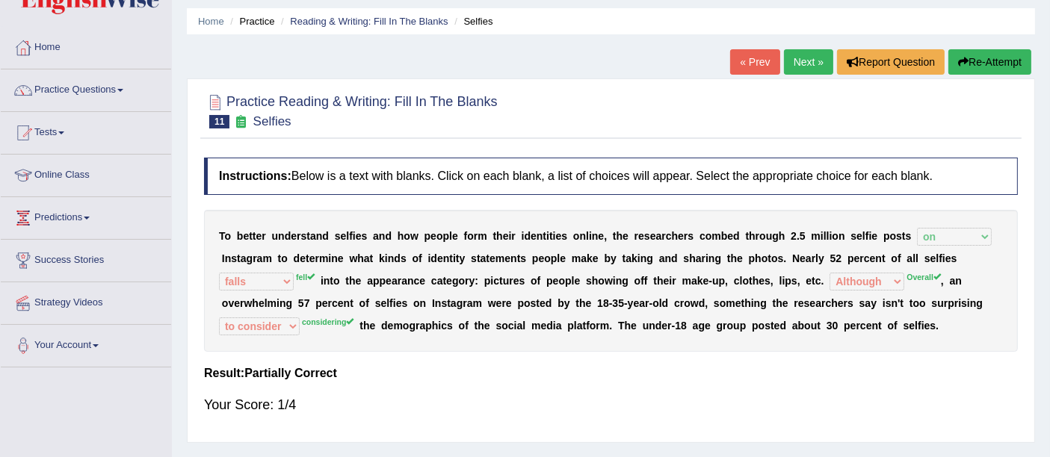
scroll to position [46, 0]
click at [52, 135] on link "Tests" at bounding box center [86, 131] width 170 height 37
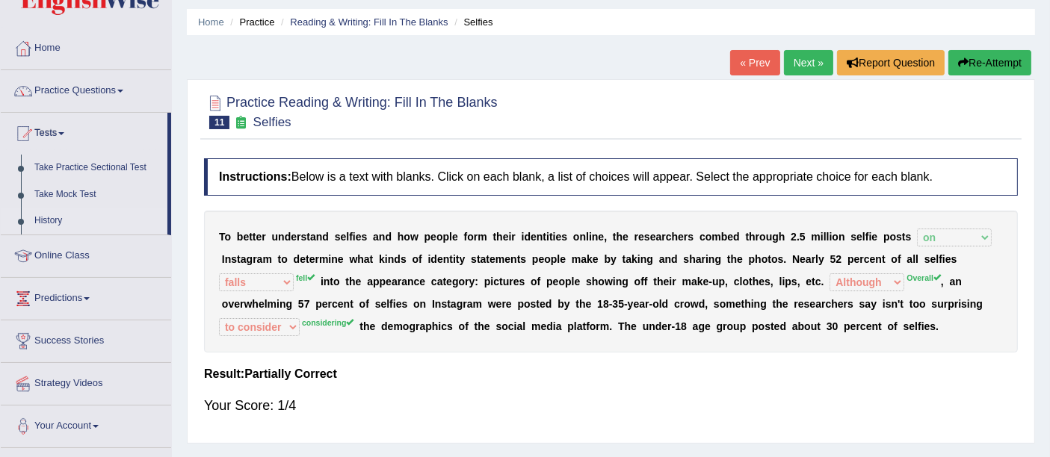
click at [53, 213] on link "History" at bounding box center [98, 221] width 140 height 27
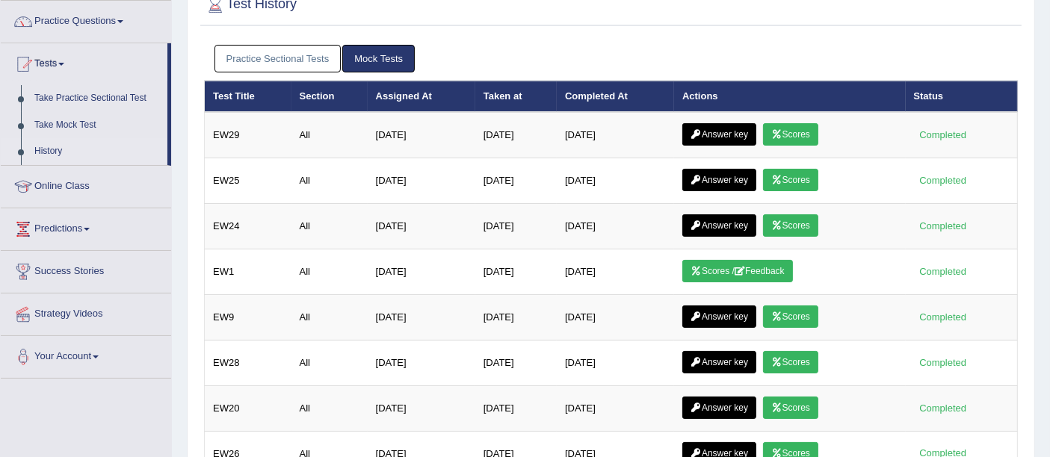
scroll to position [134, 0]
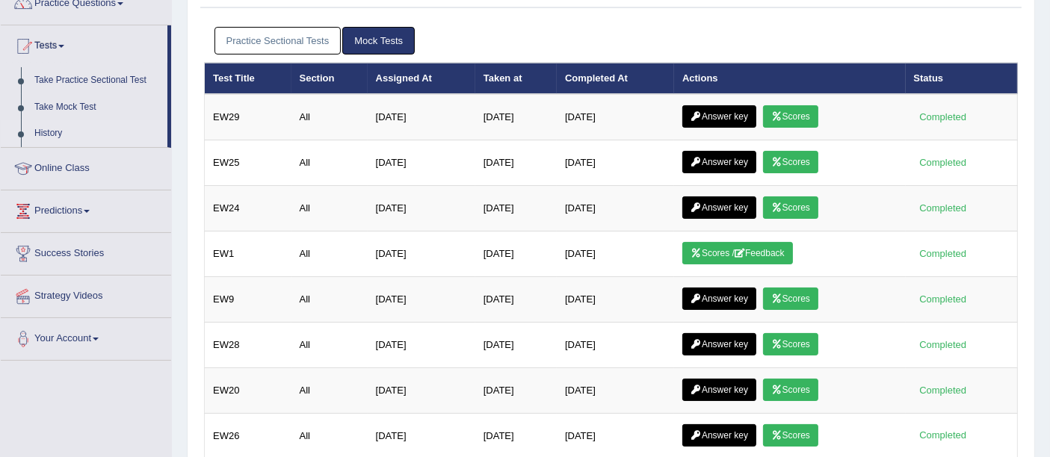
click at [317, 39] on link "Practice Sectional Tests" at bounding box center [277, 41] width 127 height 28
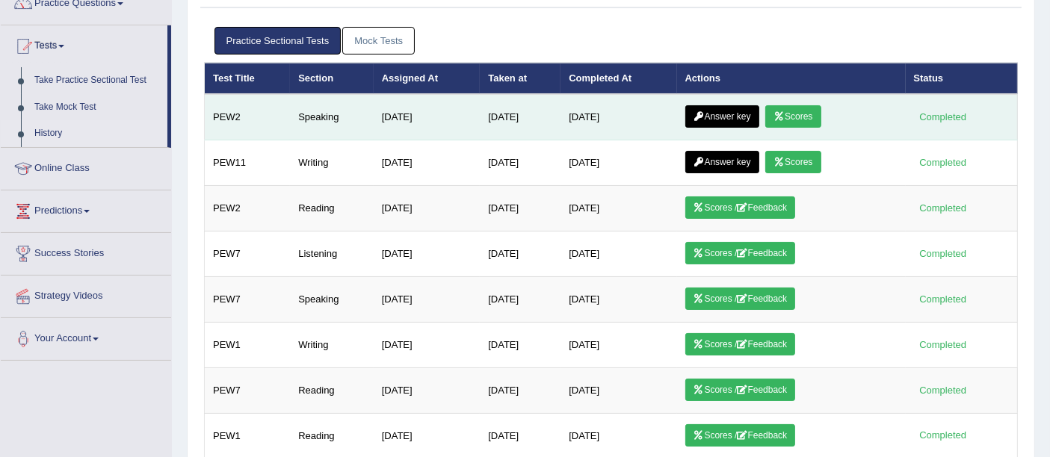
click at [798, 112] on link "Scores" at bounding box center [792, 116] width 55 height 22
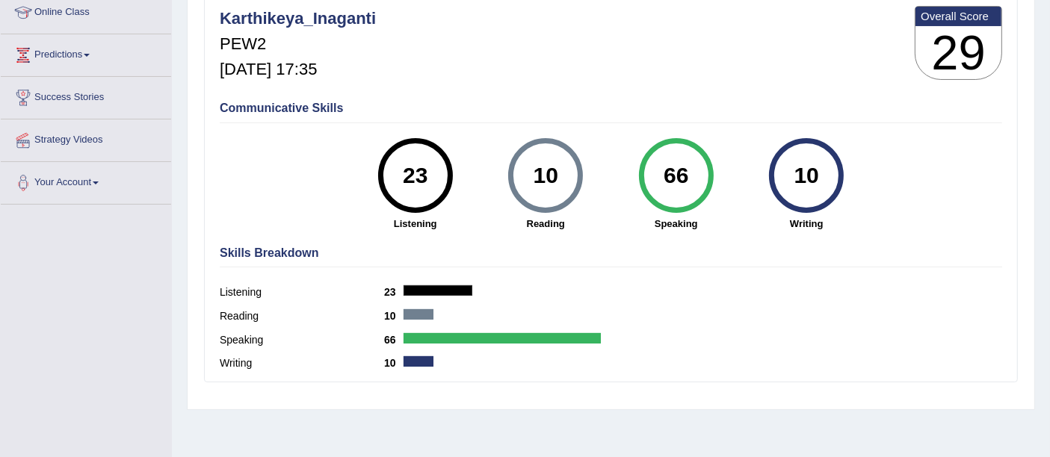
scroll to position [213, 0]
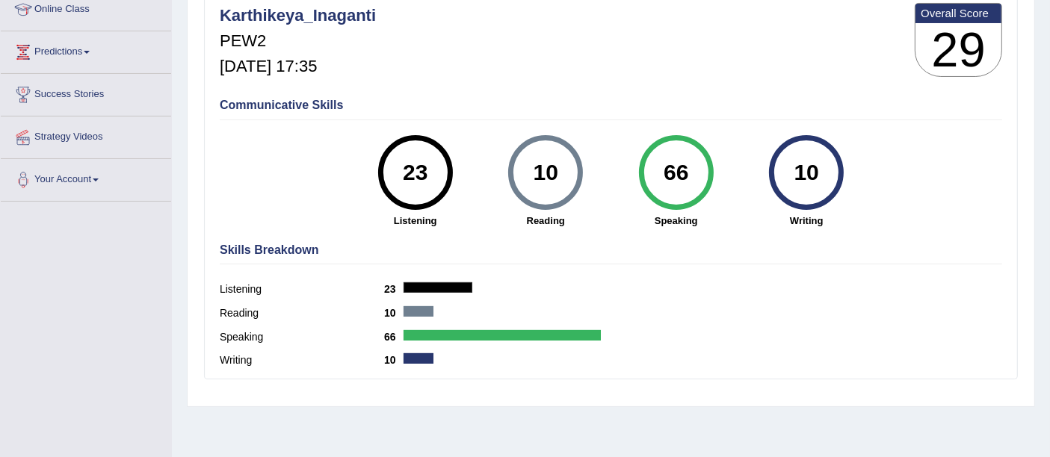
drag, startPoint x: 687, startPoint y: 176, endPoint x: 645, endPoint y: 172, distance: 42.0
click at [645, 172] on div "66" at bounding box center [676, 172] width 75 height 75
drag, startPoint x: 688, startPoint y: 161, endPoint x: 659, endPoint y: 167, distance: 29.0
click at [659, 167] on div "66" at bounding box center [676, 172] width 55 height 63
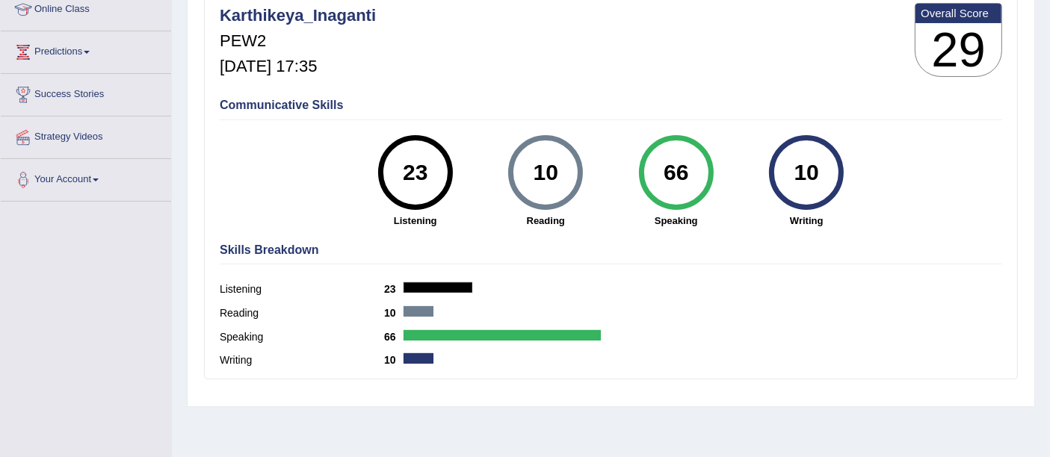
click at [659, 167] on div "66" at bounding box center [676, 172] width 55 height 63
drag, startPoint x: 696, startPoint y: 170, endPoint x: 685, endPoint y: 169, distance: 10.5
click at [685, 169] on div "66" at bounding box center [676, 172] width 55 height 63
drag, startPoint x: 685, startPoint y: 169, endPoint x: 664, endPoint y: 170, distance: 21.0
click at [664, 170] on div "66" at bounding box center [676, 172] width 55 height 63
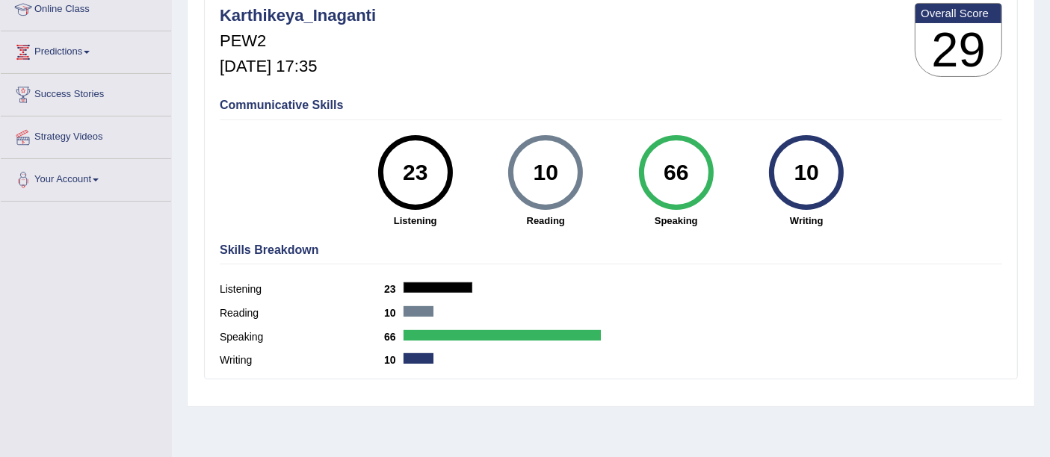
click at [664, 170] on div "66" at bounding box center [676, 172] width 55 height 63
click at [576, 291] on div "Listening 23" at bounding box center [611, 292] width 782 height 24
click at [689, 168] on div "66" at bounding box center [676, 172] width 55 height 63
drag, startPoint x: 686, startPoint y: 170, endPoint x: 664, endPoint y: 174, distance: 22.7
click at [664, 174] on div "66" at bounding box center [676, 172] width 55 height 63
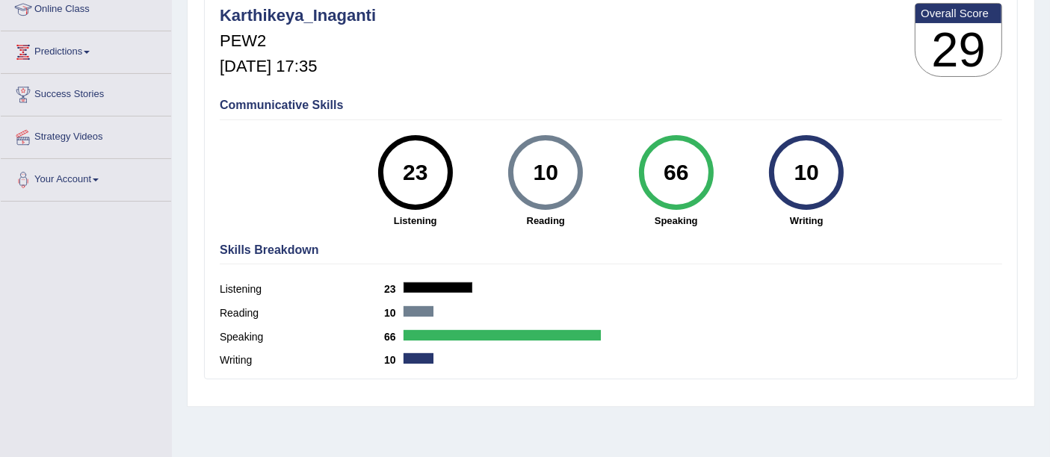
click at [664, 174] on div "66" at bounding box center [676, 172] width 55 height 63
drag, startPoint x: 664, startPoint y: 174, endPoint x: 701, endPoint y: 176, distance: 37.4
click at [701, 176] on div "66" at bounding box center [676, 172] width 55 height 63
drag, startPoint x: 685, startPoint y: 169, endPoint x: 646, endPoint y: 152, distance: 41.8
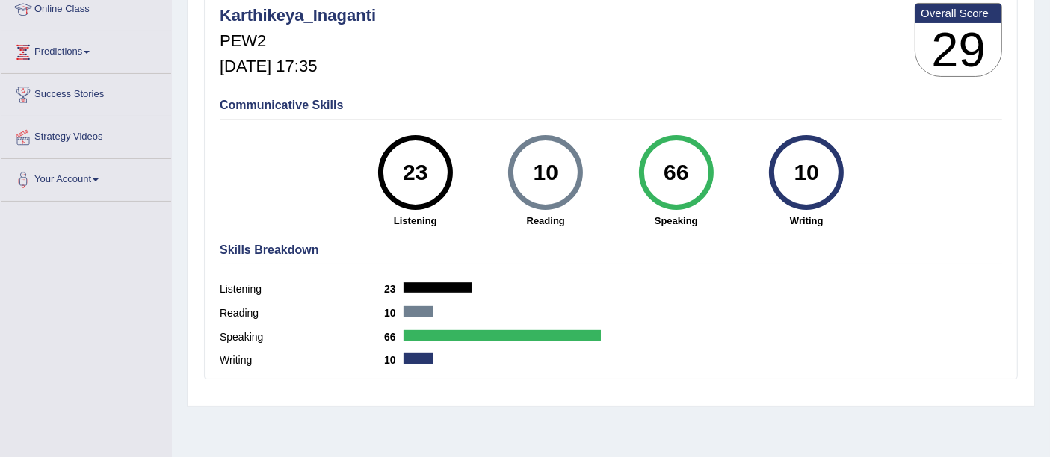
click at [646, 152] on div "66" at bounding box center [676, 172] width 75 height 75
drag, startPoint x: 685, startPoint y: 172, endPoint x: 668, endPoint y: 172, distance: 17.2
click at [668, 172] on div "66" at bounding box center [676, 172] width 55 height 63
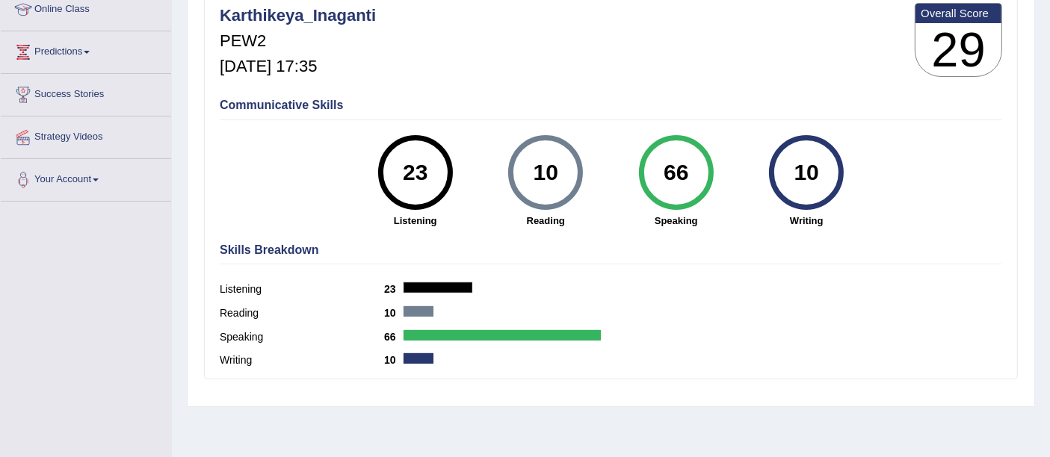
drag, startPoint x: 668, startPoint y: 172, endPoint x: 683, endPoint y: 176, distance: 15.4
click at [683, 176] on div "66" at bounding box center [676, 172] width 55 height 63
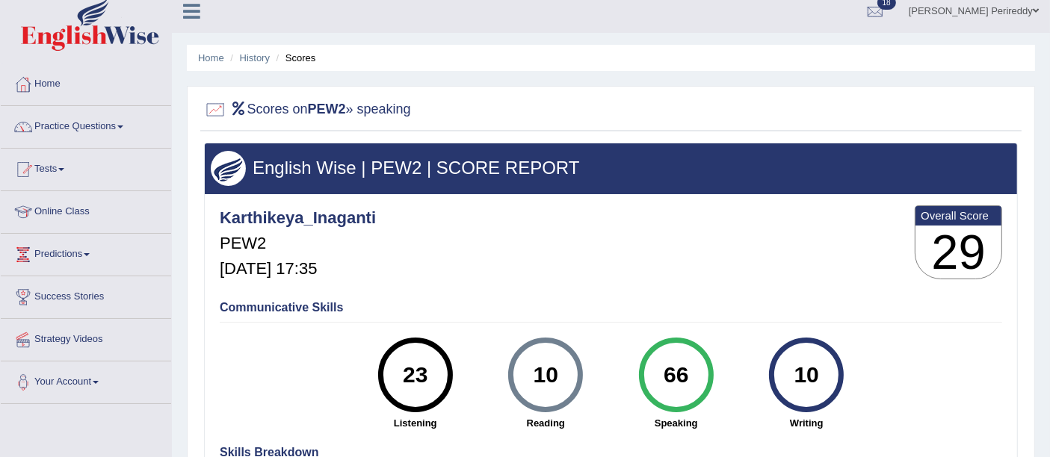
scroll to position [0, 0]
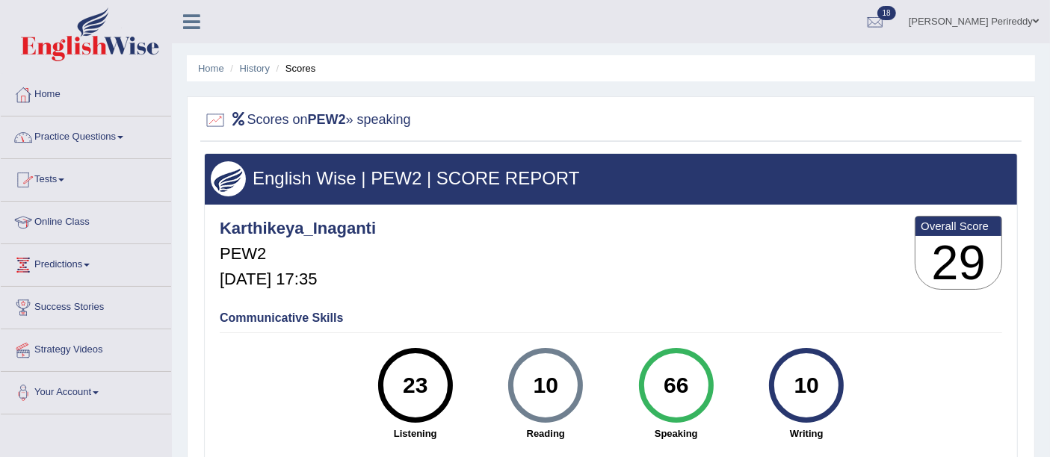
click at [85, 136] on link "Practice Questions" at bounding box center [86, 135] width 170 height 37
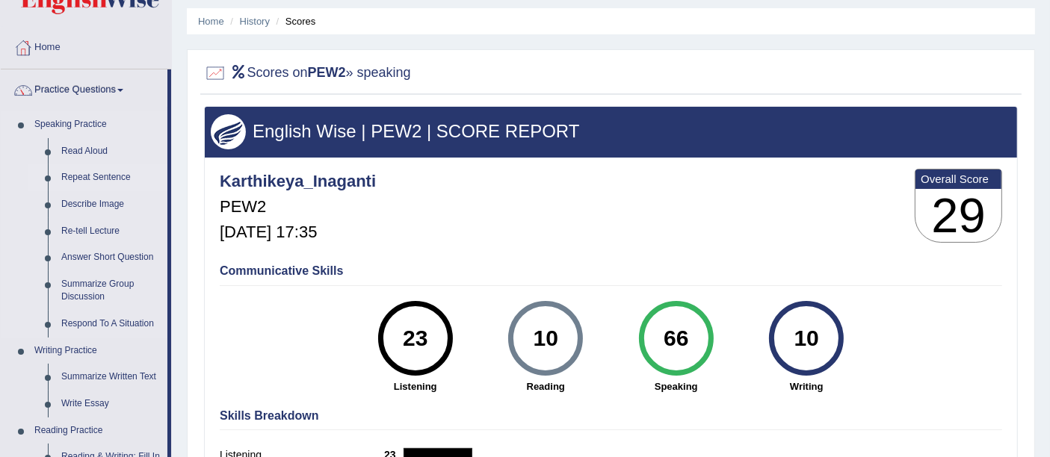
scroll to position [55, 0]
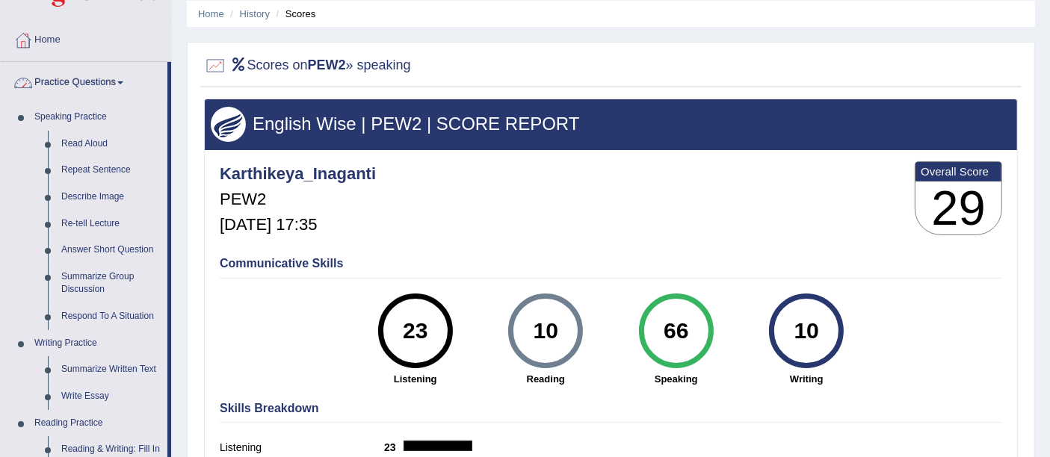
click at [104, 65] on link "Practice Questions" at bounding box center [84, 80] width 167 height 37
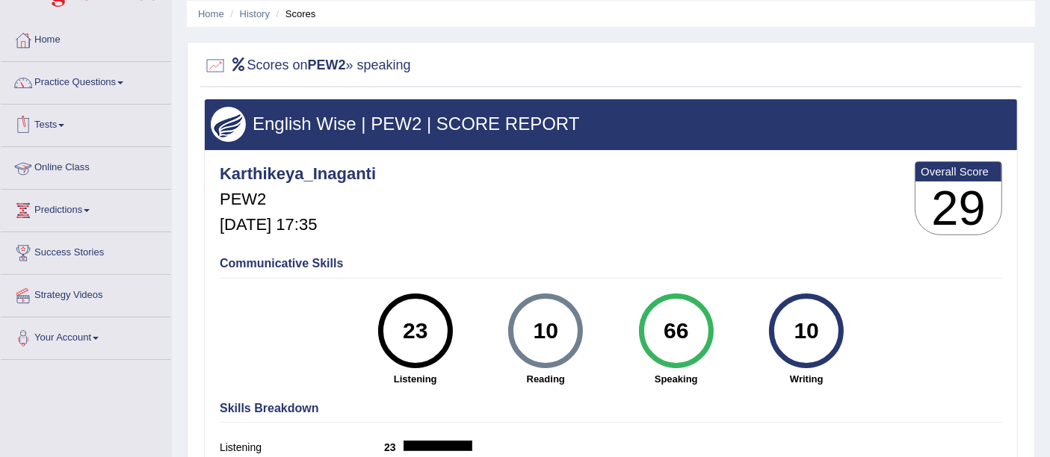
click at [61, 127] on link "Tests" at bounding box center [86, 123] width 170 height 37
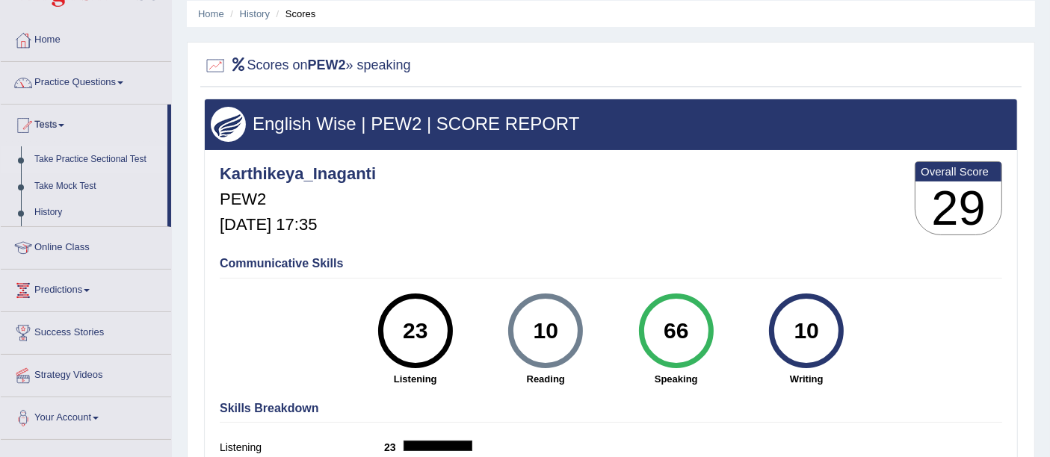
click at [79, 157] on link "Take Practice Sectional Test" at bounding box center [98, 159] width 140 height 27
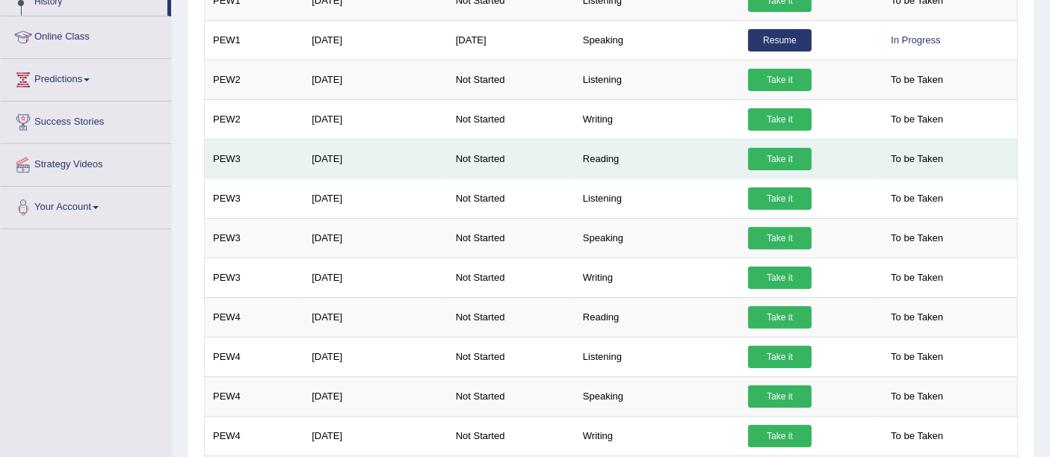
click at [768, 156] on link "Take it" at bounding box center [780, 159] width 64 height 22
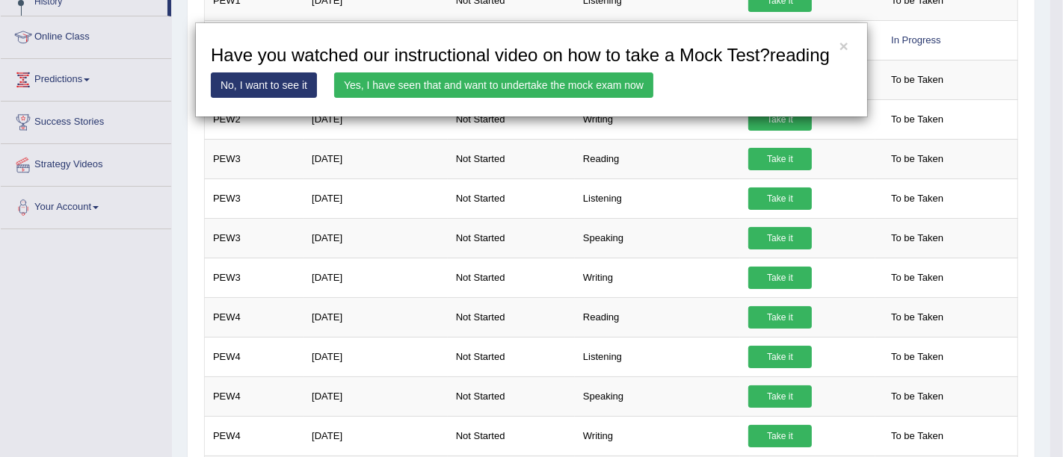
click at [471, 89] on link "Yes, I have seen that and want to undertake the mock exam now" at bounding box center [493, 84] width 319 height 25
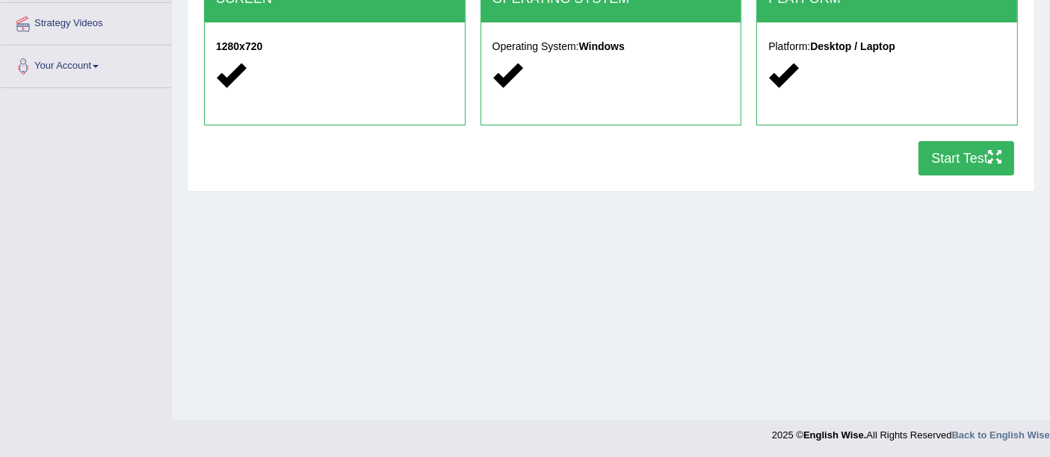
click at [978, 163] on button "Start Test" at bounding box center [966, 158] width 96 height 34
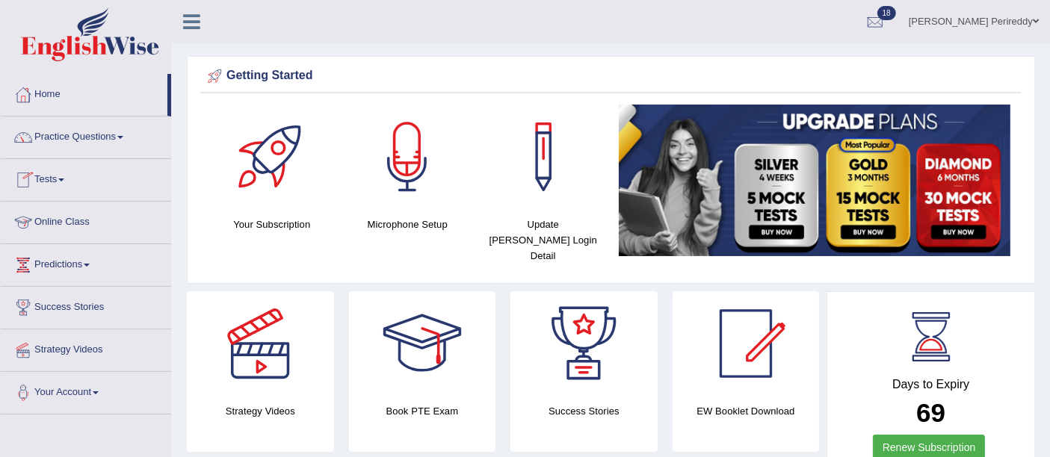
click at [79, 143] on link "Practice Questions" at bounding box center [86, 135] width 170 height 37
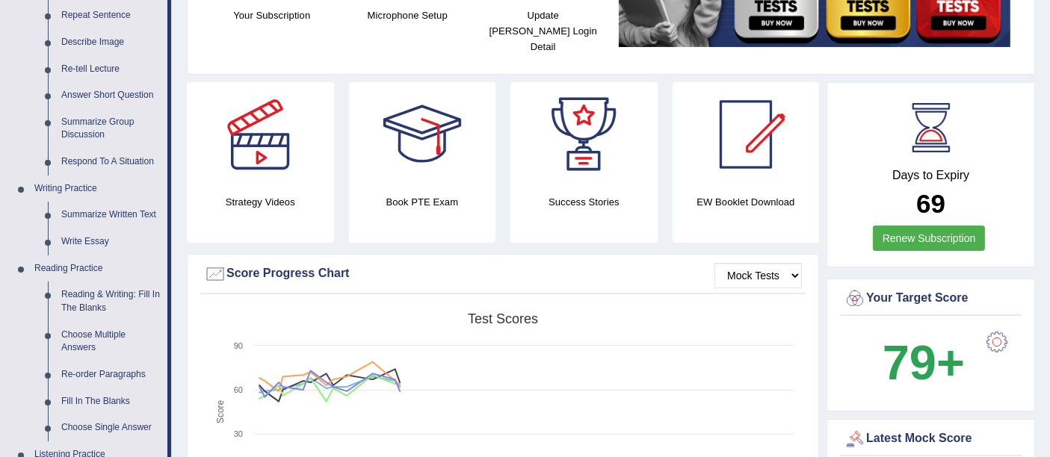
scroll to position [232, 0]
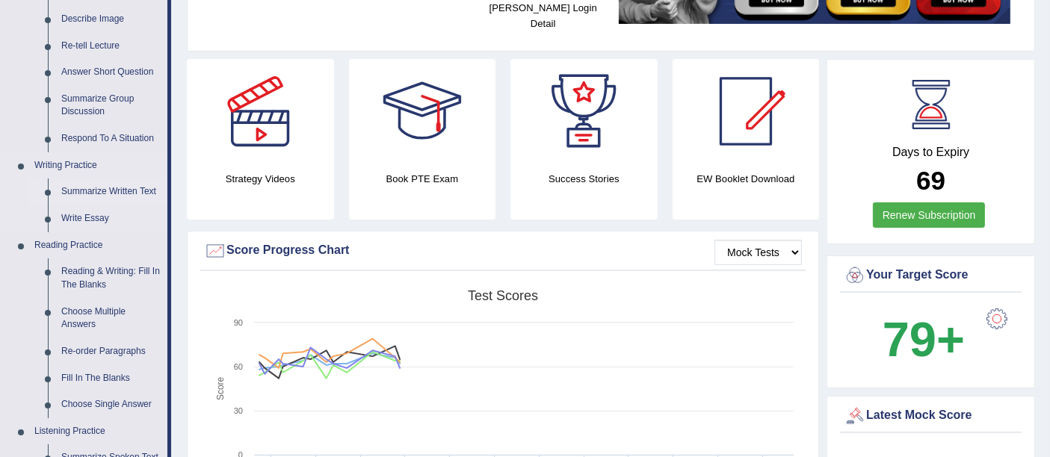
click at [105, 191] on link "Summarize Written Text" at bounding box center [111, 192] width 113 height 27
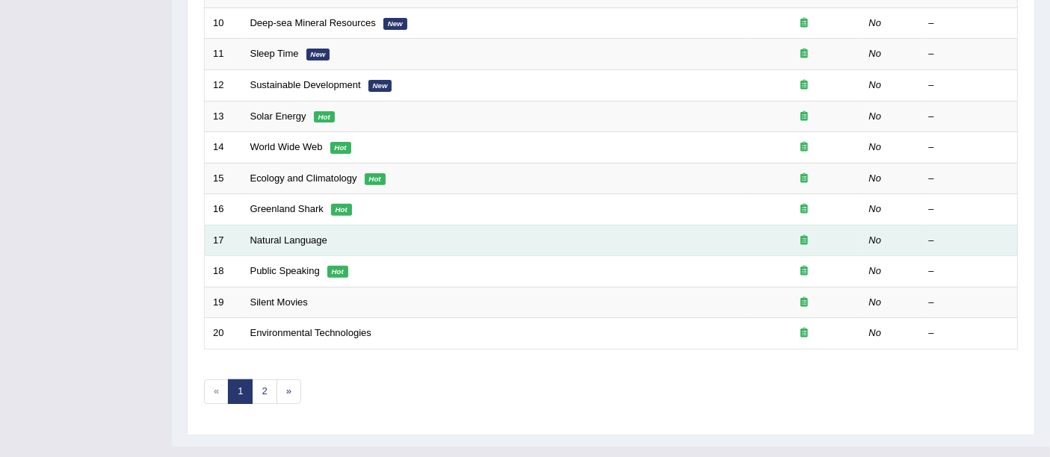
drag, startPoint x: 291, startPoint y: 207, endPoint x: 287, endPoint y: 221, distance: 14.7
click at [287, 225] on td "Natural Language" at bounding box center [495, 240] width 507 height 31
click at [292, 235] on link "Natural Language" at bounding box center [288, 240] width 77 height 11
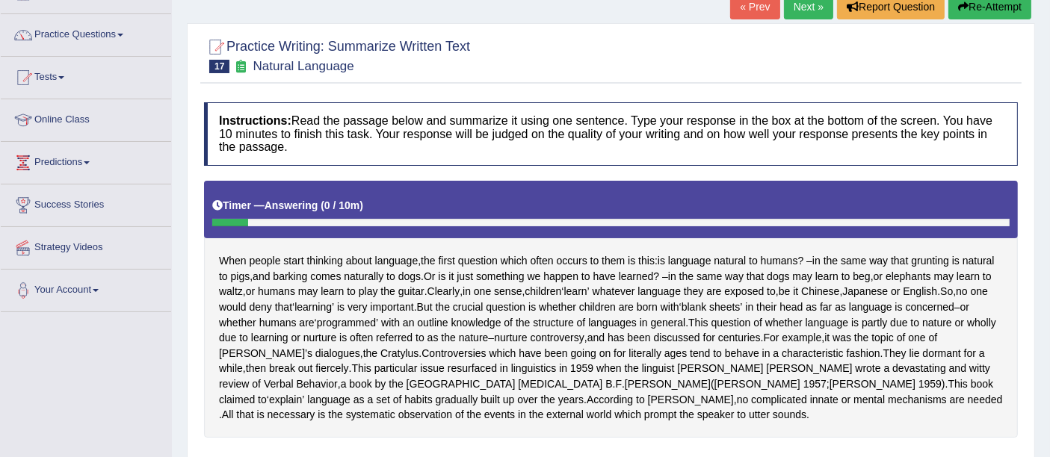
scroll to position [87, 0]
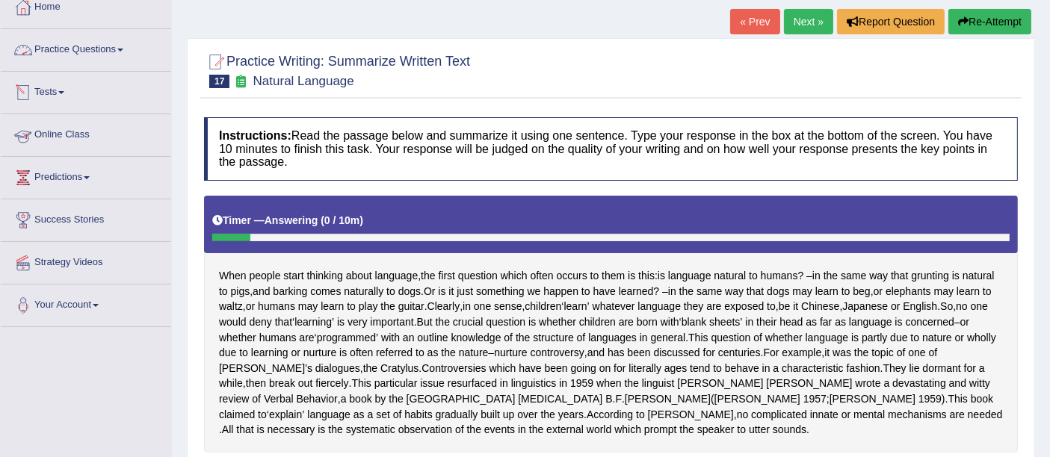
click at [89, 43] on link "Practice Questions" at bounding box center [86, 47] width 170 height 37
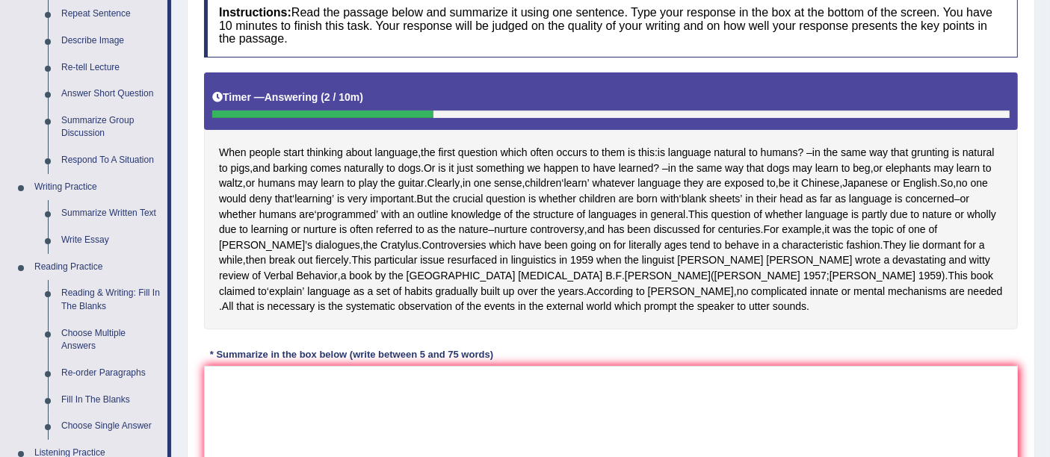
scroll to position [0, 0]
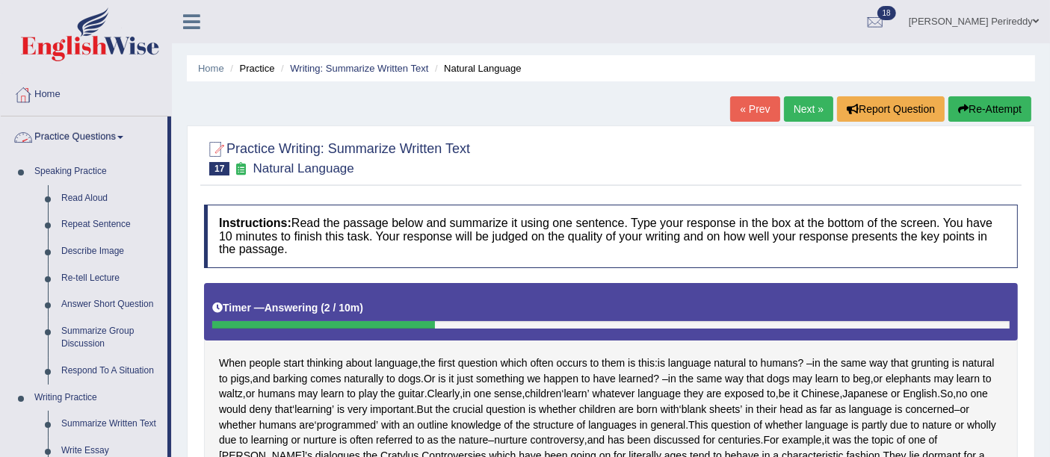
click at [109, 134] on link "Practice Questions" at bounding box center [84, 135] width 167 height 37
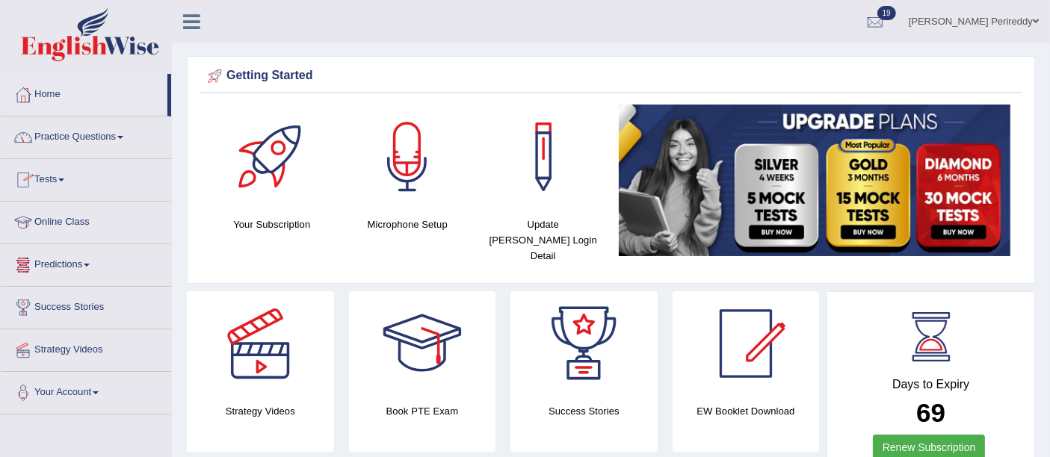
click at [52, 179] on link "Tests" at bounding box center [86, 177] width 170 height 37
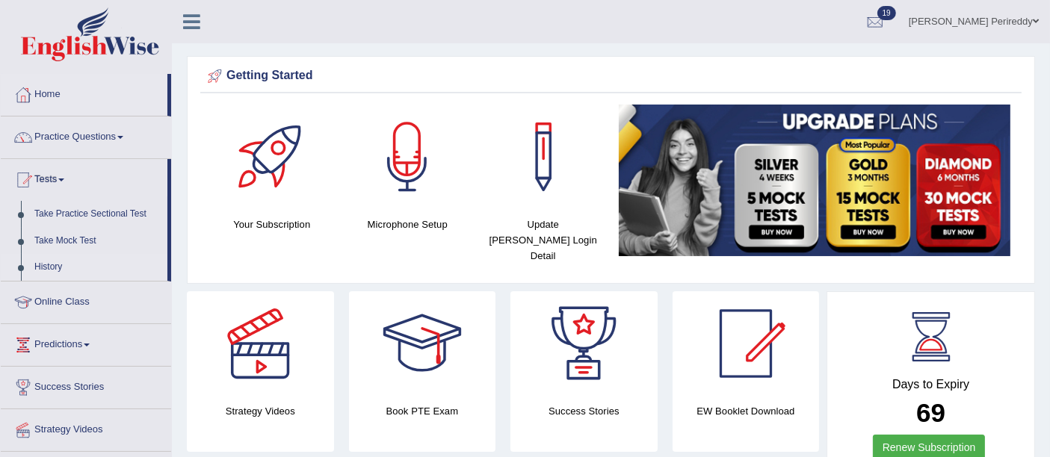
click at [59, 267] on link "History" at bounding box center [98, 267] width 140 height 27
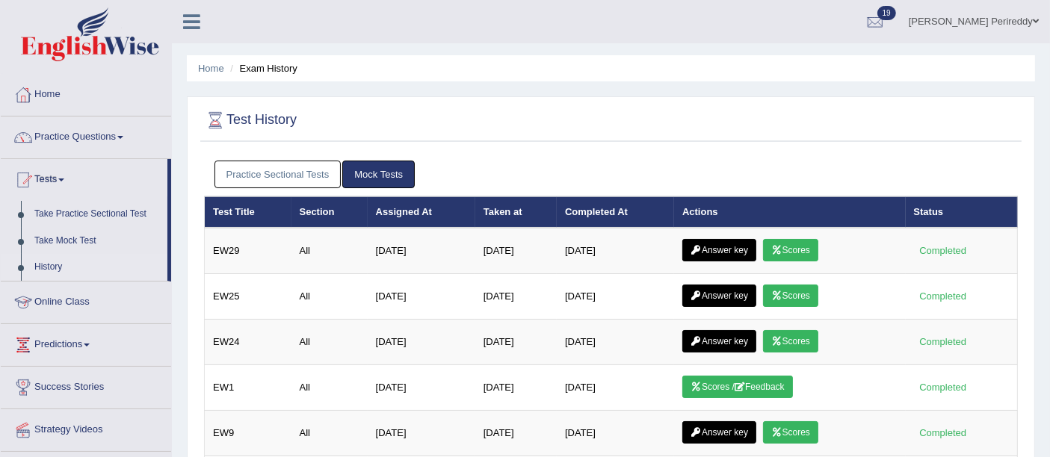
drag, startPoint x: 0, startPoint y: 0, endPoint x: 237, endPoint y: 172, distance: 292.7
click at [237, 172] on link "Practice Sectional Tests" at bounding box center [277, 175] width 127 height 28
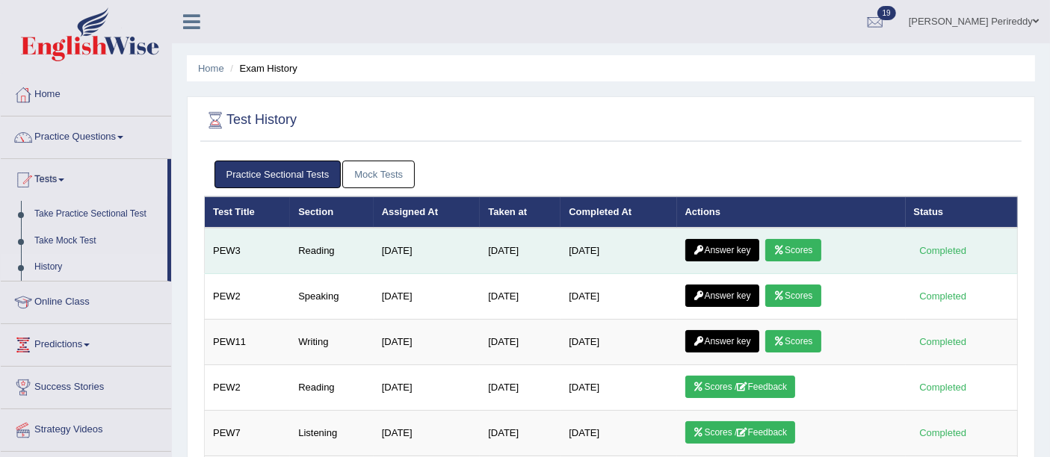
click at [785, 246] on icon at bounding box center [779, 250] width 11 height 9
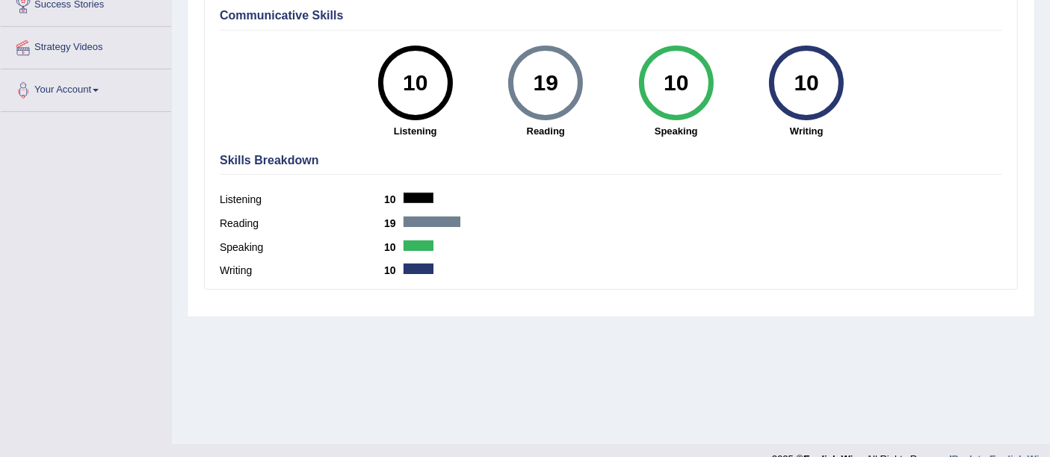
scroll to position [303, 0]
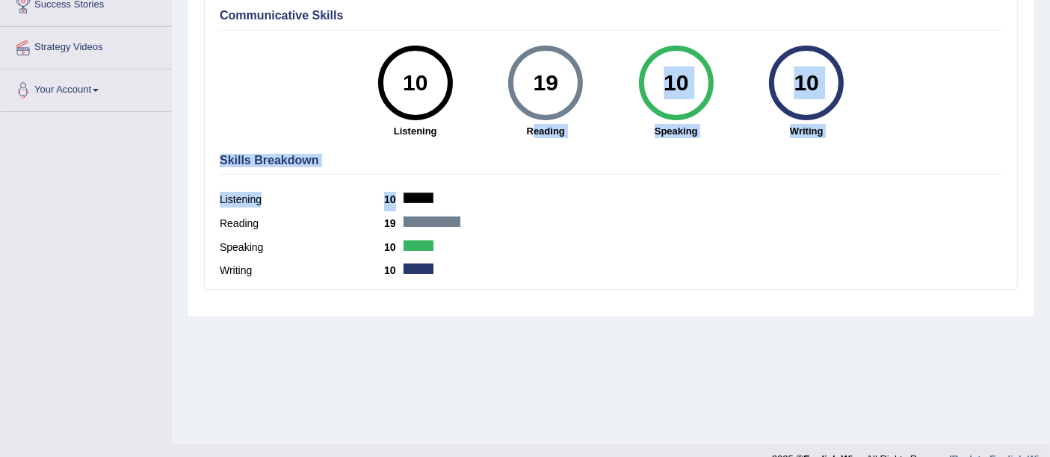
drag, startPoint x: 439, startPoint y: 211, endPoint x: 534, endPoint y: 130, distance: 124.0
click at [534, 130] on strong "Reading" at bounding box center [546, 131] width 116 height 14
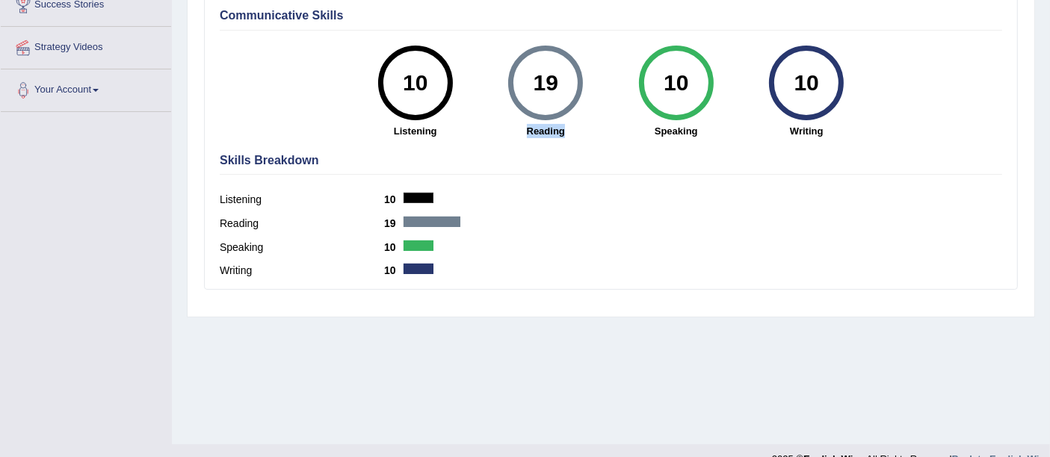
click at [534, 130] on strong "Reading" at bounding box center [546, 131] width 116 height 14
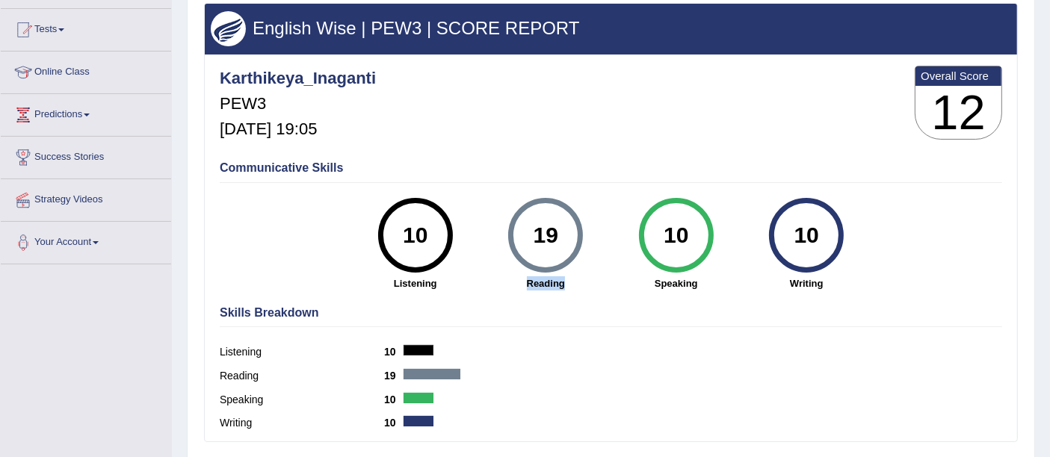
scroll to position [143, 0]
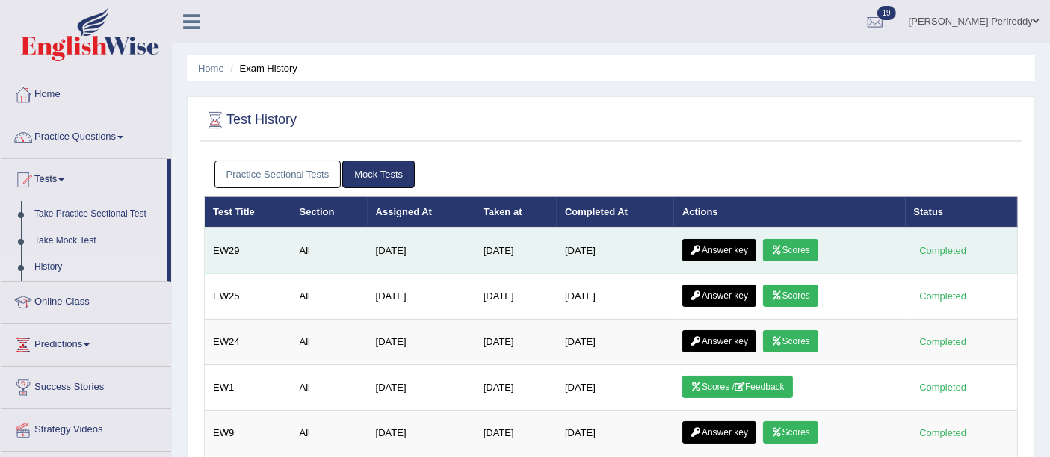
click at [713, 244] on link "Answer key" at bounding box center [719, 250] width 74 height 22
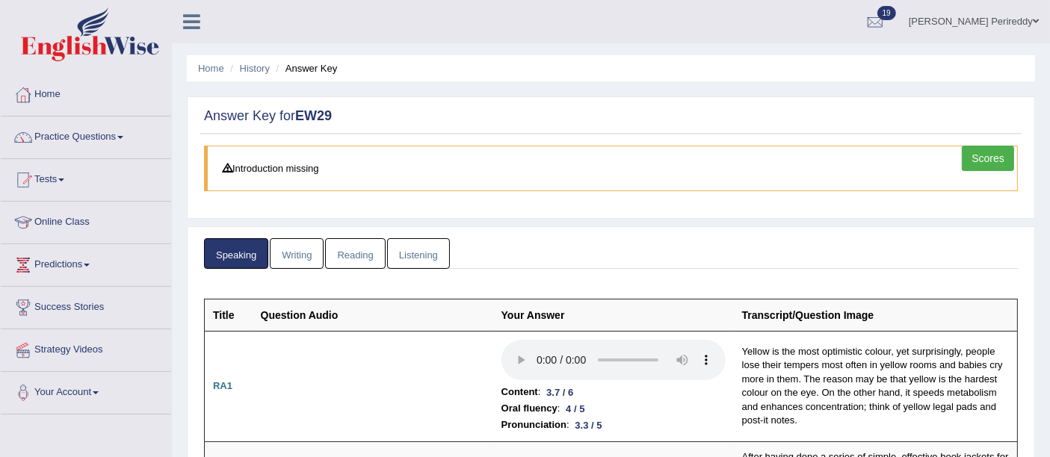
click at [347, 238] on link "Reading" at bounding box center [355, 253] width 60 height 31
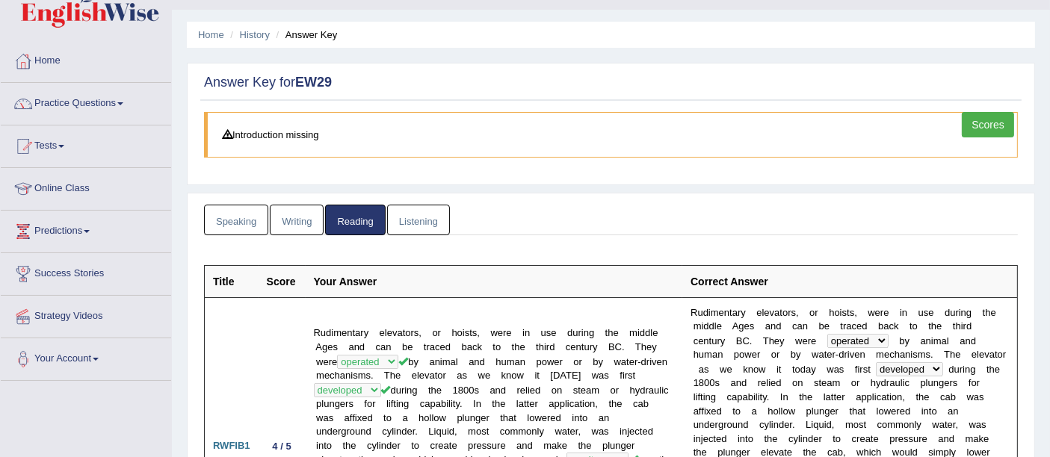
scroll to position [38, 0]
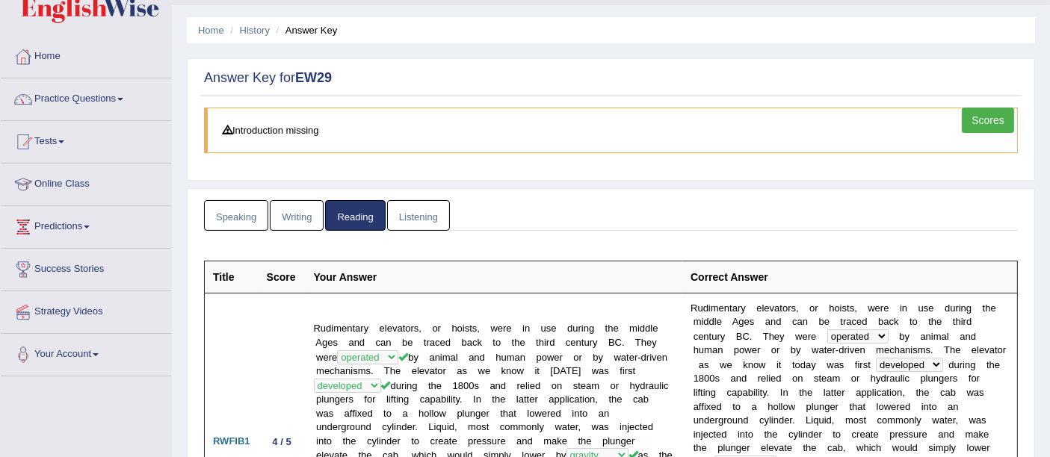
click at [973, 120] on link "Scores" at bounding box center [988, 120] width 52 height 25
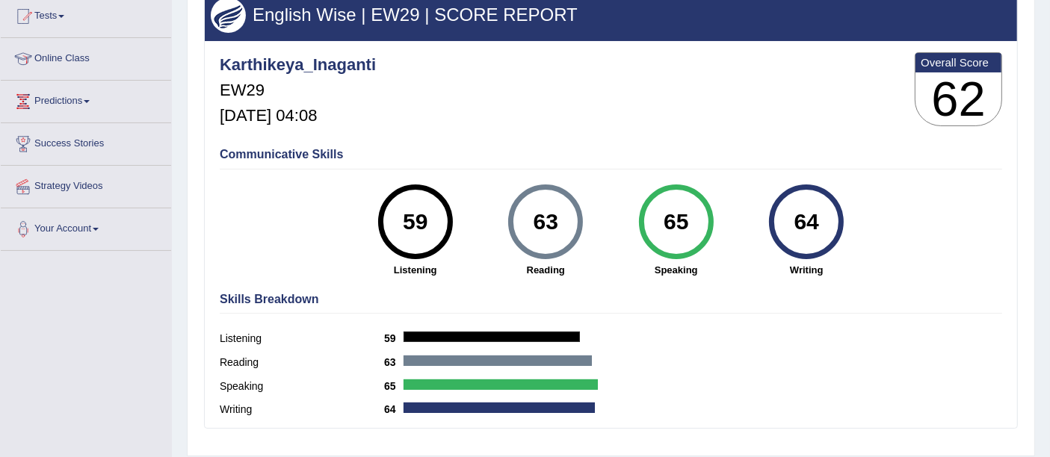
scroll to position [172, 0]
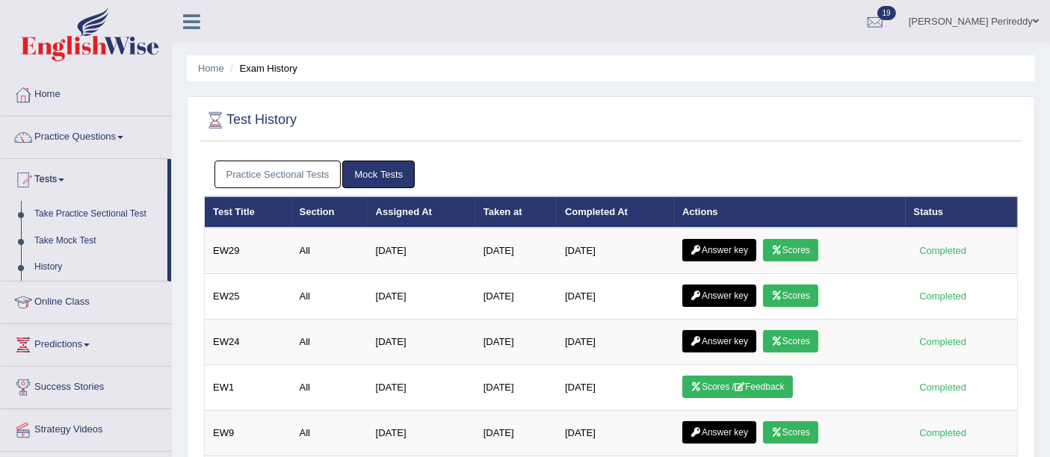
click at [315, 183] on link "Practice Sectional Tests" at bounding box center [277, 175] width 127 height 28
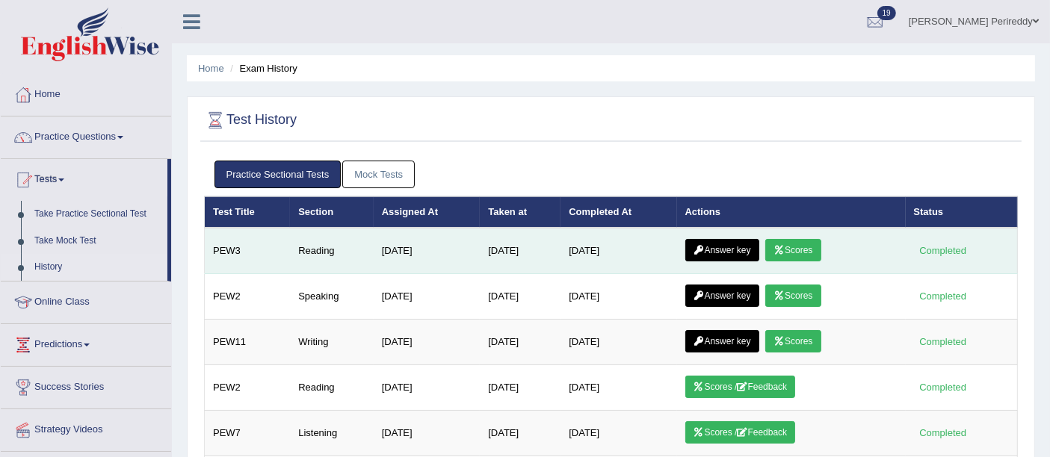
click at [710, 255] on link "Answer key" at bounding box center [722, 250] width 74 height 22
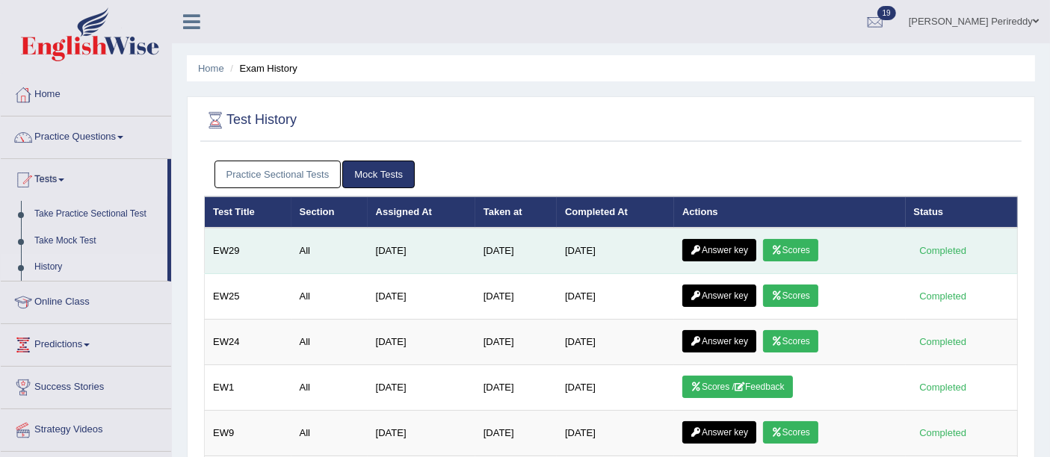
click at [797, 239] on link "Scores" at bounding box center [790, 250] width 55 height 22
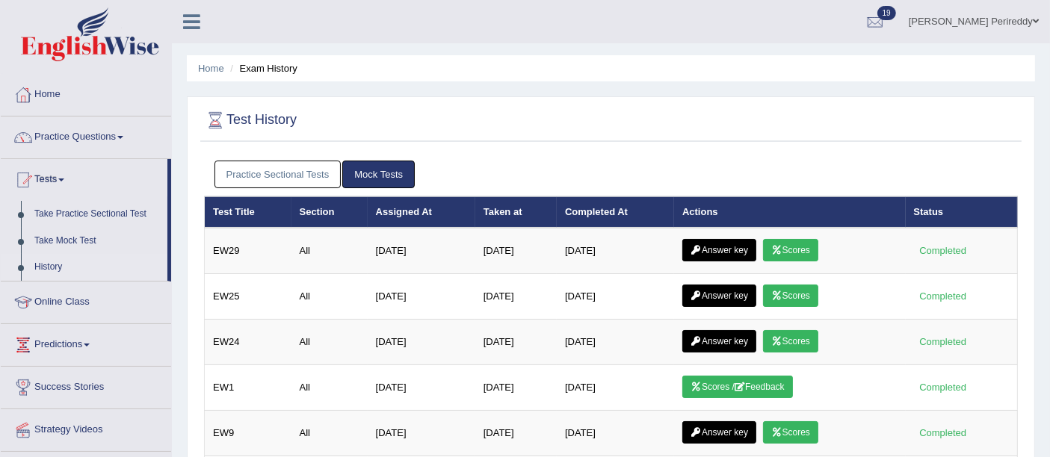
click at [314, 173] on link "Practice Sectional Tests" at bounding box center [277, 175] width 127 height 28
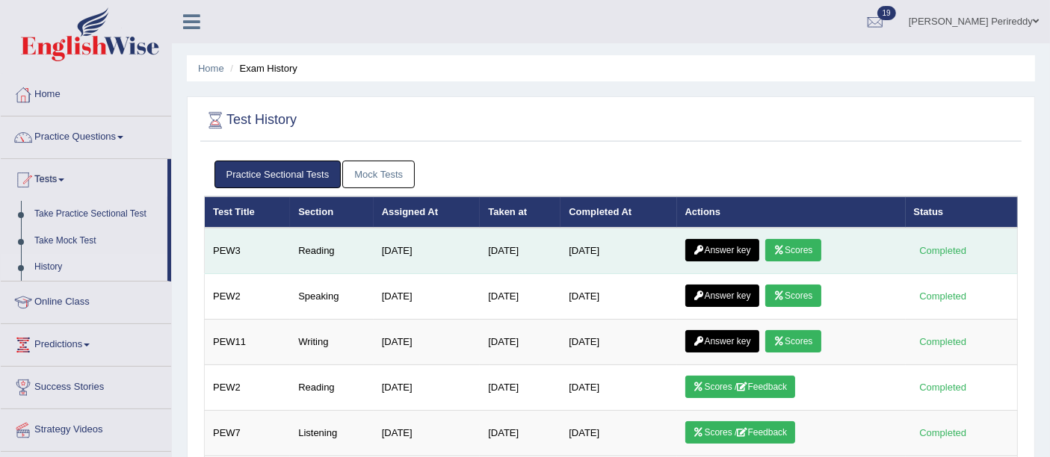
click at [785, 249] on icon at bounding box center [779, 250] width 11 height 9
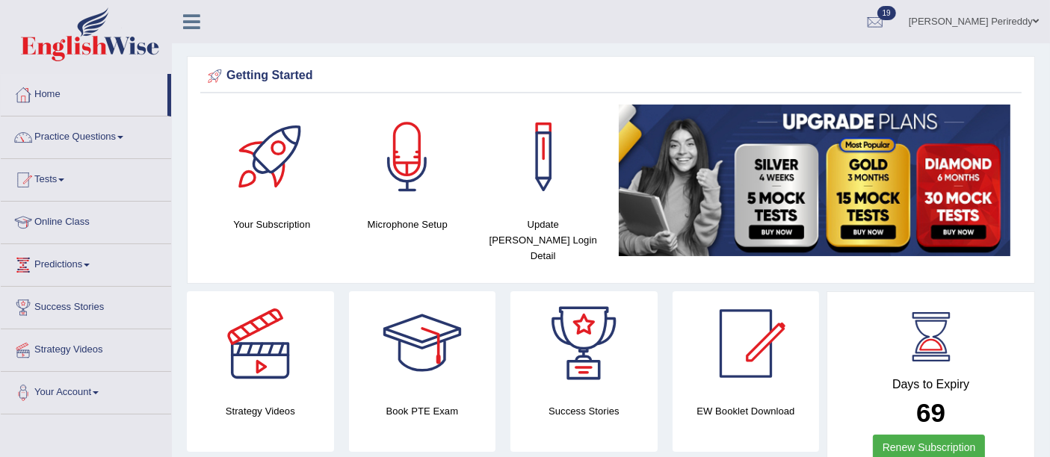
click at [40, 193] on link "Tests" at bounding box center [86, 177] width 170 height 37
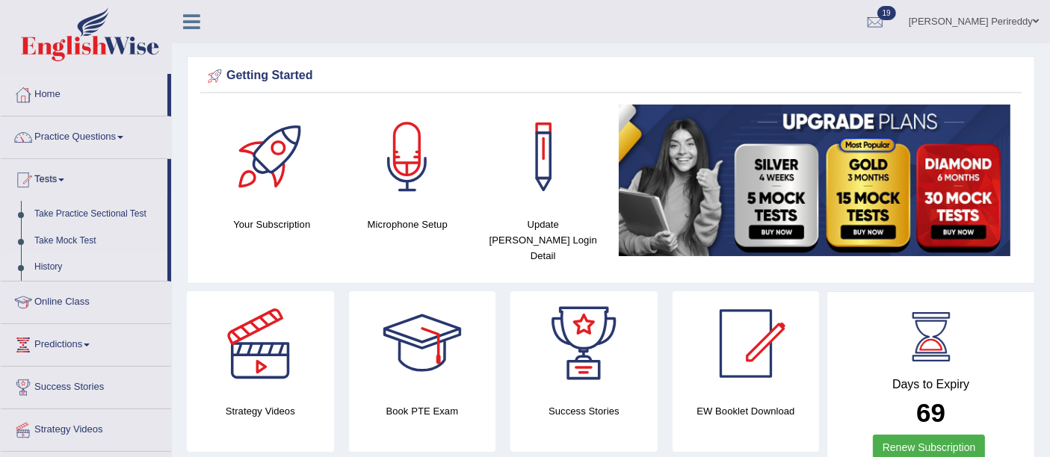
click at [57, 264] on link "History" at bounding box center [98, 267] width 140 height 27
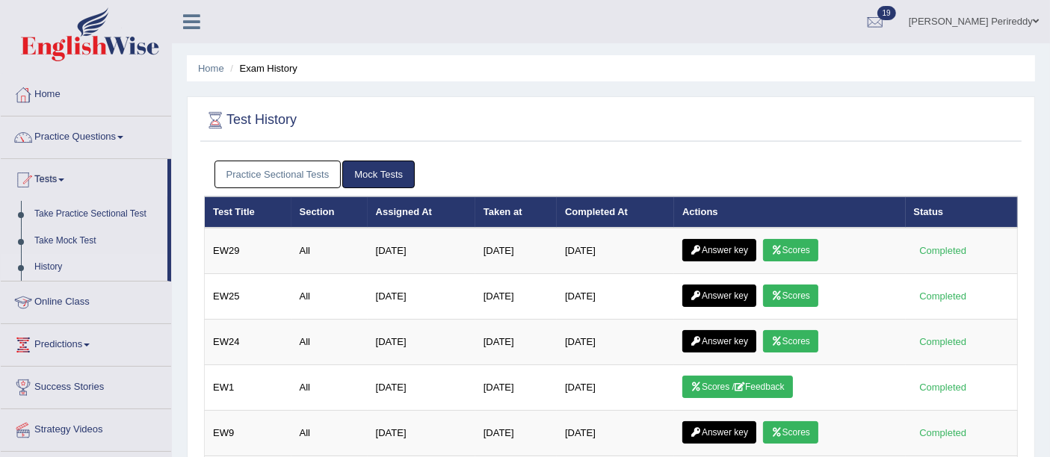
click at [260, 165] on link "Practice Sectional Tests" at bounding box center [277, 175] width 127 height 28
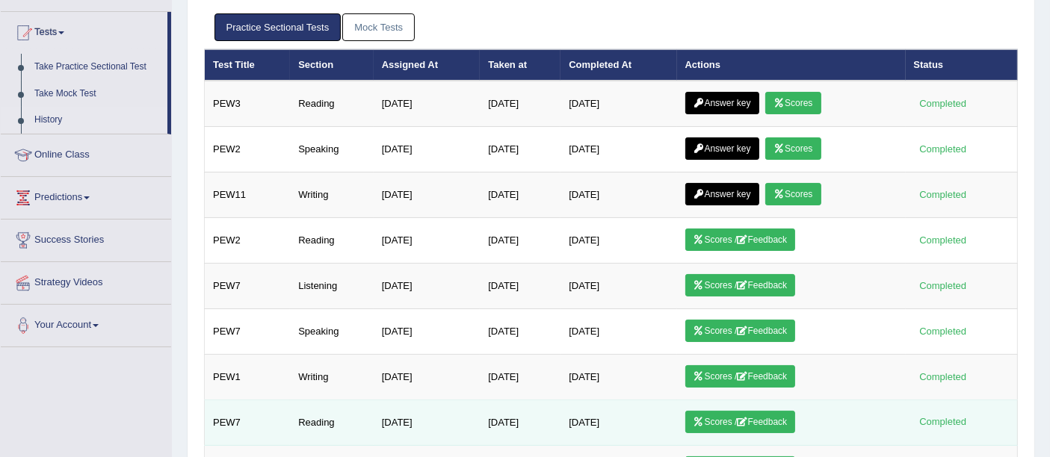
scroll to position [159, 0]
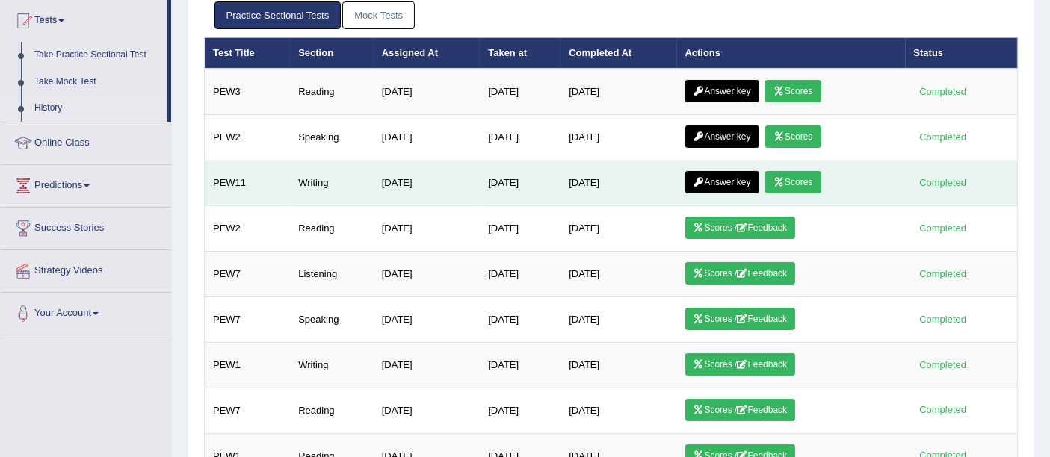
click at [805, 176] on link "Scores" at bounding box center [792, 182] width 55 height 22
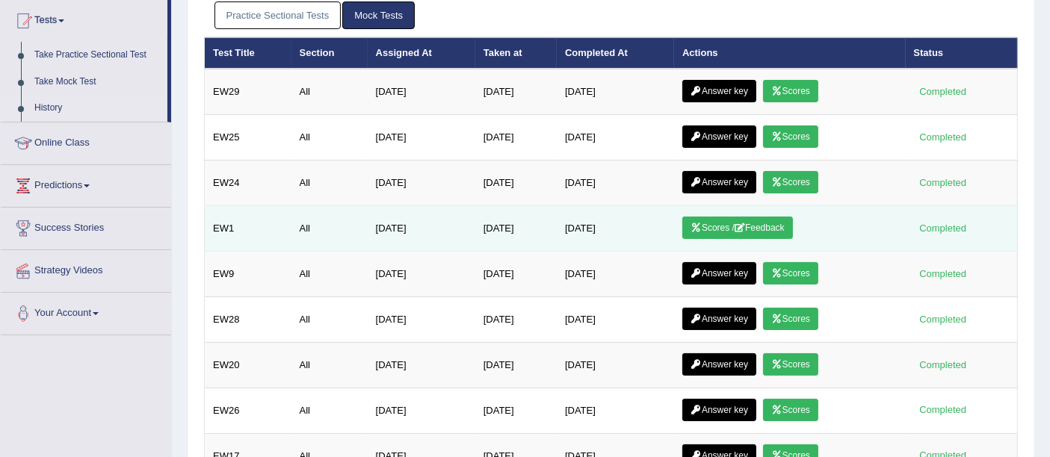
scroll to position [149, 0]
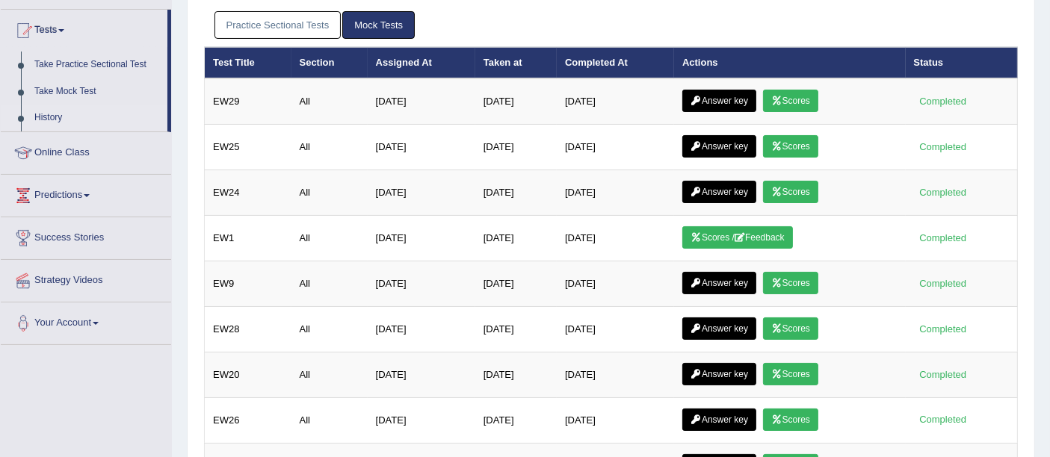
click at [265, 16] on link "Practice Sectional Tests" at bounding box center [277, 25] width 127 height 28
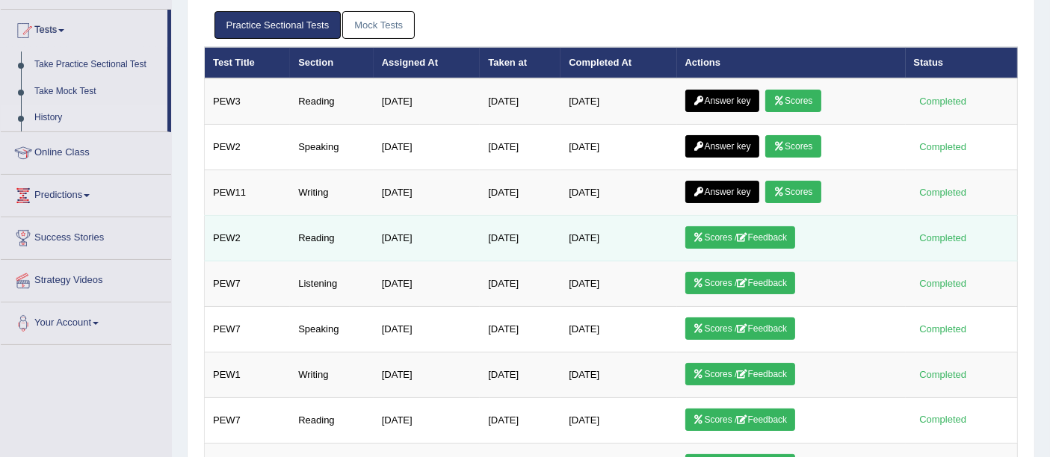
click at [717, 228] on link "Scores / Feedback" at bounding box center [740, 237] width 111 height 22
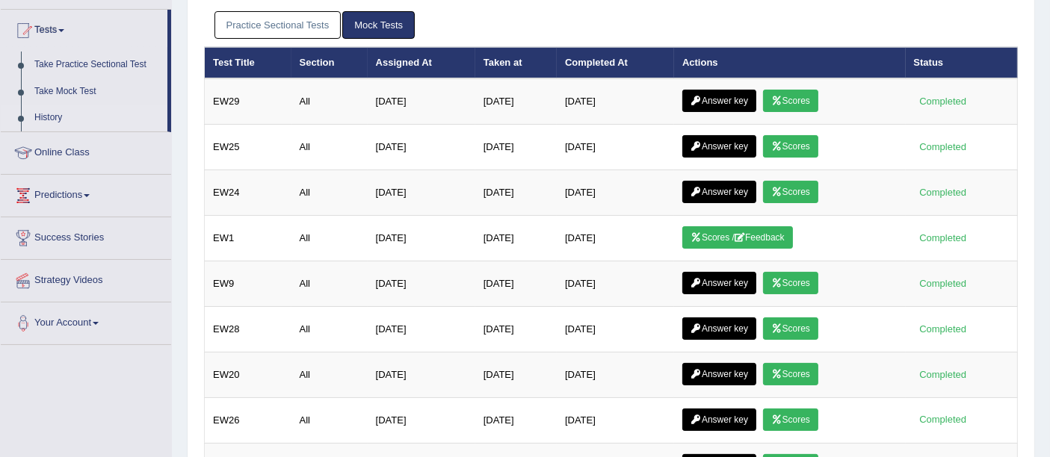
click at [250, 35] on link "Practice Sectional Tests" at bounding box center [277, 25] width 127 height 28
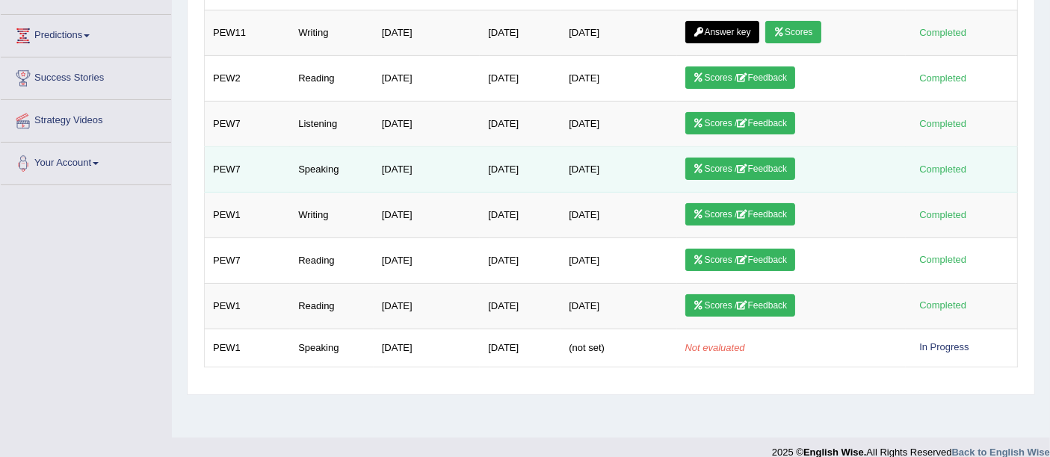
scroll to position [310, 0]
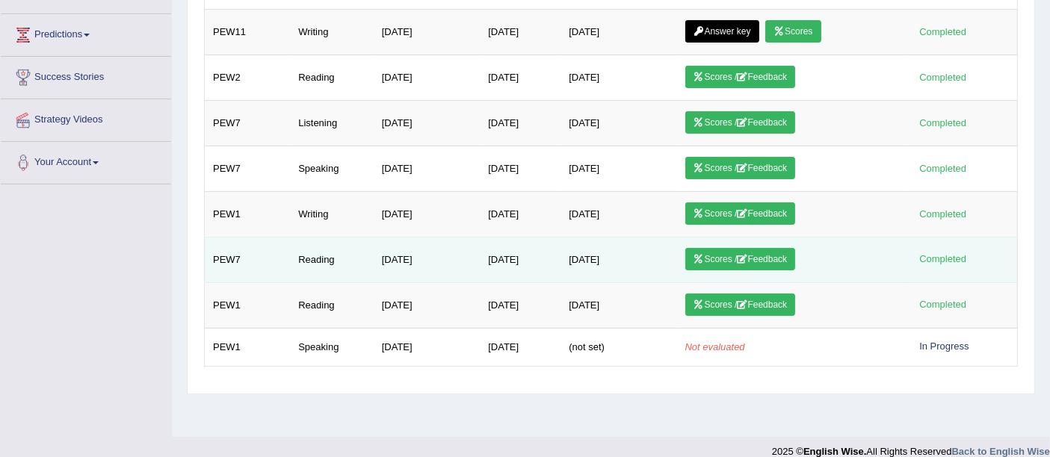
click at [705, 248] on link "Scores / Feedback" at bounding box center [740, 259] width 111 height 22
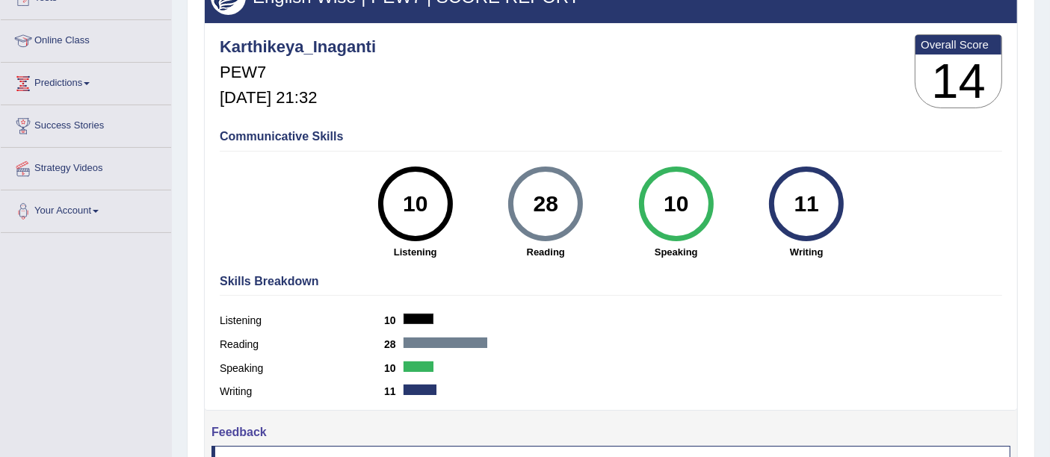
scroll to position [185, 0]
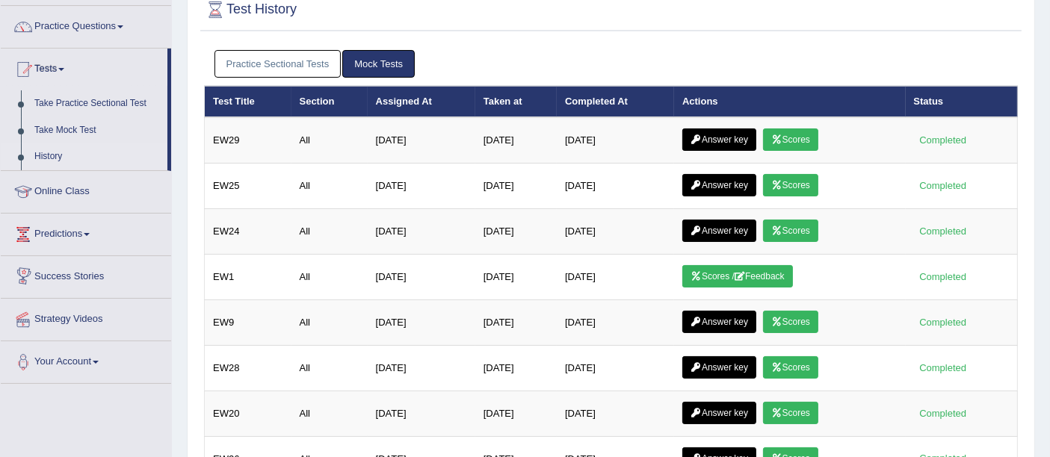
scroll to position [110, 0]
